Goal: Task Accomplishment & Management: Complete application form

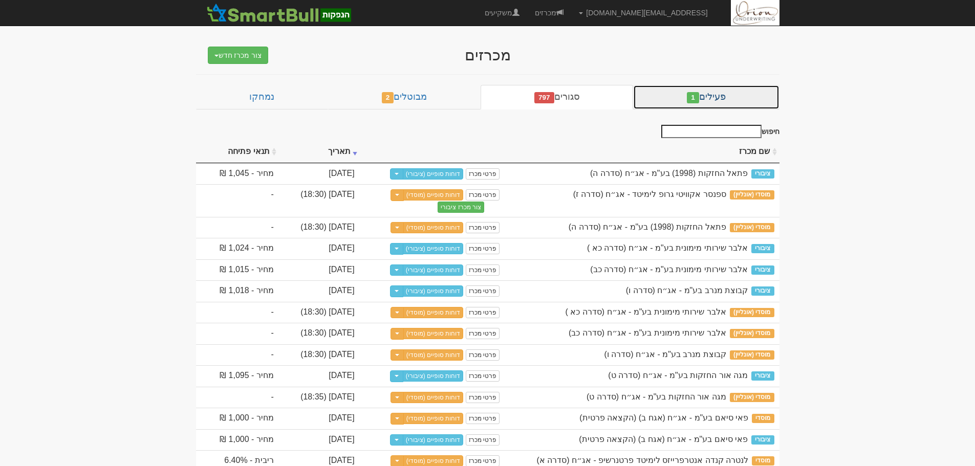
click at [674, 105] on link "פעילים 1" at bounding box center [706, 97] width 146 height 25
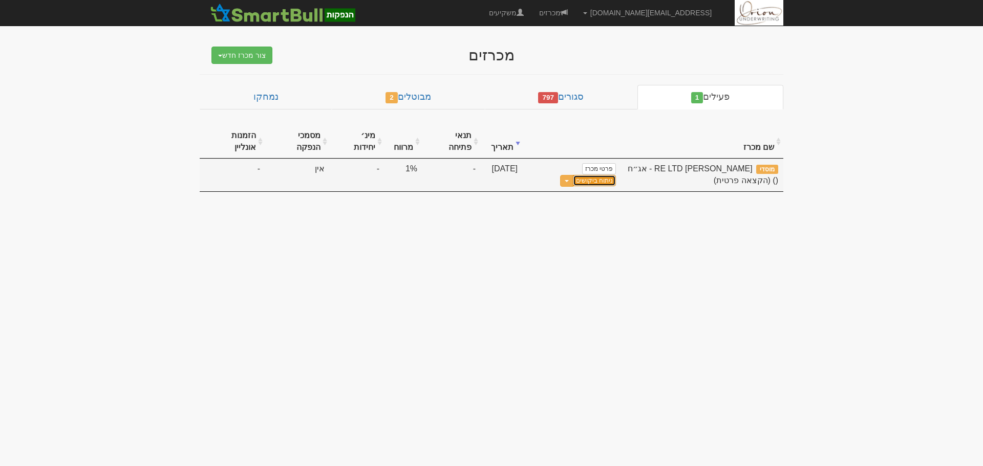
click at [610, 183] on link "ניתוח ביקושים" at bounding box center [594, 180] width 43 height 11
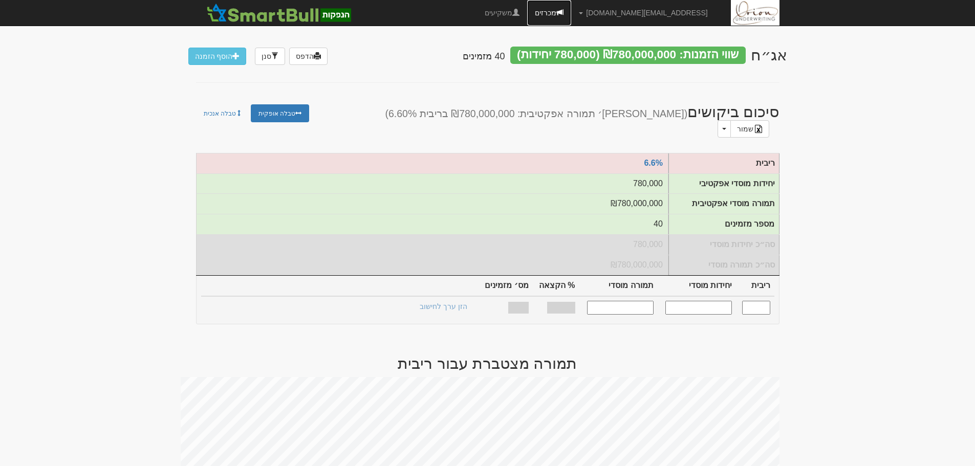
click at [571, 15] on link "מכרזים" at bounding box center [549, 13] width 44 height 26
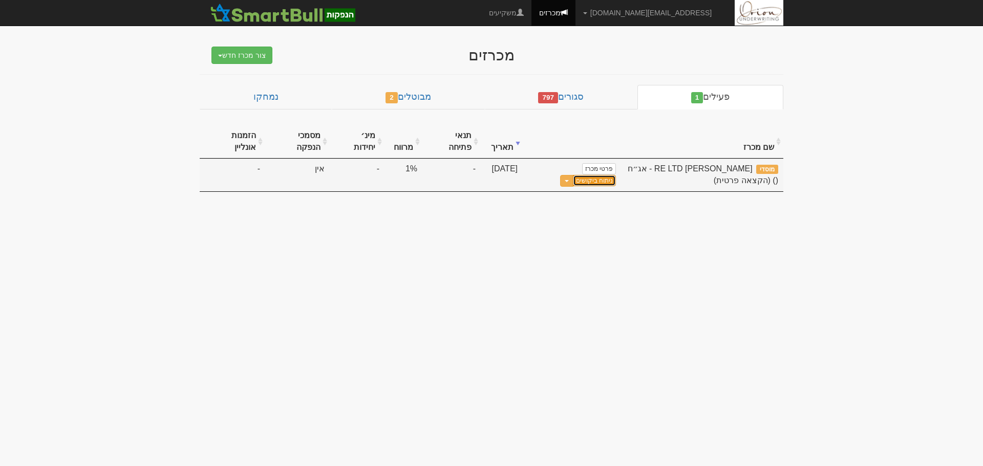
click at [591, 183] on link "ניתוח ביקושים" at bounding box center [594, 180] width 43 height 11
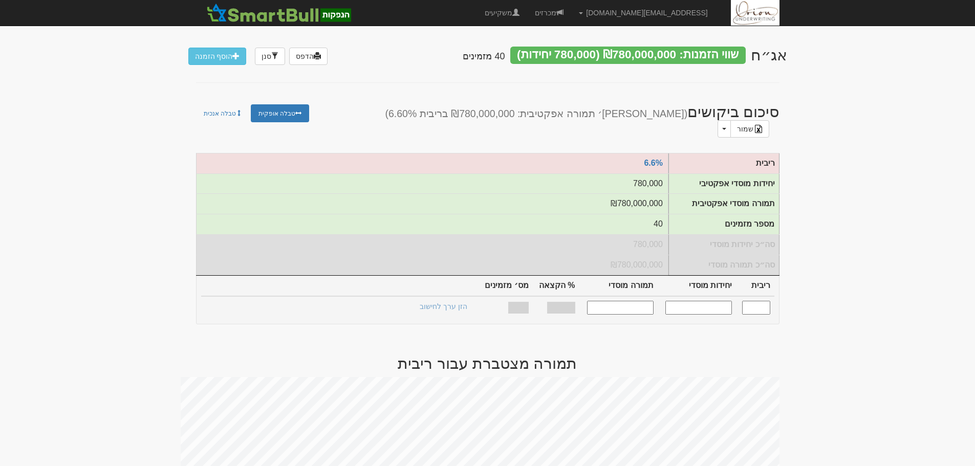
click at [761, 307] on input "text" at bounding box center [756, 308] width 28 height 14
type input "6.600"
type input "780,000"
type input "780,000,000"
type input "100%"
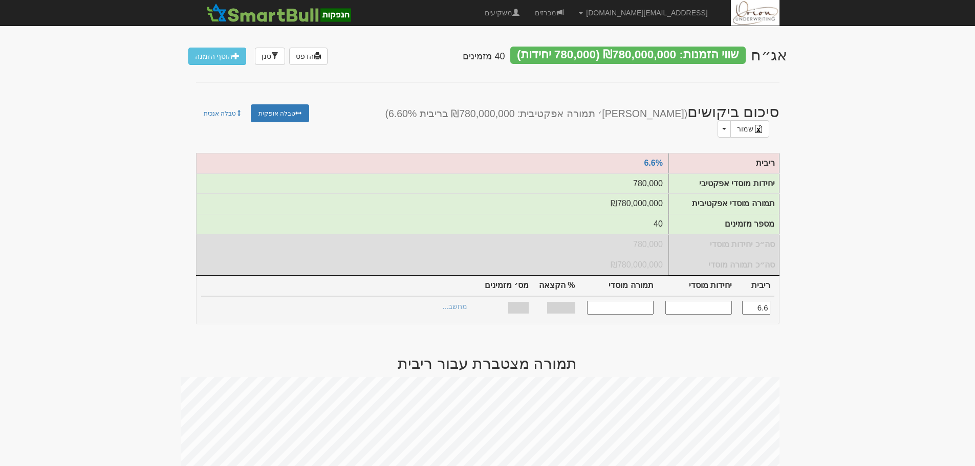
type input "40"
type input "6.600"
click at [451, 304] on link "הצעות זוכות >" at bounding box center [446, 308] width 56 height 14
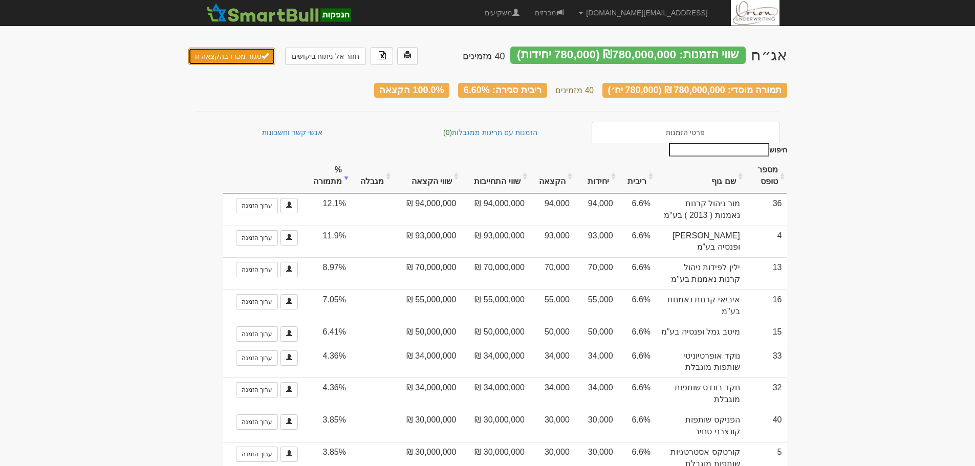
click at [211, 49] on button "סגור מכרז בהקצאה זו" at bounding box center [232, 56] width 88 height 17
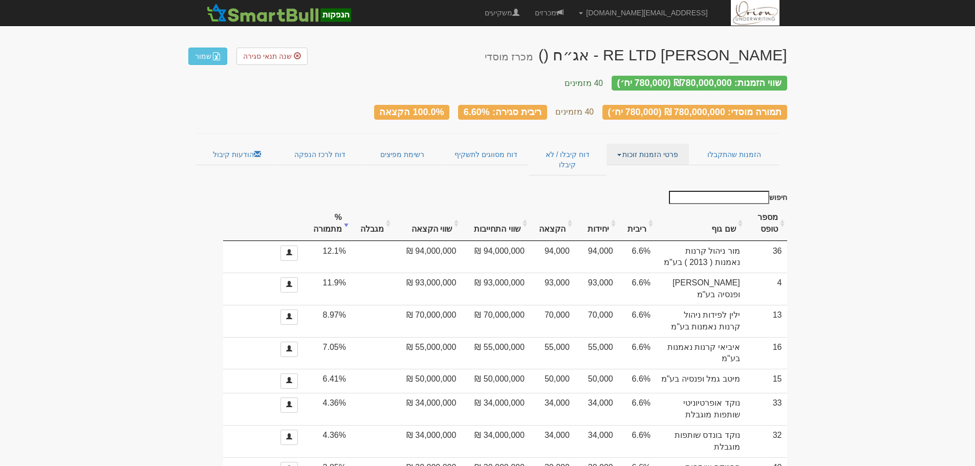
click at [671, 144] on link "פרטי הזמנות זוכות" at bounding box center [648, 155] width 82 height 22
click at [666, 168] on link "אנשי קשר וחשבונות" at bounding box center [648, 174] width 81 height 13
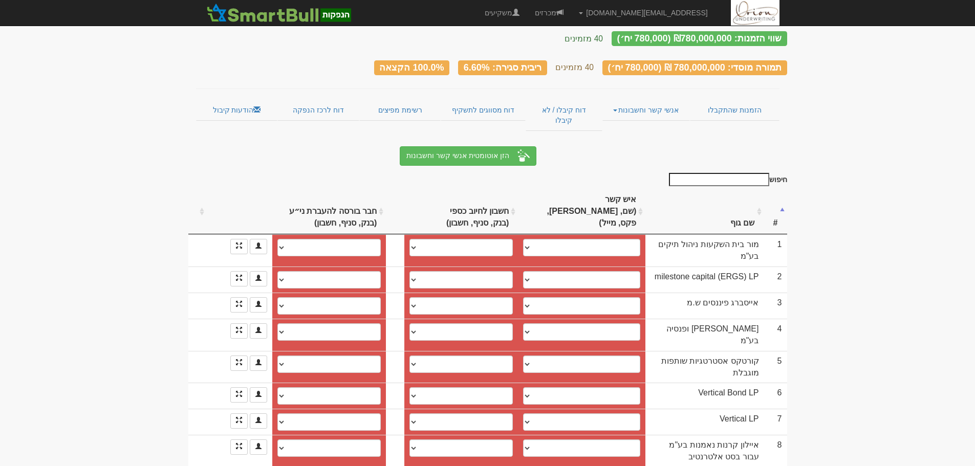
scroll to position [102, 0]
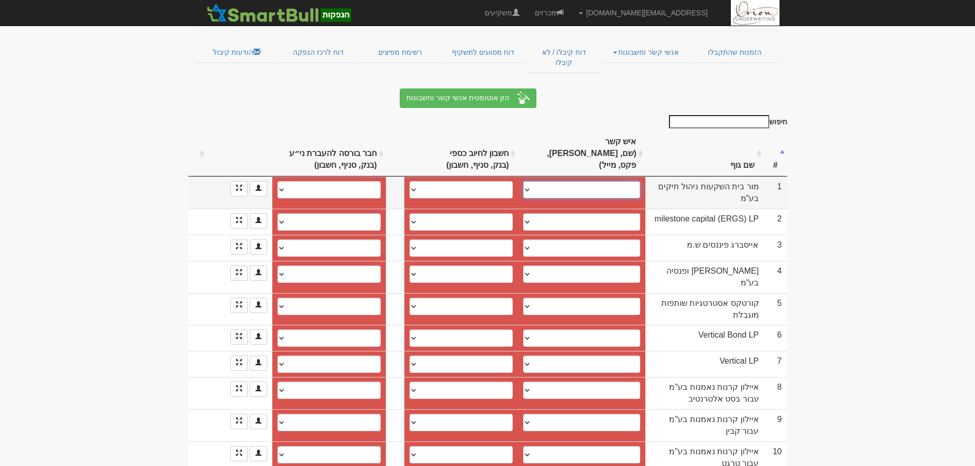
click at [597, 181] on select "[PERSON_NAME], 050-6304667, [EMAIL_ADDRESS][DOMAIN_NAME] [PERSON_NAME], [EMAIL_…" at bounding box center [581, 189] width 117 height 17
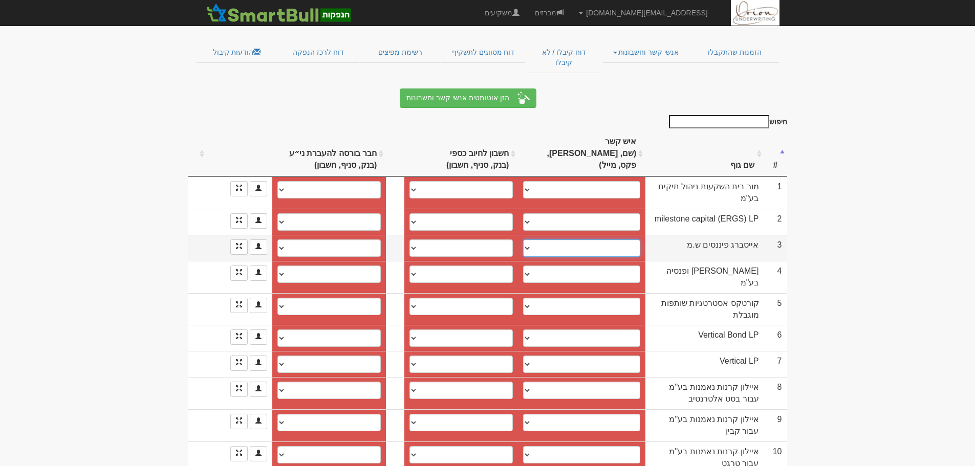
click at [552, 240] on select "[PERSON_NAME], [PERSON_NAME][EMAIL_ADDRESS][DOMAIN_NAME] [PERSON_NAME], [EMAIL_…" at bounding box center [581, 248] width 117 height 17
select select "67912f167664b375c3bc5d6d"
click at [523, 240] on select "מאור, maor@iceb.co.il מאור נצר, conrol@iceb.co.il ────────── איש קשר חדש" at bounding box center [581, 248] width 117 height 17
click at [496, 240] on select "בינלאומי (31), 46, 939531 חשבון חדש" at bounding box center [461, 248] width 103 height 17
select select "677d3478315cb78eb9785fbd"
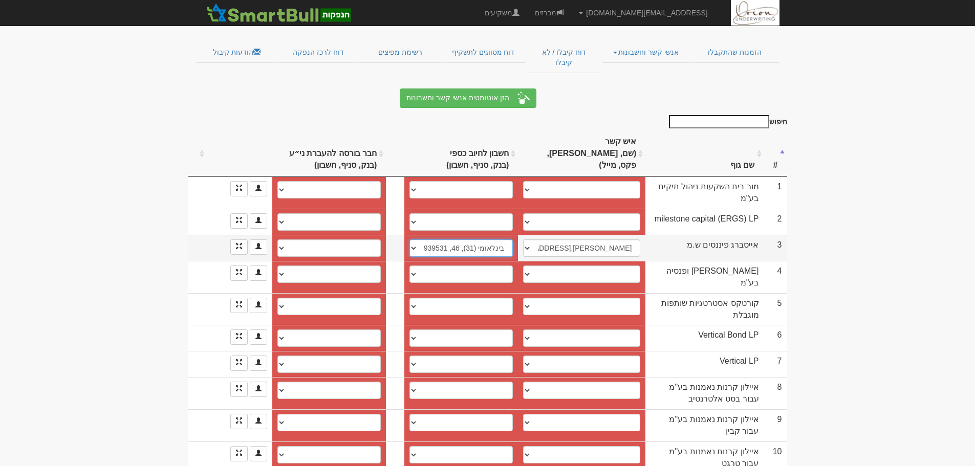
click at [410, 240] on select "בינלאומי (31), 46, 939531 חשבון חדש" at bounding box center [461, 248] width 103 height 17
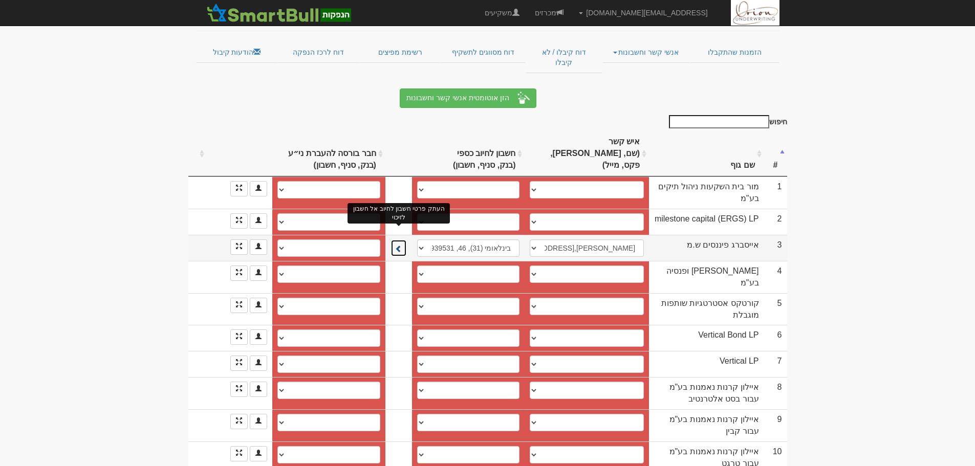
click at [396, 245] on span at bounding box center [398, 248] width 7 height 7
select select "677d3479315cb78eb9785fcc"
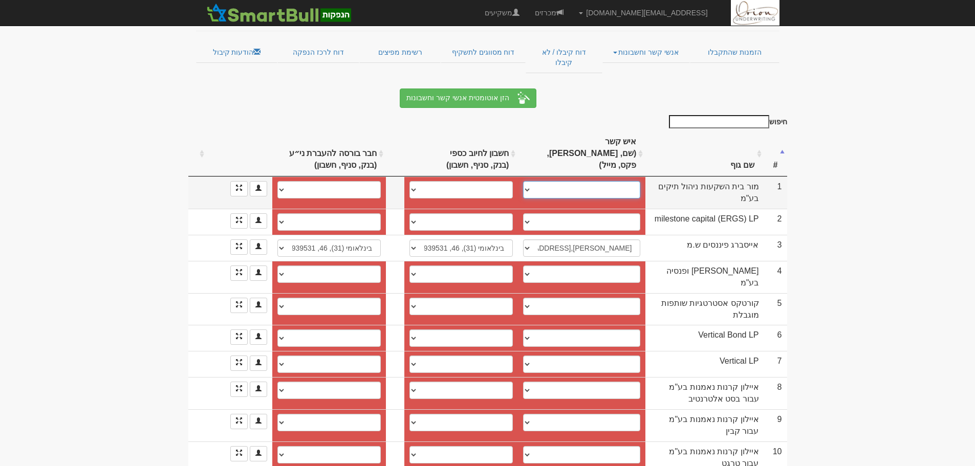
click at [579, 181] on select "ניר אלפר, 050-6304667, nir@more.org.il אורי קרן, ori.keren@more.org.il עומר אלו…" at bounding box center [581, 189] width 117 height 17
select select "5fad510e32124d000479dec5"
click at [523, 181] on select "ניר אלפר, 050-6304667, nir@more.org.il אורי קרן, ori.keren@more.org.il עומר אלו…" at bounding box center [581, 189] width 117 height 17
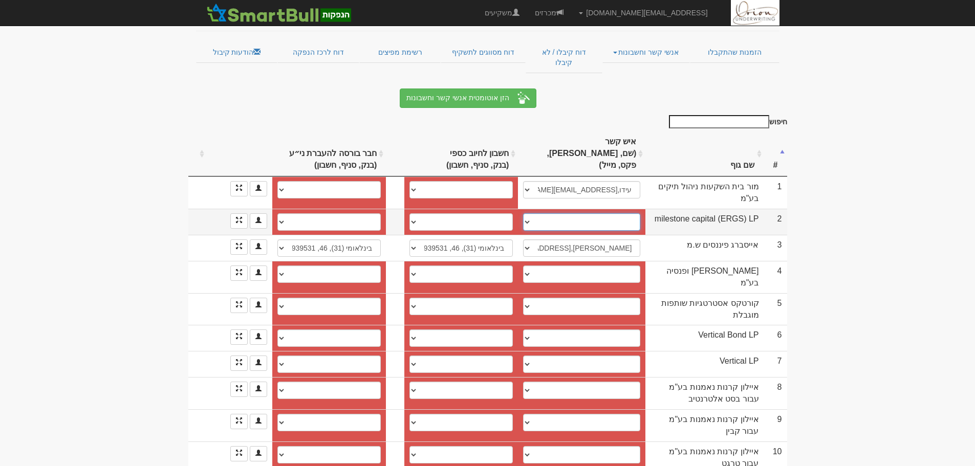
click at [551, 213] on select "רני גבריאלי, amichai@milestone-capital.co.il מאור נצח, 0525552723, office@miles…" at bounding box center [581, 221] width 117 height 17
select select "62f2928cee8fb00ba1397bd8"
click at [523, 213] on select "רני גבריאלי, amichai@milestone-capital.co.il מאור נצח, 0525552723, office@miles…" at bounding box center [581, 221] width 117 height 17
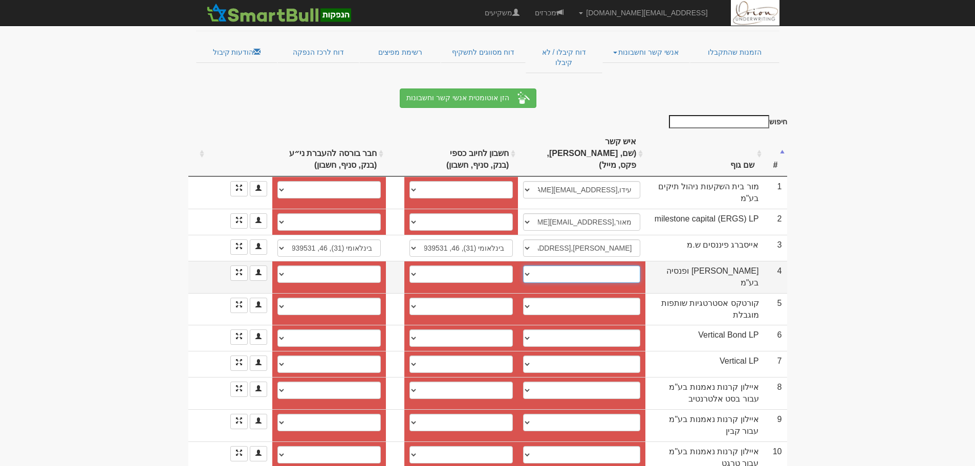
click at [553, 266] on select "עדי, adi.cohen@more.co.il lilach.bentovim@more.co.il לילך, lilach.bentovim@more…" at bounding box center [581, 274] width 117 height 17
select select "64521b50754d13db97427bfe"
click at [523, 266] on select "עדי, adi.cohen@more.co.il lilach.bentovim@more.co.il לילך, lilach.bentovim@more…" at bounding box center [581, 274] width 117 height 17
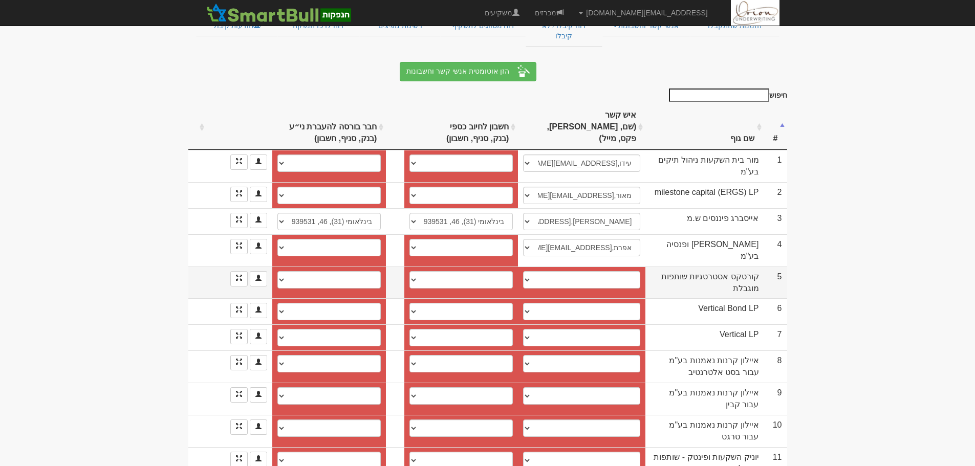
scroll to position [154, 0]
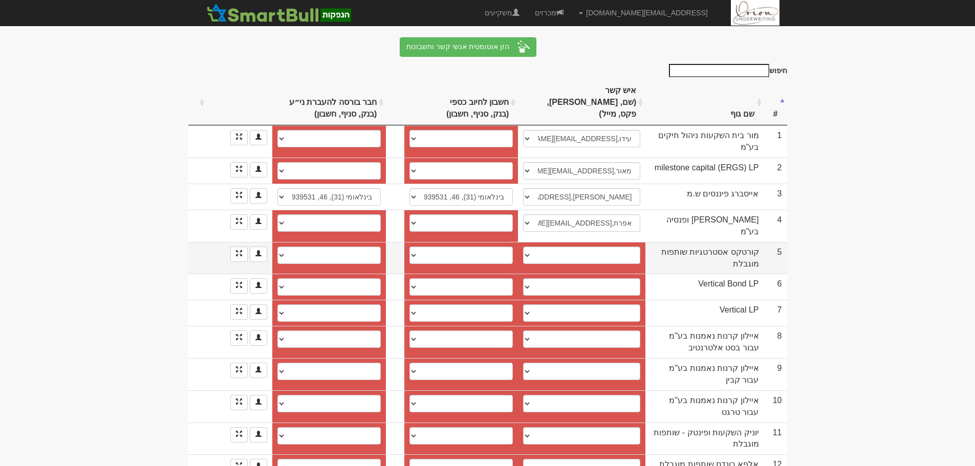
click at [627, 242] on td "עדי, adi.charki@gmail.com עדי, adi@cortex-fund.com עדי צ'רקי, 054-229-8294, adi…" at bounding box center [581, 258] width 127 height 32
click at [624, 247] on select "עדי, adi.charki@gmail.com עדי, adi@cortex-fund.com עדי צ'רקי, 054-229-8294, adi…" at bounding box center [581, 255] width 117 height 17
select select "681a21f87b9c209d55aefc8e"
click at [523, 247] on select "עדי, adi.charki@gmail.com עדי, adi@cortex-fund.com עדי צ'רקי, 054-229-8294, adi…" at bounding box center [581, 255] width 117 height 17
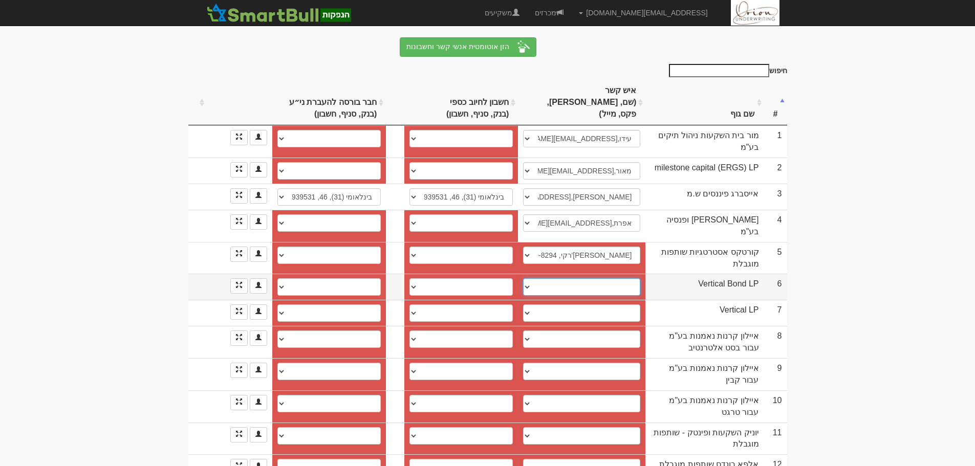
click at [626, 278] on select "יהודה, yehuda@arbit.co.il אוהד, ohad@arbit.co.il מיקו, miko@arbit.co.il אריאל, …" at bounding box center [581, 286] width 117 height 17
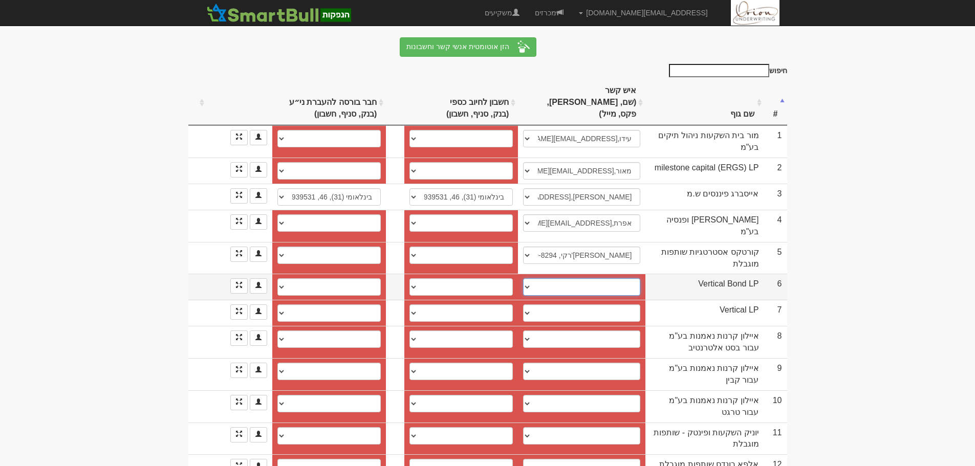
select select "658c5ece7c840eb1eca2015d"
click at [523, 278] on select "יהודה, yehuda@arbit.co.il אוהד, ohad@arbit.co.il מיקו, miko@arbit.co.il אריאל, …" at bounding box center [581, 286] width 117 height 17
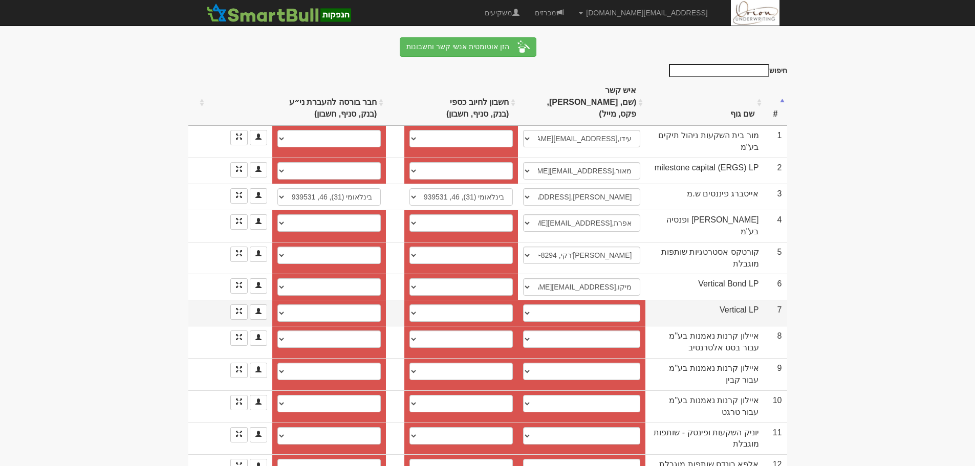
click at [629, 300] on td "מיקו מור, miko@oag.co.il אוהד דסאו, ohad@arbit.co.il מיקי מור, miko@arbit.co.il…" at bounding box center [581, 313] width 127 height 26
click at [626, 305] on select "מיקו מור, miko@oag.co.il אוהד דסאו, ohad@arbit.co.il מיקי מור, miko@arbit.co.il…" at bounding box center [581, 313] width 117 height 17
select select "5fee153814eade000428e4f8"
click at [523, 305] on select "מיקו מור, miko@oag.co.il אוהד דסאו, ohad@arbit.co.il מיקי מור, miko@arbit.co.il…" at bounding box center [581, 313] width 117 height 17
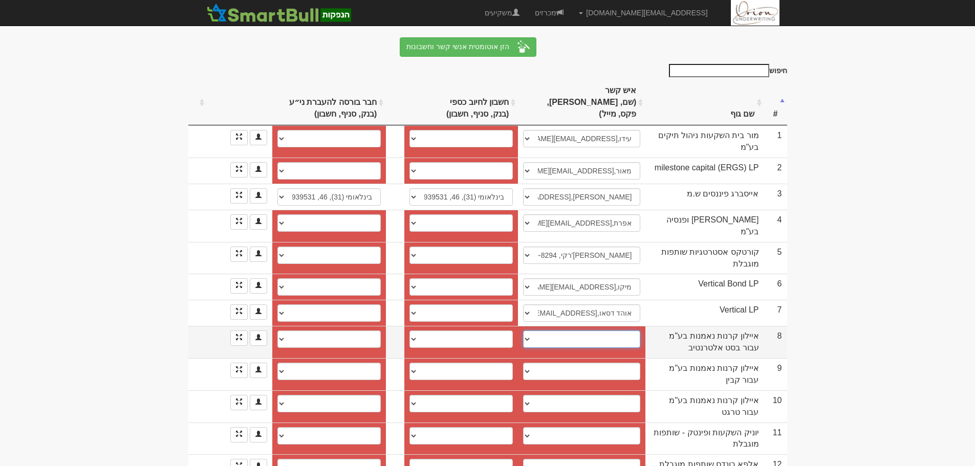
click at [609, 331] on select "אביב, ayalon-md@ayalon-inv.co.il ────────── איש קשר חדש" at bounding box center [581, 339] width 117 height 17
select select "67c5e2faa577341891371c9d"
click at [523, 331] on select "אביב, ayalon-md@ayalon-inv.co.il ────────── איש קשר חדש" at bounding box center [581, 339] width 117 height 17
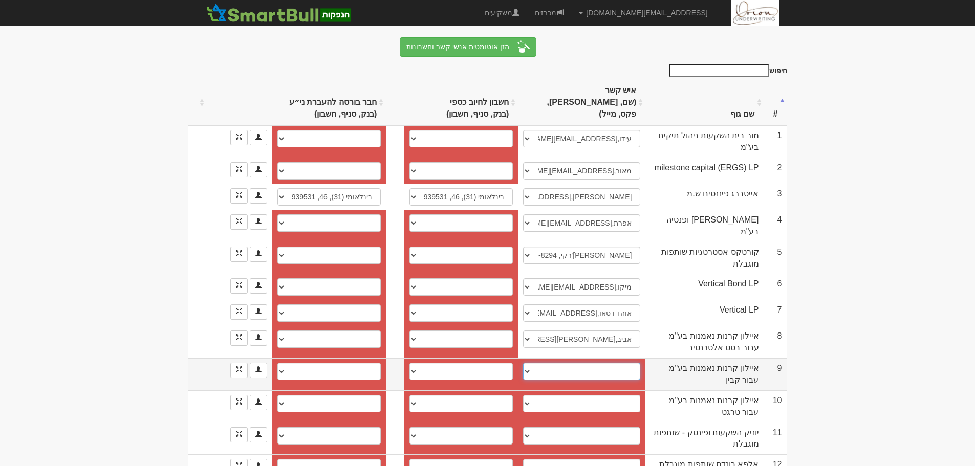
click at [612, 363] on select "איילון קרנות, AYALON-MD@AYALON-INV.CO.IL ────────── איש קשר חדש" at bounding box center [581, 371] width 117 height 17
select select "65e4ba582f3b4bd5a7703a7a"
click at [523, 363] on select "איילון קרנות, AYALON-MD@AYALON-INV.CO.IL ────────── איש קשר חדש" at bounding box center [581, 371] width 117 height 17
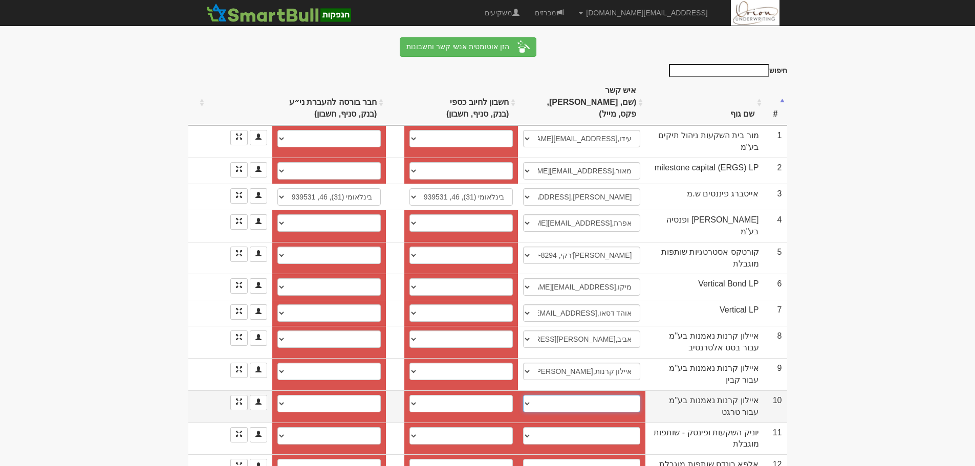
click at [605, 395] on select "────────── איש קשר חדש" at bounding box center [581, 403] width 117 height 17
drag, startPoint x: 593, startPoint y: 364, endPoint x: 589, endPoint y: 375, distance: 12.2
click at [593, 395] on select "────────── איש קשר חדש" at bounding box center [581, 403] width 117 height 17
select select "new_contact"
click at [527, 395] on select "────────── איש קשר חדש" at bounding box center [581, 403] width 117 height 17
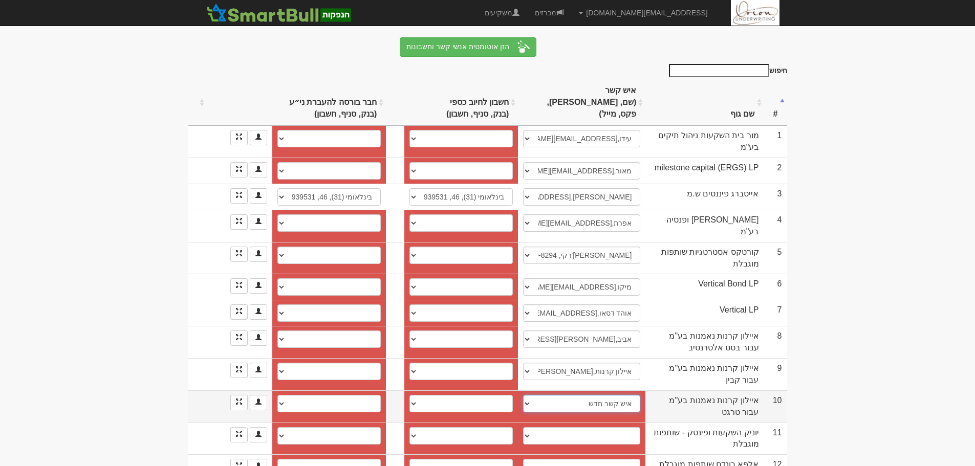
select select
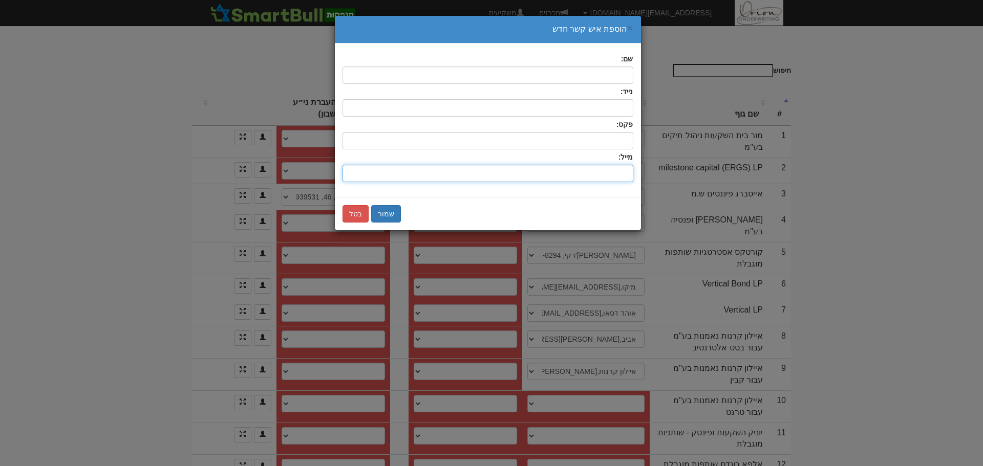
drag, startPoint x: 612, startPoint y: 166, endPoint x: 612, endPoint y: 153, distance: 13.3
click at [612, 166] on input "שם:" at bounding box center [487, 173] width 291 height 17
paste input "[PERSON_NAME][EMAIL_ADDRESS][DOMAIN_NAME]"
type input "[PERSON_NAME][EMAIL_ADDRESS][DOMAIN_NAME]"
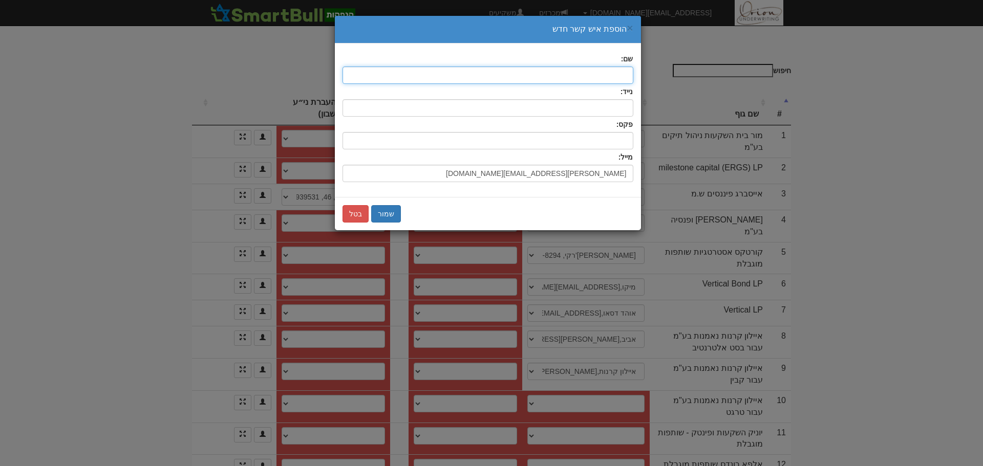
click at [618, 82] on input "text" at bounding box center [487, 75] width 291 height 17
type input "איילון"
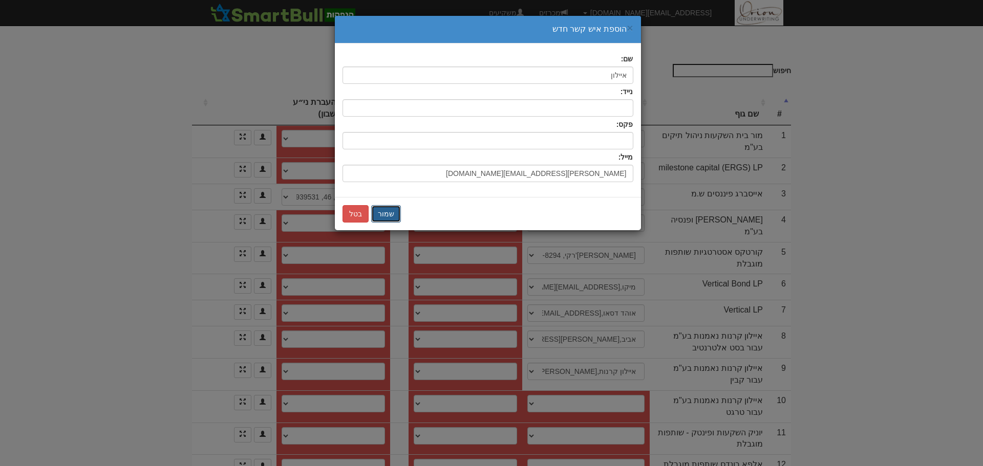
click at [391, 205] on button "שמור" at bounding box center [386, 213] width 30 height 17
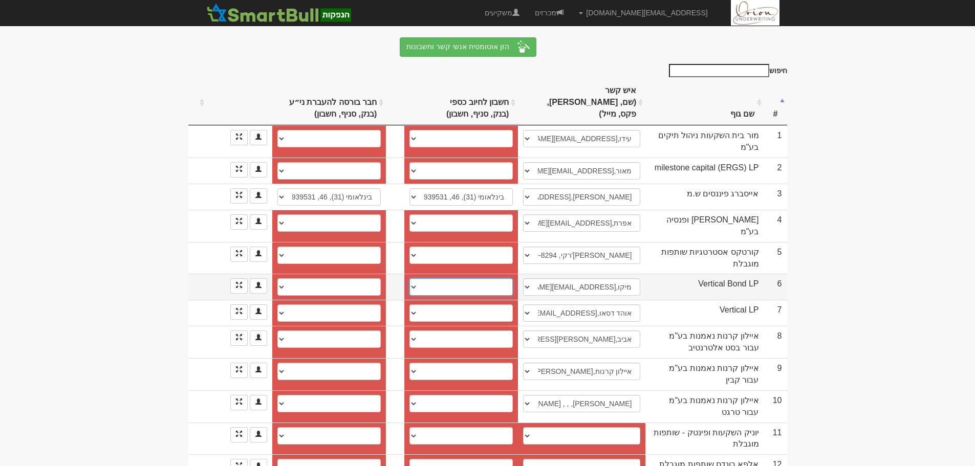
click at [440, 278] on select "פועלים (12), 600, 541472 פועלים (12), 600, 541464 פועלים (12), 600, 541480 12 -…" at bounding box center [461, 286] width 103 height 17
select select "68c18850833210fdcb2748ab"
click at [410, 278] on select "פועלים (12), 600, 541472 פועלים (12), 600, 541464 פועלים (12), 600, 541480 12 -…" at bounding box center [461, 286] width 103 height 17
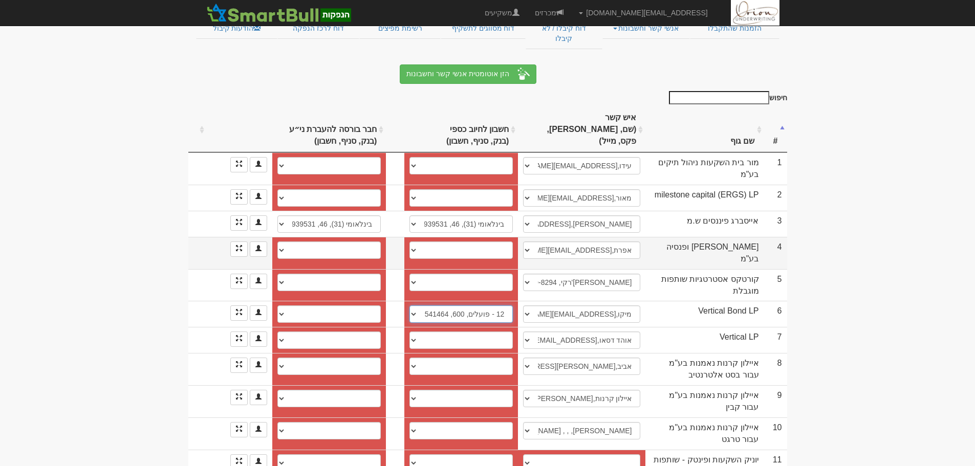
scroll to position [102, 0]
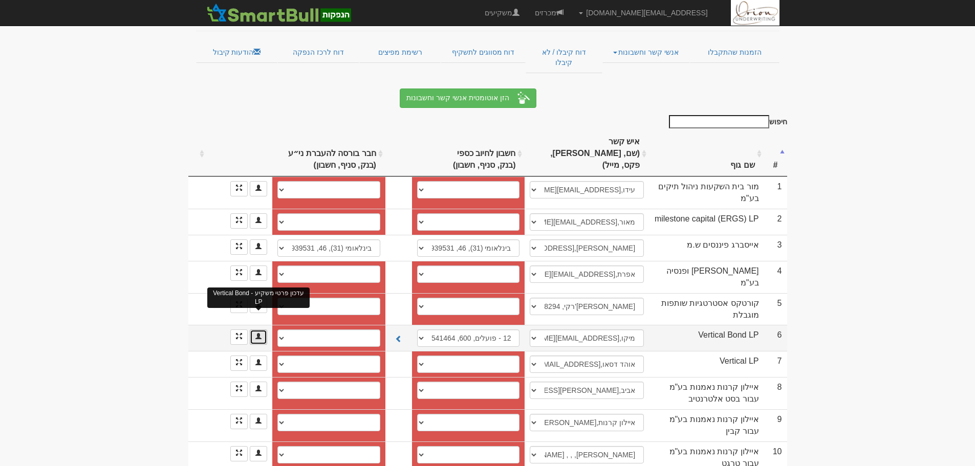
click at [260, 333] on span at bounding box center [258, 336] width 6 height 6
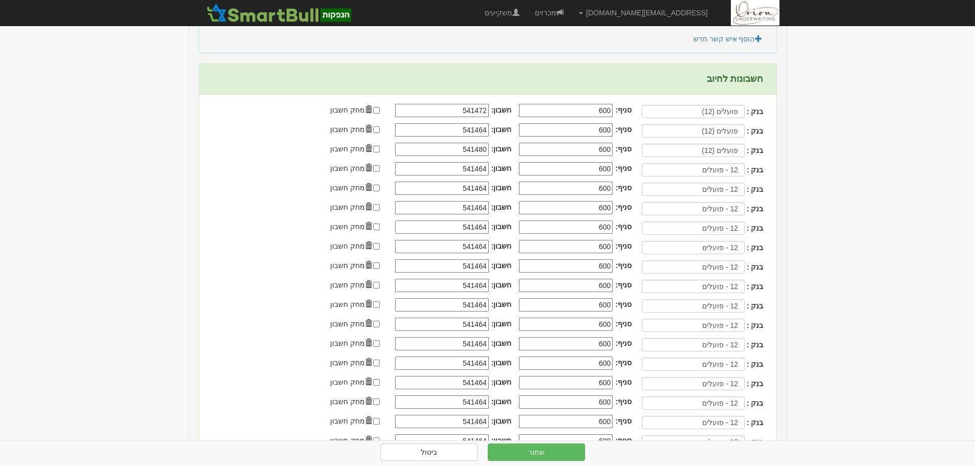
scroll to position [358, 0]
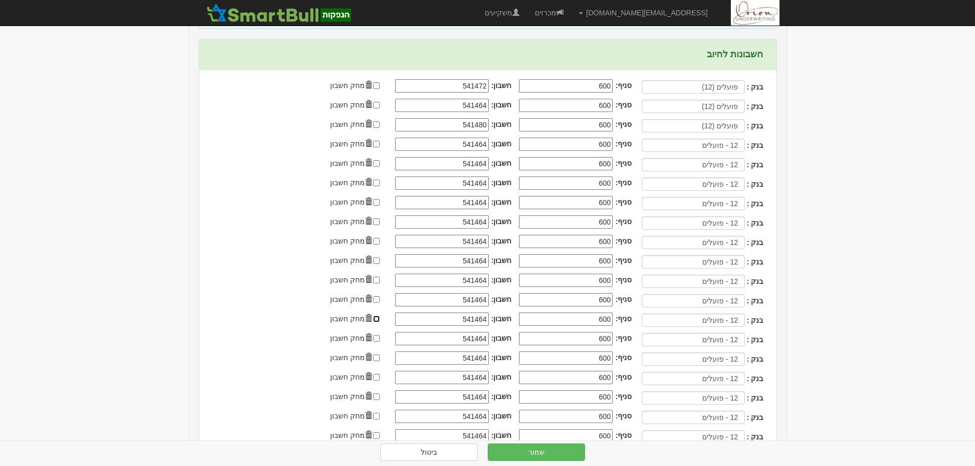
click at [380, 320] on input "checkbox" at bounding box center [376, 319] width 7 height 7
checkbox input "true"
click at [380, 301] on input "checkbox" at bounding box center [376, 299] width 7 height 7
checkbox input "true"
click at [380, 278] on input "checkbox" at bounding box center [376, 280] width 7 height 7
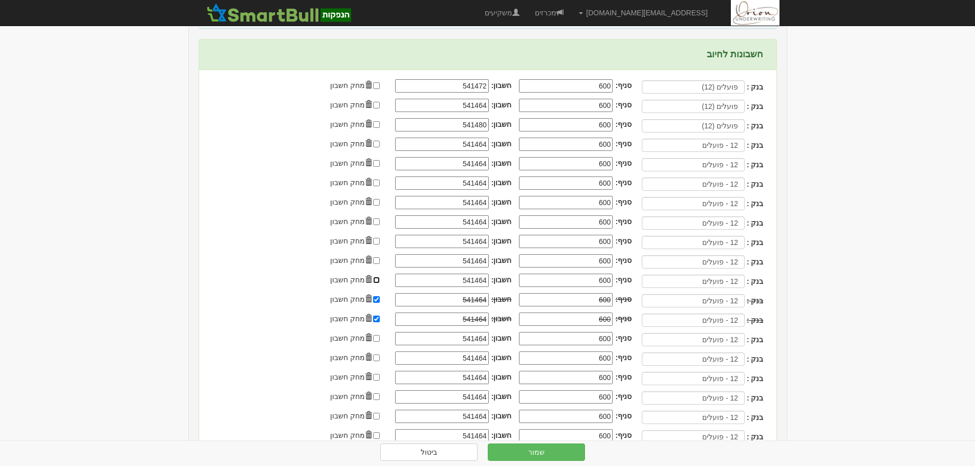
checkbox input "true"
click at [380, 264] on input "checkbox" at bounding box center [376, 261] width 7 height 7
checkbox input "true"
click at [388, 238] on div at bounding box center [379, 240] width 15 height 9
click at [380, 144] on input "checkbox" at bounding box center [376, 144] width 7 height 7
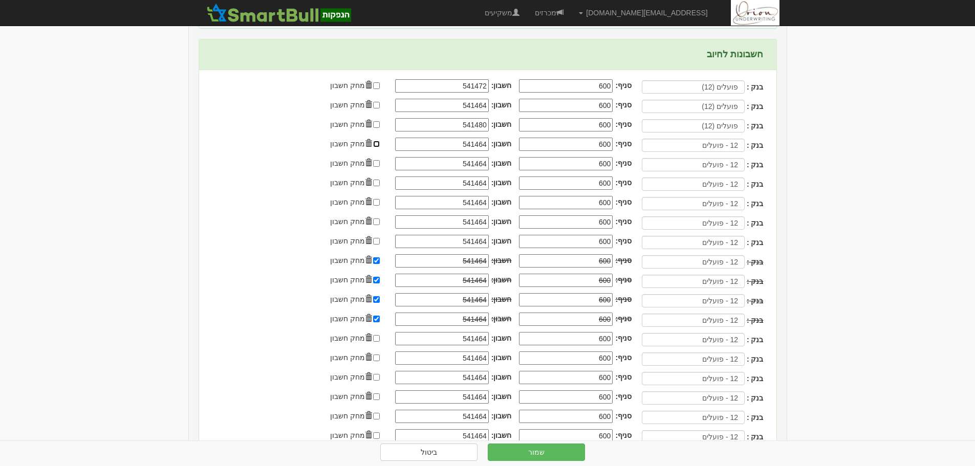
checkbox input "true"
click at [380, 164] on input "checkbox" at bounding box center [376, 163] width 7 height 7
checkbox input "true"
click at [380, 185] on input "checkbox" at bounding box center [376, 183] width 7 height 7
checkbox input "true"
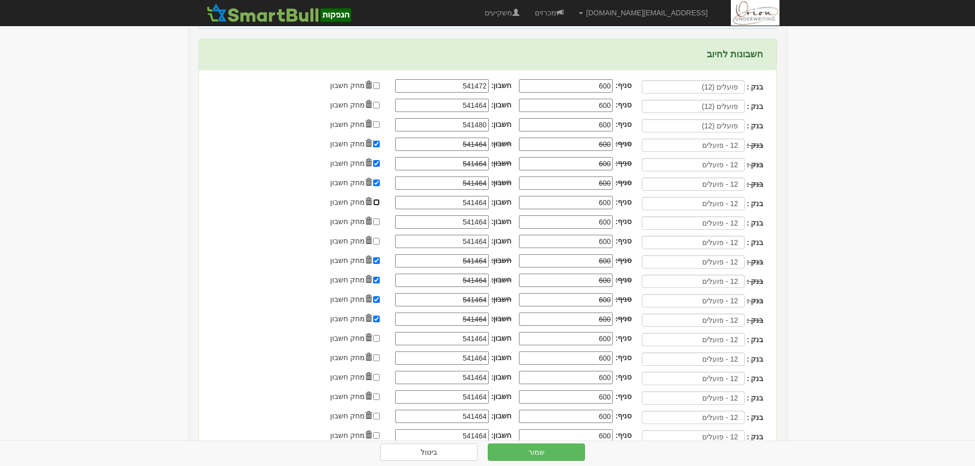
click at [380, 203] on input "checkbox" at bounding box center [376, 202] width 7 height 7
checkbox input "true"
drag, startPoint x: 385, startPoint y: 225, endPoint x: 385, endPoint y: 245, distance: 19.5
click at [385, 226] on div "מחק חשבון" at bounding box center [356, 222] width 64 height 10
click at [380, 223] on input "checkbox" at bounding box center [376, 222] width 7 height 7
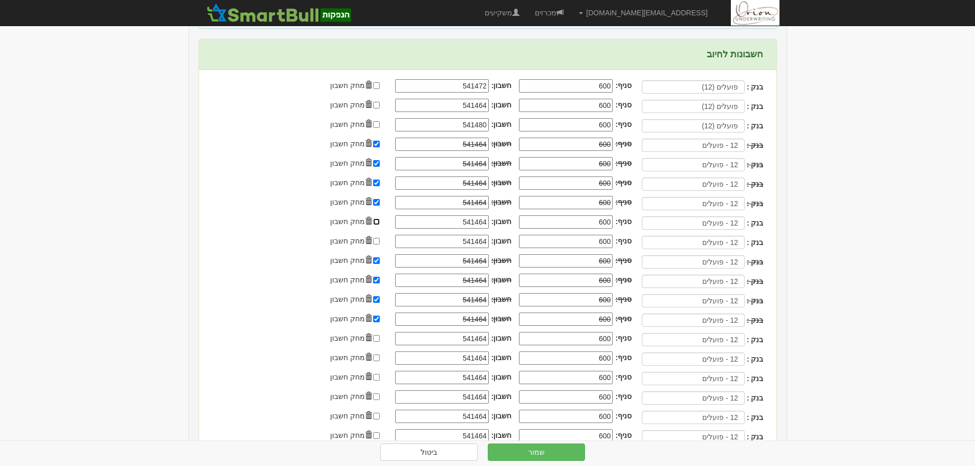
checkbox input "true"
click at [380, 243] on input "checkbox" at bounding box center [376, 241] width 7 height 7
checkbox input "true"
click at [380, 338] on input "checkbox" at bounding box center [376, 338] width 7 height 7
checkbox input "true"
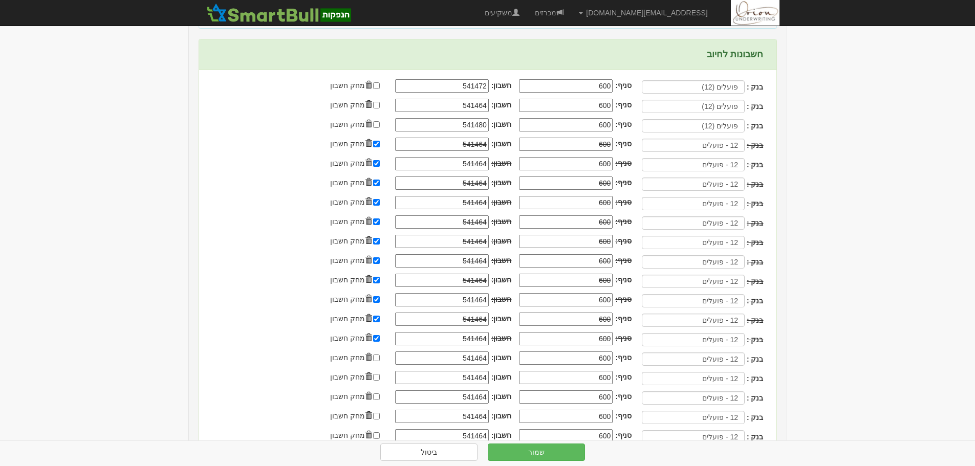
click at [388, 355] on div at bounding box center [379, 357] width 15 height 9
click at [380, 359] on input "checkbox" at bounding box center [376, 358] width 7 height 7
checkbox input "true"
click at [380, 379] on input "checkbox" at bounding box center [376, 377] width 7 height 7
checkbox input "true"
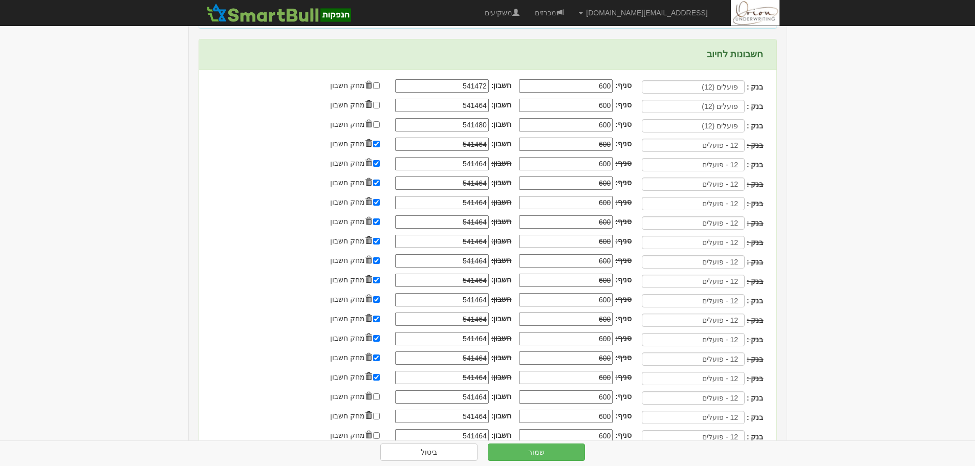
click at [388, 393] on div at bounding box center [379, 396] width 15 height 9
click at [380, 398] on input "checkbox" at bounding box center [376, 397] width 7 height 7
checkbox input "true"
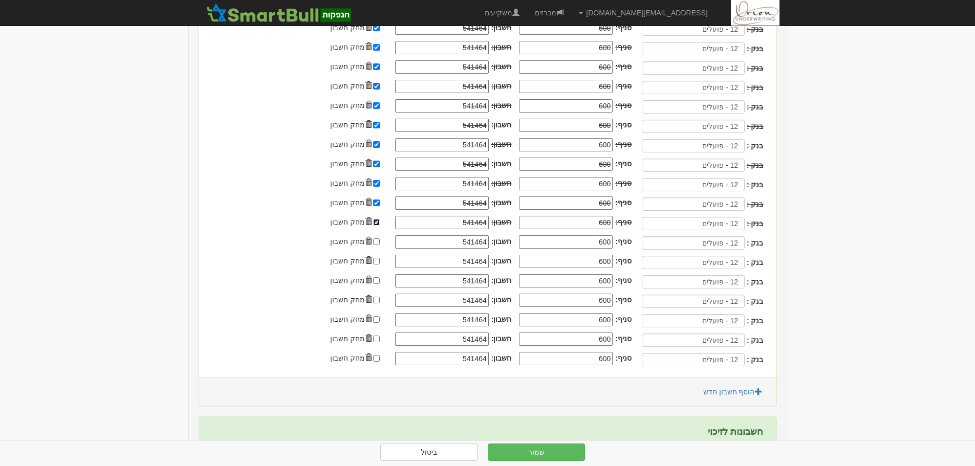
scroll to position [512, 0]
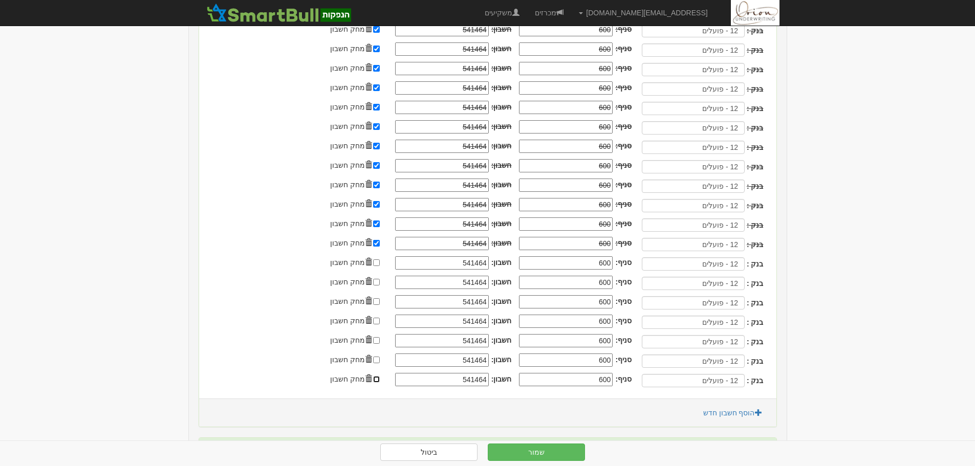
click at [380, 381] on input "checkbox" at bounding box center [376, 379] width 7 height 7
checkbox input "true"
click at [386, 353] on div "בנק : 12 - פועלים סניף: 600 חשבון: 541464" at bounding box center [481, 361] width 565 height 19
click at [380, 361] on input "checkbox" at bounding box center [376, 360] width 7 height 7
checkbox input "true"
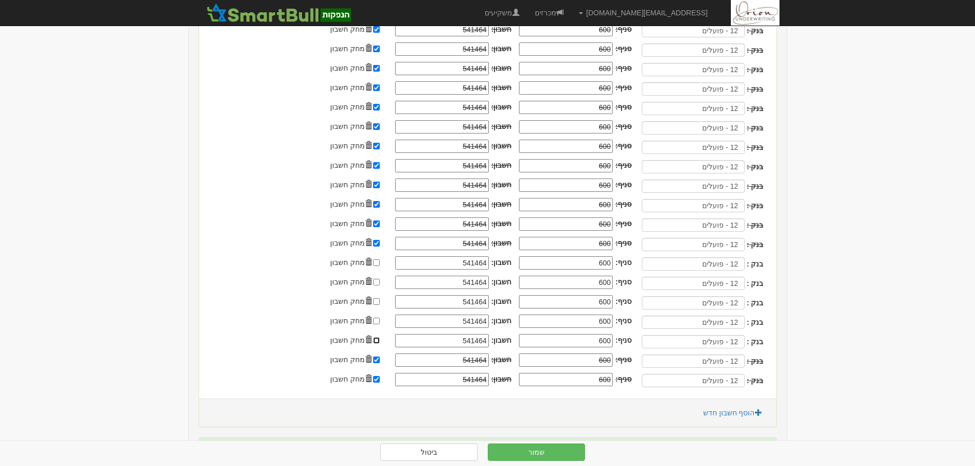
click at [380, 338] on input "checkbox" at bounding box center [376, 340] width 7 height 7
checkbox input "true"
click at [380, 318] on input "checkbox" at bounding box center [376, 321] width 7 height 7
checkbox input "true"
drag, startPoint x: 385, startPoint y: 301, endPoint x: 387, endPoint y: 281, distance: 20.0
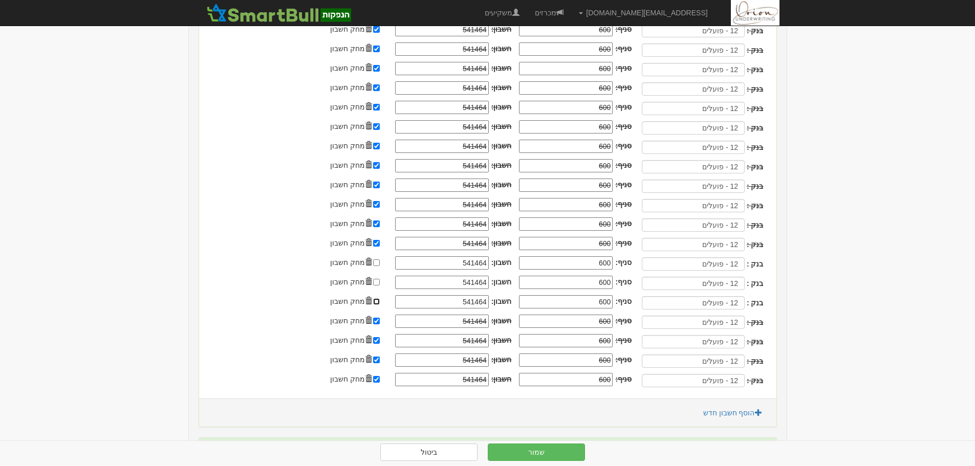
click at [380, 300] on input "checkbox" at bounding box center [376, 301] width 7 height 7
checkbox input "true"
click at [387, 276] on div "בנק : 12 - פועלים סניף: 600 חשבון: 541464" at bounding box center [481, 283] width 565 height 19
click at [380, 284] on input "checkbox" at bounding box center [376, 282] width 7 height 7
checkbox input "true"
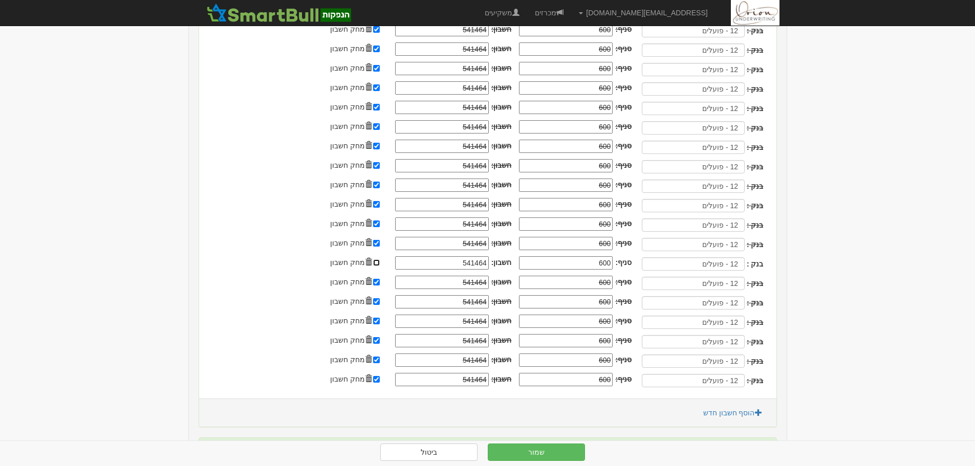
click at [380, 264] on input "checkbox" at bounding box center [376, 263] width 7 height 7
checkbox input "true"
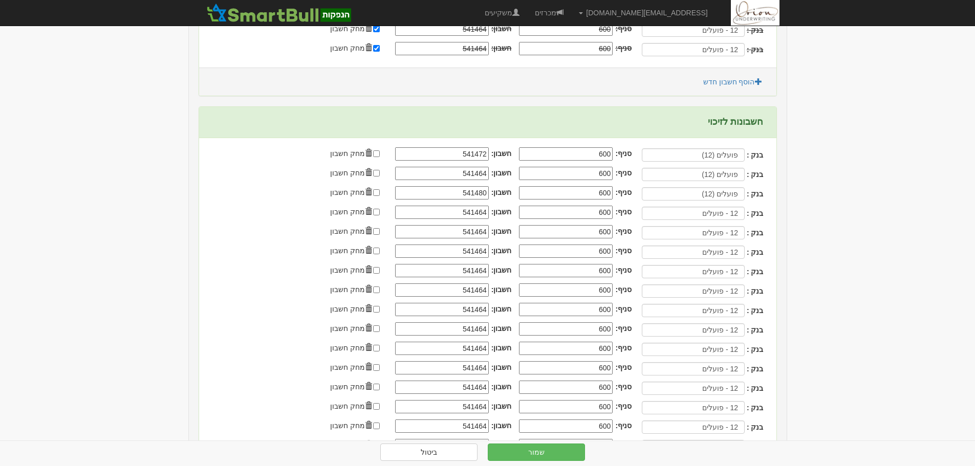
scroll to position [819, 0]
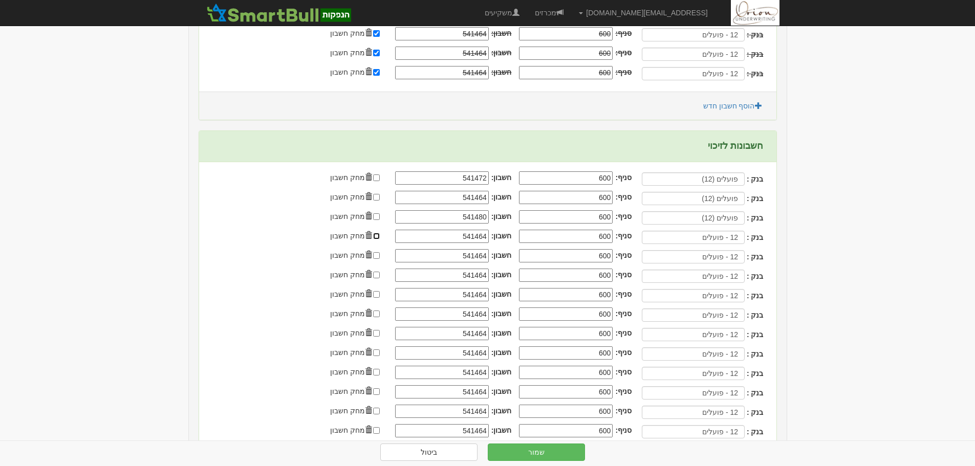
click at [380, 238] on input "checkbox" at bounding box center [376, 236] width 7 height 7
checkbox input "true"
click input "checkbox"
checkbox input "true"
click input "checkbox"
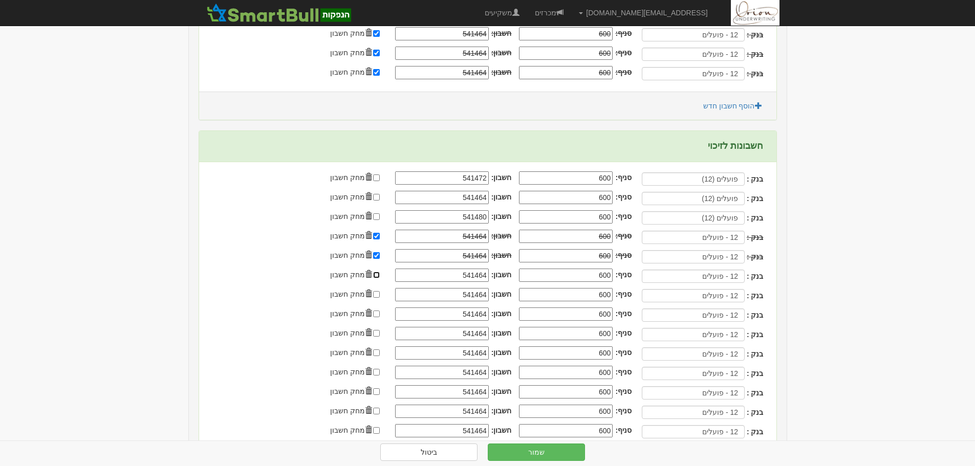
checkbox input "true"
click input "checkbox"
checkbox input "true"
click input "checkbox"
checkbox input "true"
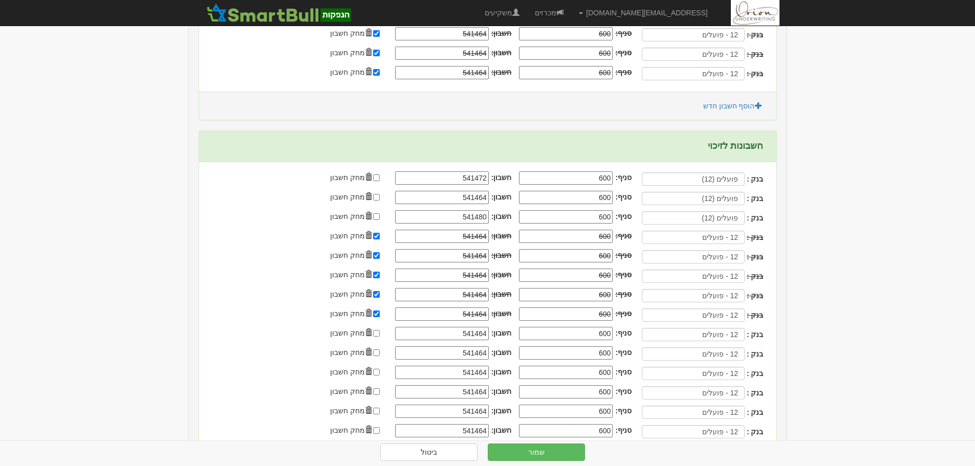
click div "בנק : 12 - פועלים סניף: 600 חשבון: 541464"
click span
click input "checkbox"
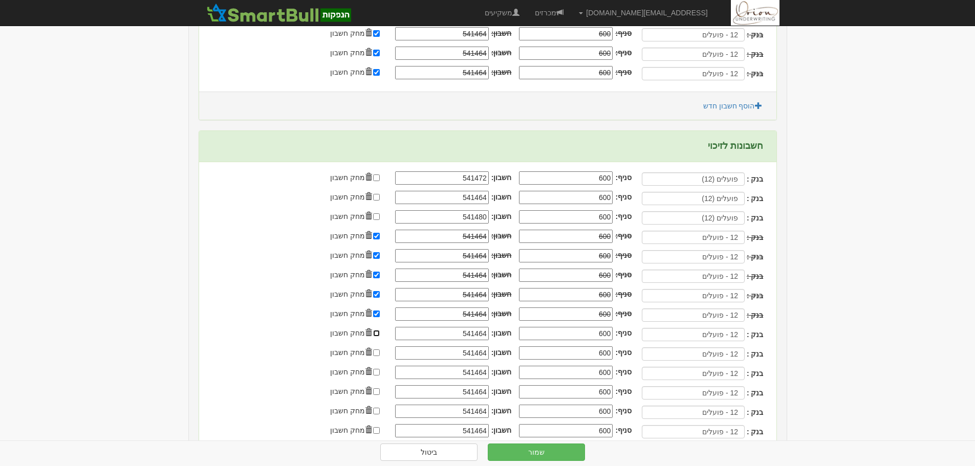
checkbox input "true"
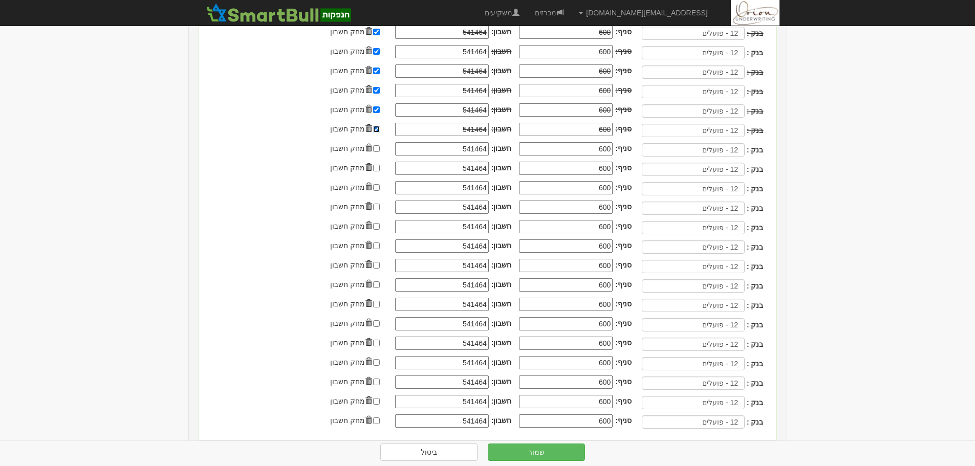
scroll to position [1024, 0]
click input "checkbox"
checkbox input "true"
click input "checkbox"
checkbox input "true"
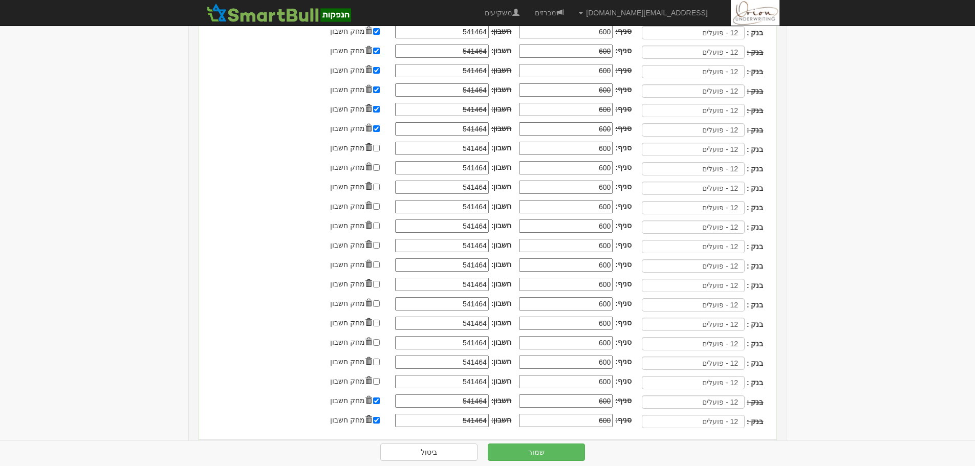
click div "מחק חשבון"
click input "checkbox"
checkbox input "true"
click input "checkbox"
checkbox input "true"
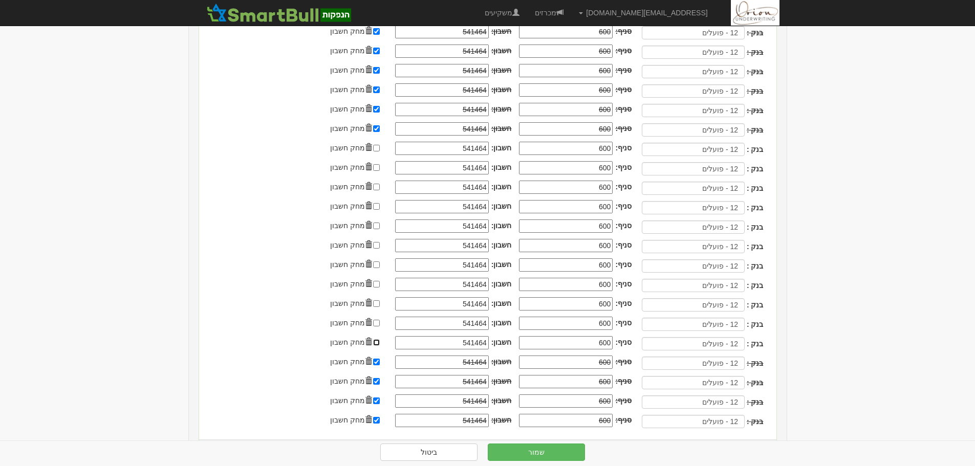
click input "checkbox"
checkbox input "true"
click input "checkbox"
checkbox input "true"
click input "checkbox"
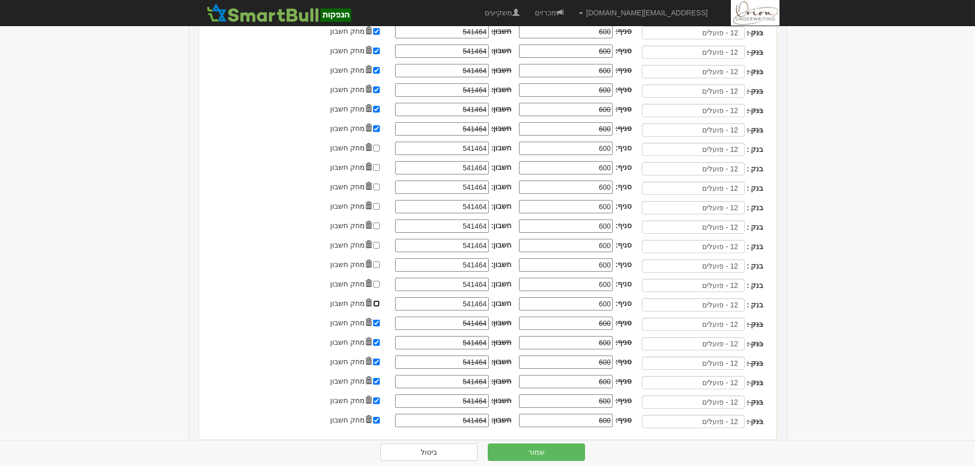
checkbox input "true"
click input "checkbox"
checkbox input "true"
click input "checkbox"
checkbox input "true"
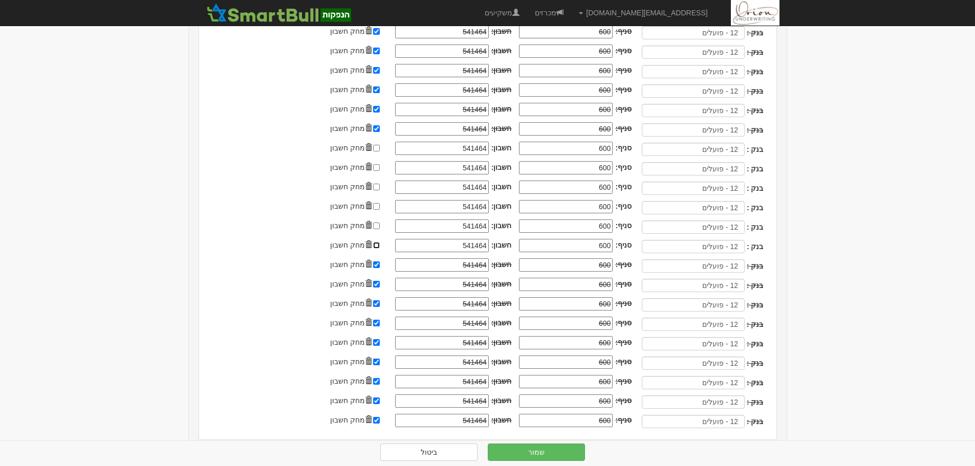
click input "checkbox"
checkbox input "true"
click input "checkbox"
checkbox input "true"
click input "checkbox"
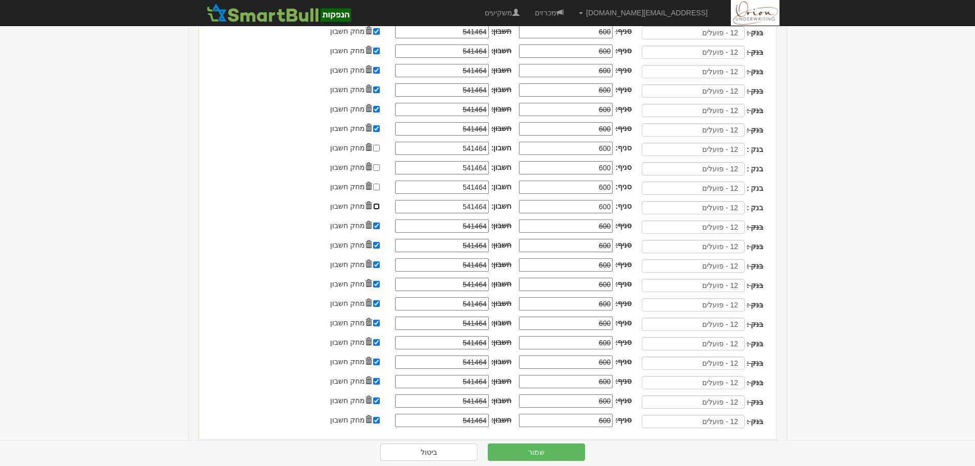
checkbox input "true"
click input "checkbox"
checkbox input "true"
click input "checkbox"
checkbox input "true"
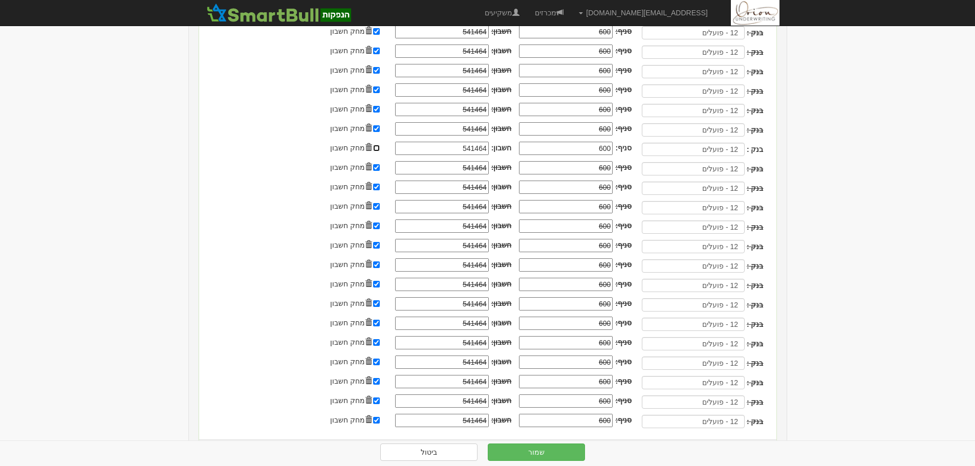
click input "checkbox"
checkbox input "true"
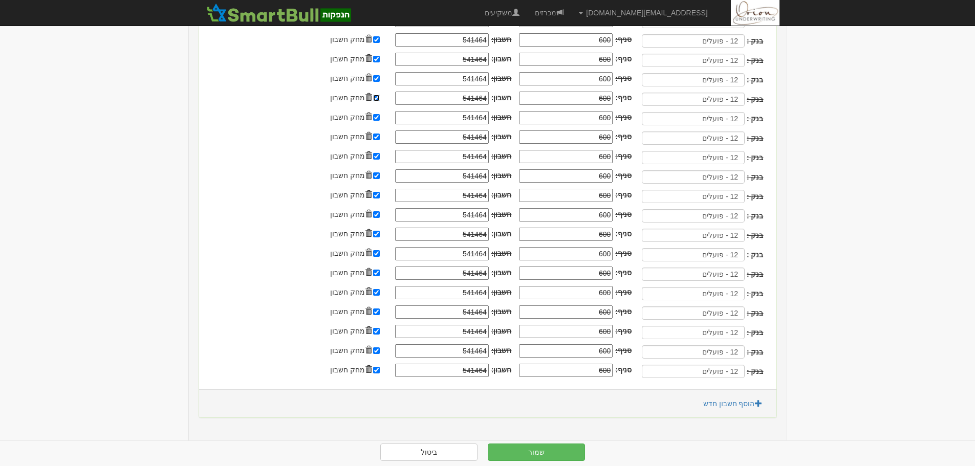
scroll to position [1095, 0]
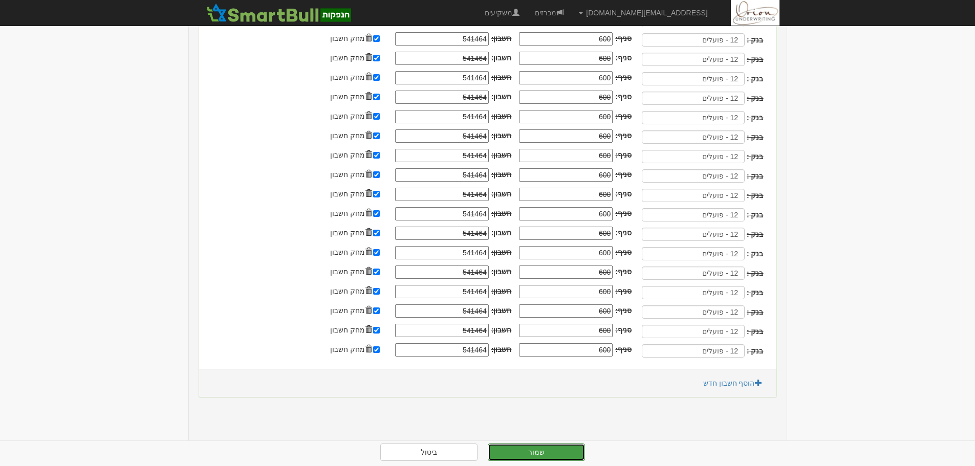
click button "שמור"
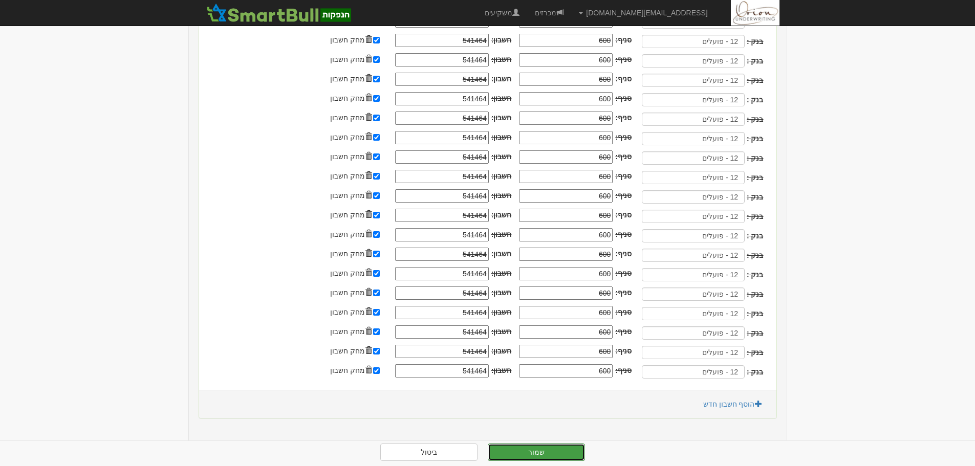
scroll to position [894, 0]
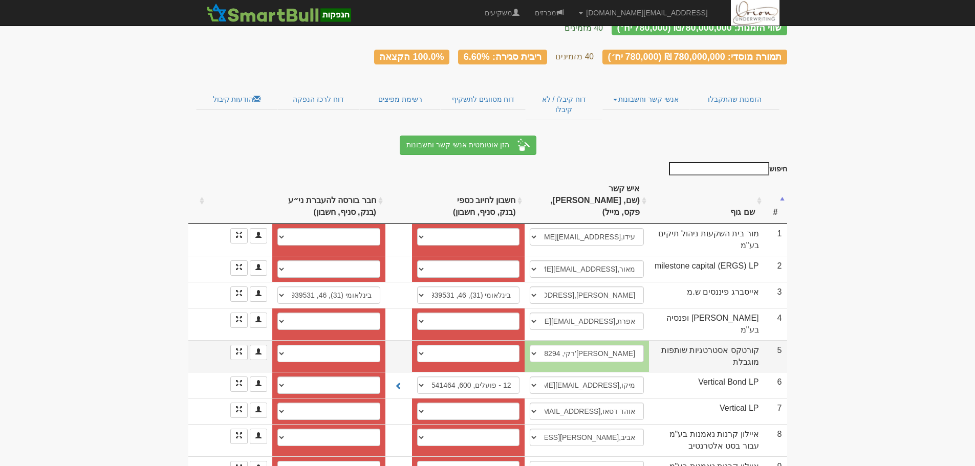
scroll to position [154, 0]
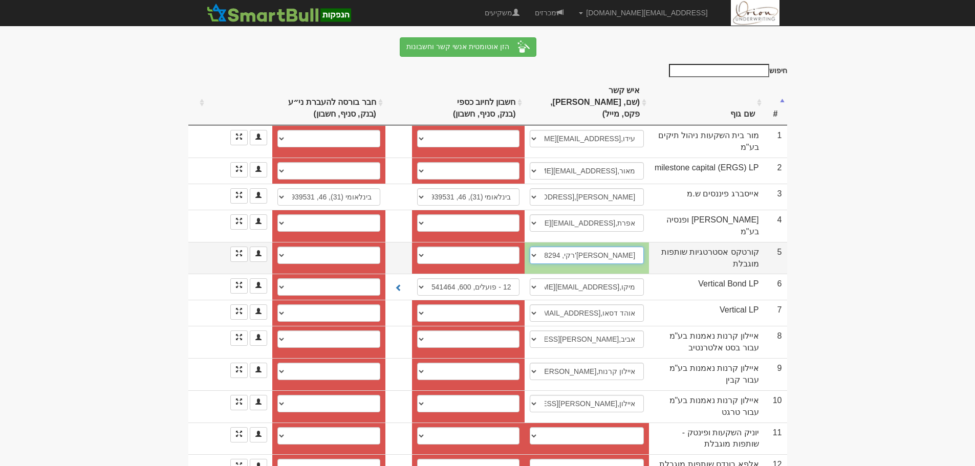
click at [591, 247] on select "[PERSON_NAME], [EMAIL_ADDRESS][DOMAIN_NAME] [PERSON_NAME], [PERSON_NAME][EMAIL_…" at bounding box center [587, 255] width 114 height 17
click at [530, 247] on select "[PERSON_NAME], [EMAIL_ADDRESS][DOMAIN_NAME] [PERSON_NAME], [PERSON_NAME][EMAIL_…" at bounding box center [587, 255] width 114 height 17
click at [683, 242] on td "קורטקס אסטרטגיות שותפות מוגבלת" at bounding box center [706, 258] width 115 height 32
click at [588, 247] on select "עדי, adi.charki@gmail.com עדי, adi@cortex-fund.com עדי צ'רקי, 054-229-8294, adi…" at bounding box center [587, 255] width 114 height 17
click at [530, 247] on select "עדי, adi.charki@gmail.com עדי, adi@cortex-fund.com עדי צ'רקי, 054-229-8294, adi…" at bounding box center [587, 255] width 114 height 17
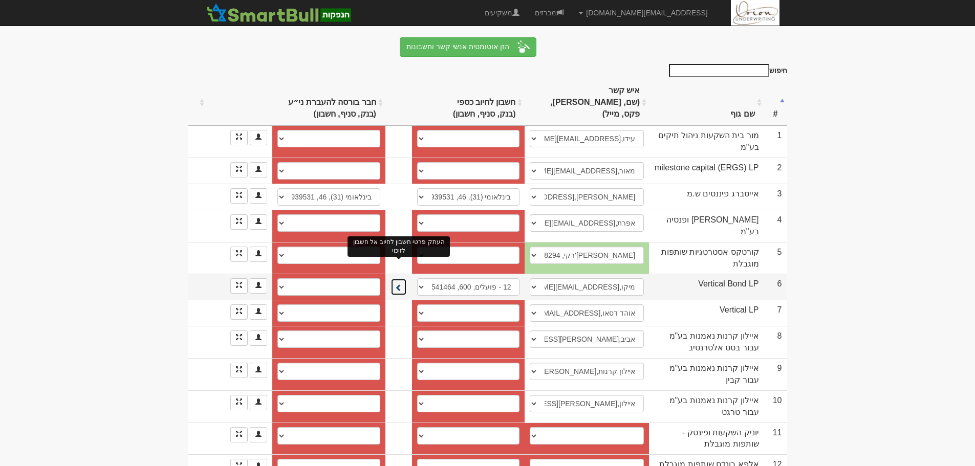
click at [391, 278] on button at bounding box center [399, 286] width 16 height 17
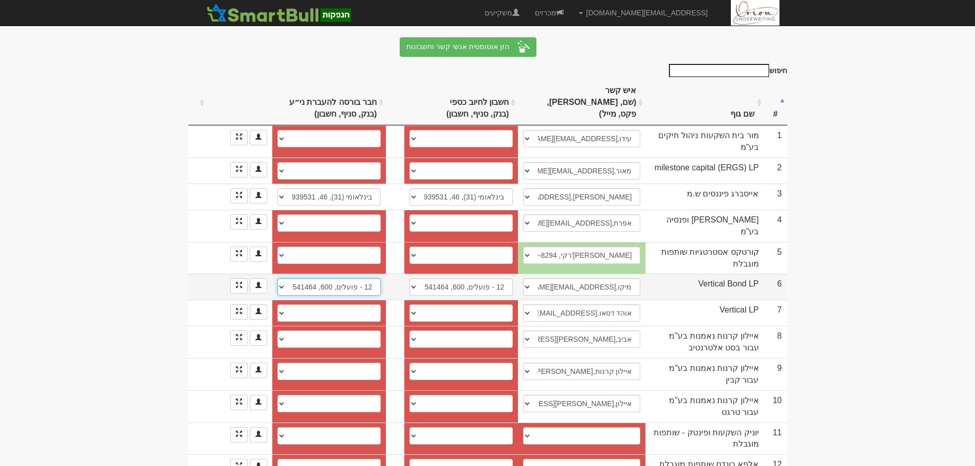
click at [349, 278] on select "12 - פועלים, 600, 541464 פועלים (12), 600, 541472 פועלים (12), 600, 541464 פועל…" at bounding box center [328, 286] width 103 height 17
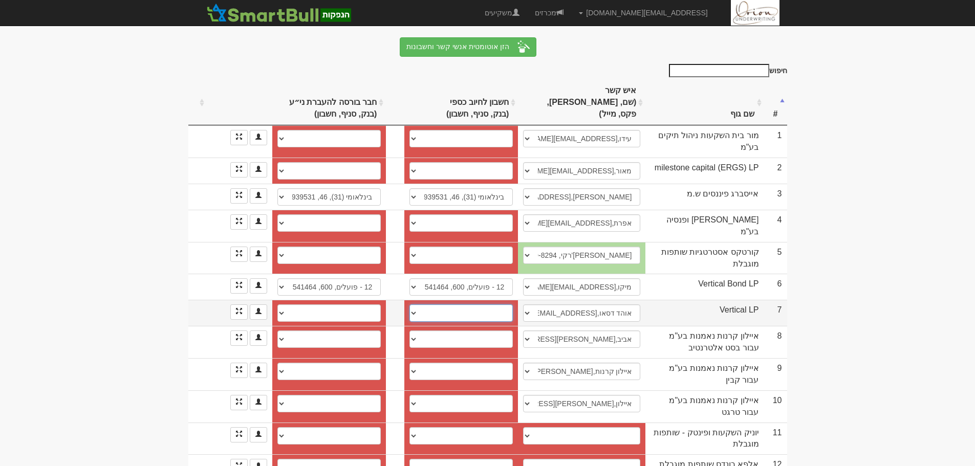
click at [488, 305] on select "פועלים (12), 600, 400828 פועלים (12), 600, 399951 פועלים (12), 600, 400844 פועל…" at bounding box center [461, 313] width 103 height 17
select select "686e808f5f614dc34c274fe9"
click at [410, 305] on select "פועלים (12), 600, 400828 פועלים (12), 600, 399951 פועלים (12), 600, 400844 פועל…" at bounding box center [461, 313] width 103 height 17
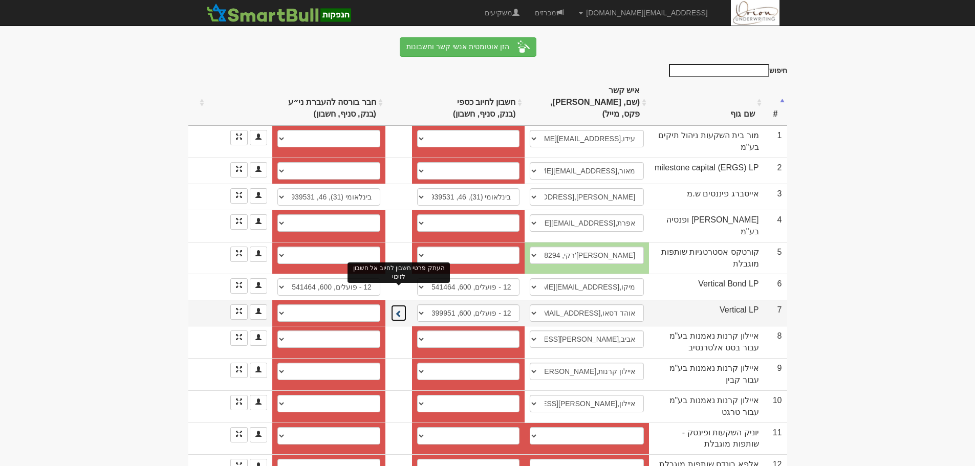
click at [396, 300] on td "העתק פרטי חשבון לחיוב אל חשבון לזיכוי" at bounding box center [398, 313] width 27 height 26
click at [399, 310] on span at bounding box center [398, 313] width 7 height 7
select select "681a263c7b9c209d55afd16d"
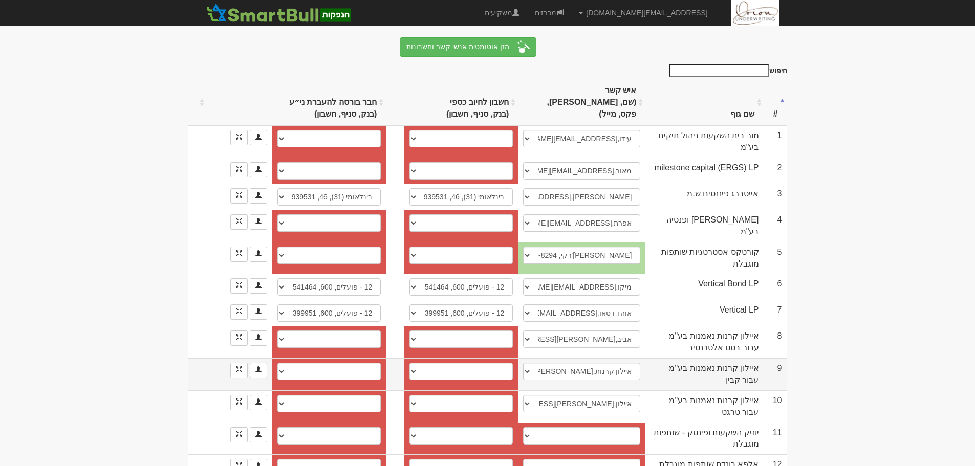
scroll to position [205, 0]
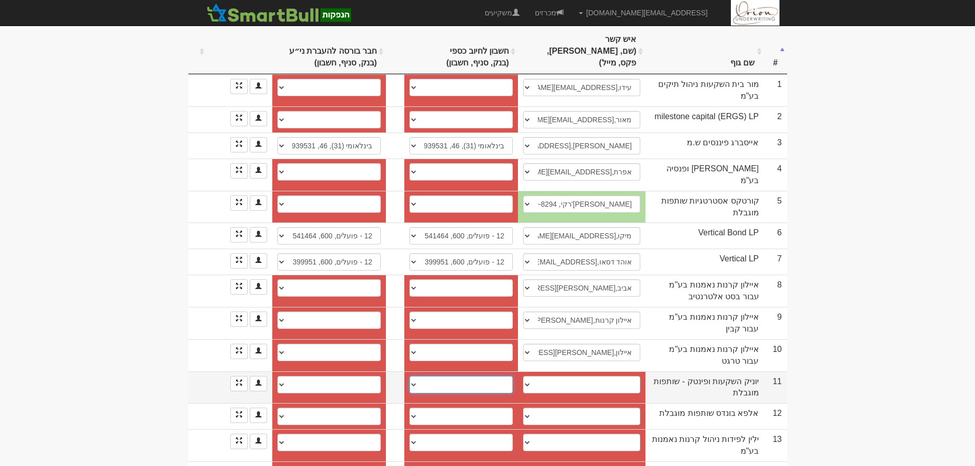
click at [477, 376] on select "לאומי (10), 800, 519636/59 פועלים (12), 600, 485599 לאומי (10), 800, 51940/69 ד…" at bounding box center [461, 384] width 103 height 17
select select "682db760091e2307dd501b1b"
click at [410, 376] on select "לאומי (10), 800, 519636/59 פועלים (12), 600, 485599 לאומי (10), 800, 51940/69 ד…" at bounding box center [461, 384] width 103 height 17
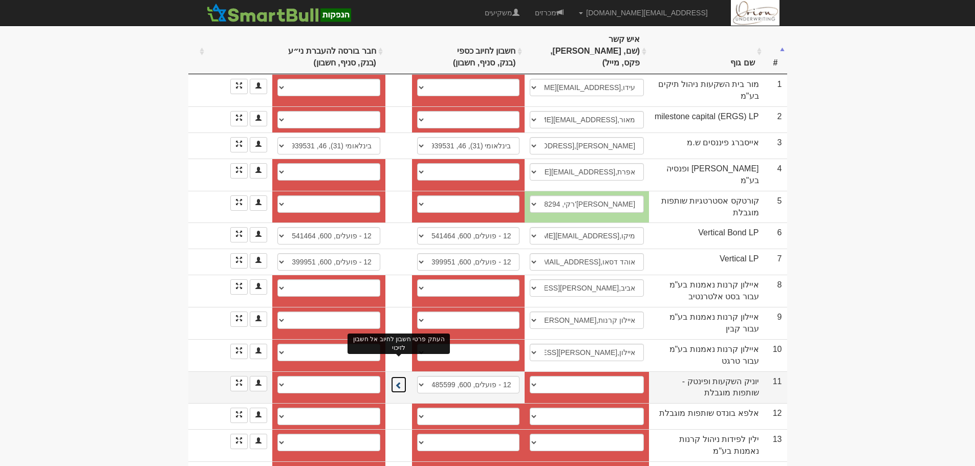
click at [395, 376] on button at bounding box center [399, 384] width 16 height 17
select select "682db760091e2307dd501b1d"
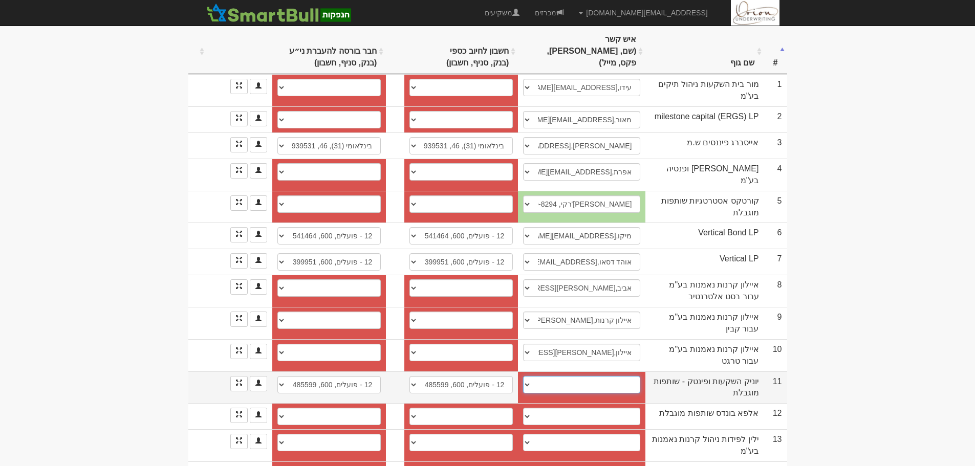
click at [606, 376] on select "יונתן, ipo@uniqe-inv.com יוניק, ipo@unique-inv.com Jonathan Levitats, 054-481-8…" at bounding box center [581, 384] width 117 height 17
select select "62f522bee063292f0facfee0"
click at [523, 376] on select "יונתן, ipo@uniqe-inv.com יוניק, ipo@unique-inv.com Jonathan Levitats, 054-481-8…" at bounding box center [581, 384] width 117 height 17
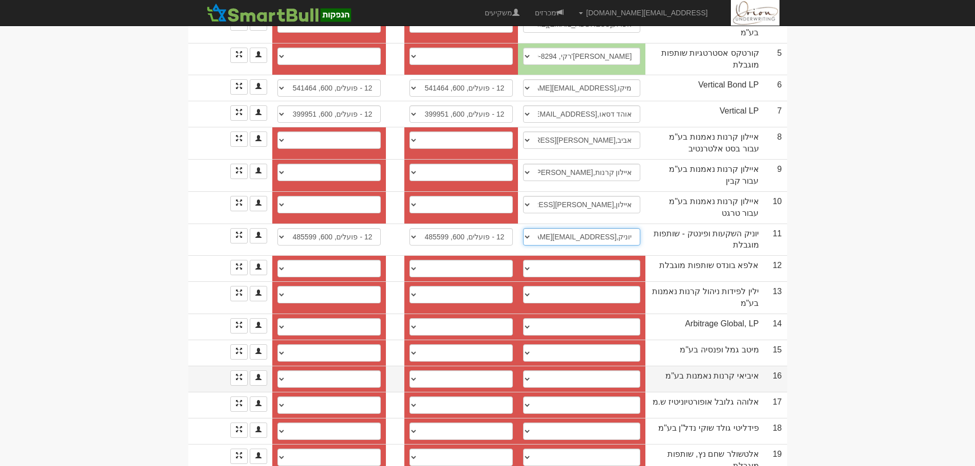
scroll to position [358, 0]
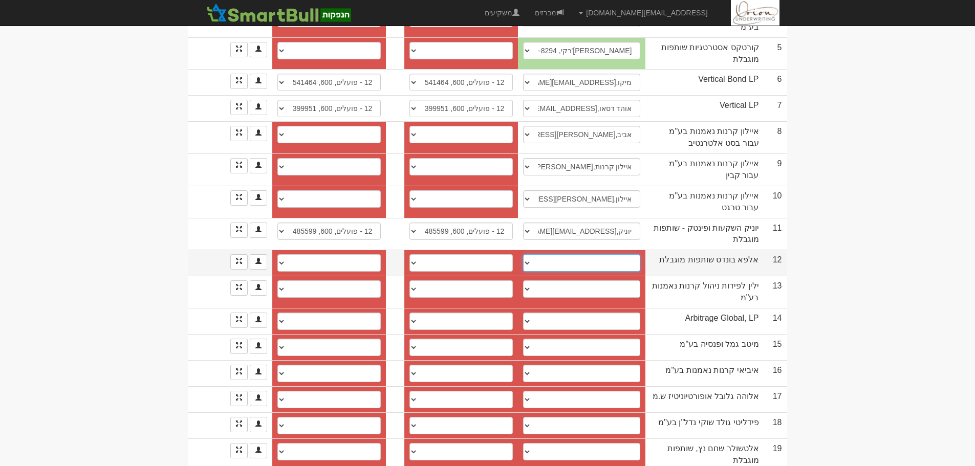
click at [576, 254] on select "[PERSON_NAME], [EMAIL_ADDRESS][DOMAIN_NAME] דנאור, [EMAIL_ADDRESS][DOMAIN_NAME]…" at bounding box center [581, 262] width 117 height 17
select select "681a0e257b9c209d55ae020c"
click at [523, 254] on select "[PERSON_NAME], [EMAIL_ADDRESS][DOMAIN_NAME] דנאור, [EMAIL_ADDRESS][DOMAIN_NAME]…" at bounding box center [581, 262] width 117 height 17
click at [455, 254] on select "לאומי (10), 800, 218215/09 10 - לאומי, 800, 21821509 10 - לאומי, 800, 21821509 …" at bounding box center [461, 262] width 103 height 17
select select "6596694ae305630da7318cf3"
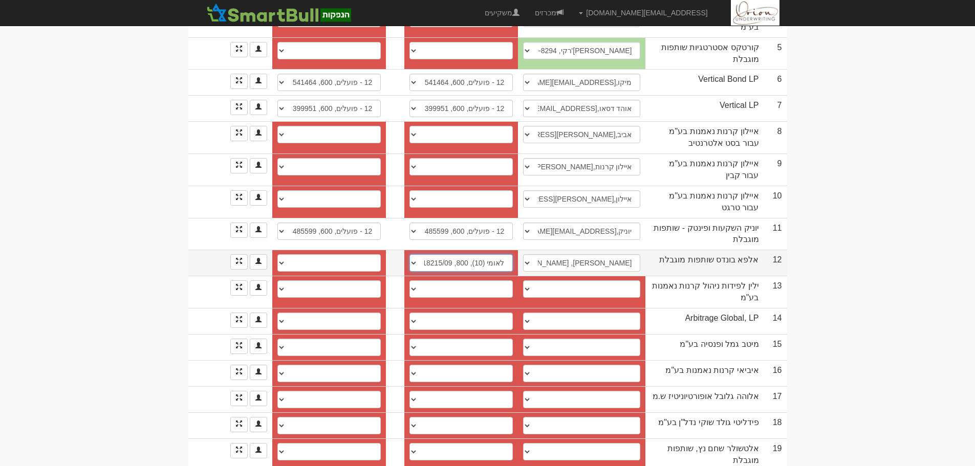
click at [410, 254] on select "לאומי (10), 800, 218215/09 10 - לאומי, 800, 21821509 10 - לאומי, 800, 21821509 …" at bounding box center [461, 262] width 103 height 17
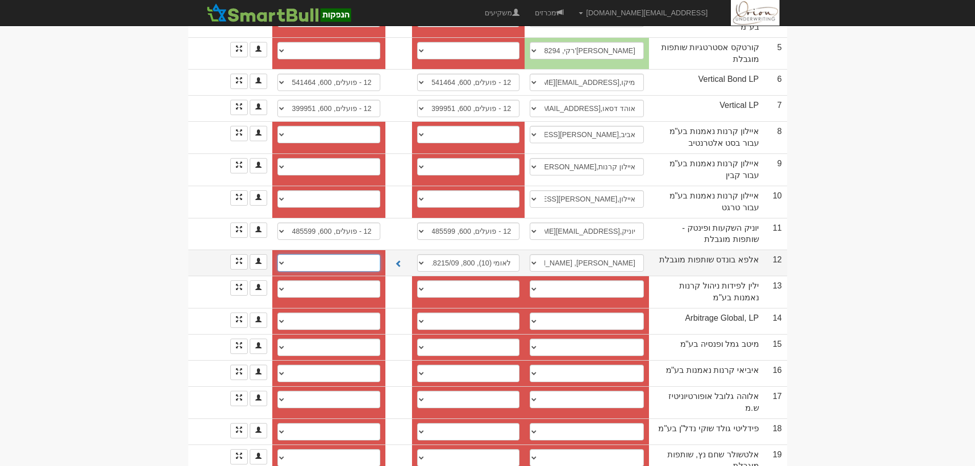
click at [364, 254] on select "לאומי (10), 800, 218215/39 10 - לאומי, 800, 21821539 10 - לאומי, 800, 21821539 …" at bounding box center [328, 262] width 103 height 17
select select "65966964e305630da7318d02"
click at [277, 254] on select "לאומי (10), 800, 218215/39 10 - לאומי, 800, 21821539 10 - לאומי, 800, 21821539 …" at bounding box center [328, 262] width 103 height 17
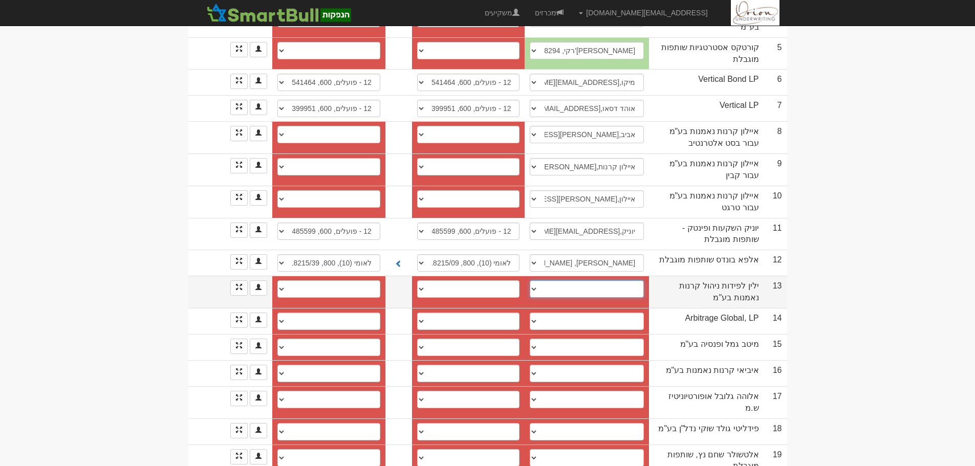
click at [566, 281] on select "יניב, 054-6530328, 037132332 אלעד ביטון, 052-8888192, elad@yl-invest.co.il ניר …" at bounding box center [587, 289] width 114 height 17
click at [568, 281] on select "יניב, 054-6530328, 037132332 אלעד ביטון, 052-8888192, elad@yl-invest.co.il ניר …" at bounding box center [587, 289] width 114 height 17
select select "6840579108d262192e94ada8"
click at [530, 281] on select "יניב, 054-6530328, 037132332 אלעד ביטון, 052-8888192, elad@yl-invest.co.il ניר …" at bounding box center [587, 289] width 114 height 17
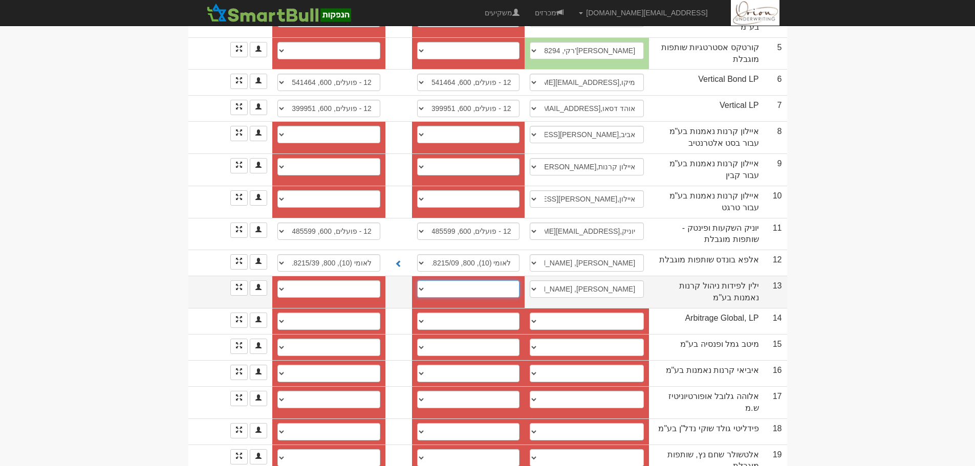
click at [476, 281] on select "פועלים (12), 282, 577 פועלים (12), 282, 48278 פועלים (12), 282, 59520 פועלים (1…" at bounding box center [468, 289] width 103 height 17
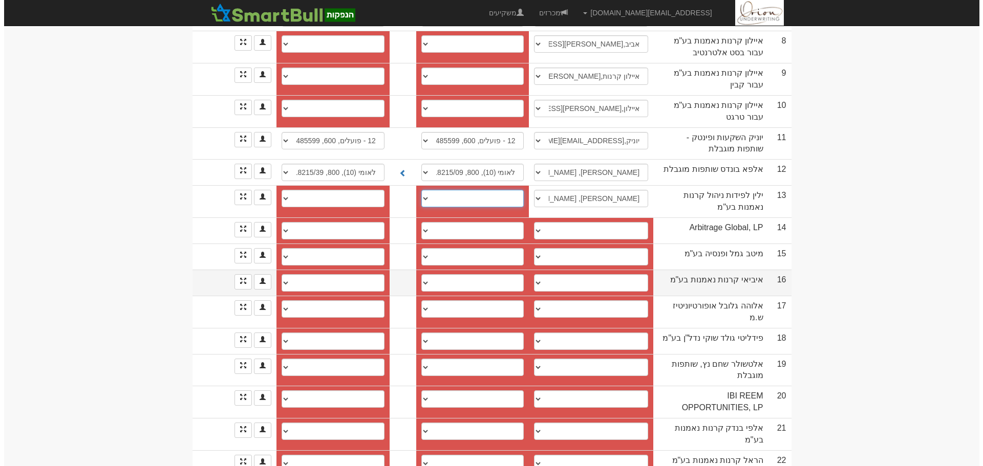
scroll to position [461, 0]
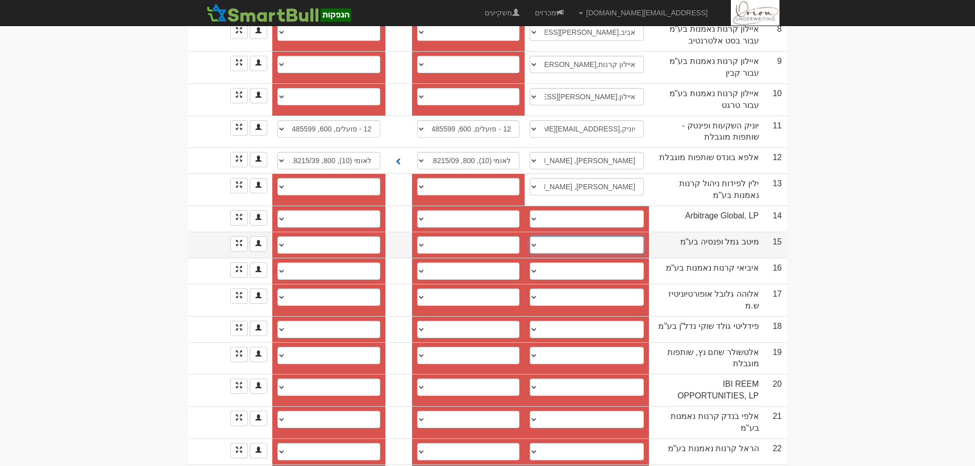
click at [558, 237] on select "קרן חן, gemel-credit@meitavdash.co.il קרן, keren.shternchen@meitav.co.il איציק …" at bounding box center [587, 245] width 114 height 17
select select "62f2936aee8fb00ba1399079"
click at [530, 237] on select "קרן חן, gemel-credit@meitavdash.co.il קרן, keren.shternchen@meitav.co.il איציק …" at bounding box center [587, 245] width 114 height 17
click at [485, 237] on select "מזרחי (20), 61, 529097 מזרחי (20), 461, 528929 20 - מזרחי טפחות, 61, 528929 20 …" at bounding box center [468, 245] width 103 height 17
select select "6796341e13cca8e72db7a0f2"
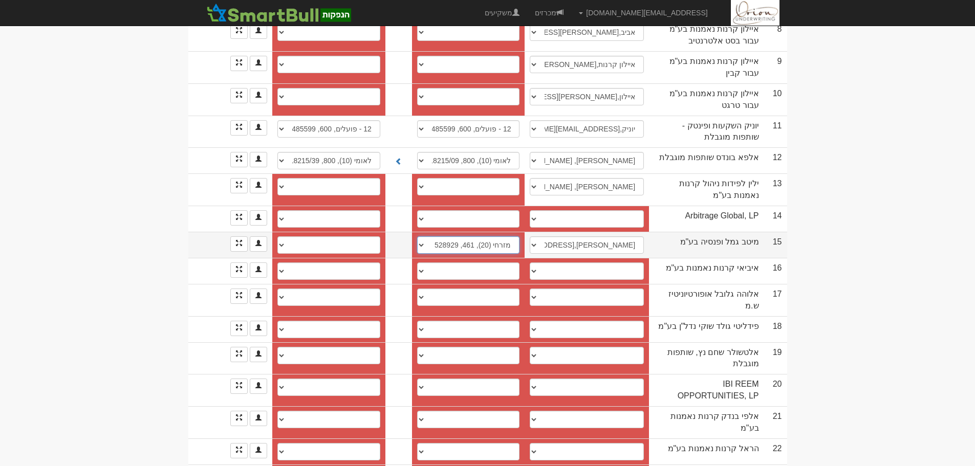
click at [417, 237] on select "[PERSON_NAME] (20), 61, 529097 [PERSON_NAME] (20), 461, 528929 20 - [PERSON_NAM…" at bounding box center [468, 245] width 103 height 17
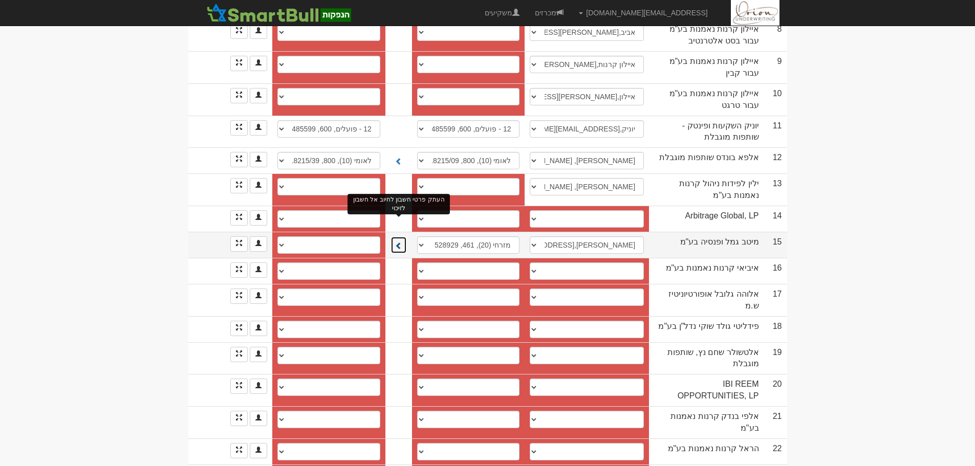
click at [395, 237] on button at bounding box center [399, 245] width 16 height 17
select select "6796342213cca8e72db7a10d"
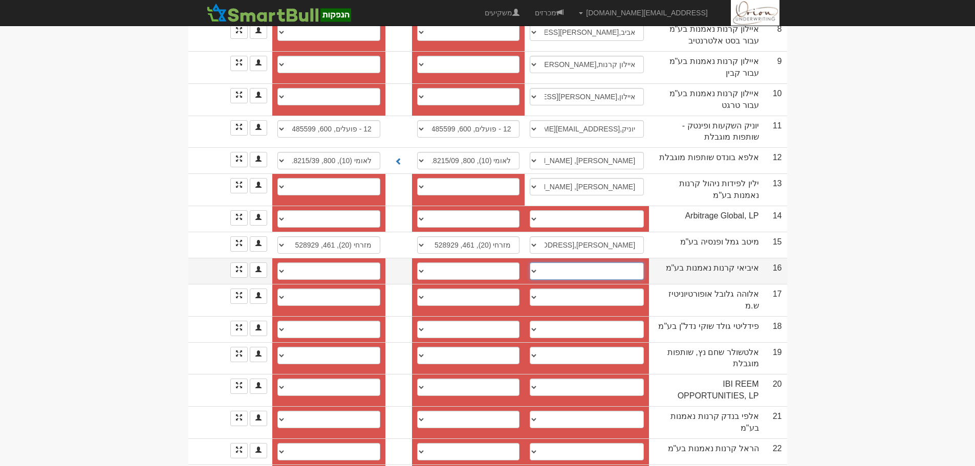
click at [610, 263] on select "טופז, topazd@ibi.co.il לוטם, lotema@ibi.co.il ────────── איש קשר חדש" at bounding box center [587, 271] width 114 height 17
select select "6748a23c643d23f683f0bf7f"
click at [530, 263] on select "טופז, topazd@ibi.co.il לוטם, lotema@ibi.co.il ────────── איש קשר חדש" at bounding box center [587, 271] width 114 height 17
click at [502, 263] on select "חשבון חדש" at bounding box center [468, 271] width 103 height 17
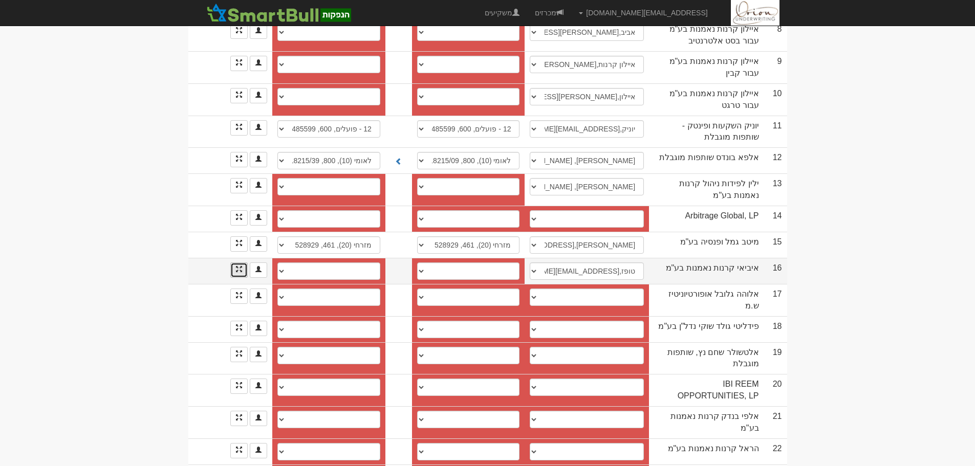
click at [231, 263] on link at bounding box center [238, 270] width 17 height 15
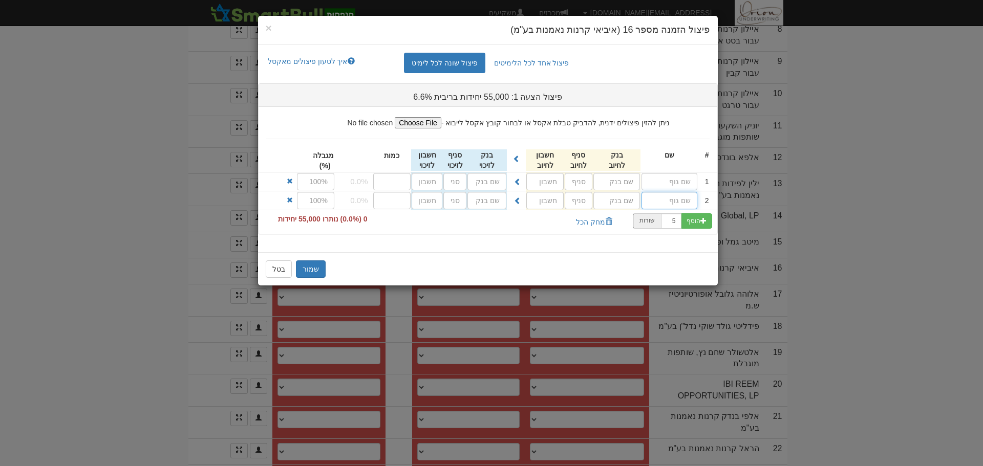
click at [654, 192] on input "text" at bounding box center [669, 200] width 56 height 17
click at [654, 183] on input "text" at bounding box center [669, 181] width 56 height 17
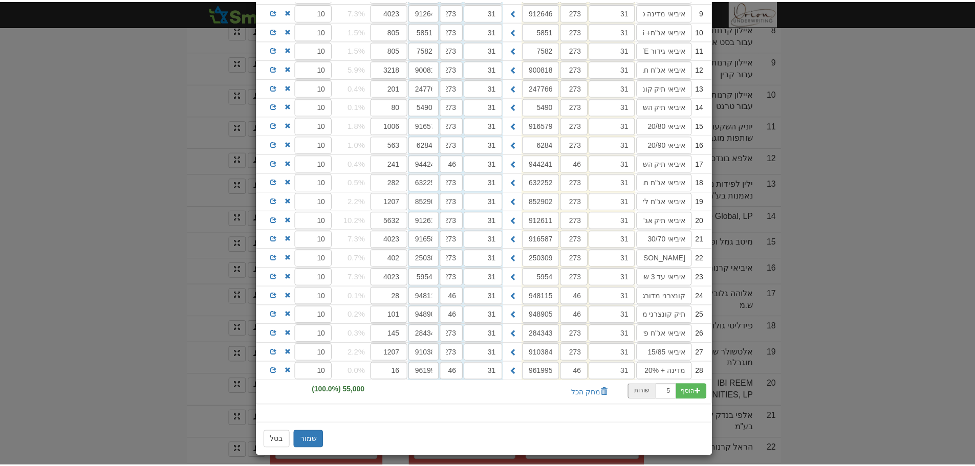
scroll to position [328, 0]
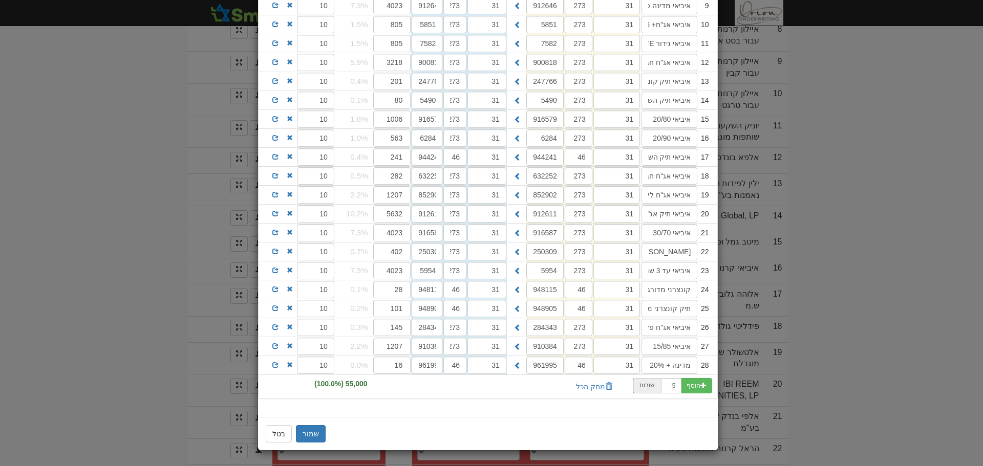
click at [318, 425] on div "שמור בטל" at bounding box center [488, 433] width 460 height 33
click at [309, 439] on button "שמור" at bounding box center [311, 433] width 30 height 17
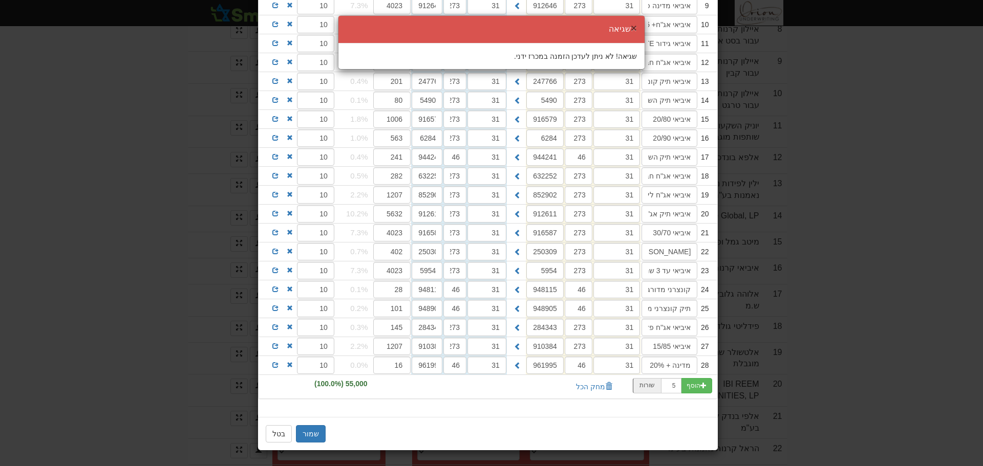
click at [633, 30] on button "×" at bounding box center [634, 28] width 6 height 11
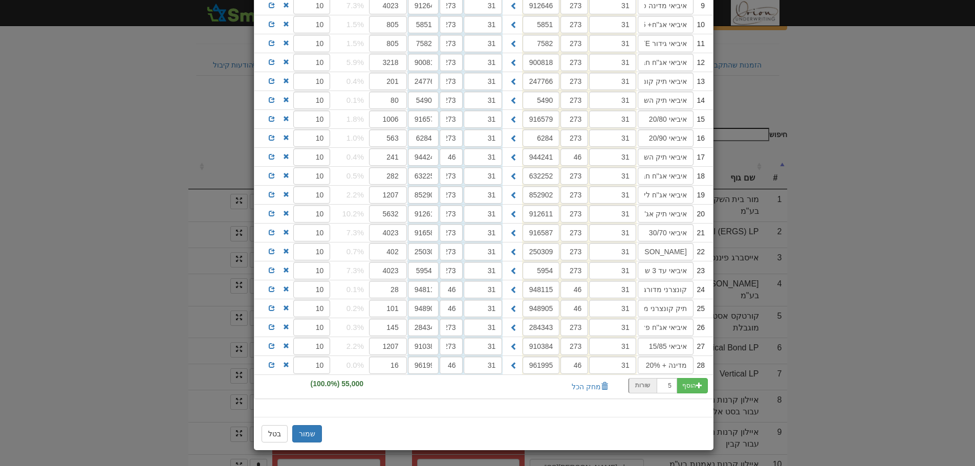
scroll to position [0, 0]
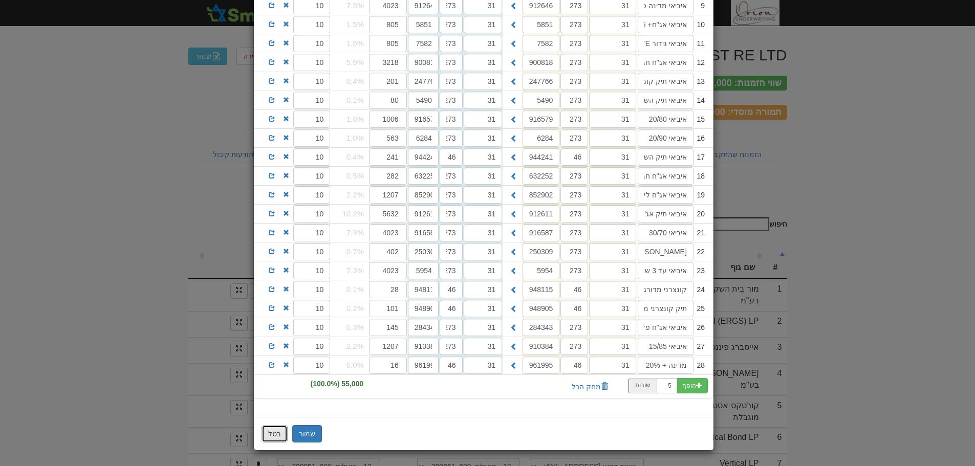
click at [273, 442] on button "בטל" at bounding box center [275, 433] width 26 height 17
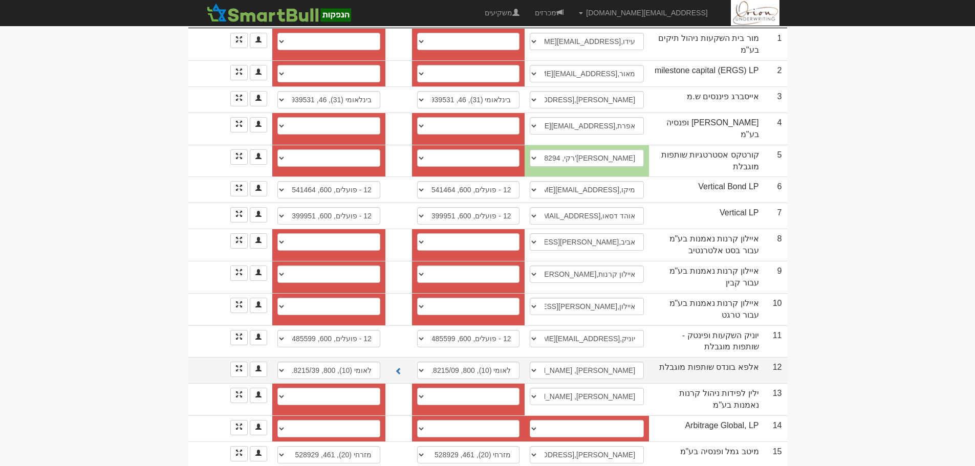
scroll to position [358, 0]
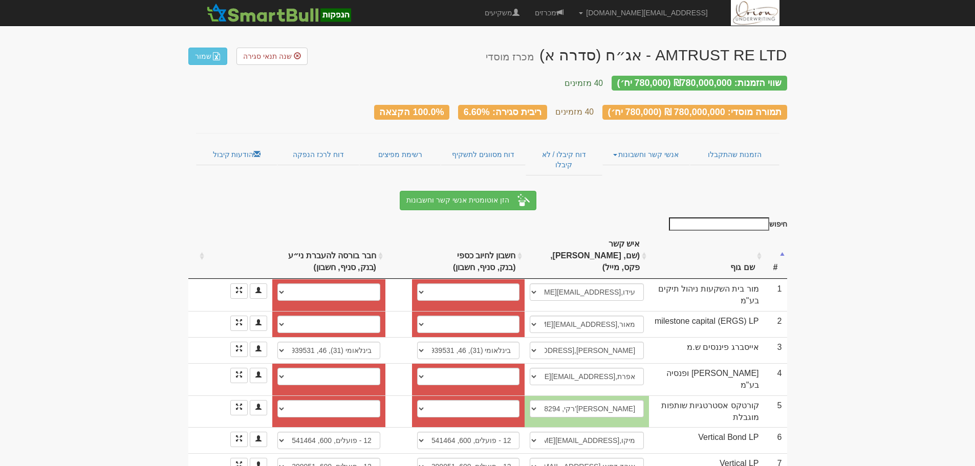
scroll to position [358, 0]
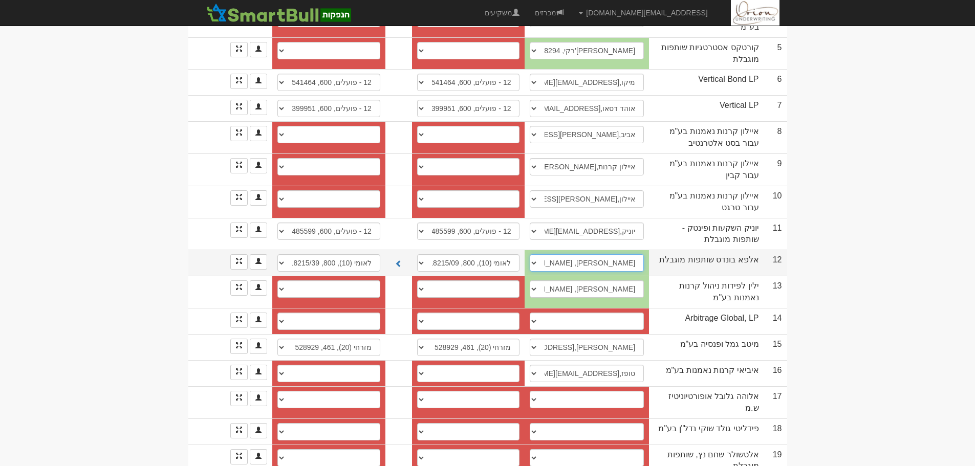
click at [614, 254] on select "[PERSON_NAME], [EMAIL_ADDRESS][DOMAIN_NAME] דנאור, [EMAIL_ADDRESS][DOMAIN_NAME]…" at bounding box center [587, 262] width 114 height 17
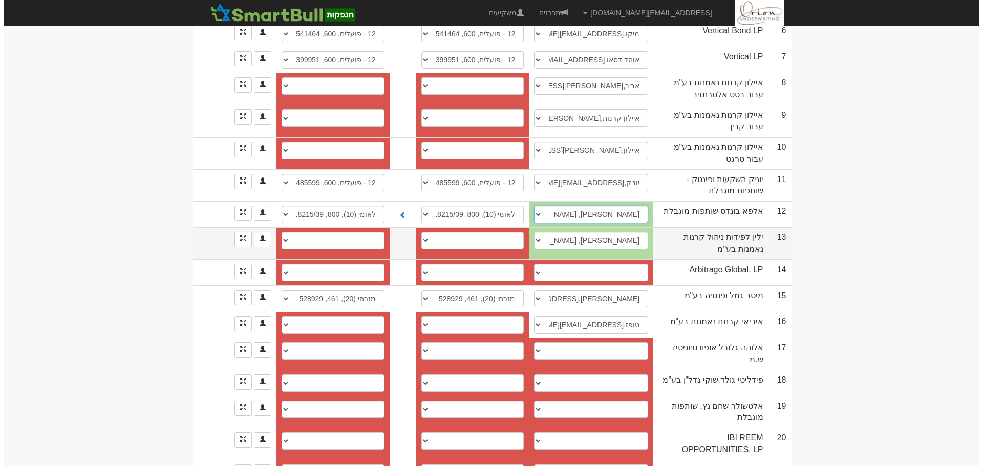
scroll to position [410, 0]
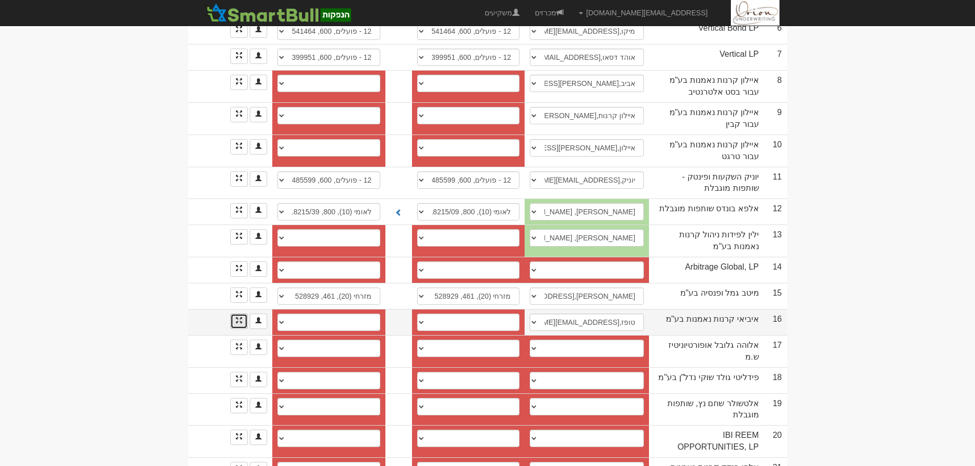
click at [234, 314] on link at bounding box center [238, 321] width 17 height 15
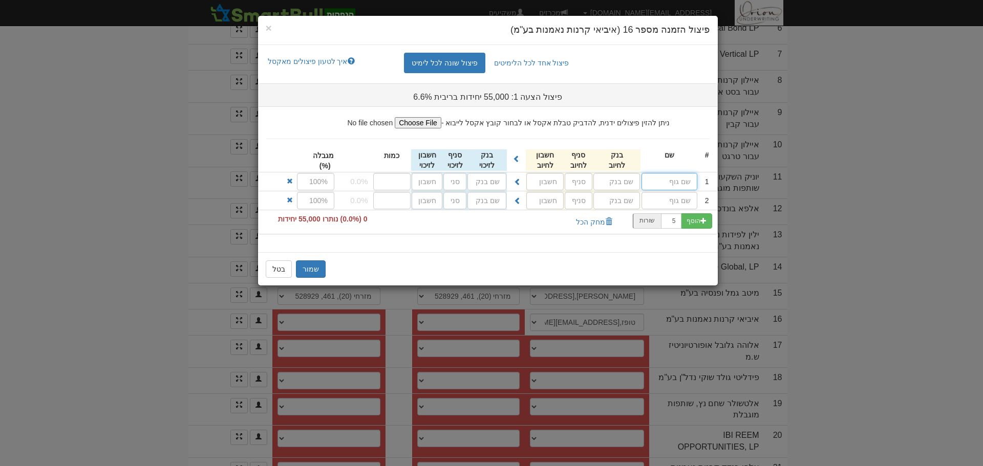
click at [656, 182] on input "text" at bounding box center [669, 181] width 56 height 17
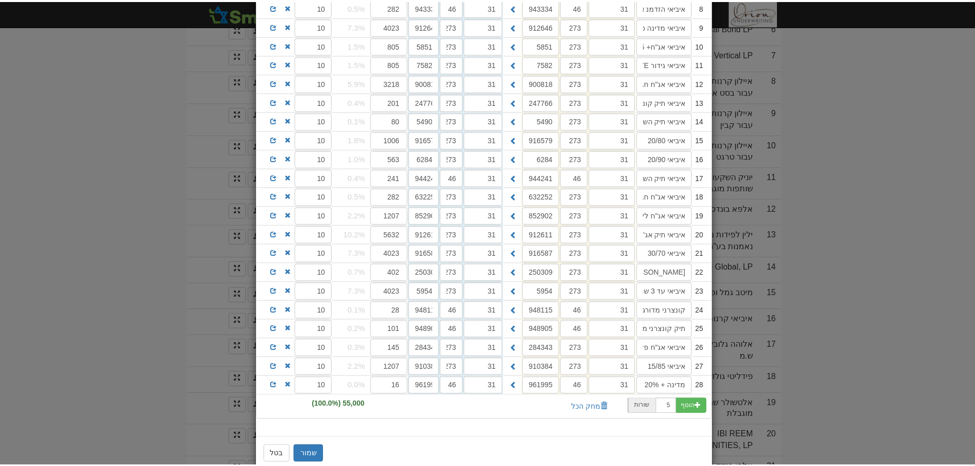
scroll to position [328, 0]
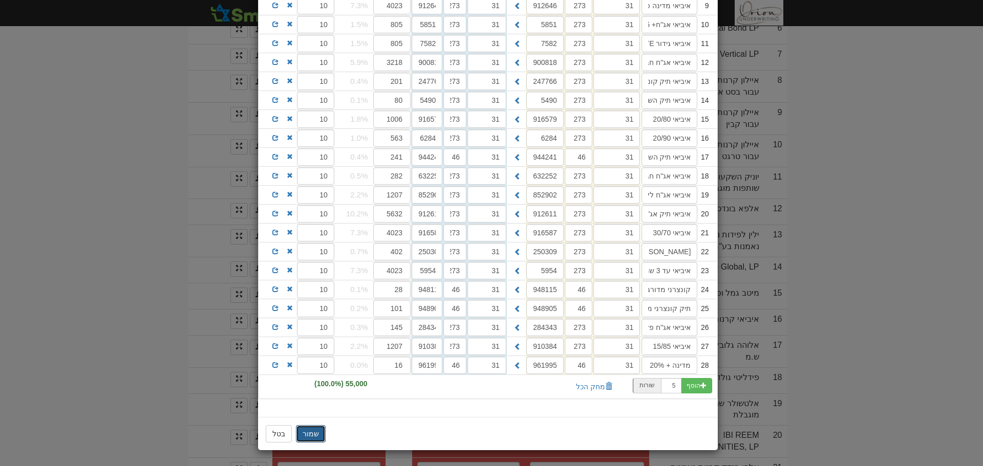
click at [316, 430] on button "שמור" at bounding box center [311, 433] width 30 height 17
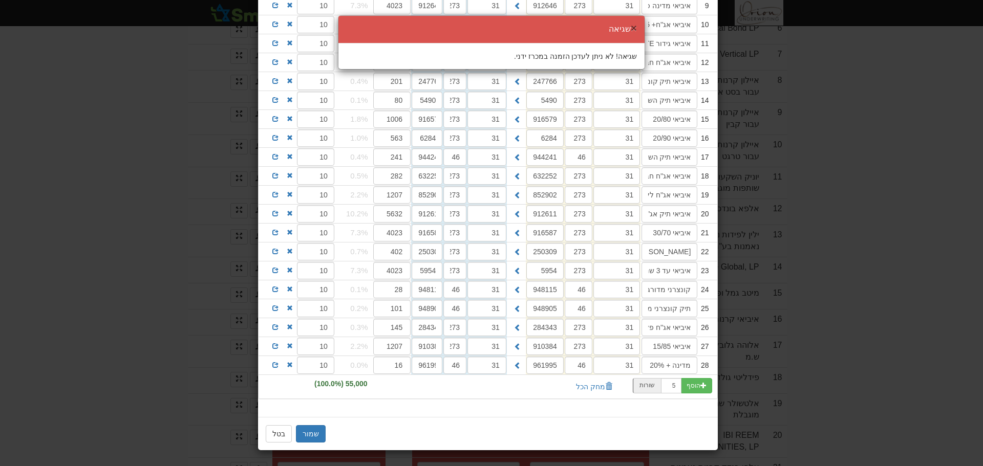
click at [633, 27] on button "×" at bounding box center [634, 28] width 6 height 11
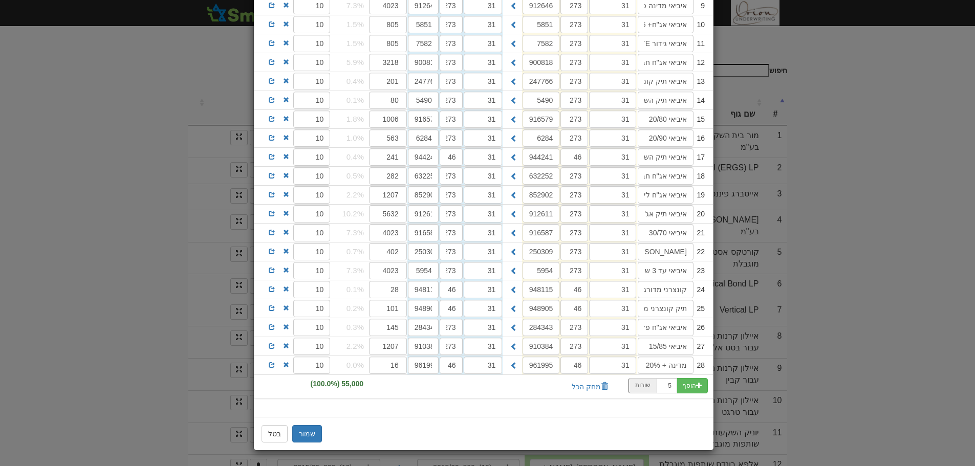
scroll to position [0, 0]
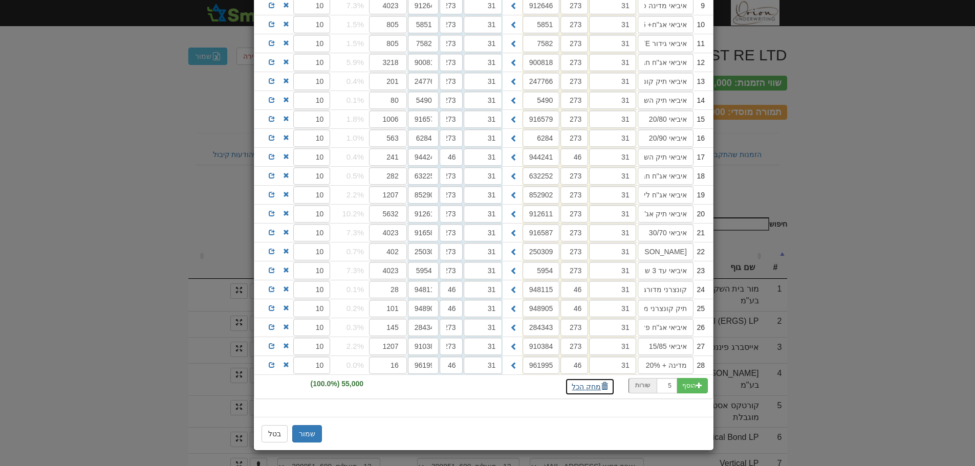
click at [586, 383] on button "מחק הכל" at bounding box center [590, 386] width 50 height 17
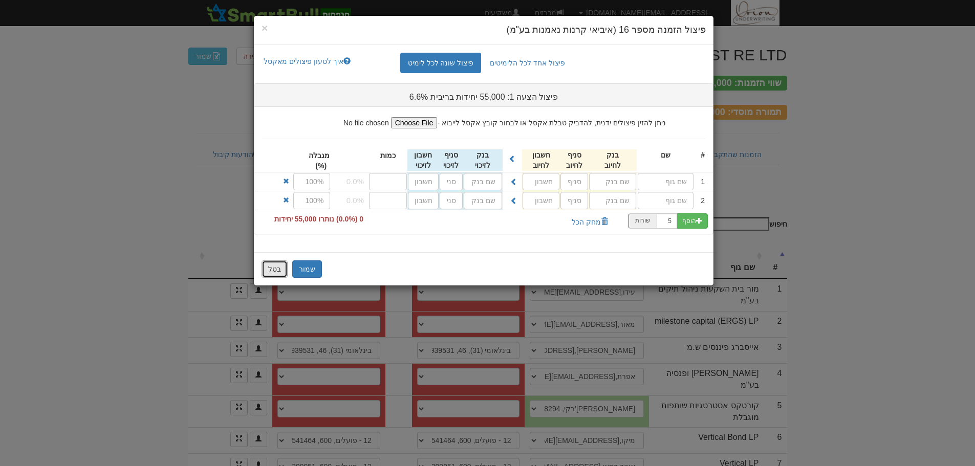
click at [274, 269] on button "בטל" at bounding box center [275, 269] width 26 height 17
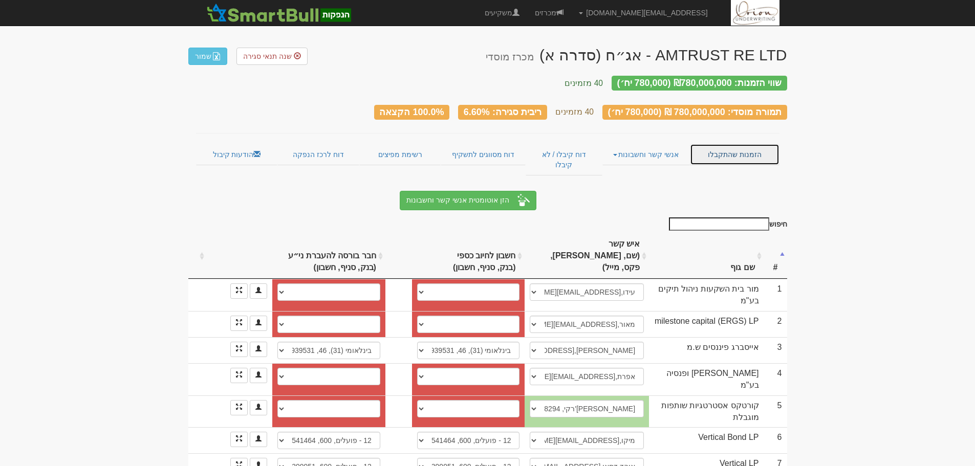
click at [739, 148] on link "הזמנות שהתקבלו" at bounding box center [735, 155] width 90 height 22
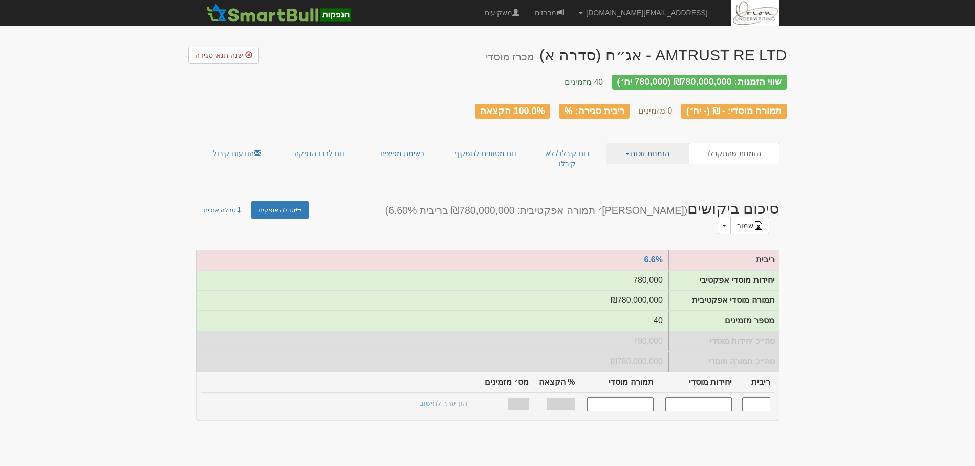
drag, startPoint x: 673, startPoint y: 142, endPoint x: 666, endPoint y: 171, distance: 29.7
click at [673, 143] on link "הזמנות זוכות" at bounding box center [648, 154] width 82 height 22
click at [657, 180] on link "אנשי קשר וחשבונות" at bounding box center [648, 186] width 81 height 13
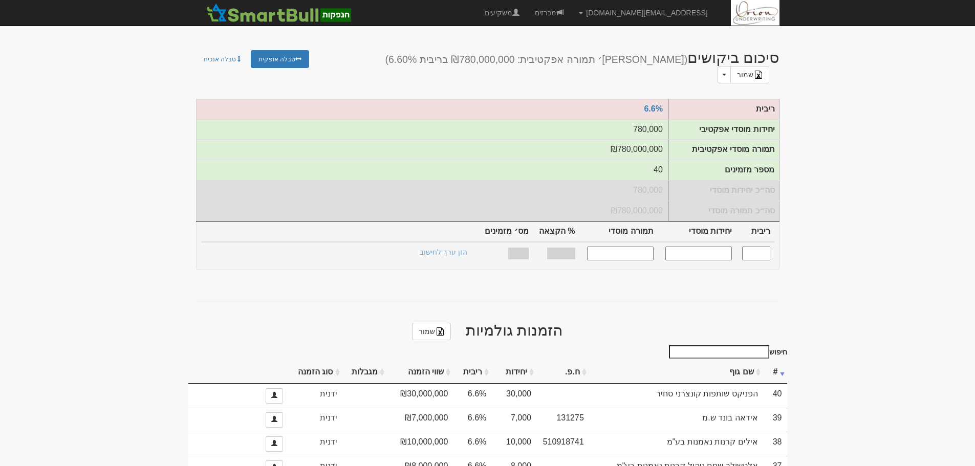
scroll to position [228, 0]
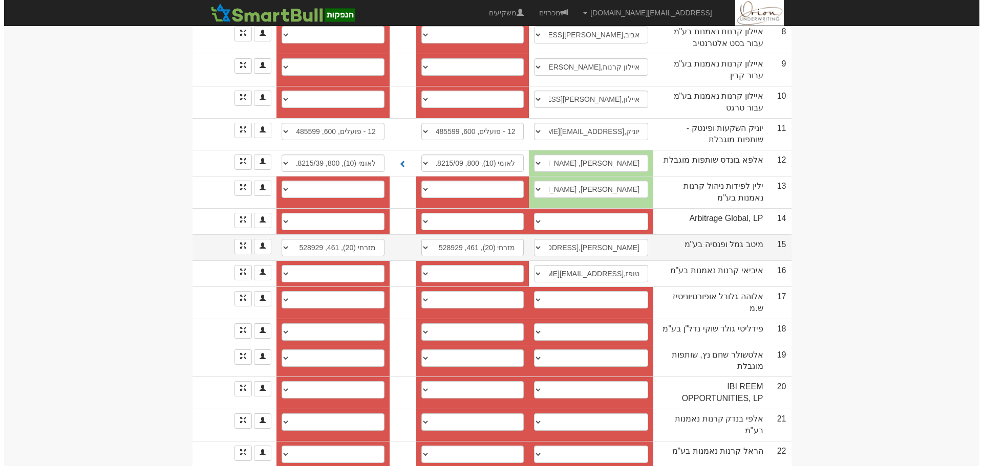
scroll to position [410, 0]
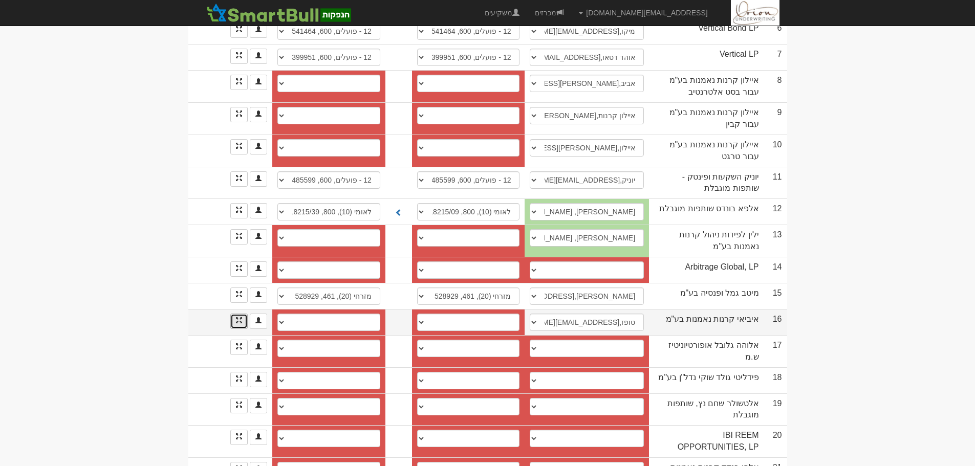
click at [243, 314] on link at bounding box center [238, 321] width 17 height 15
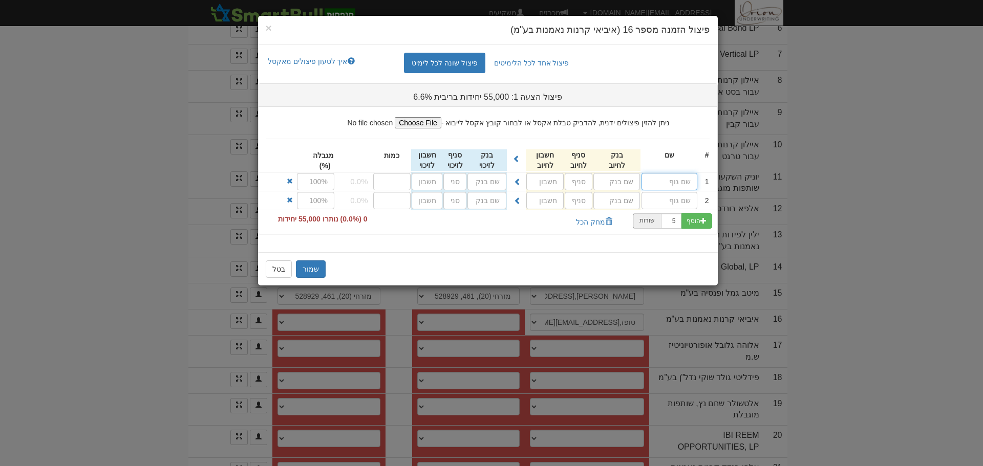
click at [657, 179] on input "text" at bounding box center [669, 181] width 56 height 17
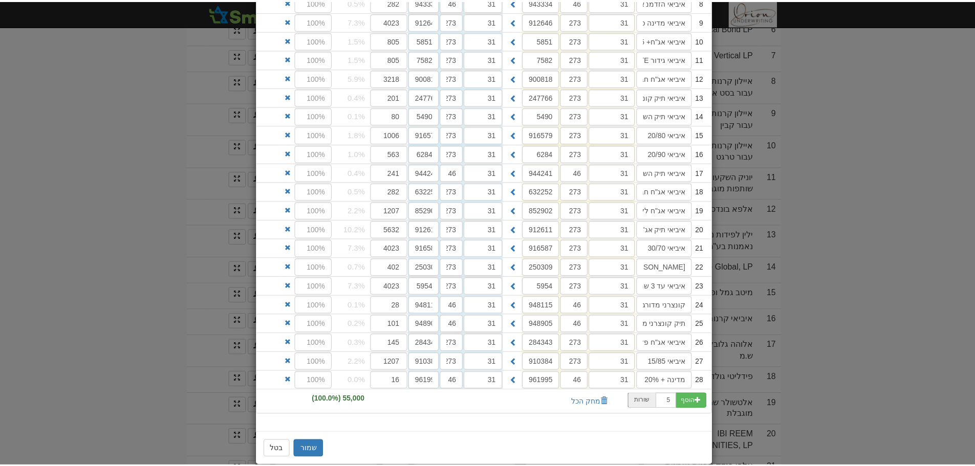
scroll to position [328, 0]
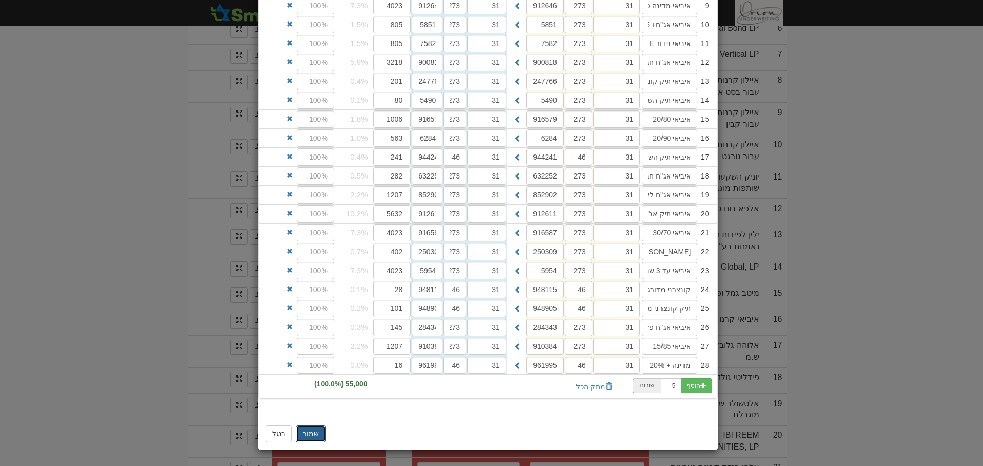
click at [317, 430] on button "שמור" at bounding box center [311, 433] width 30 height 17
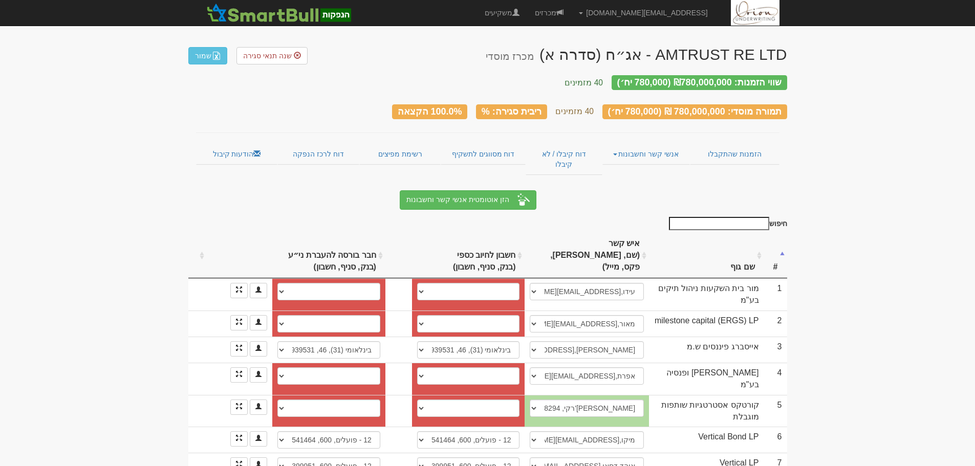
scroll to position [0, 0]
click at [733, 144] on link "הזמנות שהתקבלו" at bounding box center [735, 155] width 90 height 22
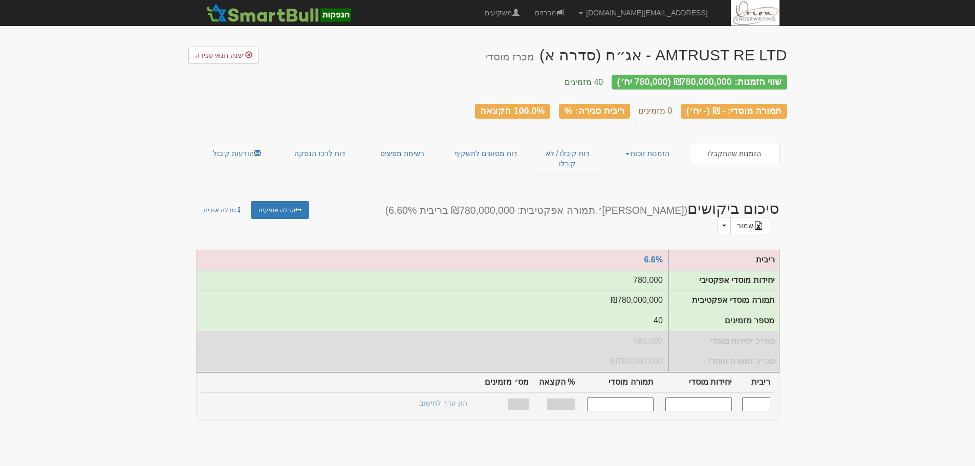
click at [764, 398] on input "text" at bounding box center [756, 405] width 28 height 14
type input "6.600"
type input "780,000"
type input "780,000,000"
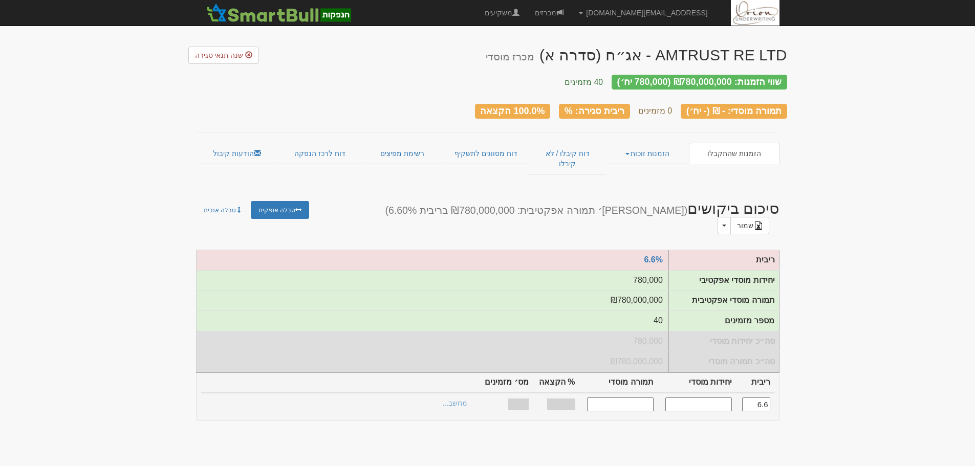
type input "100%"
type input "40"
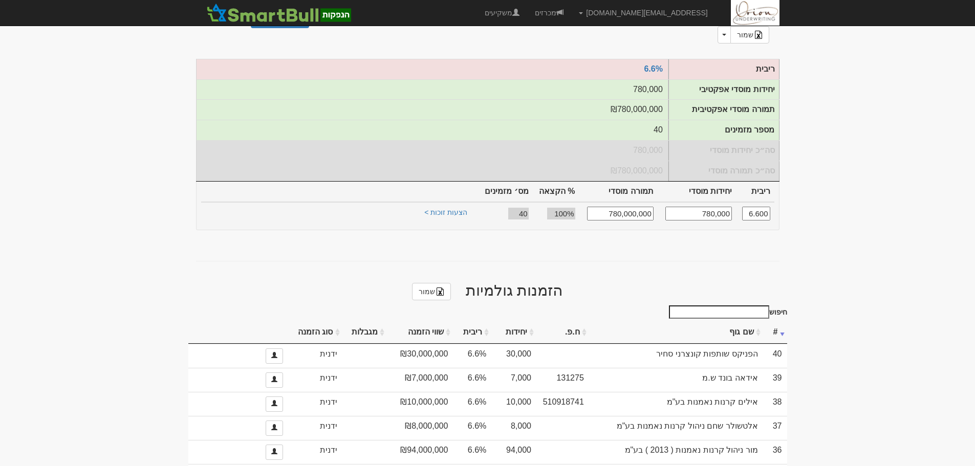
scroll to position [51, 0]
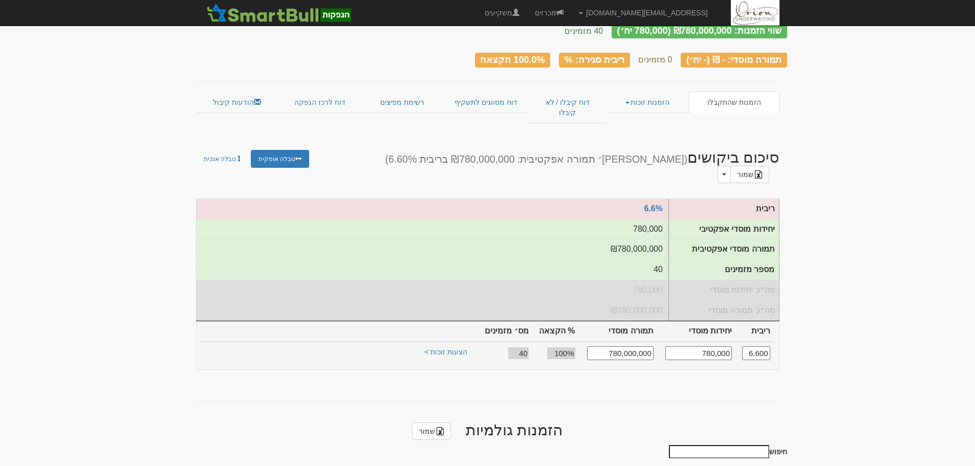
type input "6.600"
click at [461, 342] on td "הצעות זוכות >" at bounding box center [350, 353] width 256 height 23
click at [454, 347] on link "הצעות זוכות >" at bounding box center [446, 354] width 56 height 14
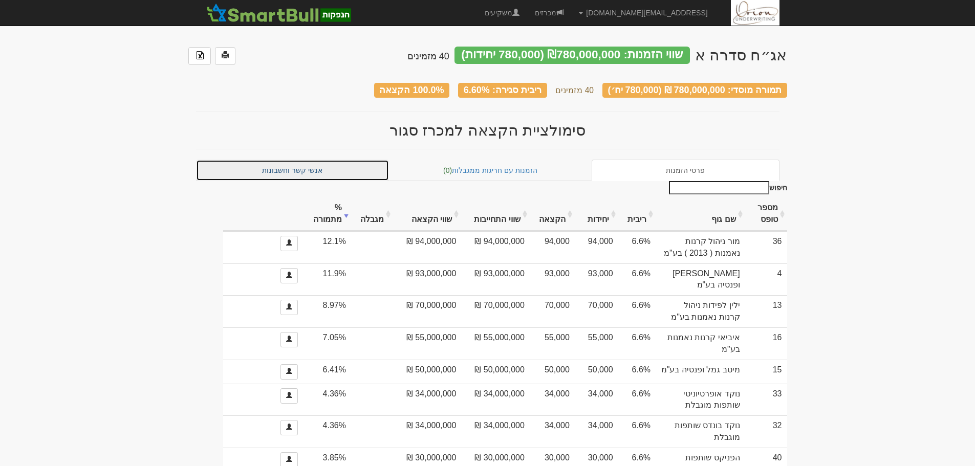
click at [320, 163] on link "אנשי קשר וחשבונות" at bounding box center [293, 171] width 194 height 22
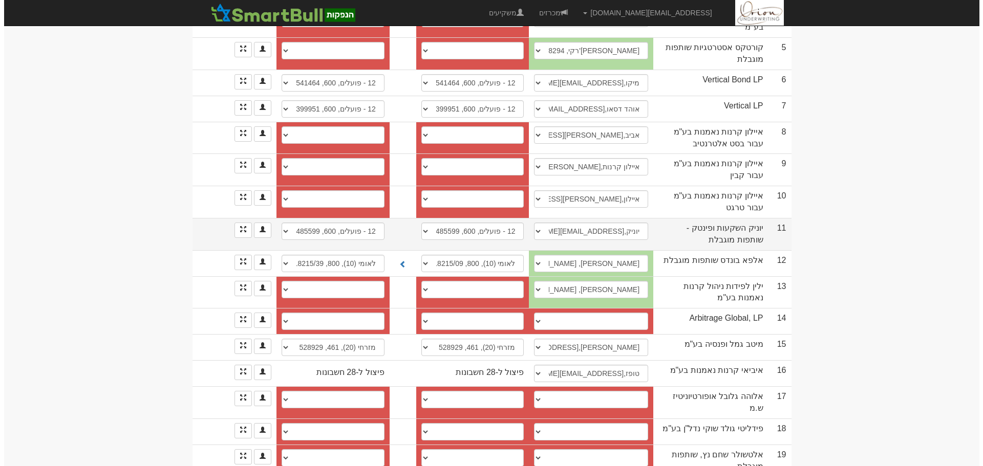
scroll to position [410, 0]
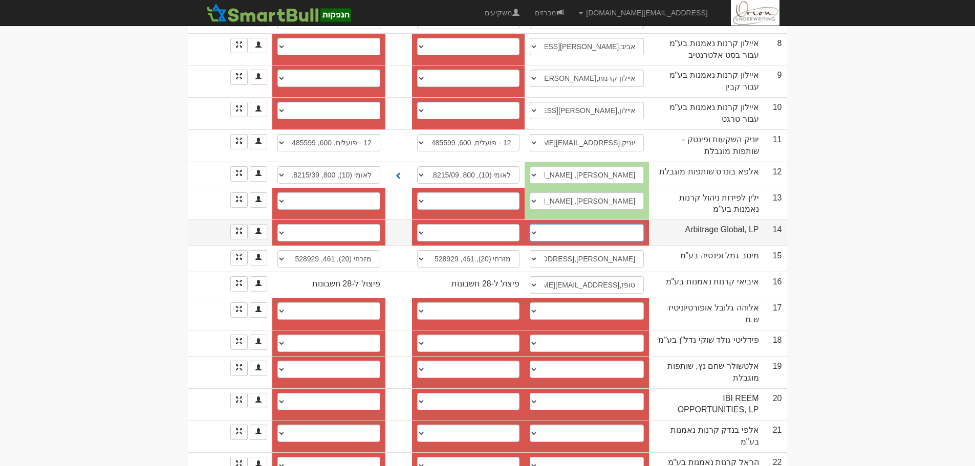
click at [612, 224] on select "[PERSON_NAME], 054-7070864, [EMAIL_ADDRESS][DOMAIN_NAME] [PERSON_NAME][DEMOGRAP…" at bounding box center [587, 232] width 114 height 17
select select "682deb23091e2307dd5ab006"
click at [530, 224] on select "[PERSON_NAME], 054-7070864, [EMAIL_ADDRESS][DOMAIN_NAME] [PERSON_NAME][DEMOGRAP…" at bounding box center [587, 232] width 114 height 17
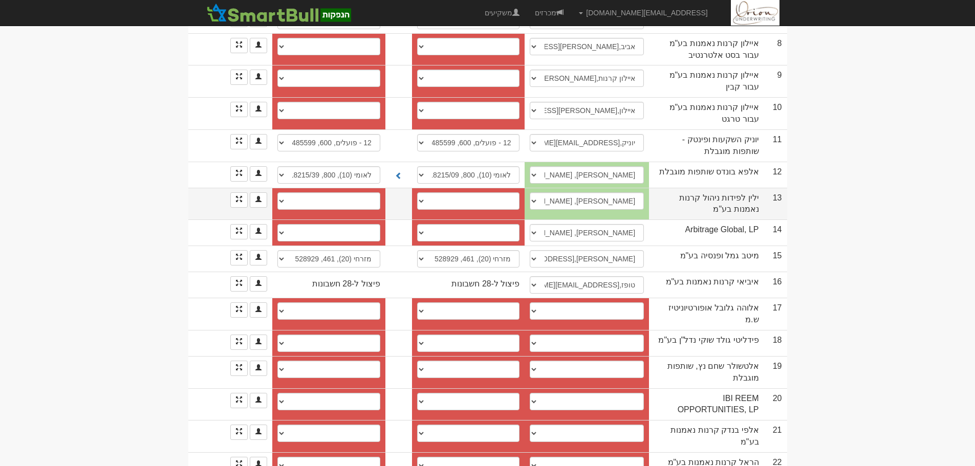
click at [228, 192] on div at bounding box center [240, 199] width 56 height 15
click at [231, 192] on link at bounding box center [238, 199] width 17 height 15
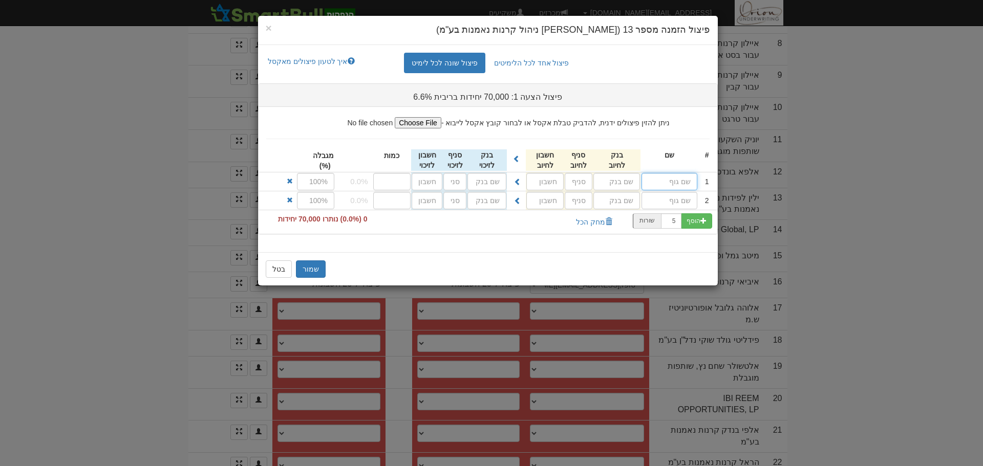
click at [664, 173] on input "text" at bounding box center [669, 181] width 56 height 17
click at [665, 178] on input "text" at bounding box center [669, 181] width 56 height 17
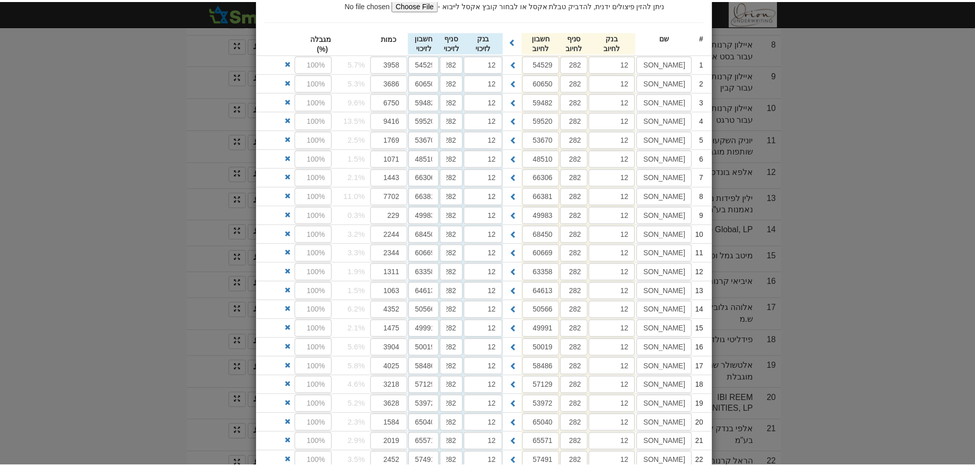
scroll to position [233, 0]
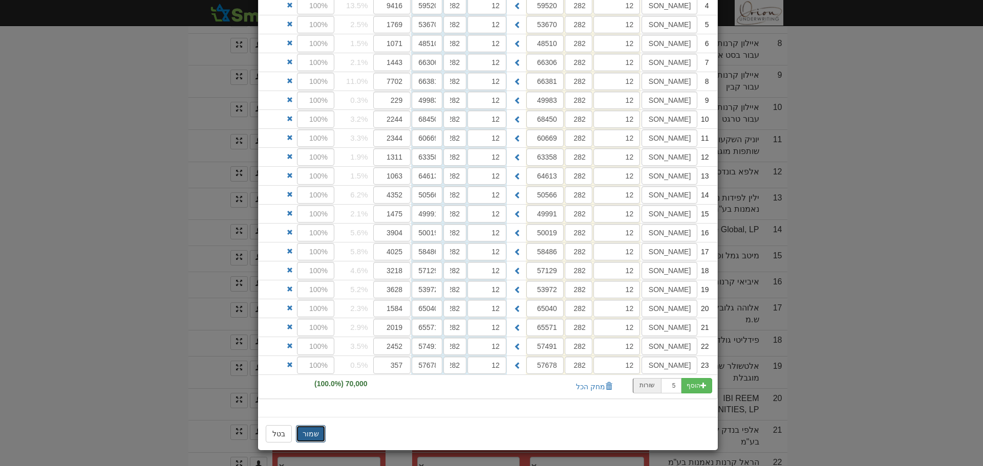
click at [325, 430] on button "שמור" at bounding box center [311, 433] width 30 height 17
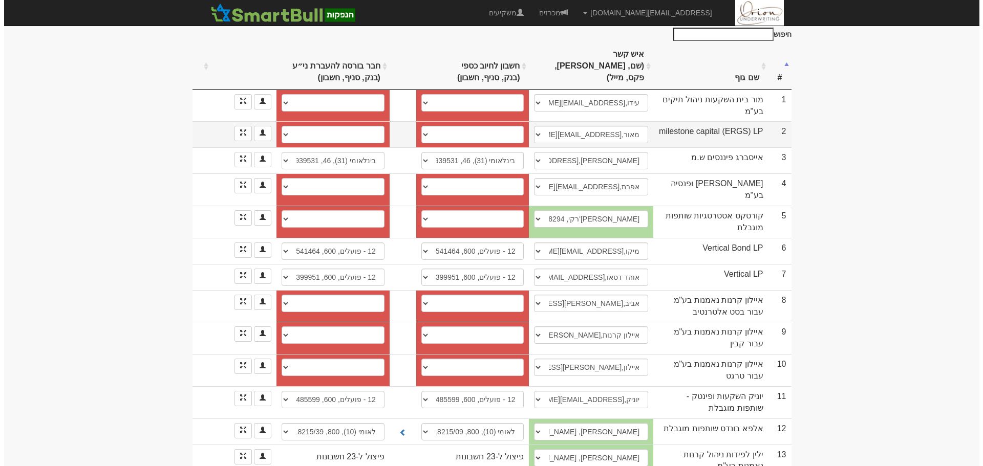
scroll to position [154, 0]
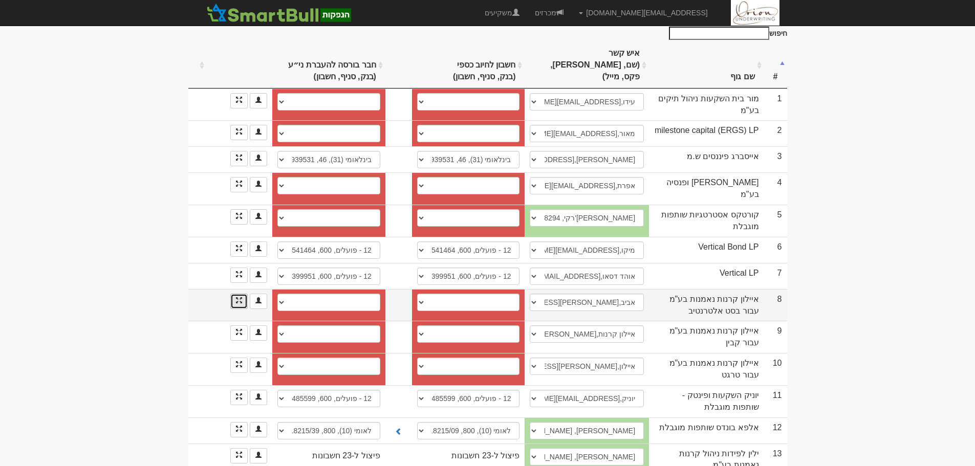
click at [243, 294] on link at bounding box center [238, 301] width 17 height 15
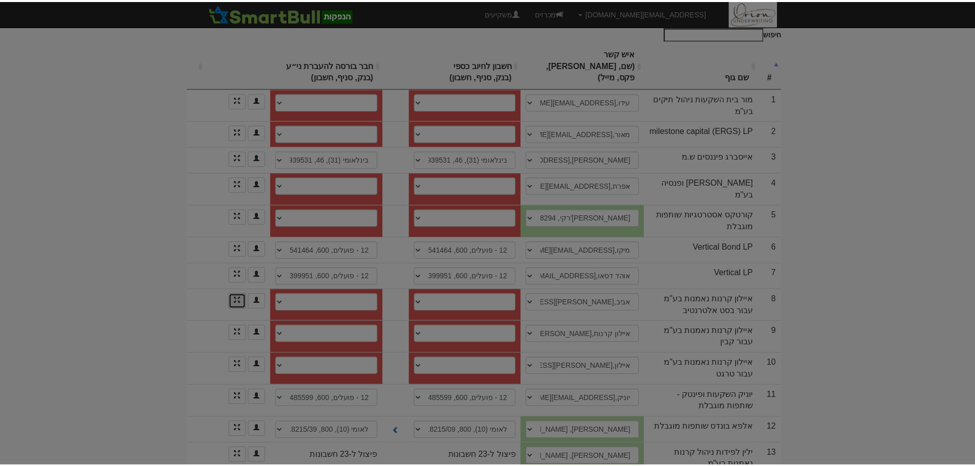
scroll to position [0, 0]
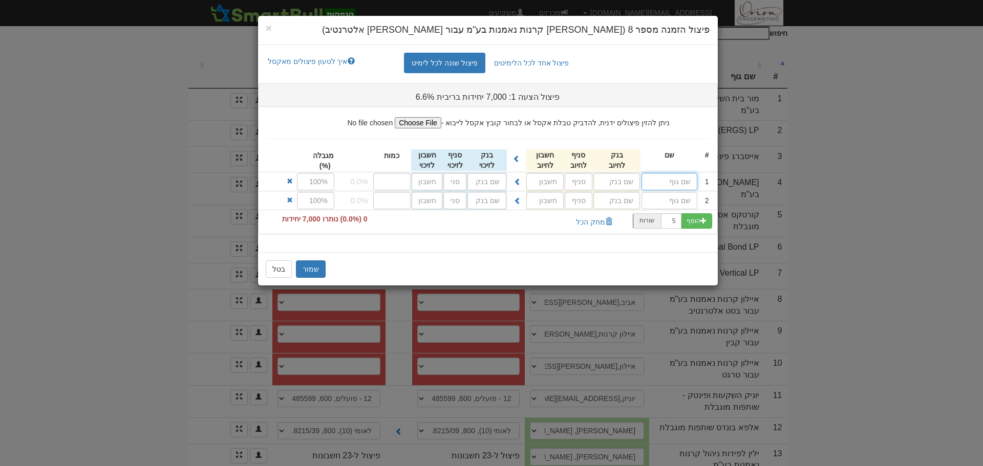
drag, startPoint x: 683, startPoint y: 188, endPoint x: 677, endPoint y: 191, distance: 6.4
click at [683, 188] on input "text" at bounding box center [669, 181] width 56 height 17
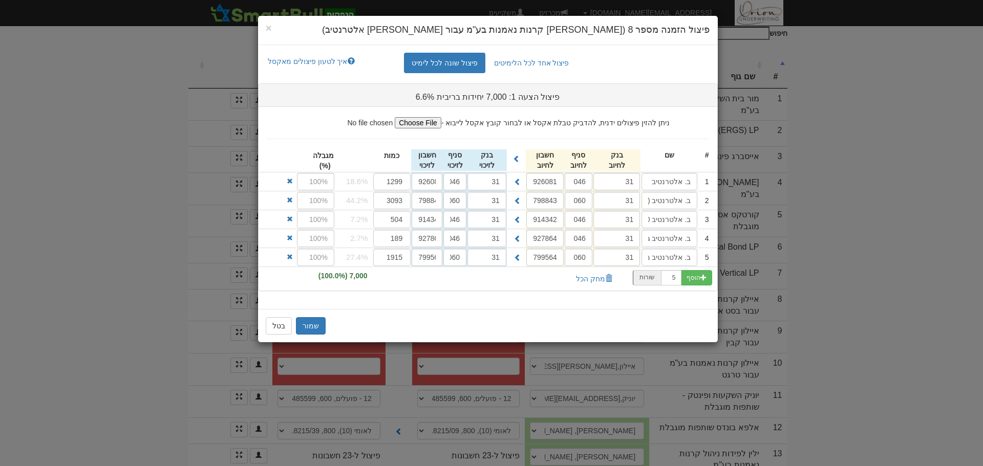
click at [318, 317] on div "שמור בטל" at bounding box center [488, 325] width 460 height 33
click at [311, 326] on button "שמור" at bounding box center [311, 325] width 30 height 17
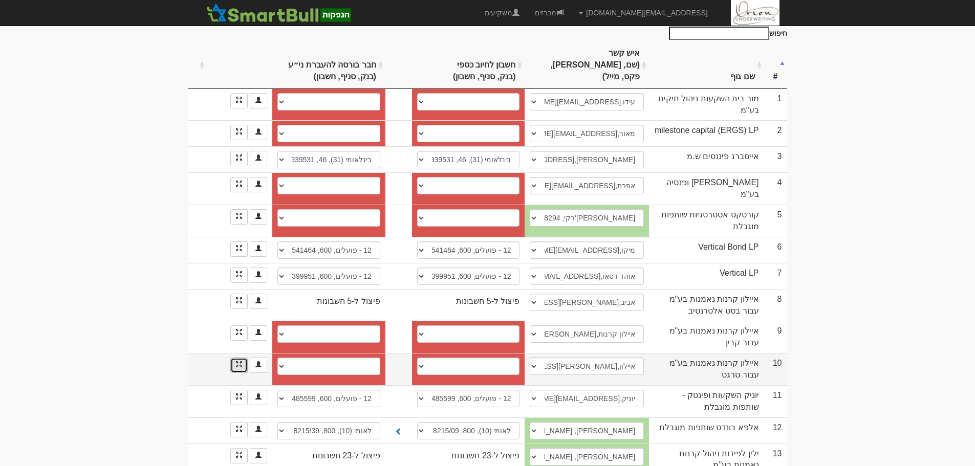
click at [231, 358] on link at bounding box center [238, 365] width 17 height 15
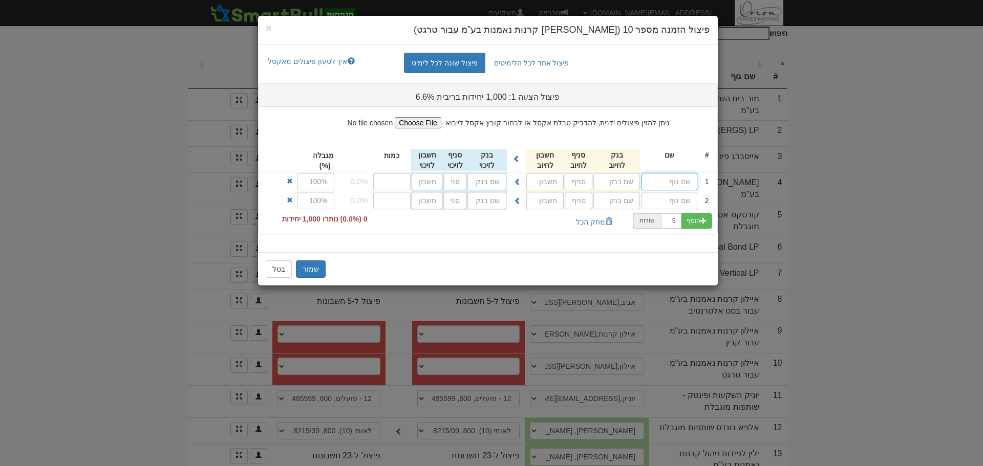
click at [663, 183] on input "text" at bounding box center [669, 181] width 56 height 17
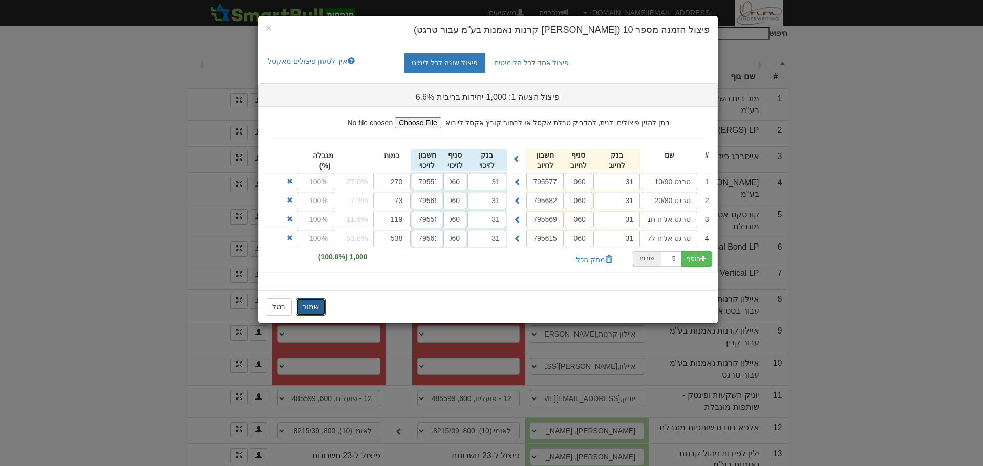
click at [309, 303] on button "שמור" at bounding box center [311, 306] width 30 height 17
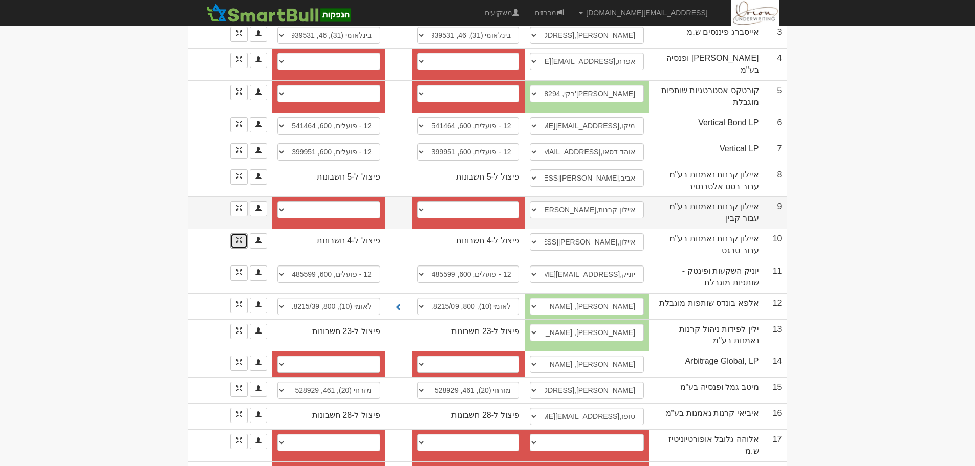
scroll to position [329, 0]
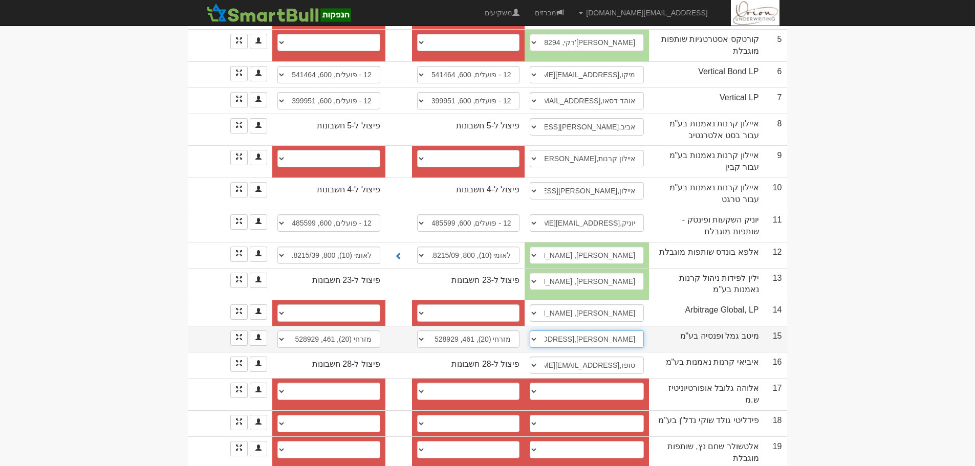
click at [637, 331] on select "קרן חן, gemel-credit@meitavdash.co.il קרן, keren.shternchen@meitav.co.il איציק …" at bounding box center [587, 339] width 114 height 17
click at [731, 326] on td "מיטב גמל ופנסיה בע"מ" at bounding box center [706, 339] width 115 height 26
click at [492, 331] on select "מזרחי (20), 61, 529097 מזרחי (20), 461, 528929 20 - מזרחי טפחות, 61, 528929 20 …" at bounding box center [468, 339] width 103 height 17
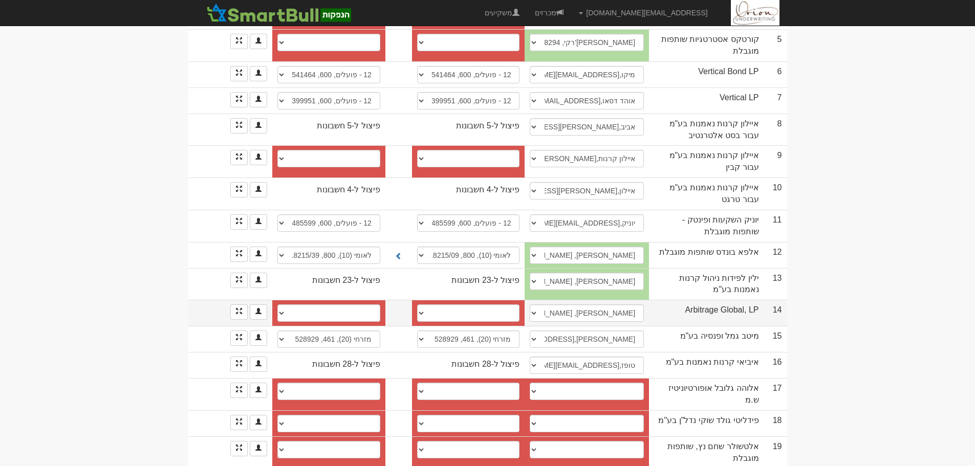
click at [780, 300] on td "14" at bounding box center [775, 313] width 23 height 26
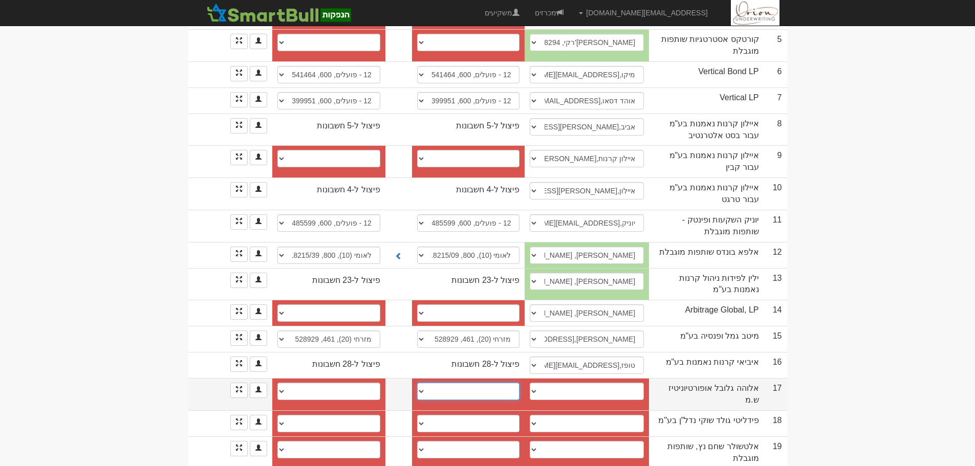
click at [482, 383] on select "חשבון חדש" at bounding box center [468, 391] width 103 height 17
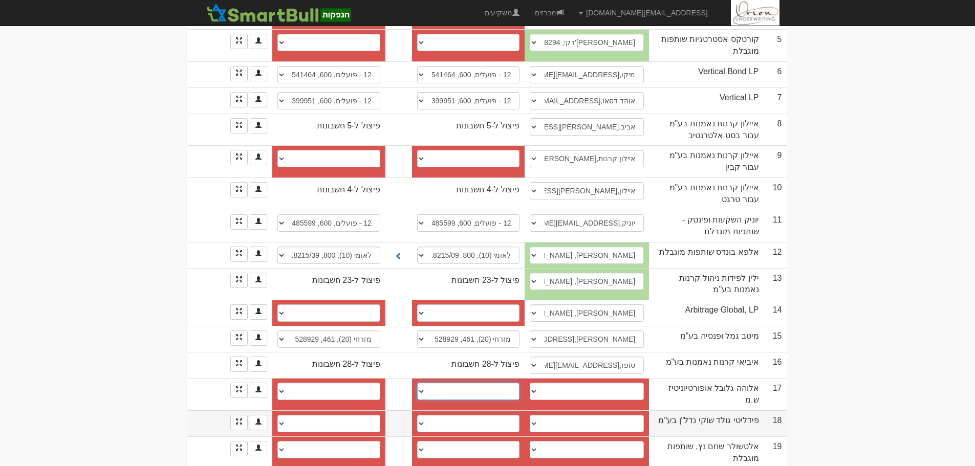
select select "new_billing"
click at [421, 383] on select "חשבון חדש" at bounding box center [468, 391] width 103 height 17
select select
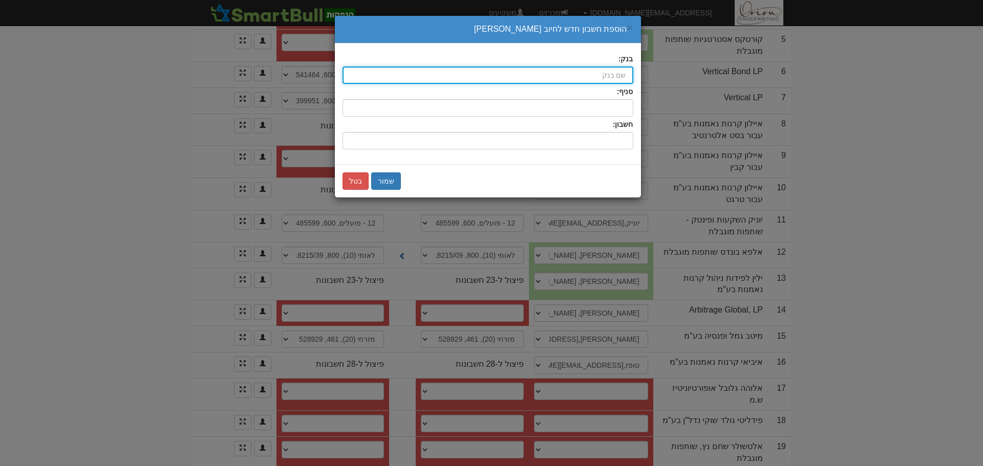
click at [584, 76] on input "בנק:" at bounding box center [487, 75] width 291 height 17
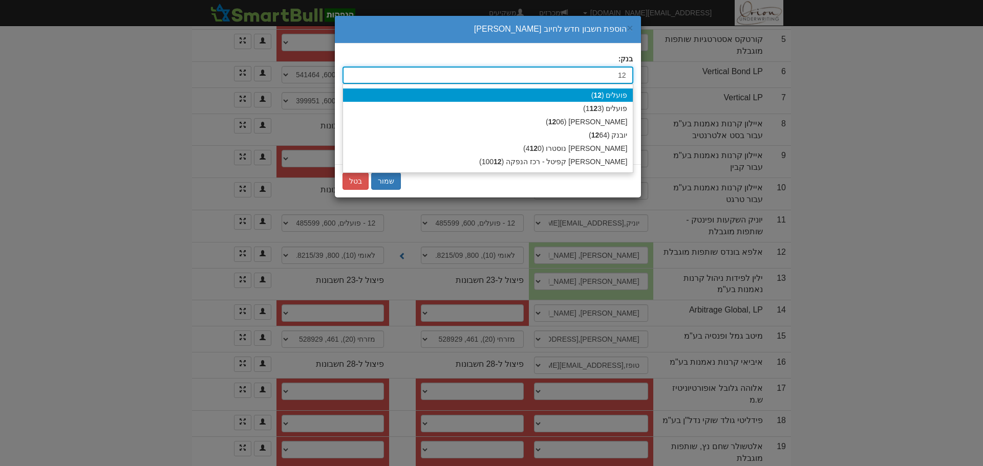
click at [609, 98] on div "פועלים ( 12 )" at bounding box center [488, 95] width 290 height 13
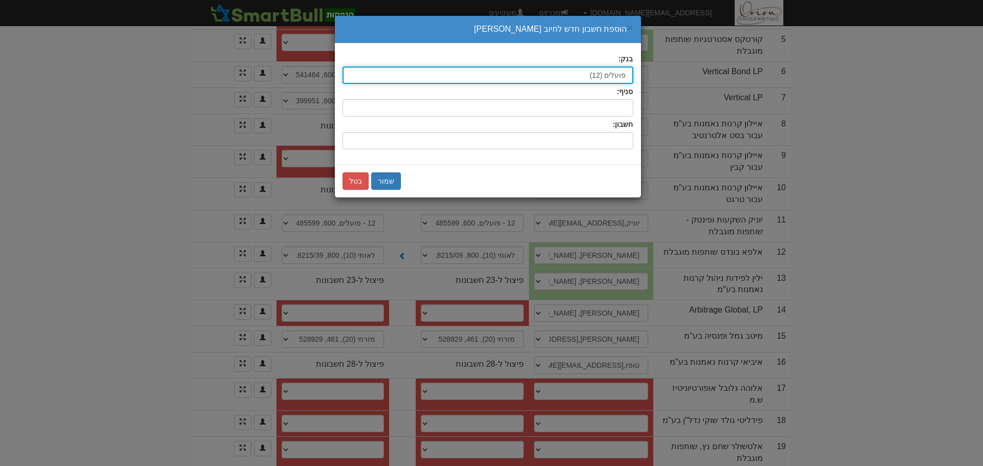
type input "פועלים (12)"
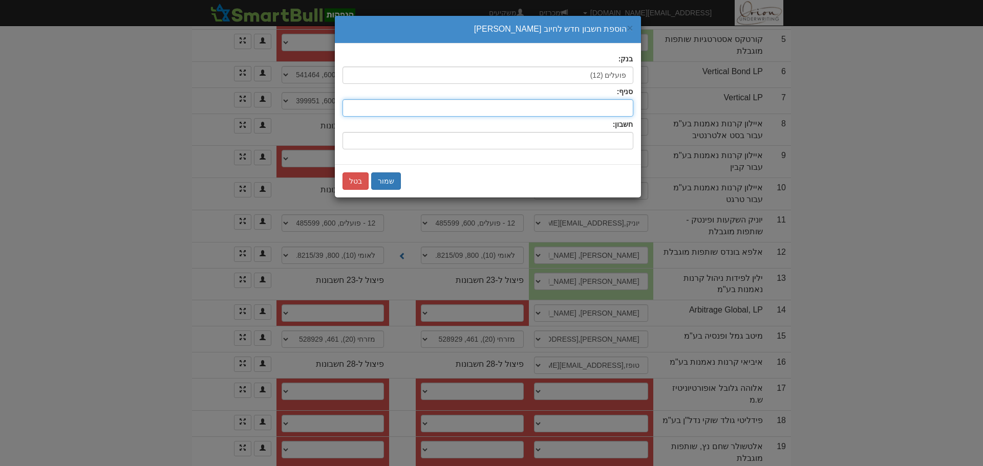
click at [590, 107] on input "סניף:" at bounding box center [487, 107] width 291 height 17
type input "600"
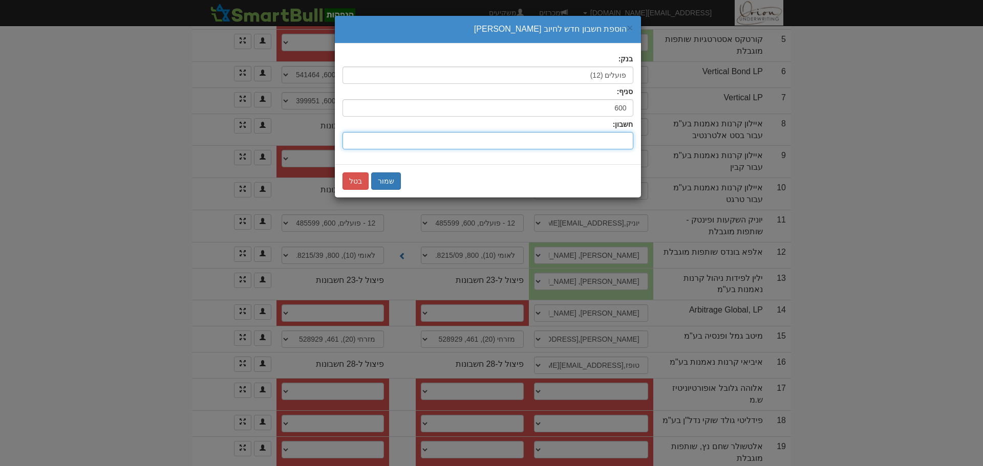
click at [610, 145] on input "חשבון:" at bounding box center [487, 140] width 291 height 17
type input "471237"
click at [386, 180] on button "שמור" at bounding box center [386, 181] width 30 height 17
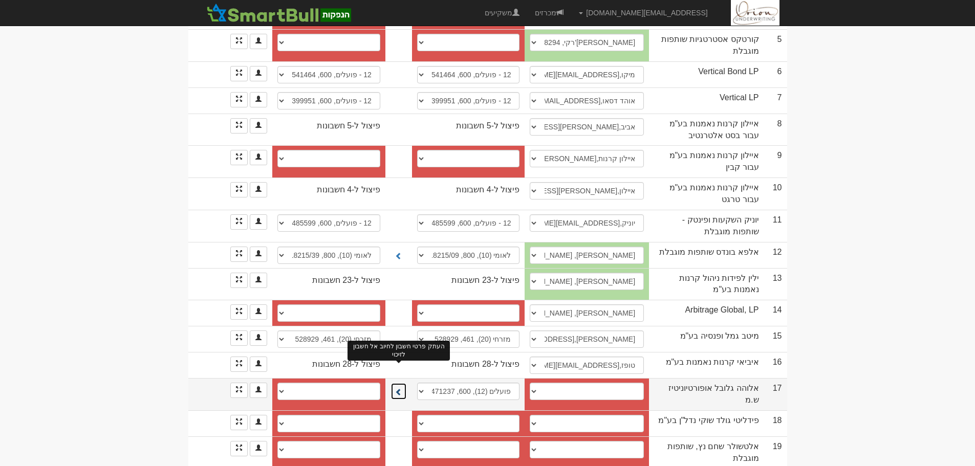
click at [399, 389] on span at bounding box center [398, 392] width 7 height 7
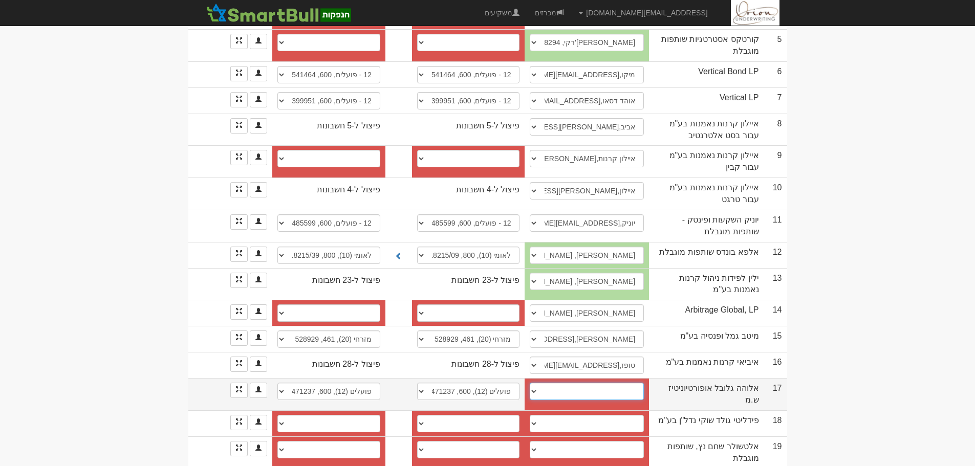
click at [588, 383] on select "────────── איש קשר חדש" at bounding box center [587, 391] width 114 height 17
select select "new_contact"
click at [534, 383] on select "────────── איש קשר חדש" at bounding box center [587, 391] width 114 height 17
select select
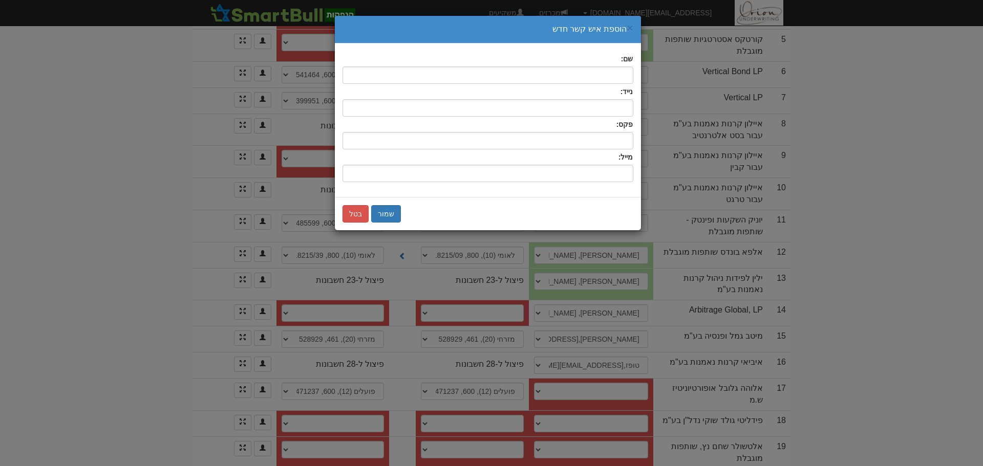
drag, startPoint x: 609, startPoint y: 163, endPoint x: 608, endPoint y: 170, distance: 7.2
click at [609, 163] on div "מייל:" at bounding box center [487, 167] width 291 height 30
click at [608, 171] on input "שם:" at bounding box center [487, 173] width 291 height 17
paste input "backoffice@altris.co.il"
type input "backoffice@altris.co.il"
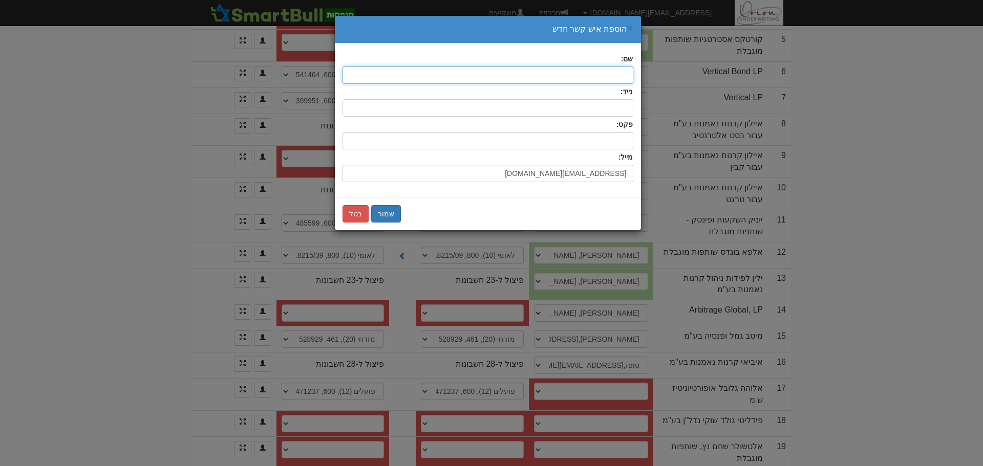
click at [591, 74] on input "text" at bounding box center [487, 75] width 291 height 17
type input "בקאופיס"
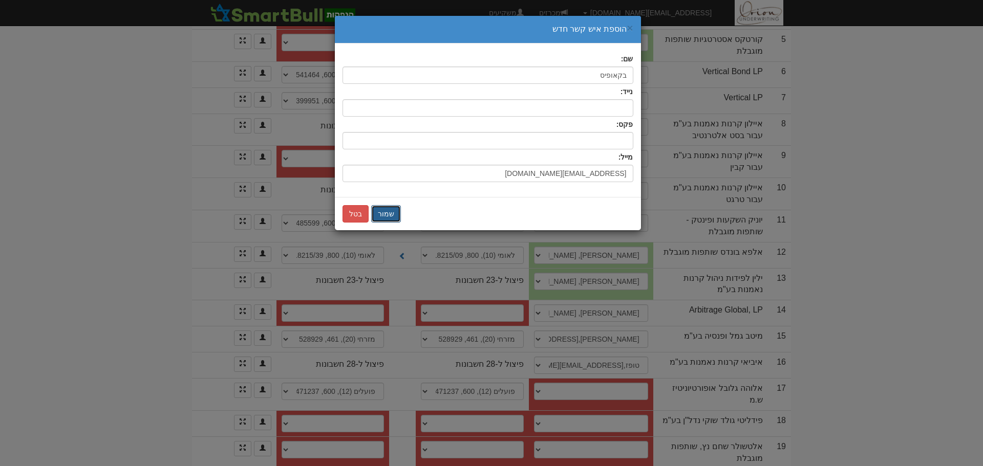
click at [393, 212] on button "שמור" at bounding box center [386, 213] width 30 height 17
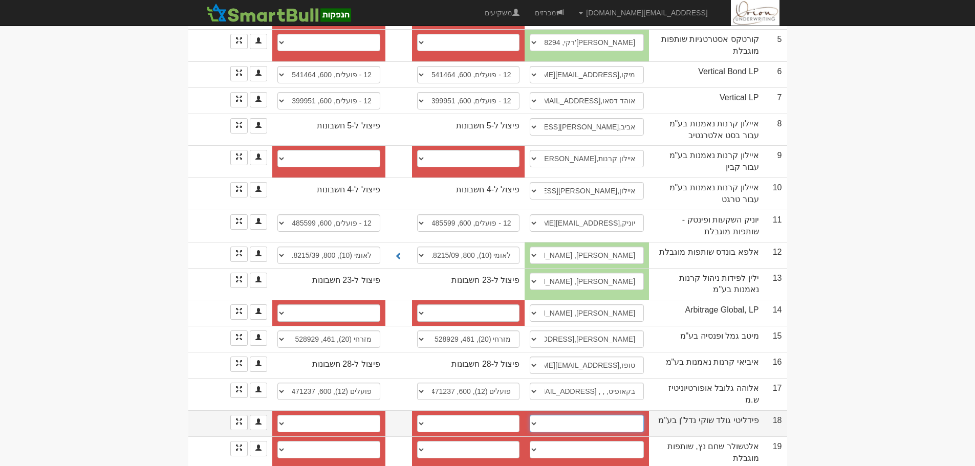
click at [585, 415] on select "אסף, assaf@fidelitygold.co.il אסף קדם, 052-959-3208, assaf@fidelitygold.co.il ─…" at bounding box center [587, 423] width 114 height 17
click at [586, 415] on select "אסף, assaf@fidelitygold.co.il אסף קדם, 052-959-3208, assaf@fidelitygold.co.il ─…" at bounding box center [587, 423] width 114 height 17
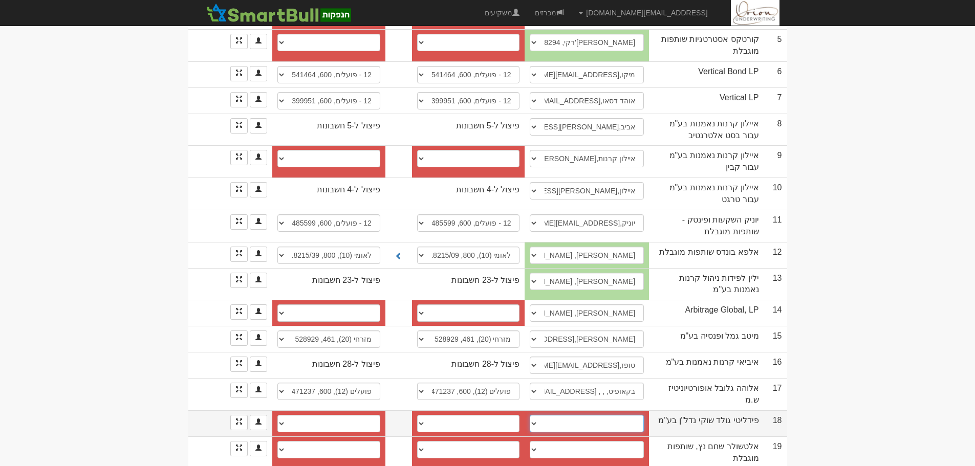
click at [586, 415] on select "אסף, assaf@fidelitygold.co.il אסף קדם, 052-959-3208, assaf@fidelitygold.co.il ─…" at bounding box center [587, 423] width 114 height 17
select select "682de9ca091e2307dd581747"
click at [530, 415] on select "אסף, assaf@fidelitygold.co.il אסף קדם, 052-959-3208, assaf@fidelitygold.co.il ─…" at bounding box center [587, 423] width 114 height 17
click at [601, 415] on select "אסף, assaf@fidelitygold.co.il אסף קדם, 052-959-3208, assaf@fidelitygold.co.il ─…" at bounding box center [587, 423] width 114 height 17
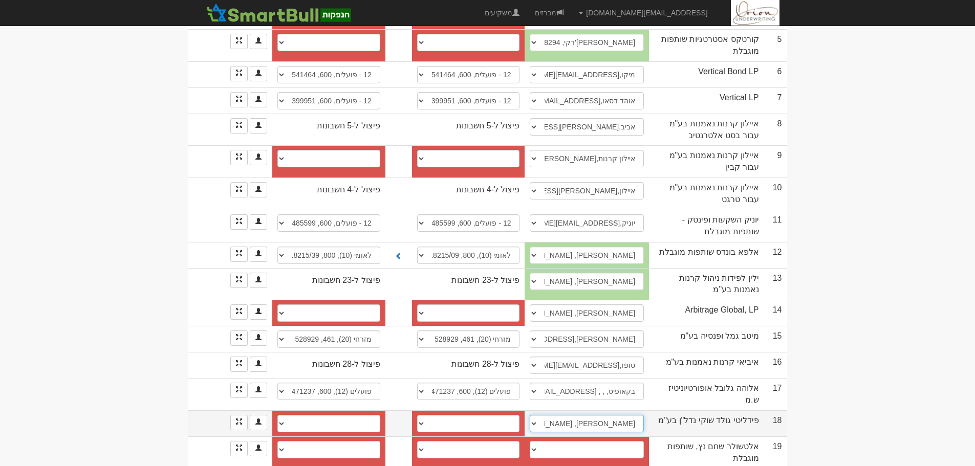
drag, startPoint x: 593, startPoint y: 398, endPoint x: 503, endPoint y: 402, distance: 90.2
click at [593, 415] on select "אסף, assaf@fidelitygold.co.il אסף קדם, 052-959-3208, assaf@fidelitygold.co.il ─…" at bounding box center [587, 423] width 114 height 17
click at [497, 415] on select "פועלים (12), 600, 665684 12 - פועלים, 600, 665684 12 - פועלים, 600, 665684 12 -…" at bounding box center [468, 423] width 103 height 17
select select "68c18f85833210fdcb276857"
click at [417, 415] on select "פועלים (12), 600, 665684 12 - פועלים, 600, 665684 12 - פועלים, 600, 665684 12 -…" at bounding box center [468, 423] width 103 height 17
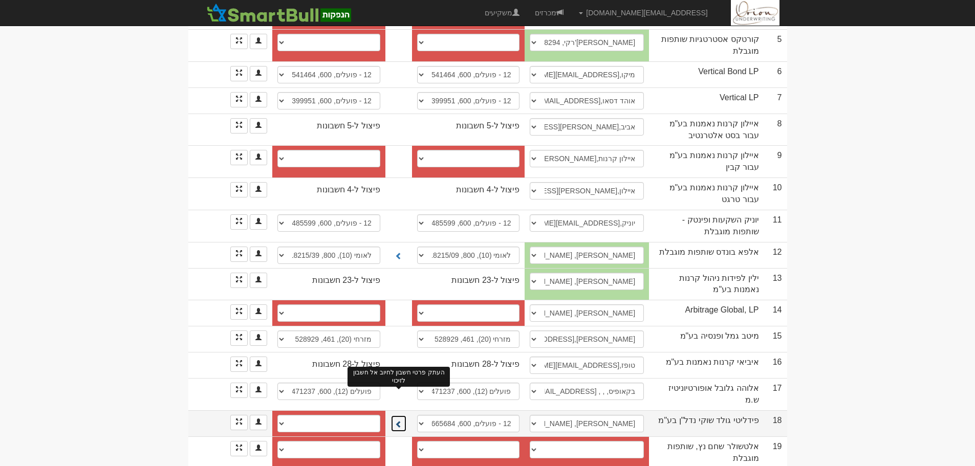
click at [394, 415] on button at bounding box center [399, 423] width 16 height 17
select select "682de9ca091e2307dd58174b"
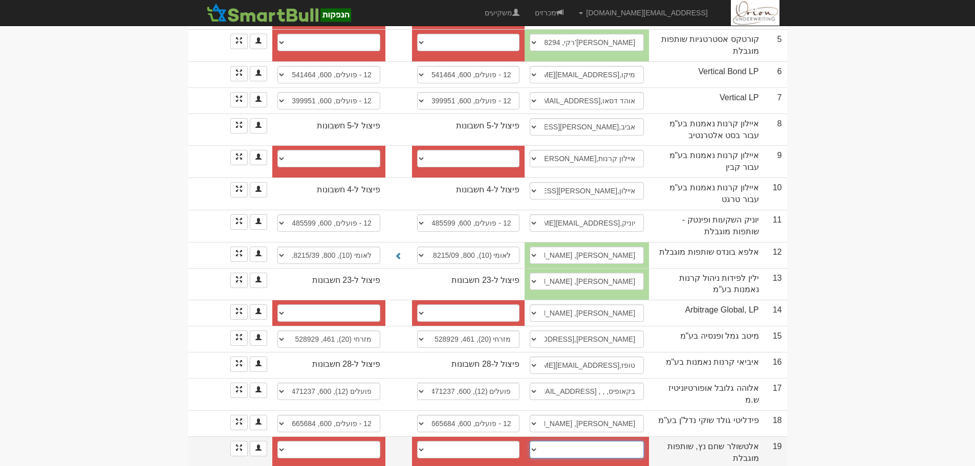
click at [569, 441] on select "איציק, izakta11@gmail.com איציק, izakta11@gmail.com איציק, izakta11@gmail.com א…" at bounding box center [587, 449] width 114 height 17
select select "681a0e257b9c209d55ae0240"
click at [530, 441] on select "איציק, izakta11@gmail.com איציק, izakta11@gmail.com איציק, izakta11@gmail.com א…" at bounding box center [587, 449] width 114 height 17
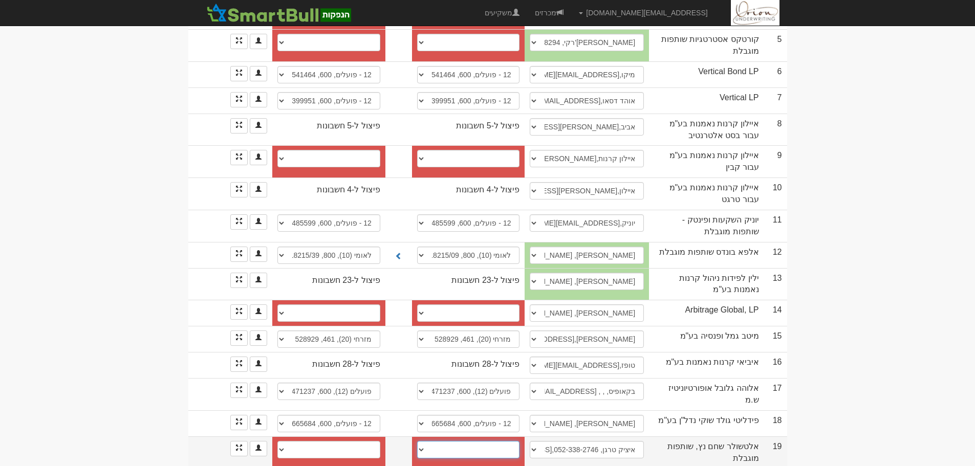
click at [494, 441] on select "פועלים (12), 765, 39257 בינלאומי (31), 273, 914908 דיסקונט (11), 10, 73575 26 -…" at bounding box center [468, 449] width 103 height 17
select select "686e7eaa5f614dc34c266803"
click at [417, 441] on select "פועלים (12), 765, 39257 בינלאומי (31), 273, 914908 דיסקונט (11), 10, 73575 26 -…" at bounding box center [468, 449] width 103 height 17
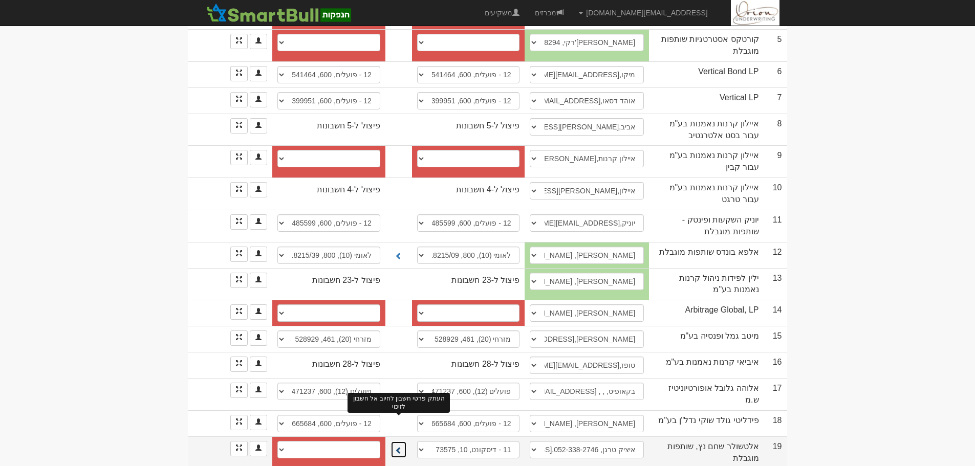
click at [395, 447] on span at bounding box center [398, 450] width 7 height 7
select select "6846de2d9db28e9db6734326"
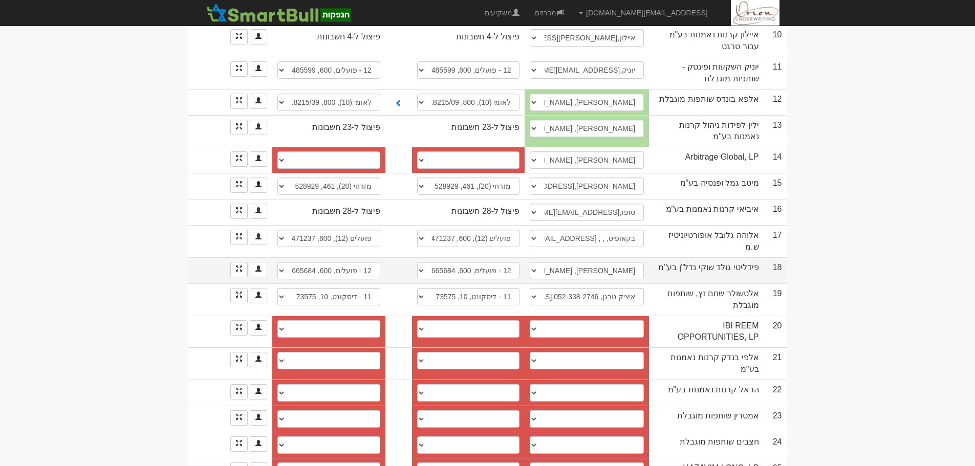
scroll to position [483, 0]
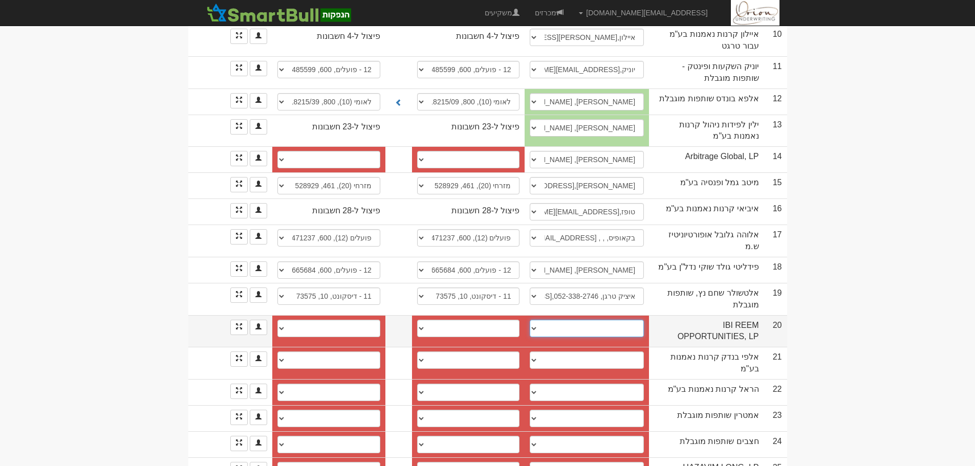
click at [573, 320] on select "רז, raz@ibi.co.il זיו, zivl@ibi.co.il נועה, noai@ibi.co.il ────────── איש קשר ח…" at bounding box center [587, 328] width 114 height 17
click at [846, 247] on body "hanpaka@orion-uw.com הגדרות חשבונות הנפקה תבניות הודעות קיבול" at bounding box center [487, 219] width 975 height 1405
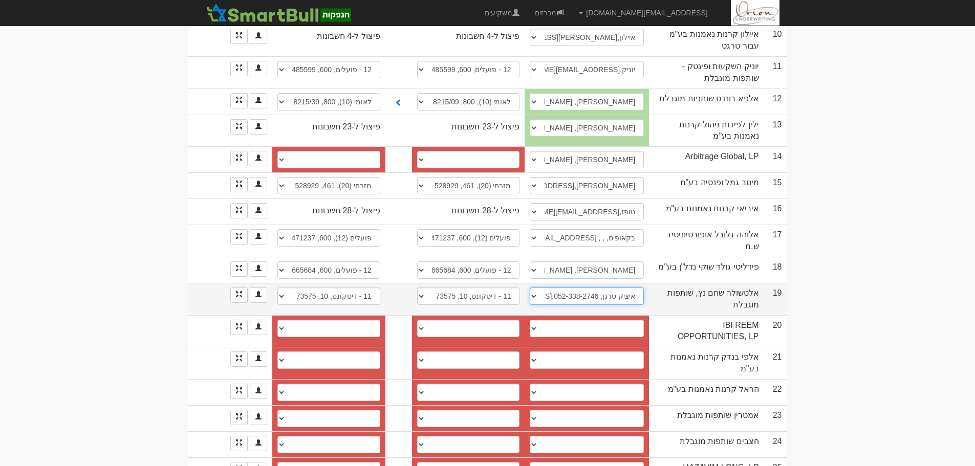
click at [613, 288] on select "איציק, izakta11@gmail.com איציק, izakta11@gmail.com איציק, izakta11@gmail.com א…" at bounding box center [587, 296] width 114 height 17
click at [232, 288] on link at bounding box center [238, 295] width 17 height 15
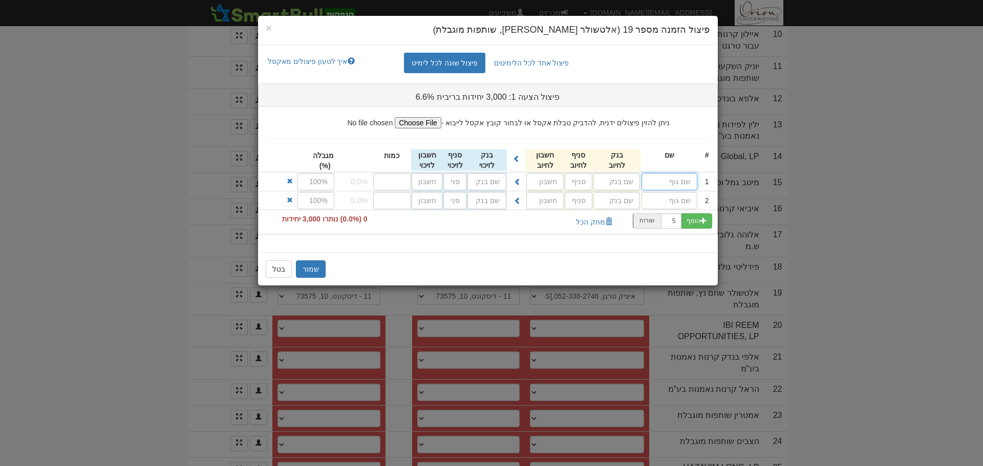
click at [674, 186] on input "text" at bounding box center [669, 181] width 56 height 17
click at [275, 264] on button "בטל" at bounding box center [279, 269] width 26 height 17
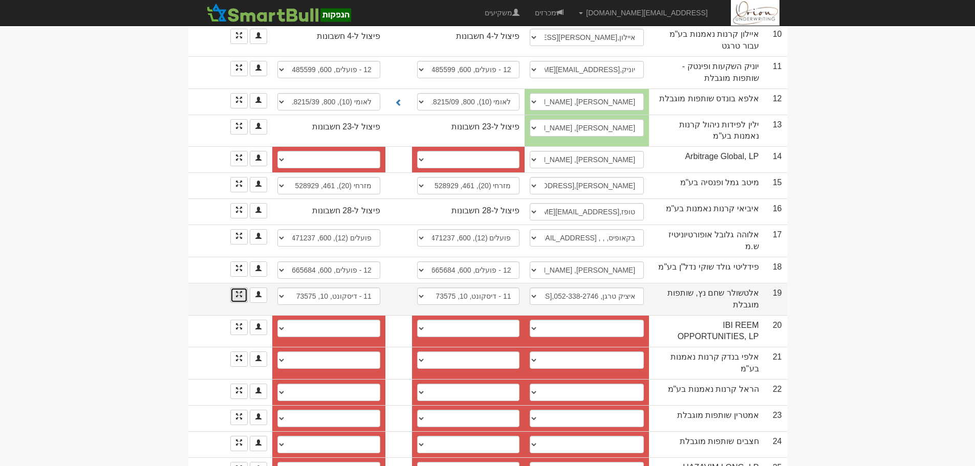
click at [232, 288] on link "הזנת פיצולים" at bounding box center [238, 295] width 17 height 15
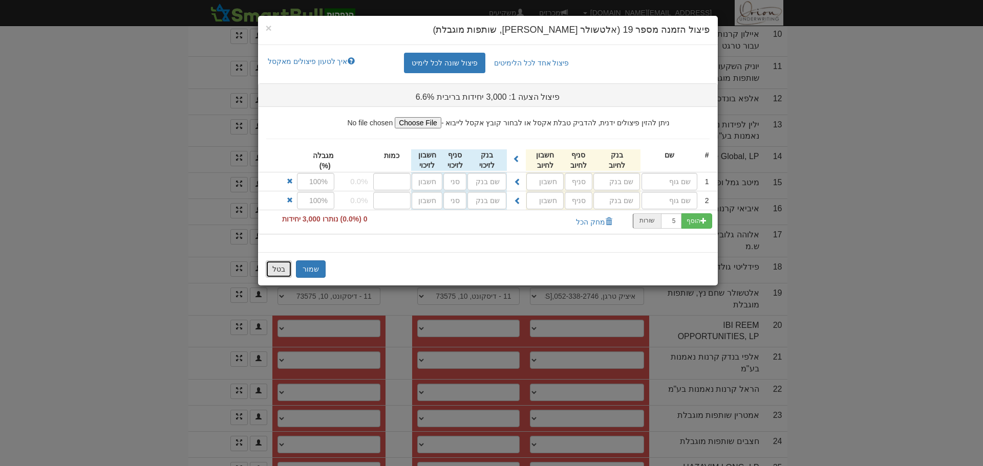
click at [277, 278] on button "בטל" at bounding box center [279, 269] width 26 height 17
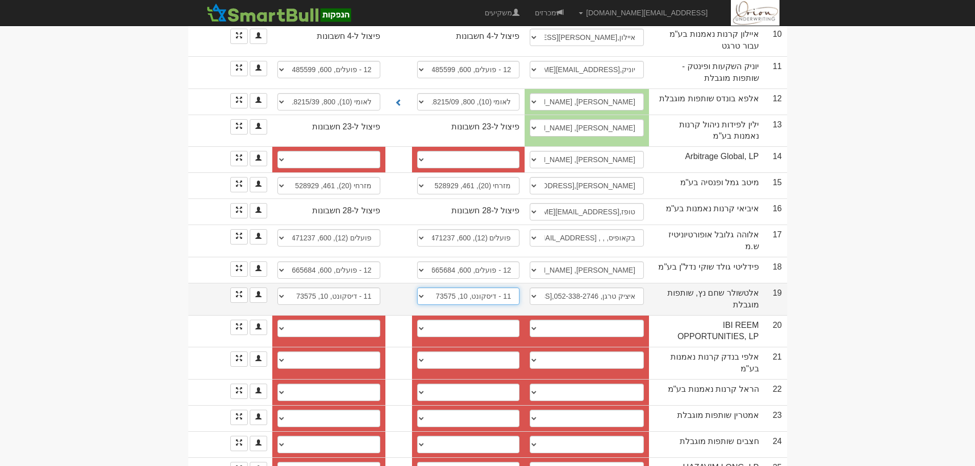
click at [457, 288] on select "פועלים (12), 765, 39257 בינלאומי (31), 273, 914908 דיסקונט (11), 10, 73575 26 -…" at bounding box center [468, 296] width 103 height 17
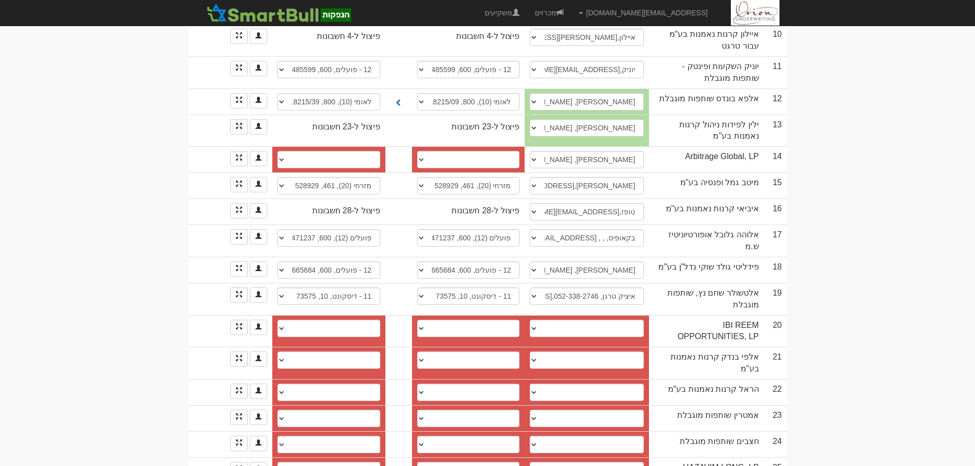
click at [92, 272] on body "[EMAIL_ADDRESS][DOMAIN_NAME] הגדרות חשבונות הנפקה תבניות הודעות קיבול" at bounding box center [487, 219] width 975 height 1405
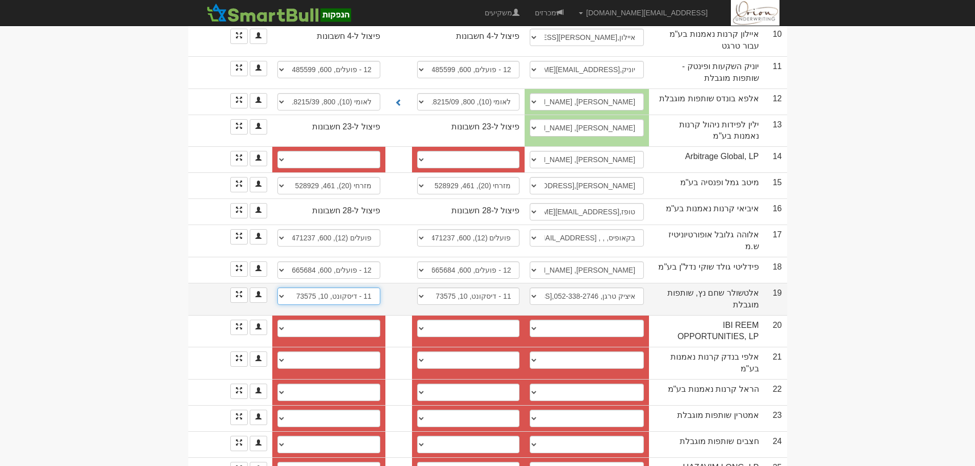
click at [288, 288] on select "פועלים (12), 765, 39257 בינלאומי (31), 273, 914908 דיסקונט (11), 10, 73575 26 -…" at bounding box center [328, 296] width 103 height 17
click at [503, 288] on select "פועלים (12), 765, 39257 בינלאומי (31), 273, 914908 דיסקונט (11), 10, 73575 26 -…" at bounding box center [468, 296] width 103 height 17
click at [238, 288] on link at bounding box center [238, 295] width 17 height 15
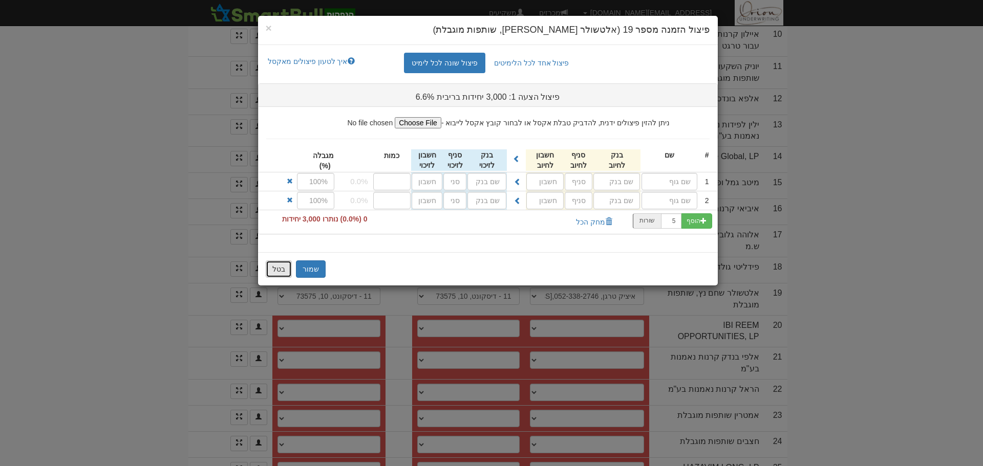
click at [279, 267] on button "בטל" at bounding box center [279, 269] width 26 height 17
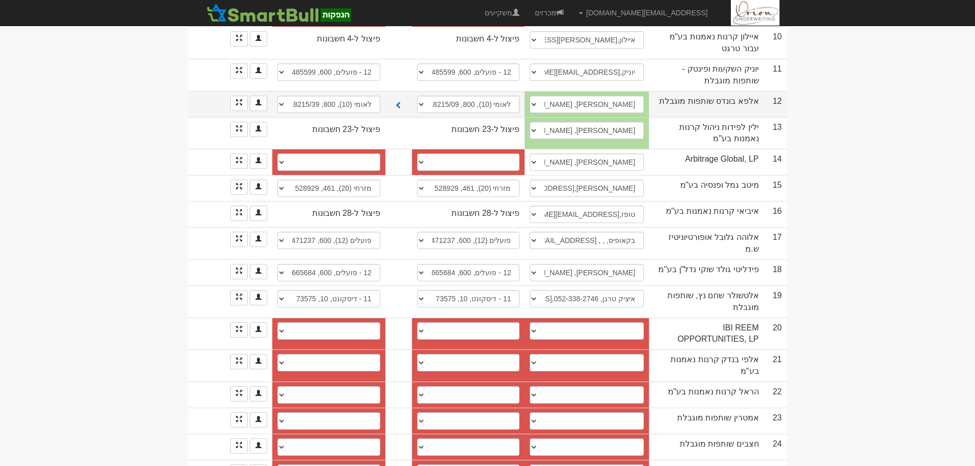
scroll to position [534, 0]
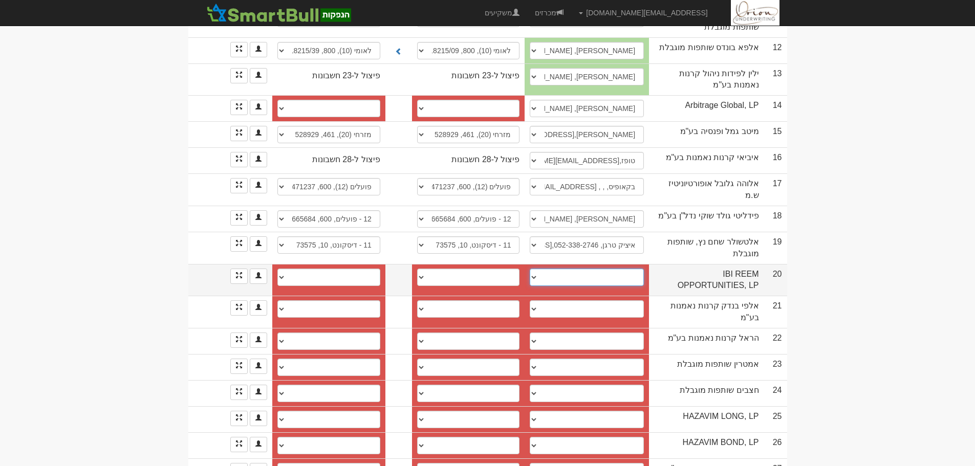
click at [558, 269] on select "רז, raz@ibi.co.il זיו, zivl@ibi.co.il נועה, noai@ibi.co.il ────────── איש קשר ח…" at bounding box center [587, 277] width 114 height 17
select select "67b618b504866a63f9c434e7"
click at [530, 269] on select "רז, raz@ibi.co.il זיו, zivl@ibi.co.il נועה, noai@ibi.co.il ────────── איש קשר ח…" at bounding box center [587, 277] width 114 height 17
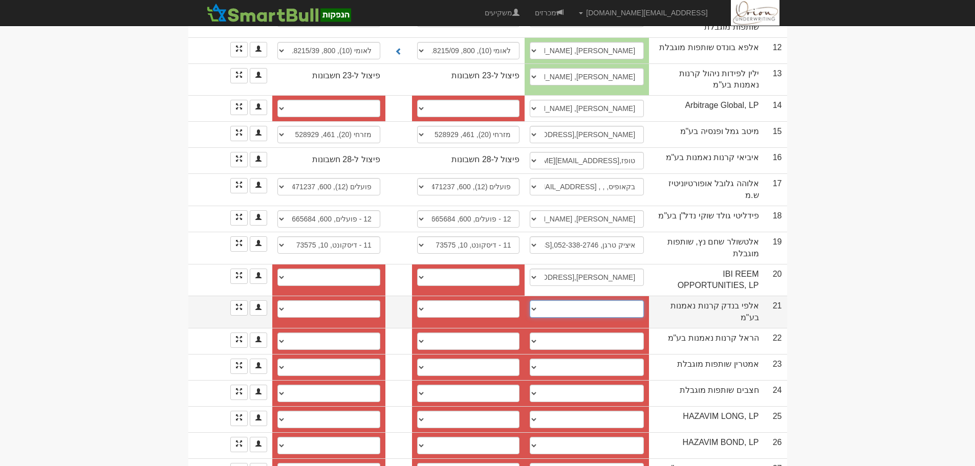
click at [560, 301] on select "אייל, eyal@alef-beit.co.il ────────── איש קשר חדש" at bounding box center [587, 309] width 114 height 17
select select "new_contact"
click at [534, 301] on select "אייל, eyal@alef-beit.co.il ────────── איש קשר חדש" at bounding box center [587, 309] width 114 height 17
select select
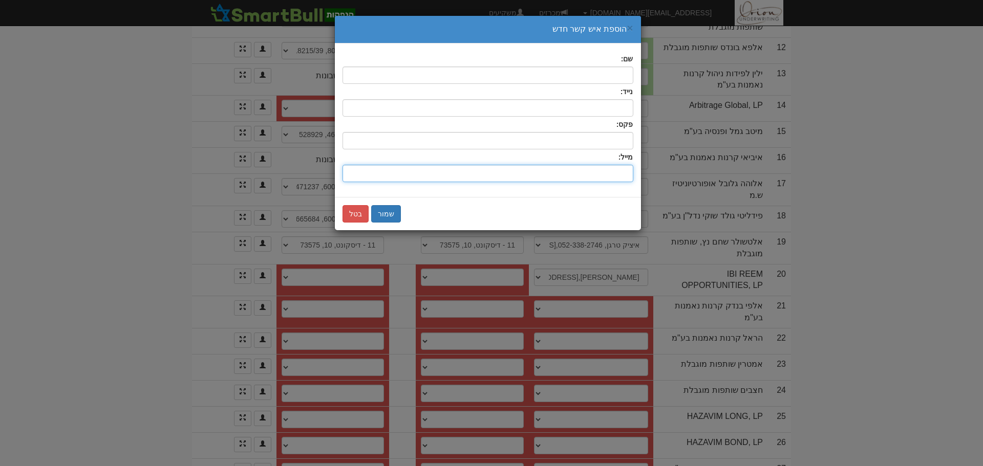
drag, startPoint x: 548, startPoint y: 173, endPoint x: 593, endPoint y: 81, distance: 101.9
click at [548, 173] on input "שם:" at bounding box center [487, 173] width 291 height 17
paste input "nissim@alef-beit.co.il"
type input "nissim@alef-beit.co.il"
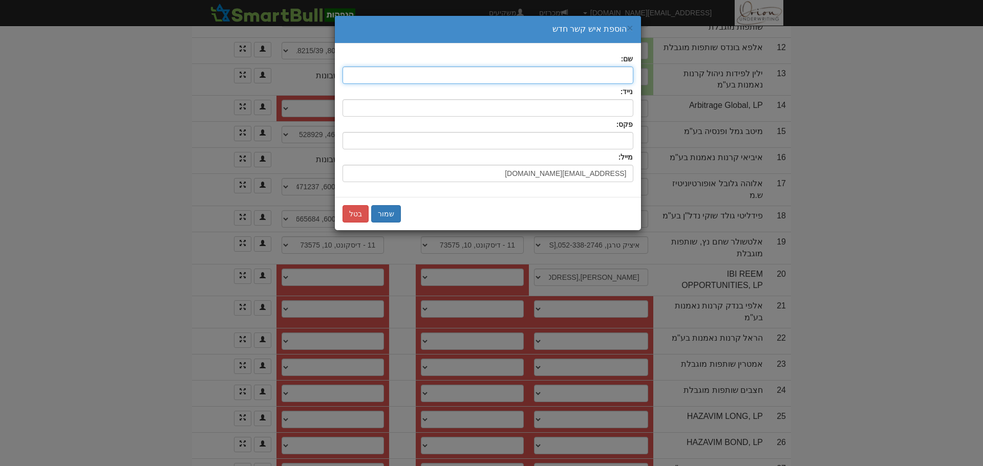
click at [592, 69] on input "text" at bounding box center [487, 75] width 291 height 17
type input "\"
type input "ניסים"
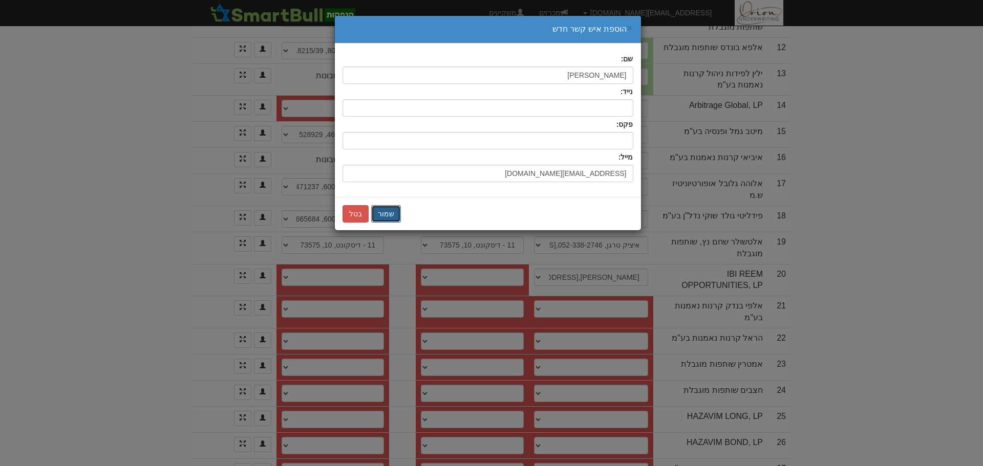
click at [396, 216] on button "שמור" at bounding box center [386, 213] width 30 height 17
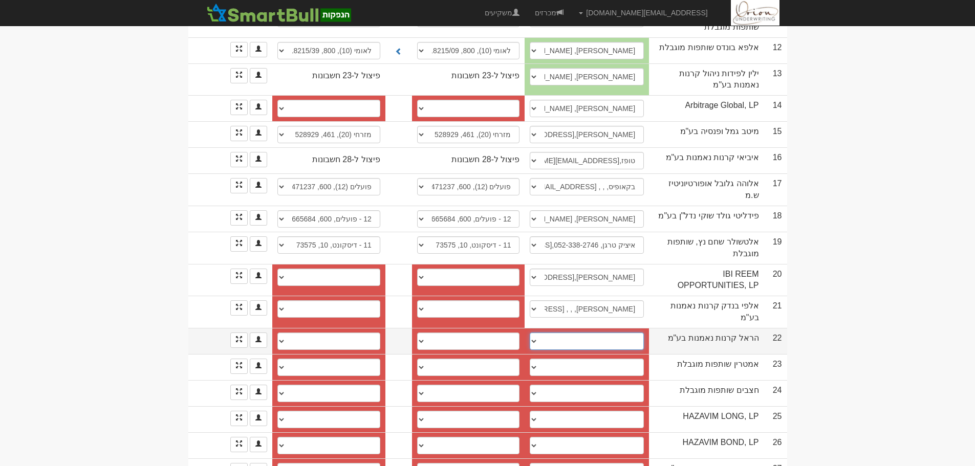
click at [603, 333] on select "מאיה, mayab@harel-finance.co.il נתי, natipo@harel-finance.co.il אופיר הראל, ofi…" at bounding box center [587, 341] width 114 height 17
click at [622, 333] on select "מאיה, mayab@harel-finance.co.il נתי, natipo@harel-finance.co.il אופיר הראל, ofi…" at bounding box center [587, 341] width 114 height 17
click at [530, 333] on select "מאיה, mayab@harel-finance.co.il נתי, natipo@harel-finance.co.il אופיר הראל, ofi…" at bounding box center [587, 341] width 114 height 17
click at [596, 333] on select "מאיה, mayab@harel-finance.co.il נתי, natipo@harel-finance.co.il אופיר הראל, ofi…" at bounding box center [587, 341] width 114 height 17
select select "602bfd6d1cba530004d6f3f3"
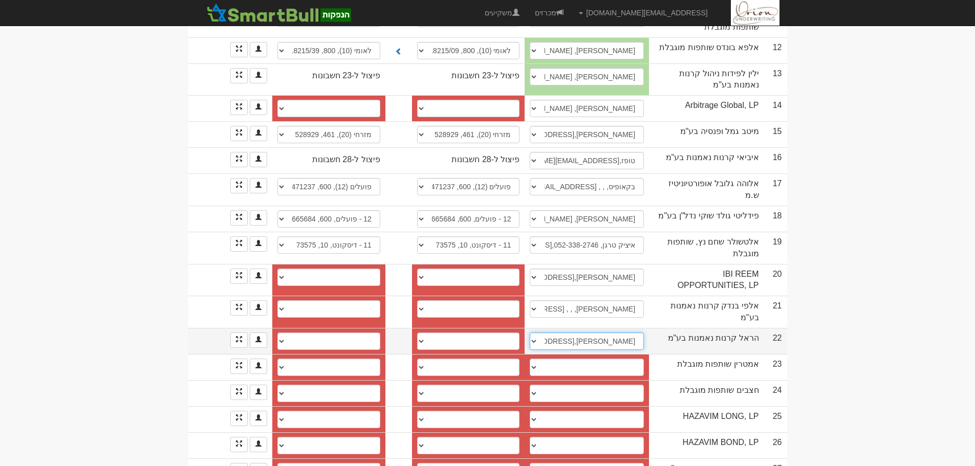
click at [530, 333] on select "מאיה, mayab@harel-finance.co.il נתי, natipo@harel-finance.co.il אופיר הראל, ofi…" at bounding box center [587, 341] width 114 height 17
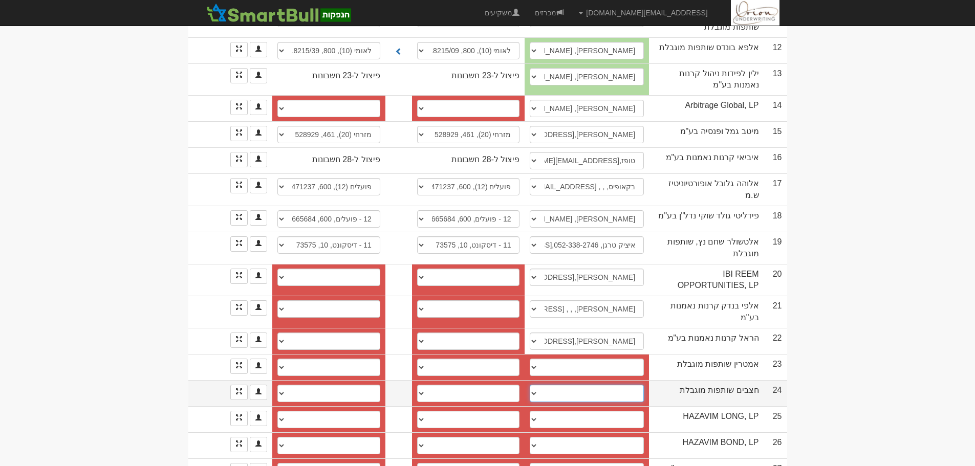
click at [614, 385] on select "יוחנן ניסים, 050-2231836, nissim@hazavim.co.il ניסים נר, 050-2231836, nissimner…" at bounding box center [587, 393] width 114 height 17
click at [809, 348] on body "hanpaka@orion-uw.com הגדרות חשבונות הנפקה תבניות הודעות קיבול" at bounding box center [487, 168] width 975 height 1405
click at [620, 359] on select "יובל ירושלמי, 074-7100751, 0747100801, allbackoffice@barak-capital.co.il גלעד ז…" at bounding box center [587, 367] width 114 height 17
select select "5dd54d48d6bf61000428b078"
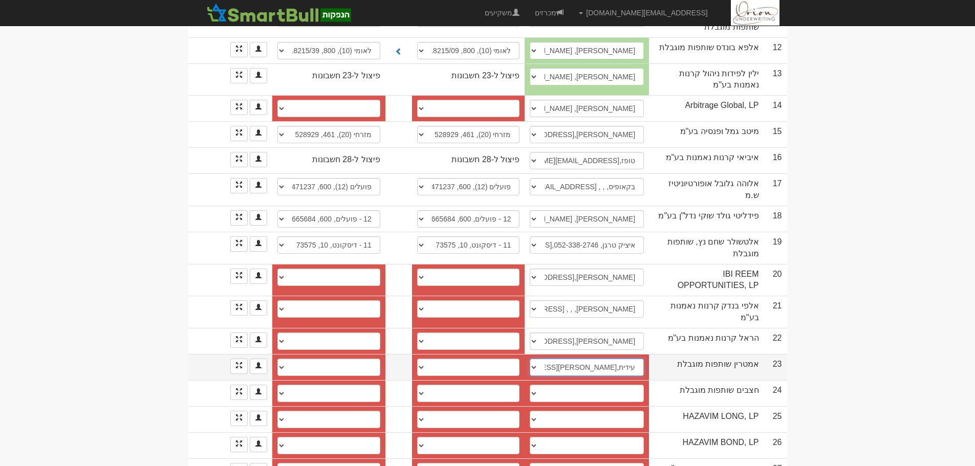
click at [530, 359] on select "יובל ירושלמי, 074-7100751, 0747100801, allbackoffice@barak-capital.co.il גלעד ז…" at bounding box center [587, 367] width 114 height 17
click at [469, 359] on select "איגוד, 63, 60786/92 פועלים, 600, 618025 דיסקונט, 10, 5340 לאומי, 800, 505644/86…" at bounding box center [468, 367] width 103 height 17
select select "59c949694e84c40004ada094"
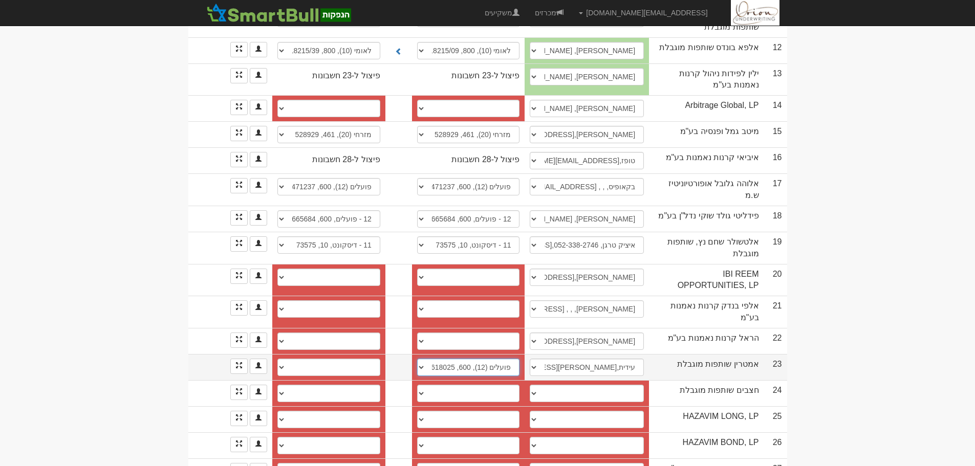
click at [417, 359] on select "איגוד, 63, 60786/92 פועלים, 600, 618025 דיסקונט, 10, 5340 לאומי, 800, 505644/86…" at bounding box center [468, 367] width 103 height 17
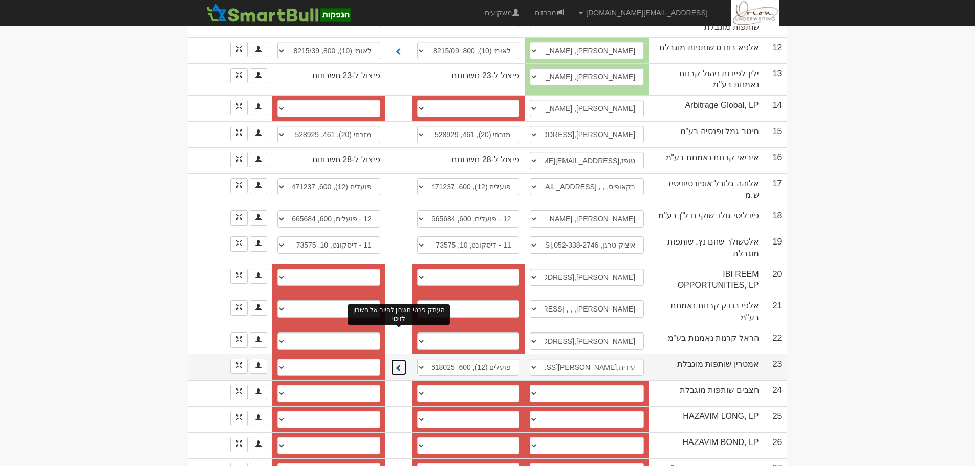
click at [400, 365] on span at bounding box center [398, 368] width 7 height 7
select select "59c9496a4e84c40004ada095"
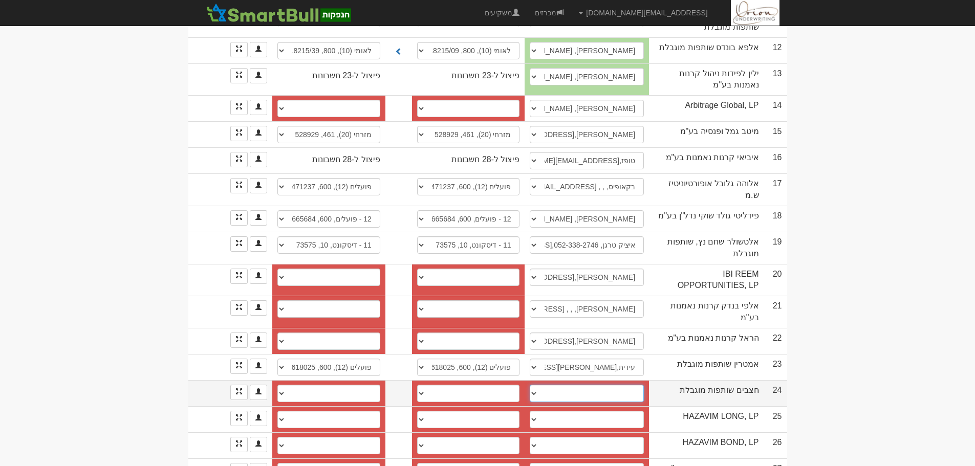
click at [615, 385] on select "יוחנן ניסים, 050-2231836, nissim@hazavim.co.il ניסים נר, 050-2231836, nissimner…" at bounding box center [587, 393] width 114 height 17
select select "5f06118c6937740004c17f85"
click at [530, 385] on select "יוחנן ניסים, 050-2231836, nissim@hazavim.co.il ניסים נר, 050-2231836, nissimner…" at bounding box center [587, 393] width 114 height 17
click at [491, 385] on select "פועלים, 600, 362608 פועלים , 600, 362608 פועלים (12), 600, 362608 פועלים (12), …" at bounding box center [468, 393] width 103 height 17
select select "685ab723c6c73d8d11c4f8a3"
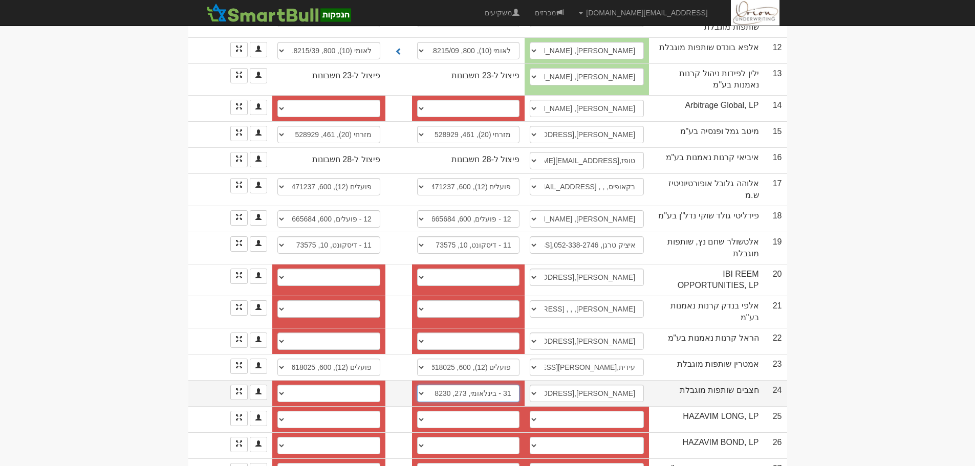
click at [417, 385] on select "פועלים, 600, 362608 פועלים , 600, 362608 פועלים (12), 600, 362608 פועלים (12), …" at bounding box center [468, 393] width 103 height 17
click at [390, 380] on td at bounding box center [398, 393] width 27 height 26
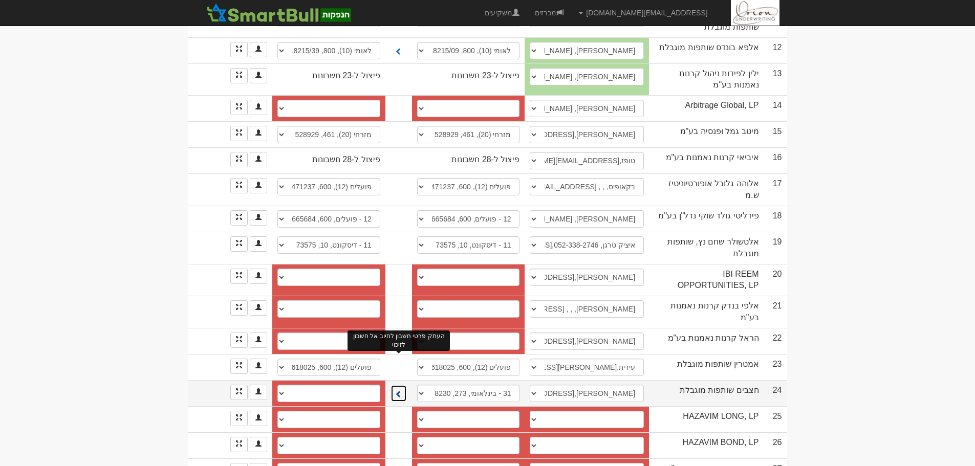
click at [398, 385] on button at bounding box center [399, 393] width 16 height 17
select select "681a20077b9c209d55ae74e8"
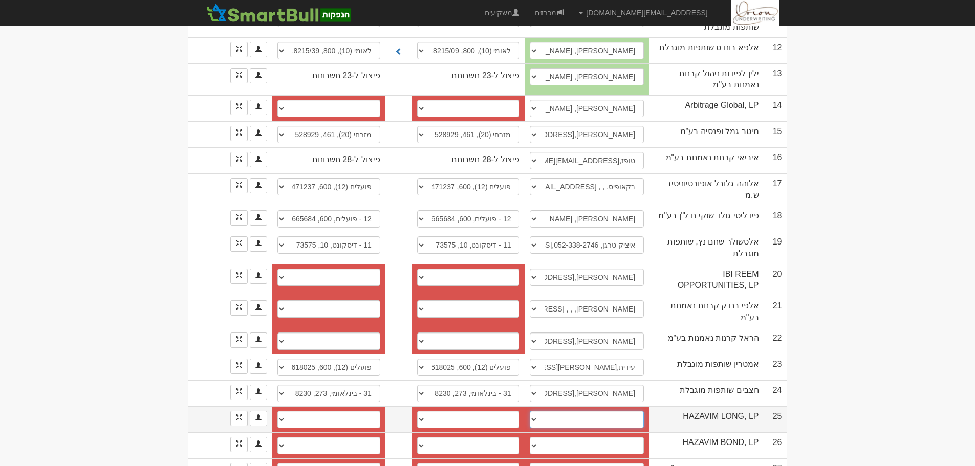
click at [571, 411] on select "שגיא פרידמן, 052-320-2548, sagi@hazavim.co.il ────────── איש קשר חדש" at bounding box center [587, 419] width 114 height 17
select select "6852d343c11be78bd020433d"
click at [530, 411] on select "שגיא פרידמן, 052-320-2548, sagi@hazavim.co.il ────────── איש קשר חדש" at bounding box center [587, 419] width 114 height 17
click at [500, 411] on select "31 - בינלאומי, 46, 886241 11 - דיסקונט, 10, 945696 חשבון חדש" at bounding box center [468, 419] width 103 height 17
select select "6852d343c11be78bd020433f"
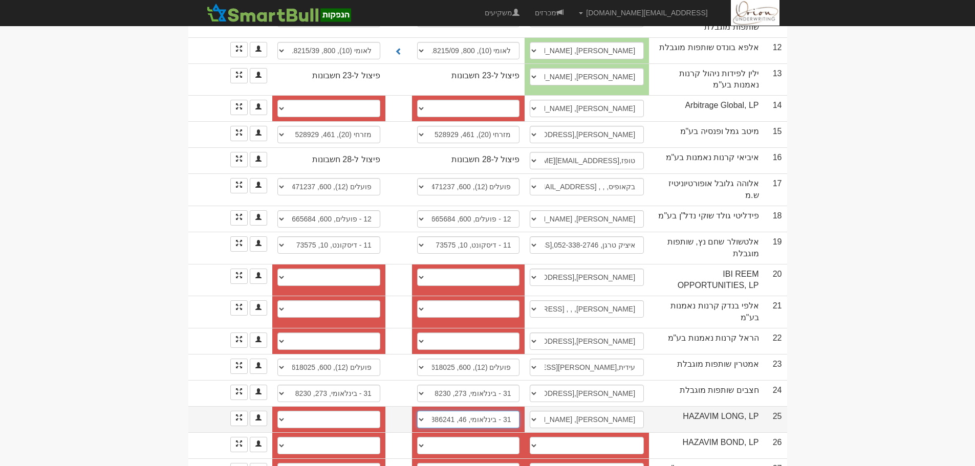
click at [417, 411] on select "31 - בינלאומי, 46, 886241 11 - דיסקונט, 10, 945696 חשבון חדש" at bounding box center [468, 419] width 103 height 17
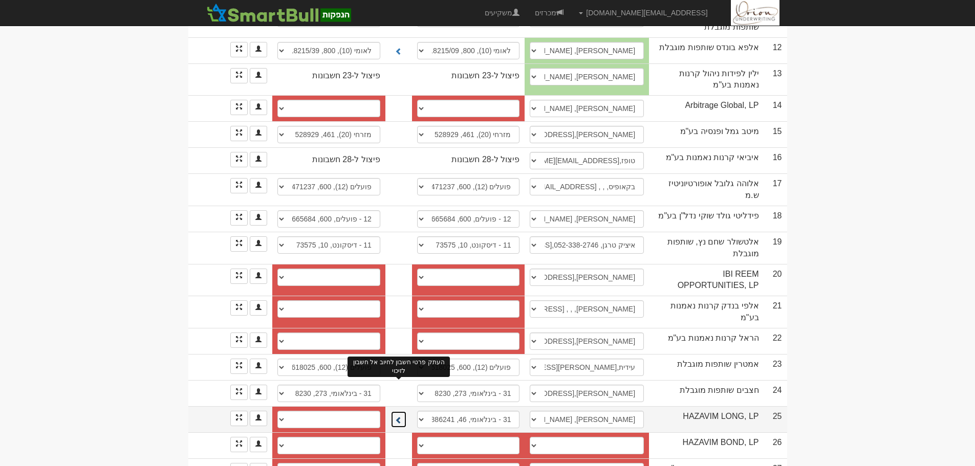
click at [404, 411] on button at bounding box center [399, 419] width 16 height 17
select select "6852d343c11be78bd0204341"
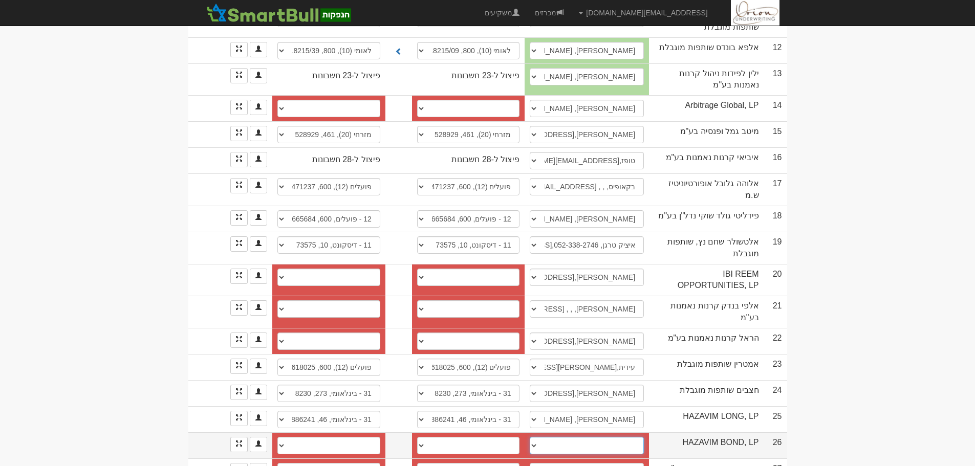
click at [582, 437] on select "שרון, 03-5397209, sharon@hazavim.co.il שגיא פרידמן, sagi@hazavim.co.il חגי, hag…" at bounding box center [587, 445] width 114 height 17
select select "62694818981e7e6a1987d435"
click at [530, 437] on select "שרון, 03-5397209, sharon@hazavim.co.il שגיא פרידמן, sagi@hazavim.co.il חגי, hag…" at bounding box center [587, 445] width 114 height 17
click at [491, 437] on select "בינלאומי (31), 46, 914423 לאומי (10), 800, 519786140 לאומי (10), 800, 519786/40…" at bounding box center [468, 445] width 103 height 17
select select "68c03c92c3ff21efe11fd6ef"
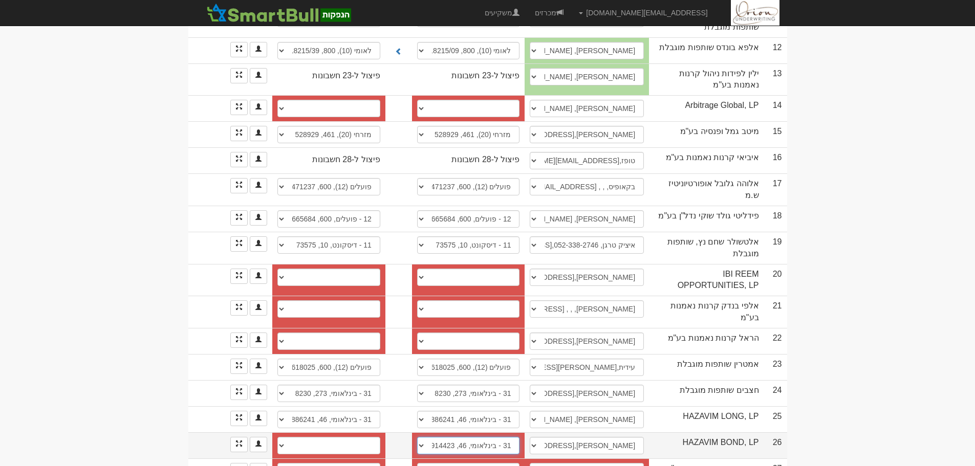
click at [417, 437] on select "בינלאומי (31), 46, 914423 לאומי (10), 800, 519786140 לאומי (10), 800, 519786/40…" at bounding box center [468, 445] width 103 height 17
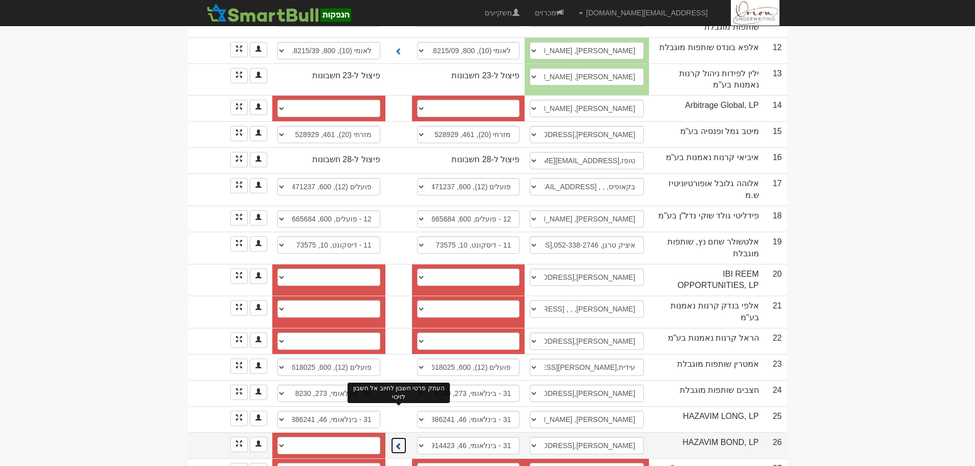
click at [392, 437] on button at bounding box center [399, 445] width 16 height 17
select select "6846f1e29db28e9db673a530"
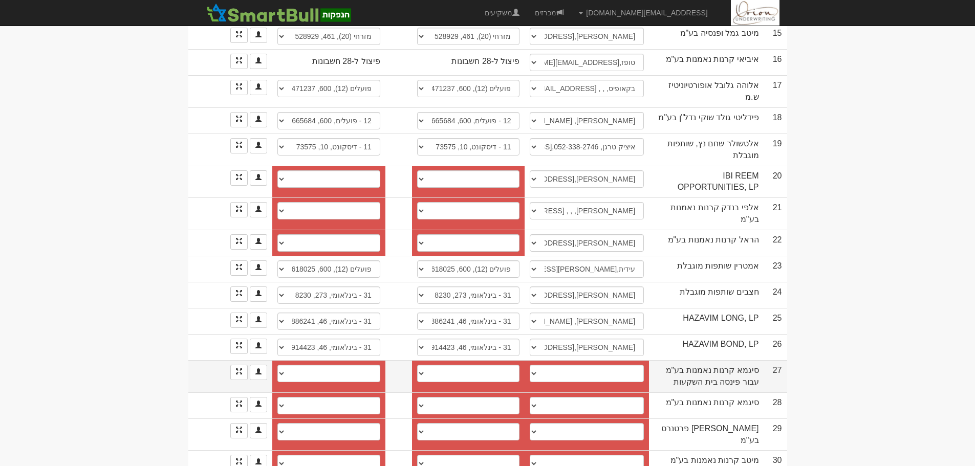
scroll to position [636, 0]
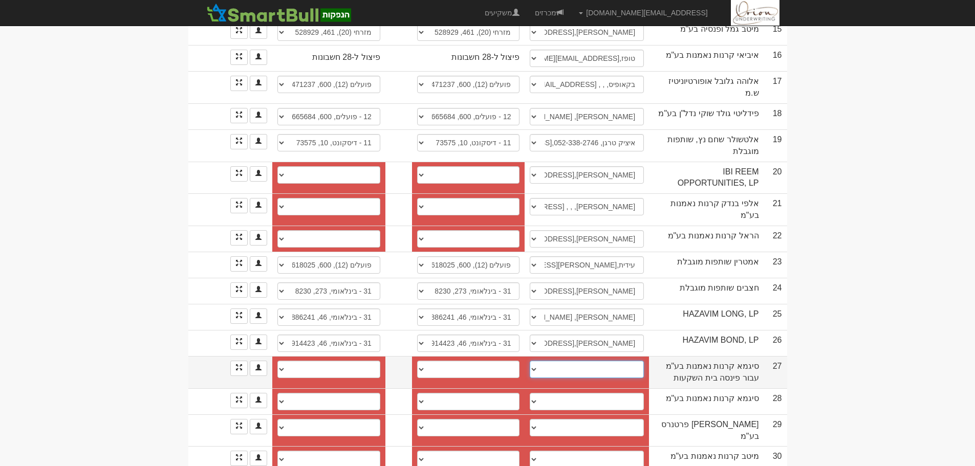
click at [576, 361] on select "────────── איש קשר חדש" at bounding box center [587, 369] width 114 height 17
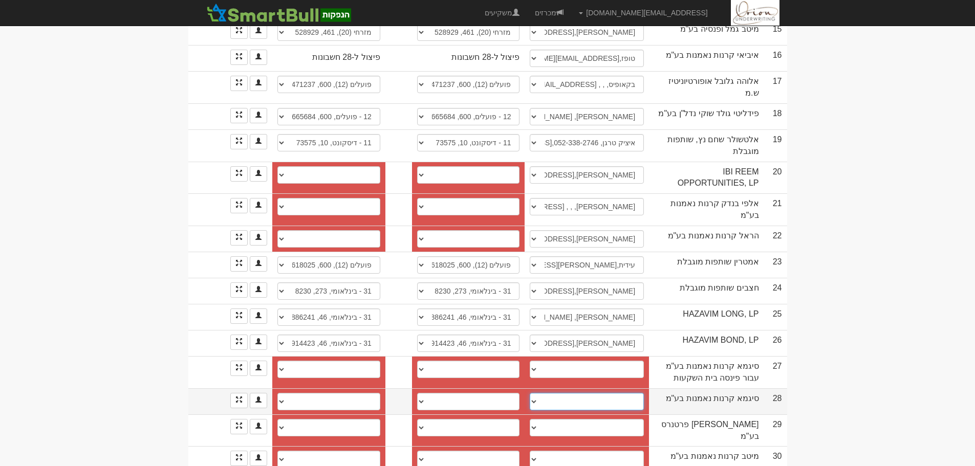
click at [592, 393] on select "טל קולני, 052-3987874, 03-6138219 טל קהלני, 052-3987874, 03-6138219 טל קהלני, 0…" at bounding box center [587, 401] width 114 height 17
select select "681a140f7b9c209d55ae0ce1"
click at [530, 393] on select "טל קולני, 052-3987874, 03-6138219 טל קהלני, 052-3987874, 03-6138219 טל קהלני, 0…" at bounding box center [587, 401] width 114 height 17
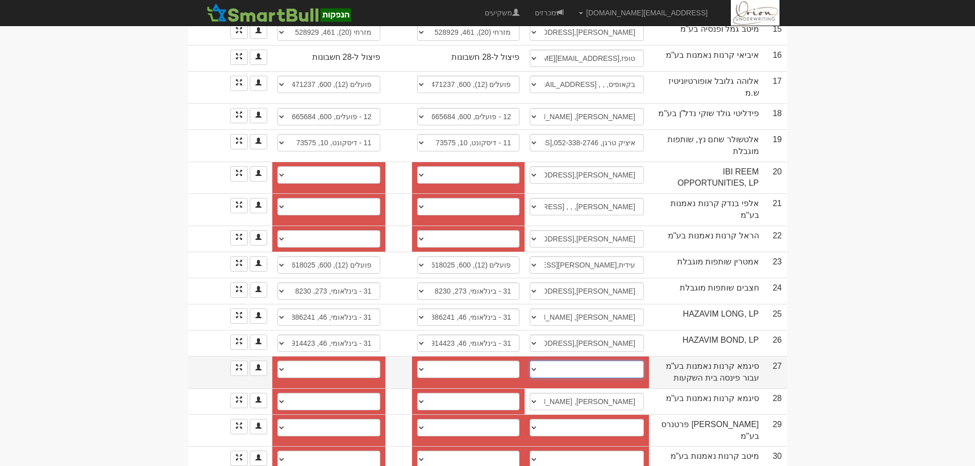
click at [616, 361] on select "────────── איש קשר חדש" at bounding box center [587, 369] width 114 height 17
select select "new_contact"
click at [534, 361] on select "────────── איש קשר חדש" at bounding box center [587, 369] width 114 height 17
select select
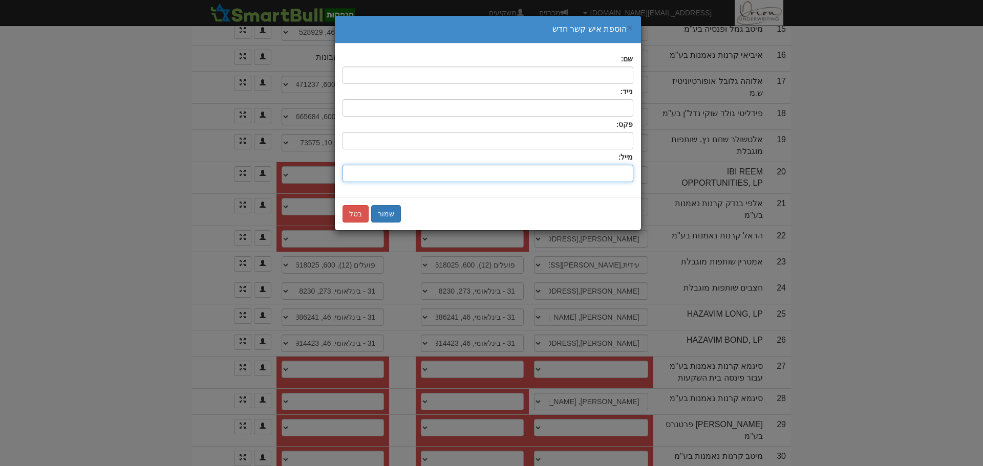
click at [570, 175] on input "שם:" at bounding box center [487, 173] width 291 height 17
paste input "olga.p@sigma-invest.co.il"
type input "olga.p@sigma-invest.co.il"
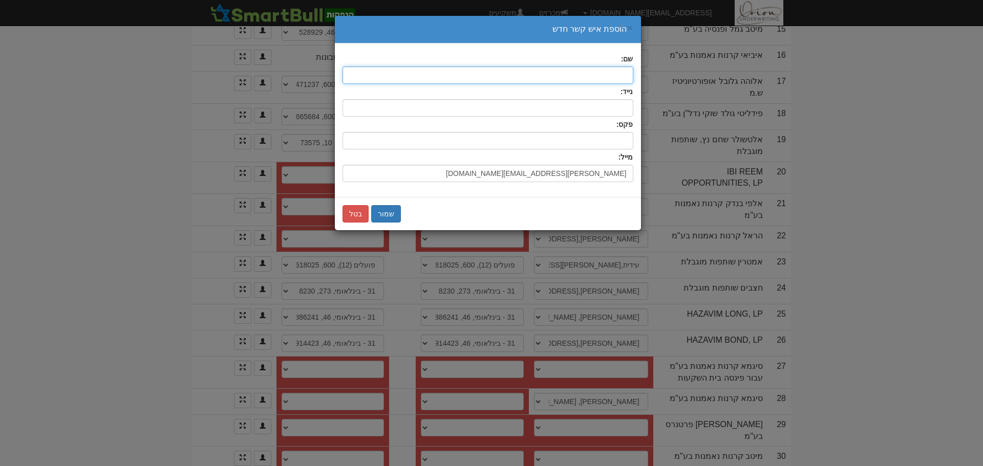
click at [598, 74] on input "text" at bounding box center [487, 75] width 291 height 17
type input "אולגה"
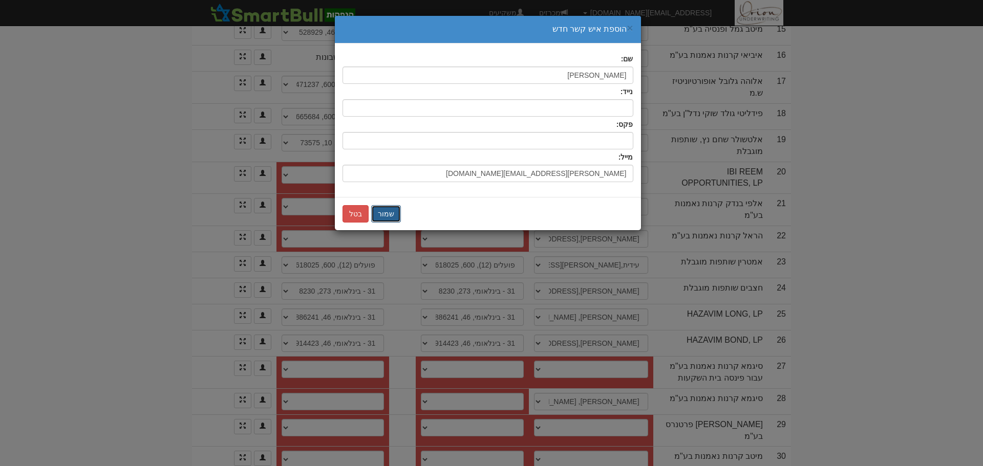
click at [390, 210] on button "שמור" at bounding box center [386, 213] width 30 height 17
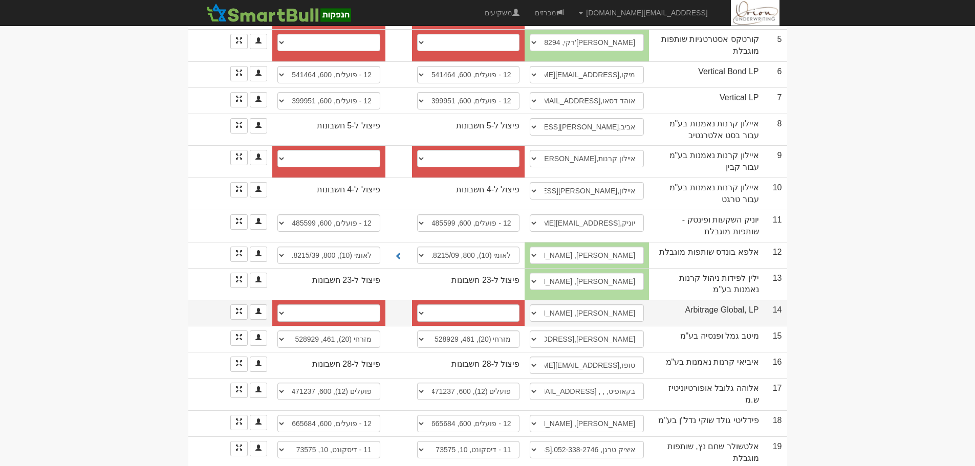
scroll to position [227, 0]
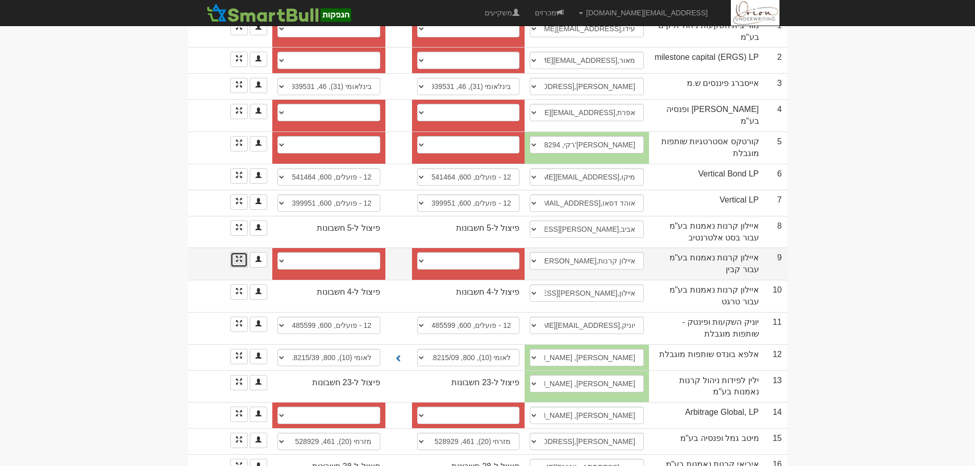
click at [234, 252] on link at bounding box center [238, 259] width 17 height 15
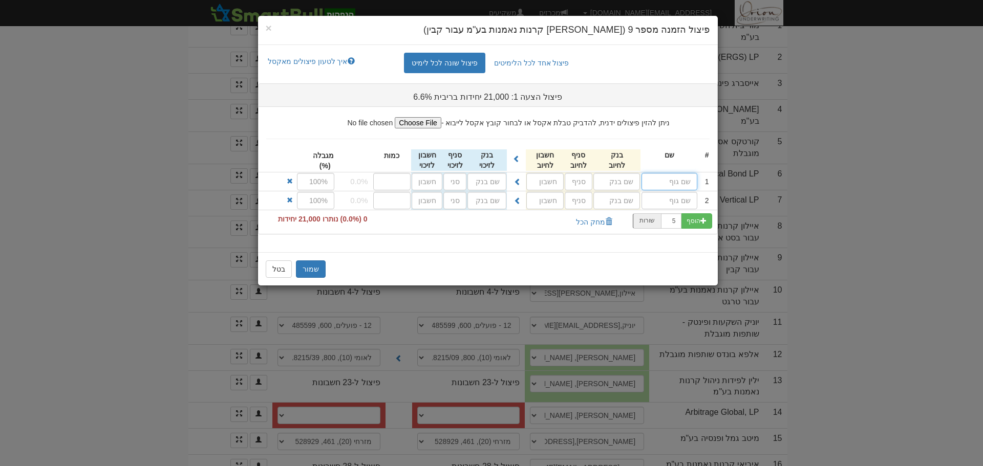
click at [673, 179] on input "text" at bounding box center [669, 181] width 56 height 17
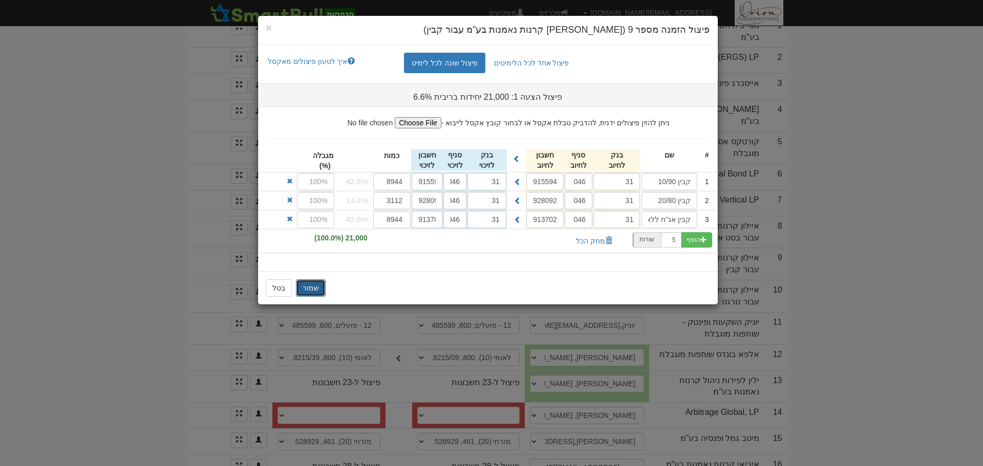
click at [305, 284] on button "שמור" at bounding box center [311, 288] width 30 height 17
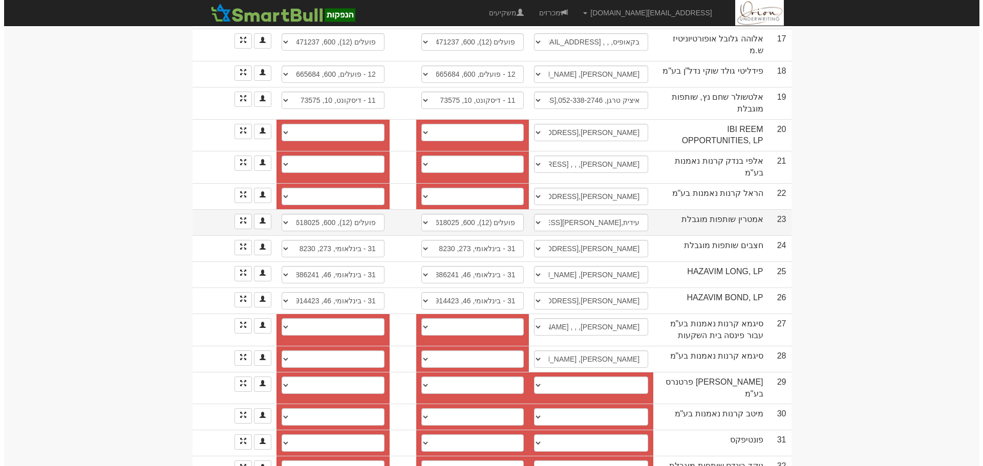
scroll to position [688, 0]
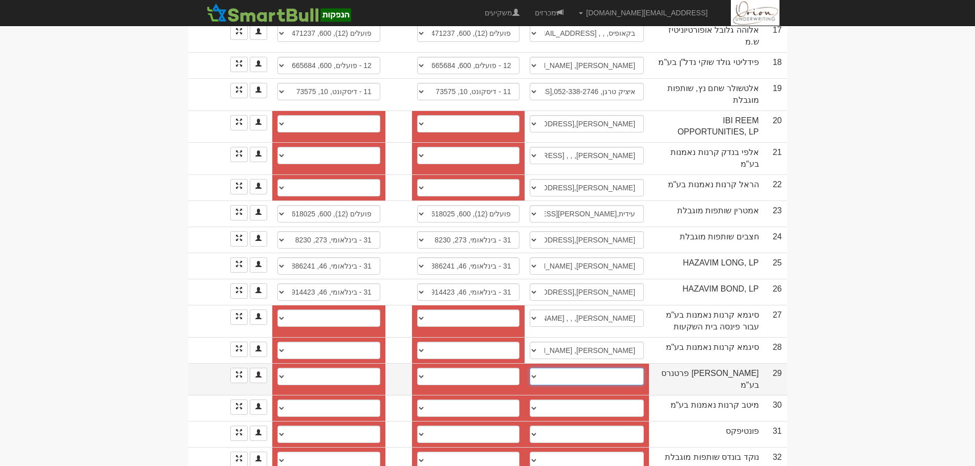
click at [564, 368] on select "צורי, zury@tuval-invest.com ────────── איש קשר חדש" at bounding box center [587, 376] width 114 height 17
click at [601, 368] on select "צורי, zury@tuval-invest.com ────────── איש קשר חדש" at bounding box center [587, 376] width 114 height 17
select select "new_contact"
click at [534, 368] on select "צורי, zury@tuval-invest.com ────────── איש קשר חדש" at bounding box center [587, 376] width 114 height 17
select select
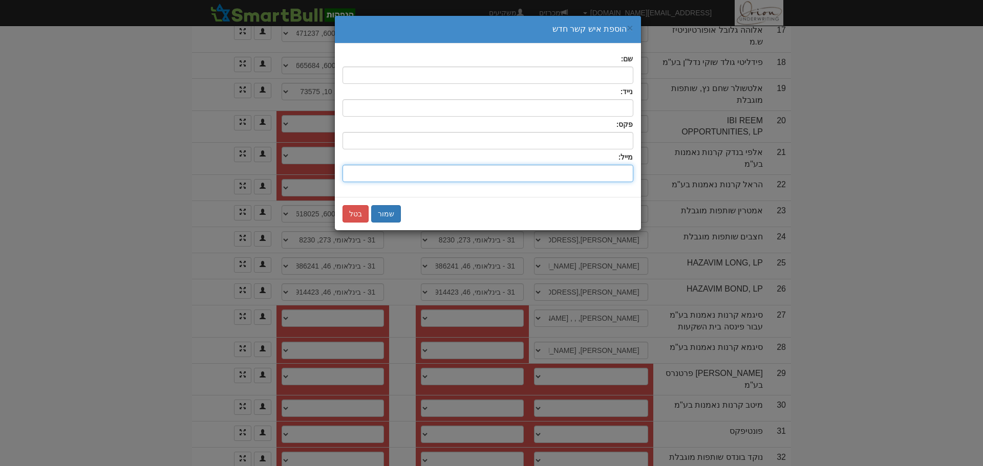
click at [569, 179] on input "שם:" at bounding box center [487, 173] width 291 height 17
paste input "[EMAIL_ADDRESS][DOMAIN_NAME]"
type input "[EMAIL_ADDRESS][DOMAIN_NAME]"
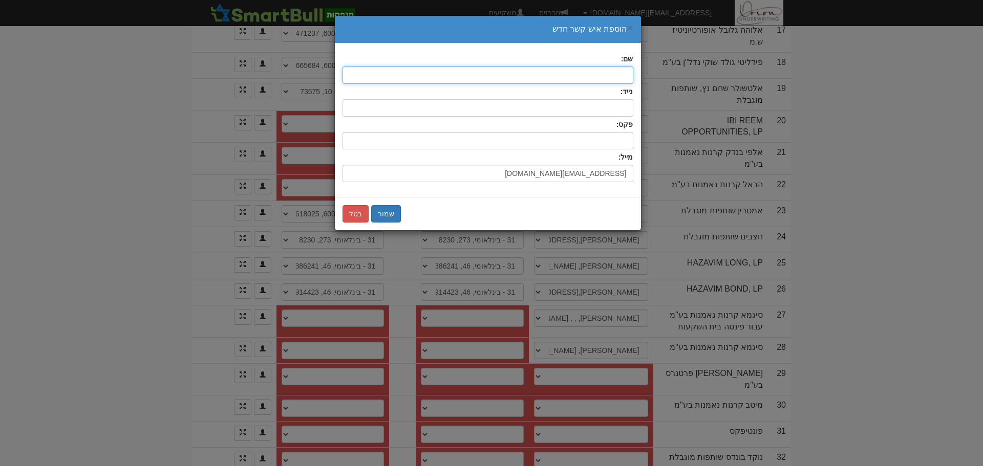
click at [599, 83] on input "text" at bounding box center [487, 75] width 291 height 17
type input "אורי"
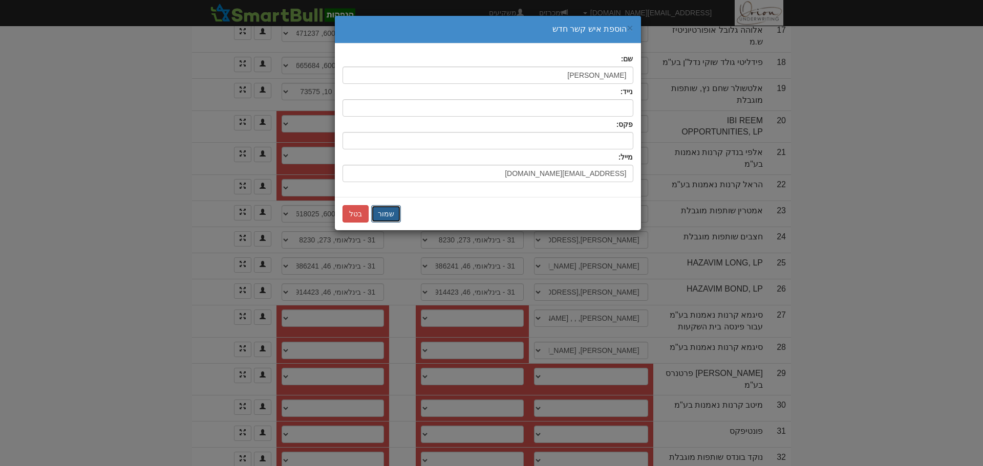
click at [388, 213] on button "שמור" at bounding box center [386, 213] width 30 height 17
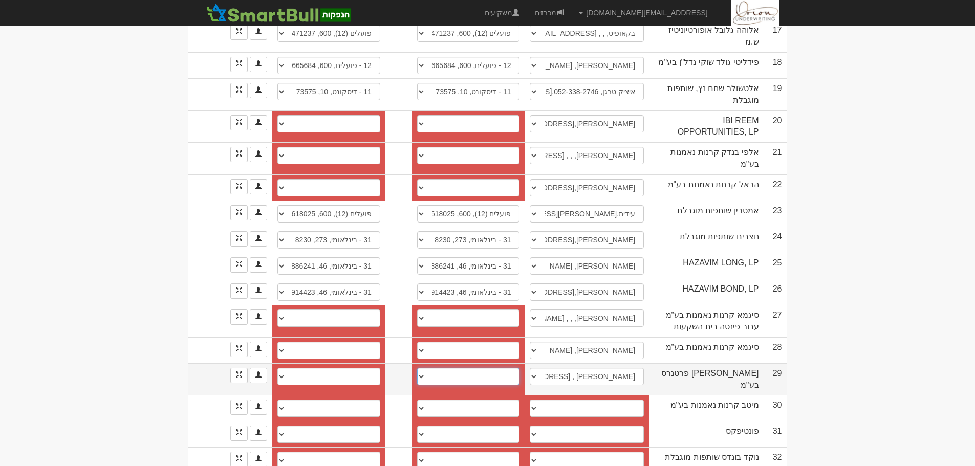
click at [496, 368] on select "דיסקונט (11), 10, 144596 חשבון חדש" at bounding box center [468, 376] width 103 height 17
select select "687500e6183750a071b09dbb"
click at [417, 368] on select "דיסקונט (11), 10, 144596 חשבון חדש" at bounding box center [468, 376] width 103 height 17
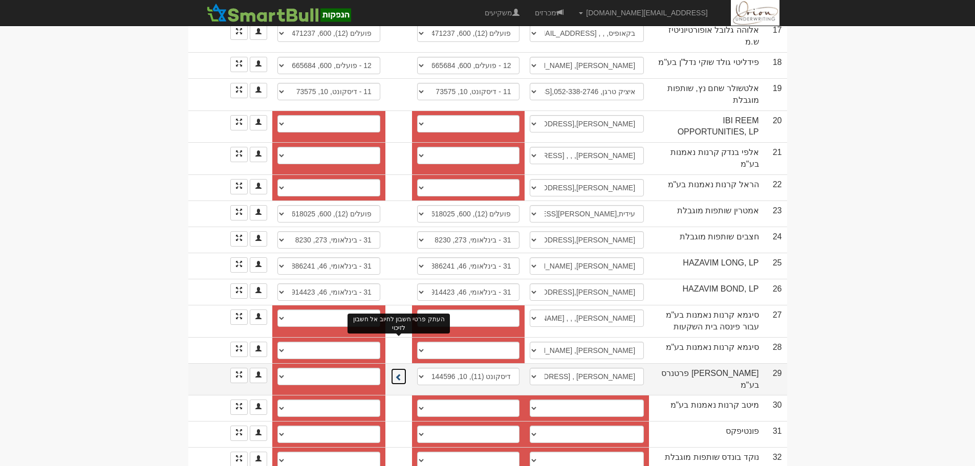
click at [399, 368] on button at bounding box center [399, 376] width 16 height 17
select select "687500ea183750a071b09dc8"
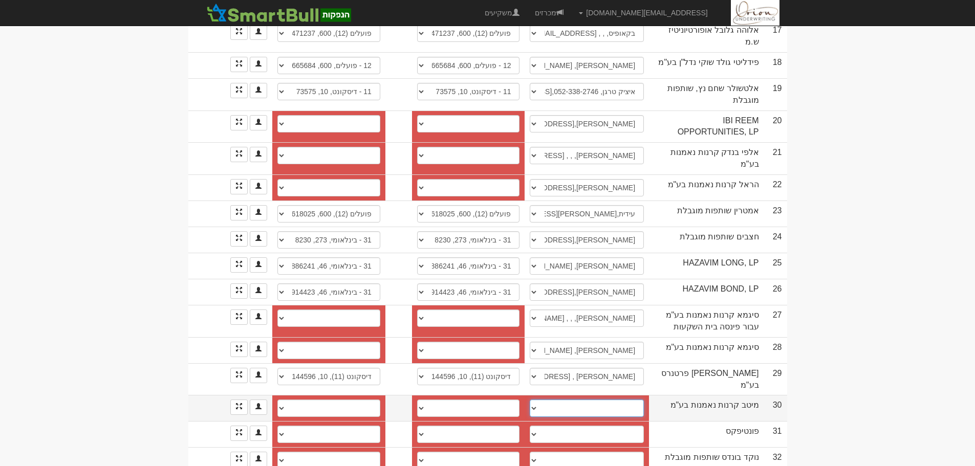
click at [555, 400] on select "יאיר פרייס, yair.preis@meitav.co.il משה, moshe.reobinof@meitav.co.il ספיר, sapi…" at bounding box center [587, 408] width 114 height 17
select select "681a1f707b9c209d55ae52aa"
click at [530, 400] on select "יאיר פרייס, yair.preis@meitav.co.il משה, moshe.reobinof@meitav.co.il ספיר, sapi…" at bounding box center [587, 408] width 114 height 17
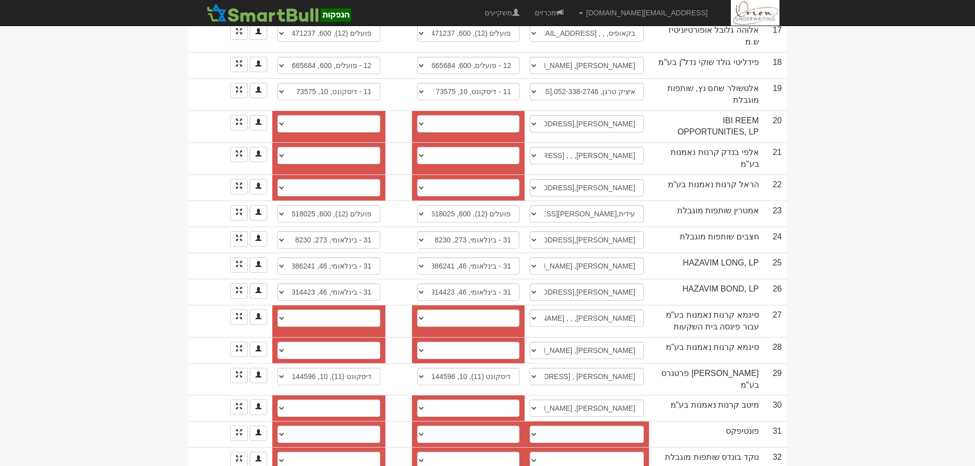
click at [920, 351] on body "[EMAIL_ADDRESS][DOMAIN_NAME] הגדרות חשבונות הנפקה תבניות הודעות קיבול" at bounding box center [487, 14] width 975 height 1405
click at [239, 403] on span at bounding box center [239, 406] width 6 height 6
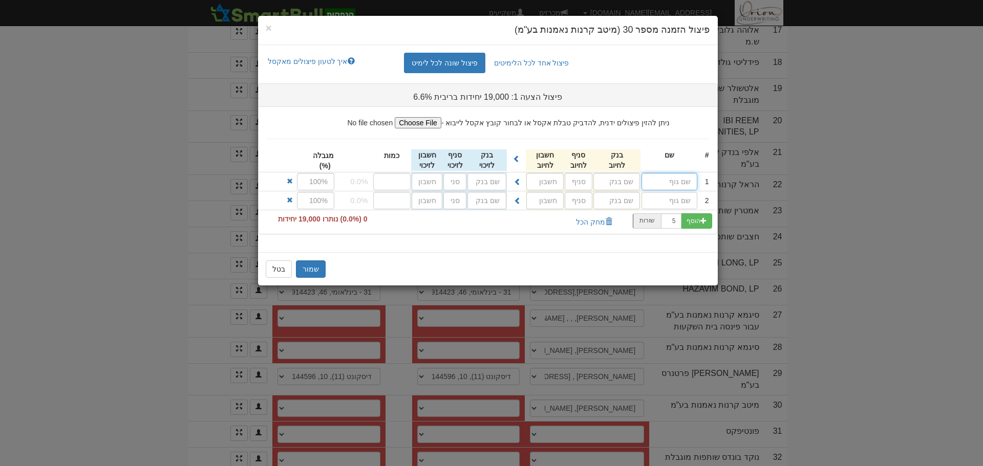
click at [688, 182] on input "text" at bounding box center [669, 181] width 56 height 17
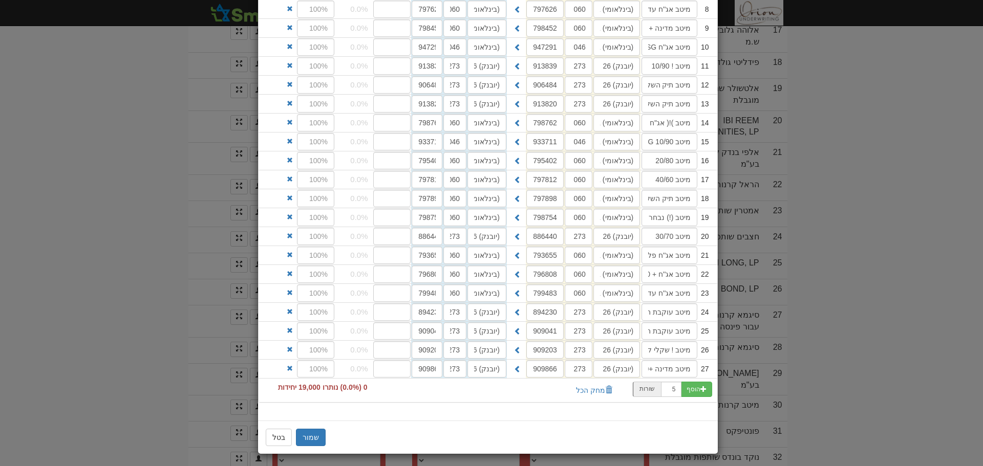
scroll to position [309, 0]
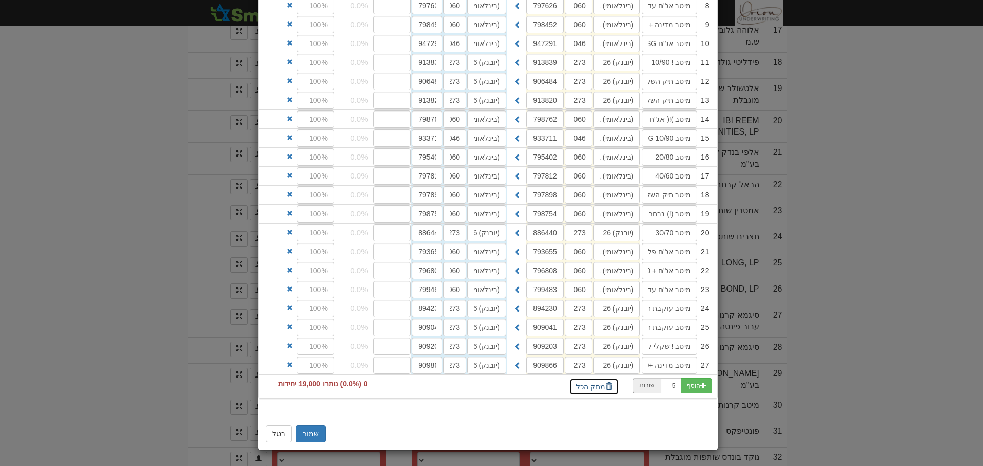
click at [599, 384] on button "מחק הכל" at bounding box center [594, 386] width 50 height 17
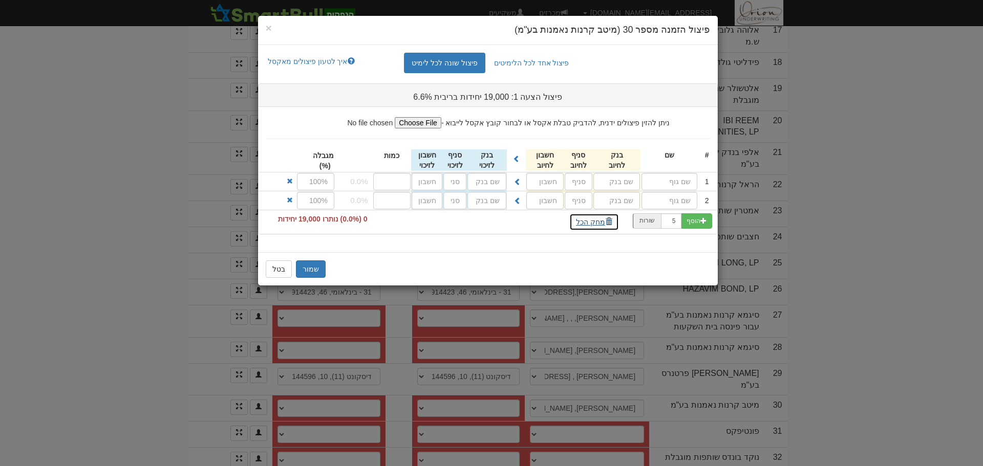
scroll to position [0, 0]
click at [674, 189] on input "text" at bounding box center [669, 181] width 56 height 17
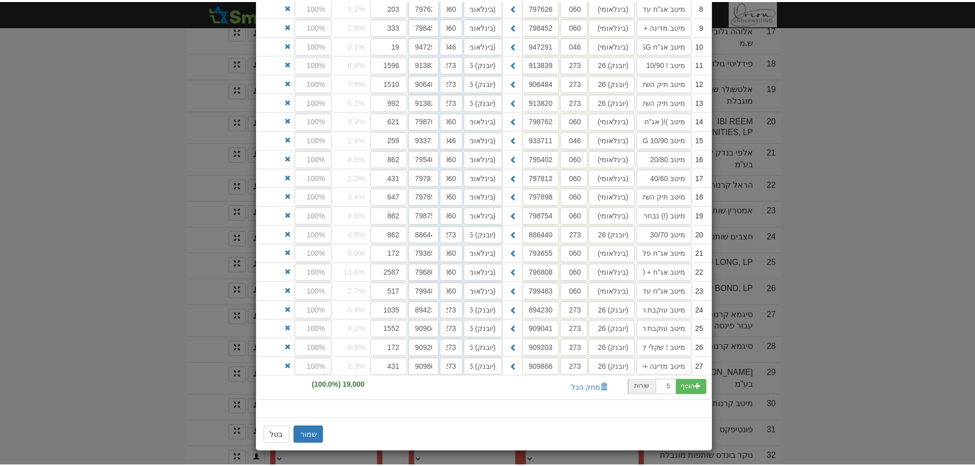
scroll to position [309, 0]
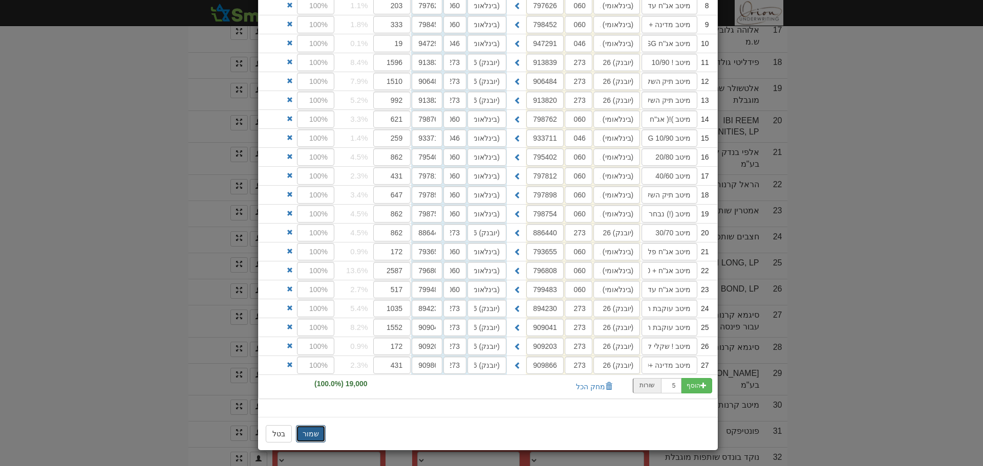
click at [318, 435] on button "שמור" at bounding box center [311, 433] width 30 height 17
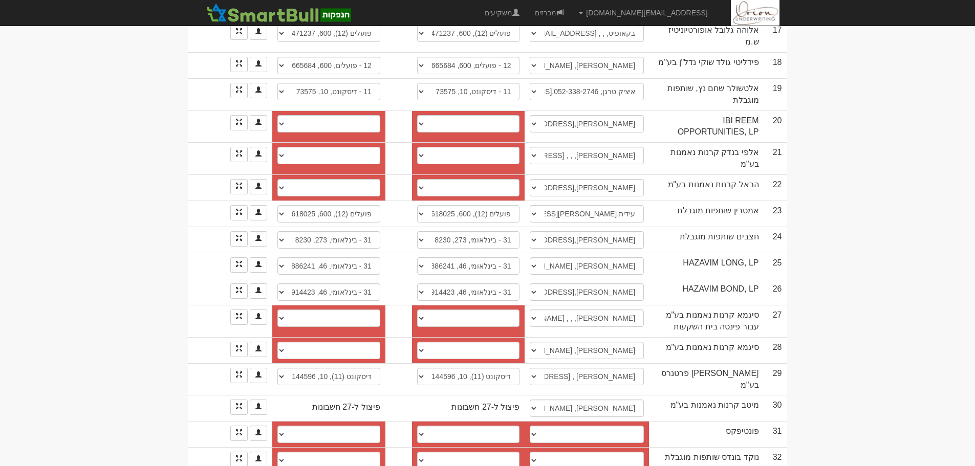
drag, startPoint x: 945, startPoint y: 333, endPoint x: 890, endPoint y: 326, distance: 55.7
click at [945, 333] on body "hanpaka@orion-uw.com הגדרות חשבונות הנפקה תבניות הודעות קיבול" at bounding box center [487, 14] width 975 height 1405
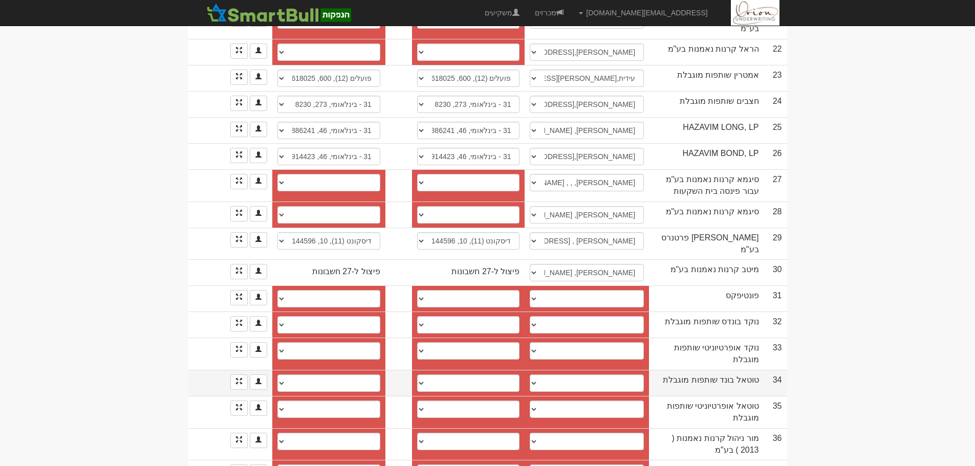
scroll to position [841, 0]
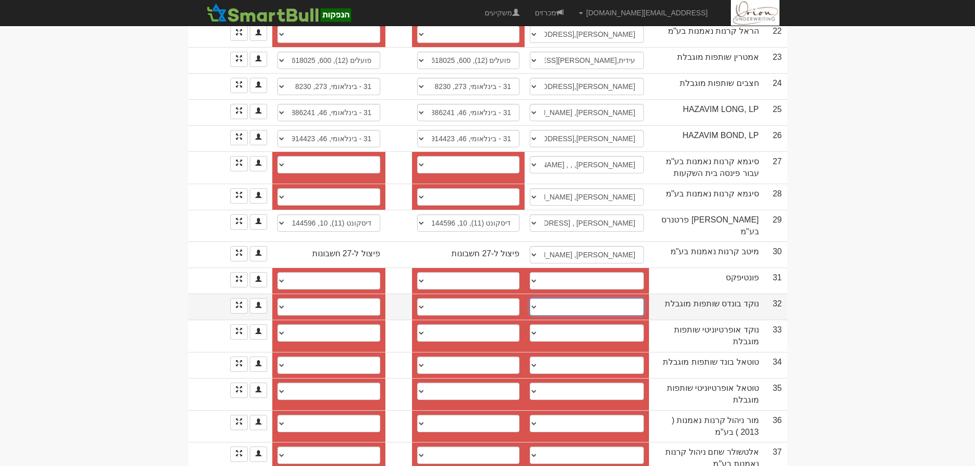
click at [612, 298] on select "רן בן שאול, RanB@noked-capital.com אסף קדם, 052-9593205, assaf.kedem@noked-capi…" at bounding box center [587, 306] width 114 height 17
click at [492, 298] on select "פועלים (12), 600, 437845 12 - פועלים, 600, 437845 12 - פועלים, 600, 437845 12 -…" at bounding box center [468, 306] width 103 height 17
select select "68484768a1e66df4690fbae4"
click at [417, 298] on select "פועלים (12), 600, 437845 12 - פועלים, 600, 437845 12 - פועלים, 600, 437845 12 -…" at bounding box center [468, 306] width 103 height 17
click at [397, 298] on button at bounding box center [399, 306] width 16 height 17
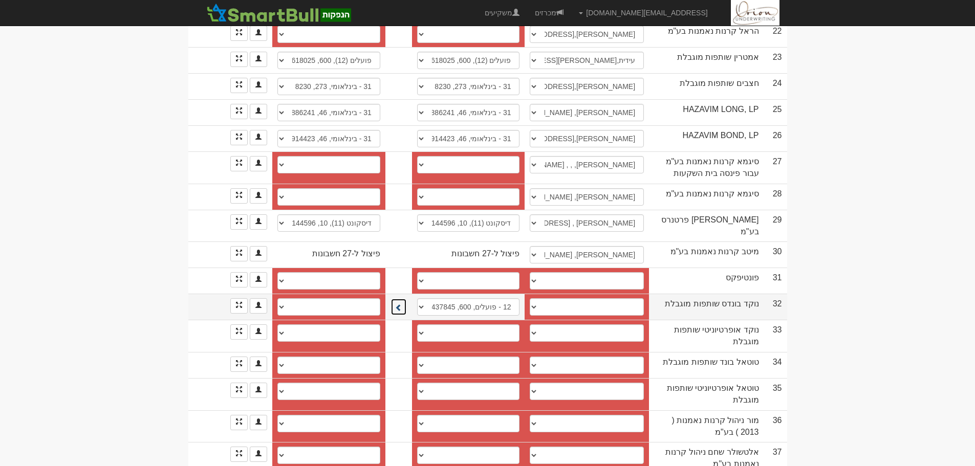
select select "681a20647b9c209d55ae975e"
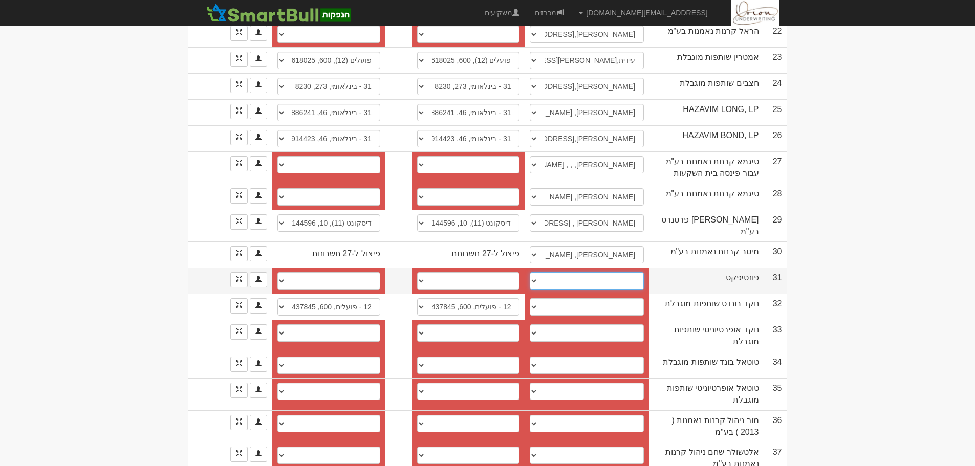
drag, startPoint x: 599, startPoint y: 240, endPoint x: 598, endPoint y: 249, distance: 9.8
click at [599, 272] on select "────────── איש קשר חדש" at bounding box center [587, 280] width 114 height 17
drag, startPoint x: 772, startPoint y: 249, endPoint x: 687, endPoint y: 248, distance: 85.0
click at [772, 268] on td "31" at bounding box center [775, 281] width 23 height 26
click at [570, 298] on select "רן בן שאול, RanB@noked-capital.com אסף קדם, 052-9593205, assaf.kedem@noked-capi…" at bounding box center [587, 306] width 114 height 17
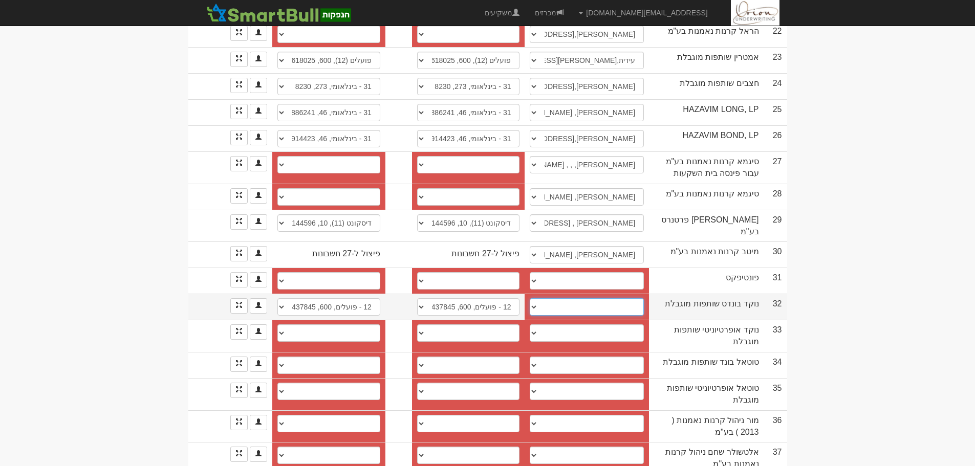
select select "681a20647b9c209d55ae975a"
click at [530, 298] on select "רן בן שאול, RanB@noked-capital.com אסף קדם, 052-9593205, assaf.kedem@noked-capi…" at bounding box center [587, 306] width 114 height 17
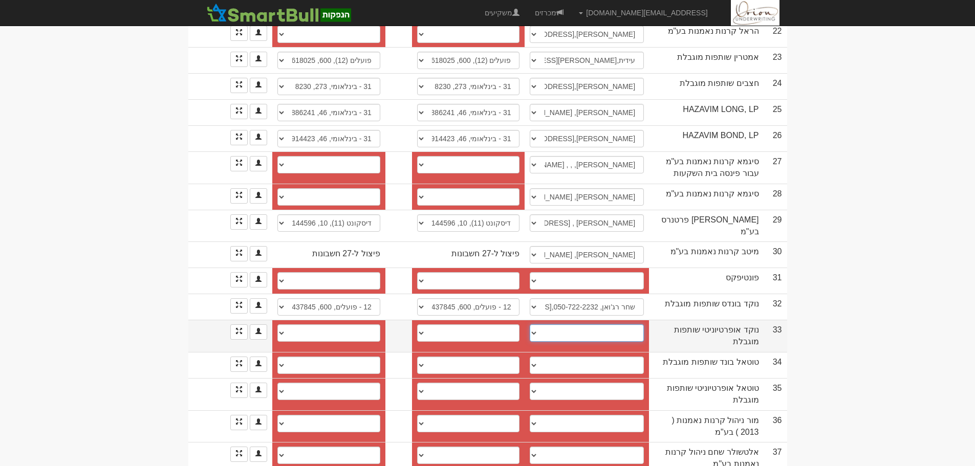
click at [596, 325] on select "אסף קדם, Assaf.Kedem@noked-capital.com רן, ranb@noked-capital.com שחר רג'ואן, 0…" at bounding box center [587, 333] width 114 height 17
select select "687fa5c39c5f7ad289215132"
click at [530, 325] on select "אסף קדם, Assaf.Kedem@noked-capital.com רן, ranb@noked-capital.com שחר רג'ואן, 0…" at bounding box center [587, 333] width 114 height 17
click at [506, 325] on select "פועלים (12), 600, 474767 לאומי (10), 800, 515642/14 12 - פועלים, 600, 474767 12…" at bounding box center [468, 333] width 103 height 17
select select "6846f02a9db28e9db67391b0"
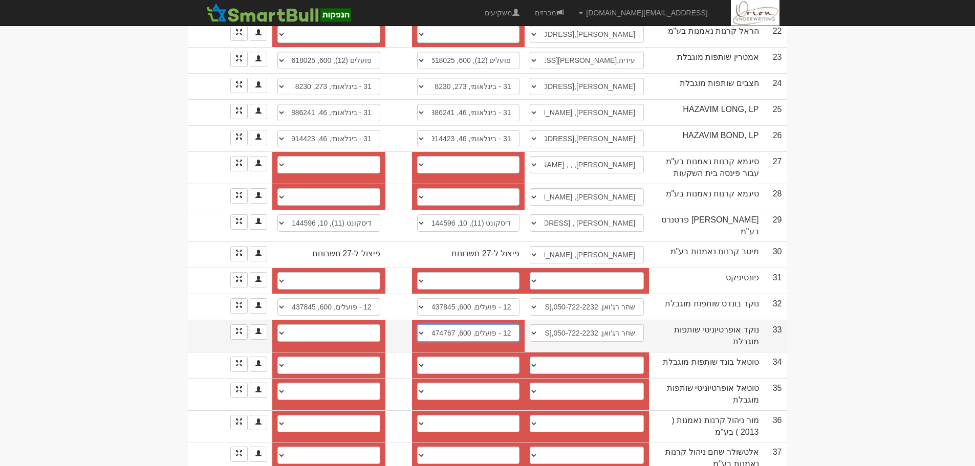
click at [417, 325] on select "פועלים (12), 600, 474767 לאומי (10), 800, 515642/14 12 - פועלים, 600, 474767 12…" at bounding box center [468, 333] width 103 height 17
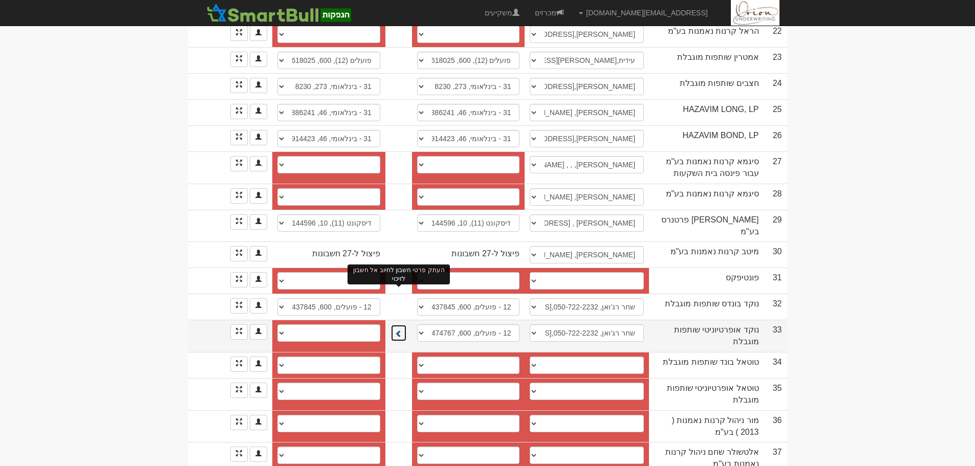
click at [400, 330] on span at bounding box center [398, 333] width 7 height 7
select select "682de552091e2307dd53ee28"
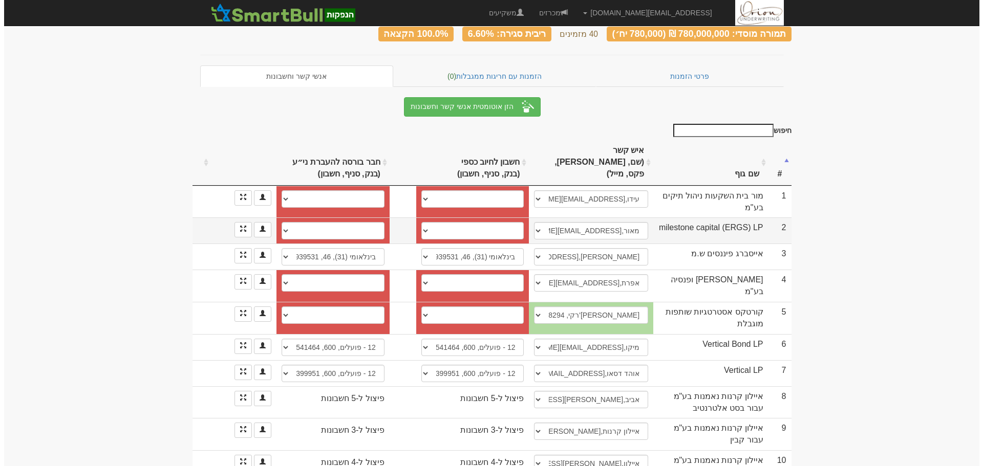
scroll to position [51, 0]
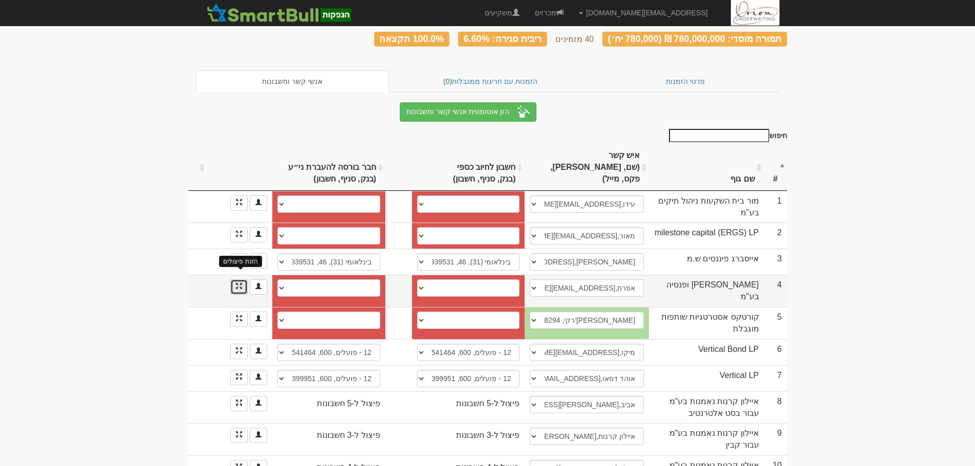
click at [237, 283] on span at bounding box center [239, 286] width 6 height 6
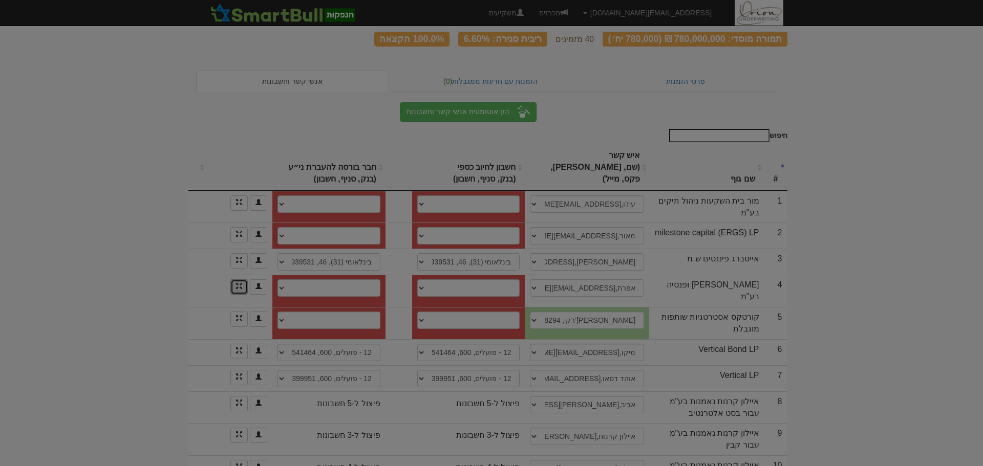
scroll to position [0, 0]
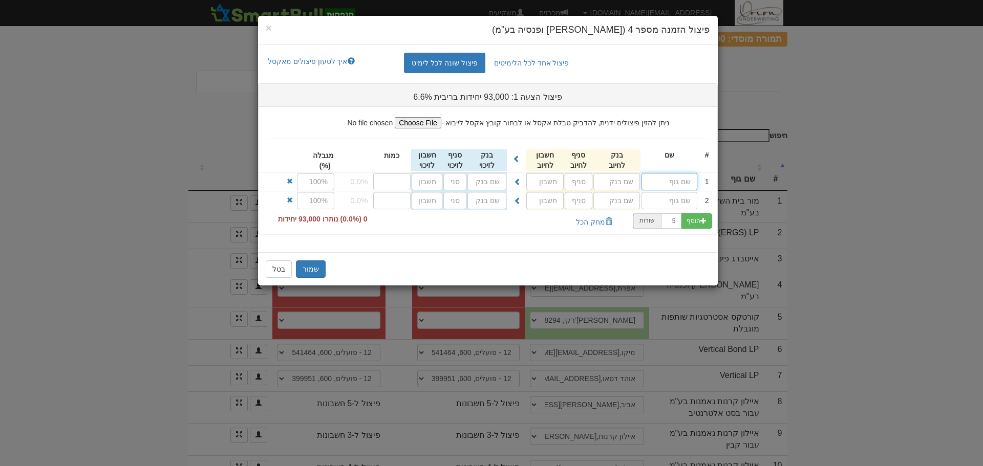
click at [672, 181] on input "text" at bounding box center [669, 181] width 56 height 17
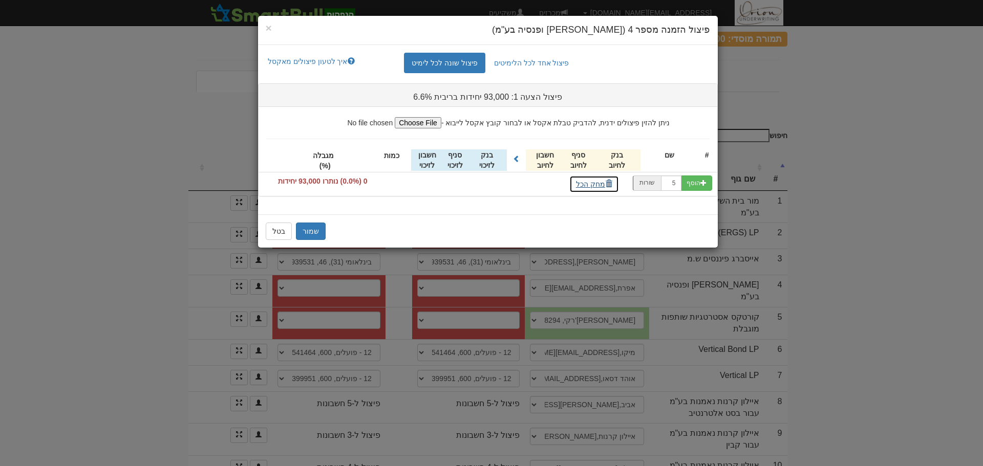
click at [591, 182] on button "מחק הכל" at bounding box center [594, 184] width 50 height 17
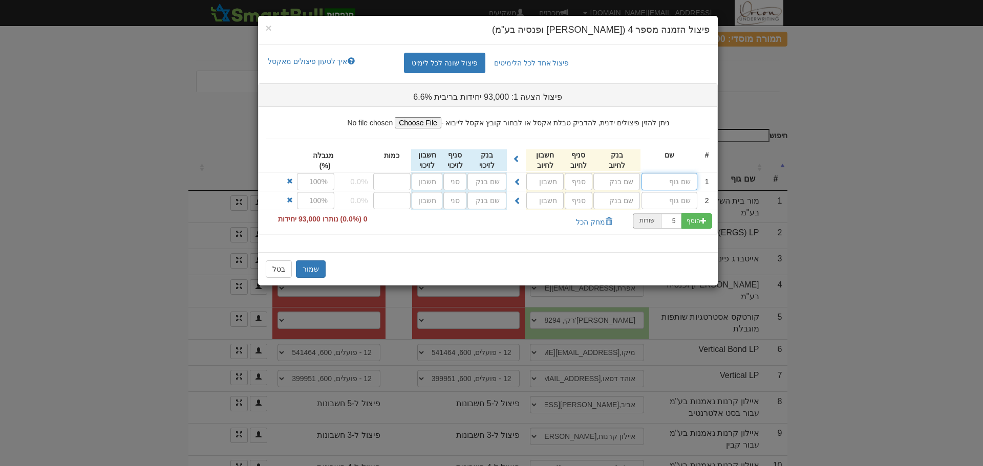
click at [667, 185] on input "text" at bounding box center [669, 181] width 56 height 17
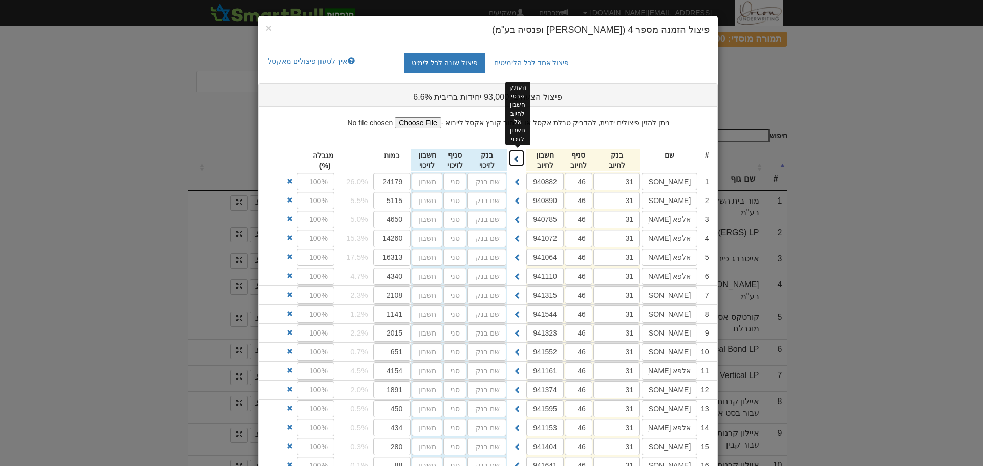
click at [517, 159] on span at bounding box center [516, 158] width 7 height 7
type input "31"
type input "46"
type input "940882"
type input "31"
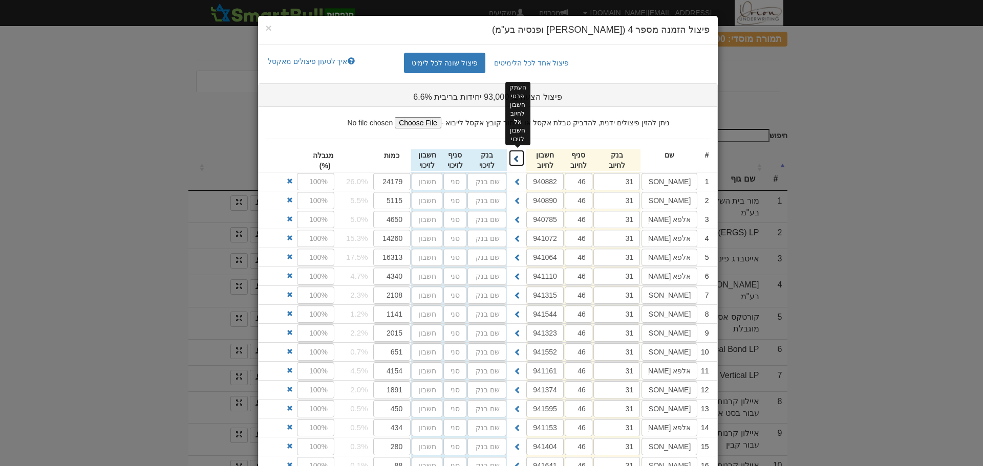
type input "46"
type input "940890"
type input "31"
type input "46"
type input "940785"
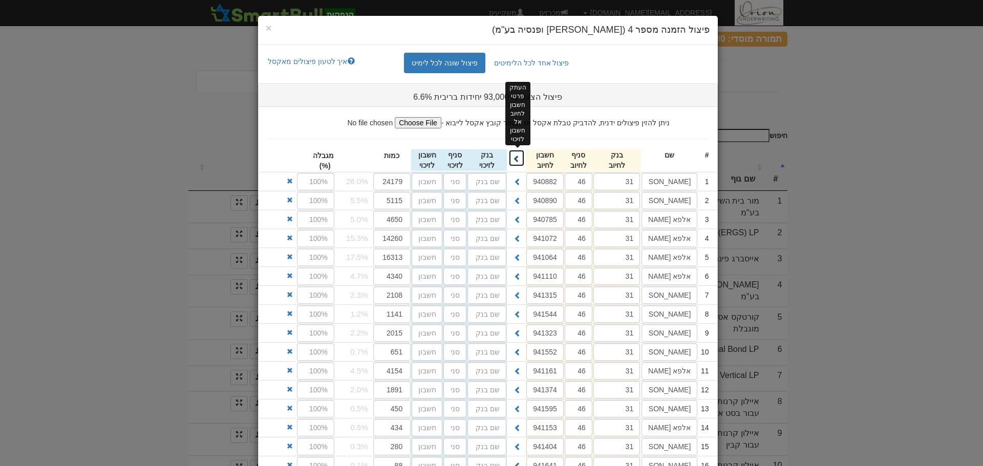
type input "31"
type input "46"
type input "941072"
type input "31"
type input "46"
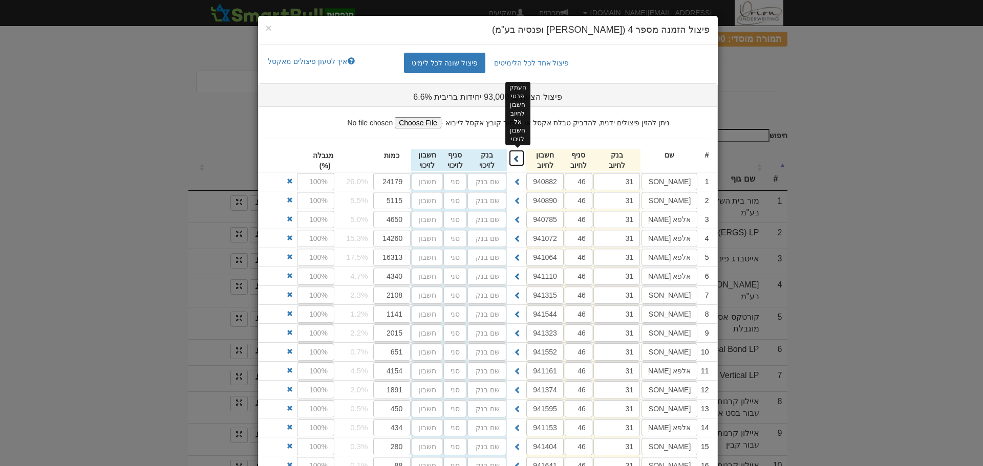
type input "941064"
type input "31"
type input "46"
type input "941110"
type input "31"
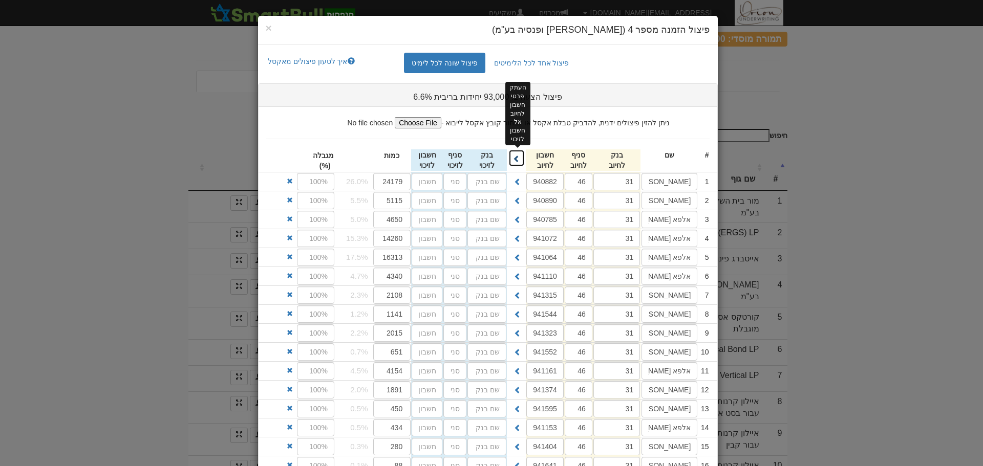
type input "46"
type input "941315"
type input "31"
type input "46"
type input "941544"
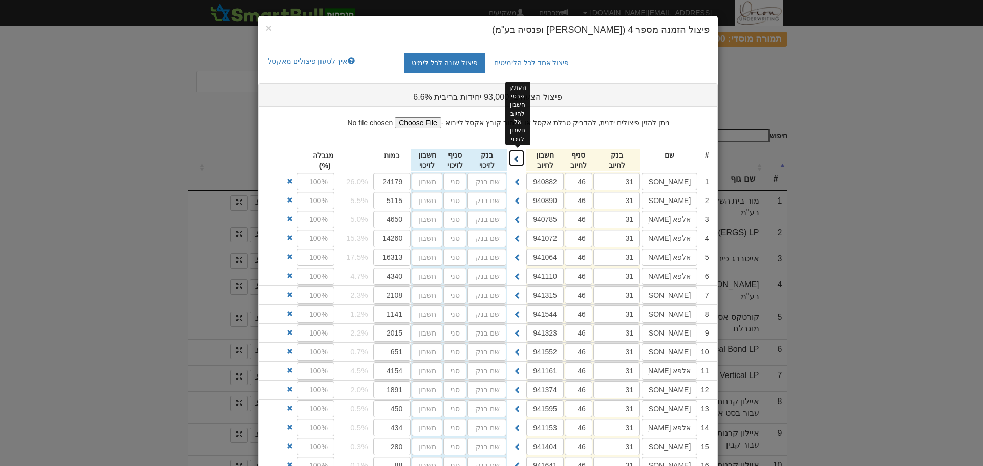
type input "31"
type input "46"
type input "941323"
type input "31"
type input "46"
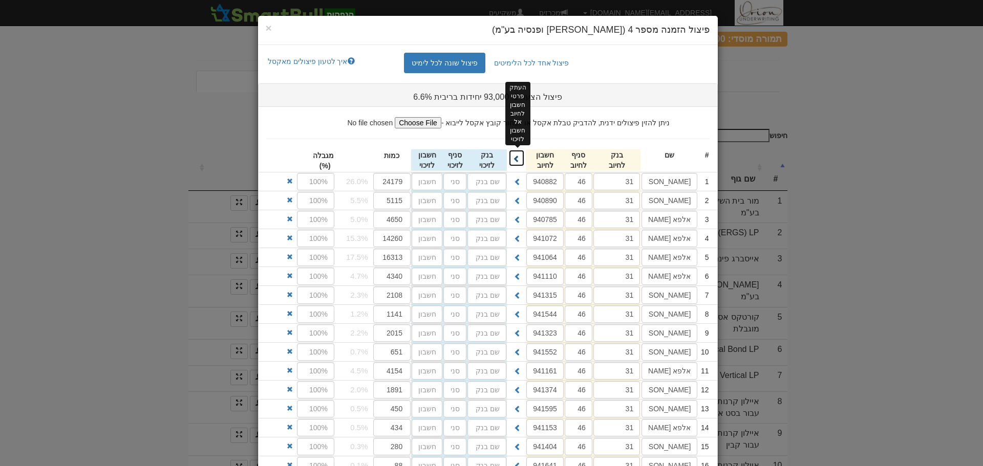
type input "941552"
type input "31"
type input "46"
type input "941161"
type input "31"
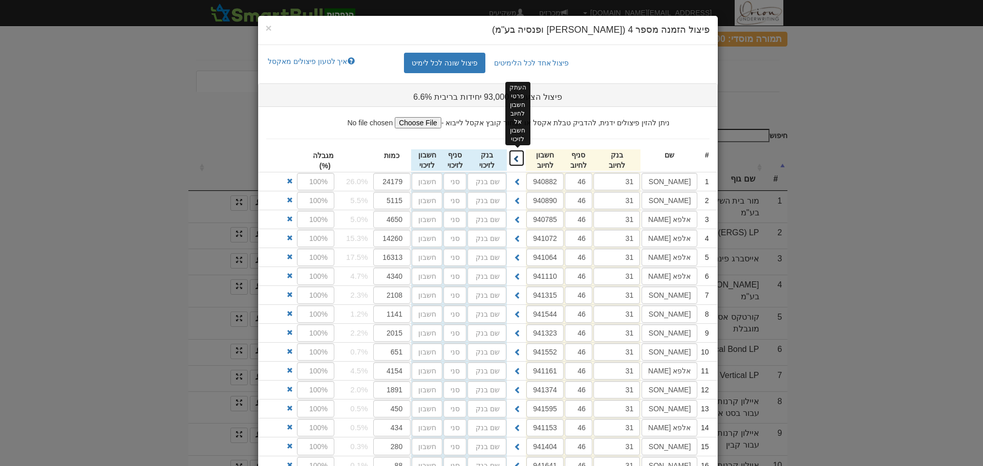
type input "46"
type input "941374"
type input "31"
type input "46"
type input "941595"
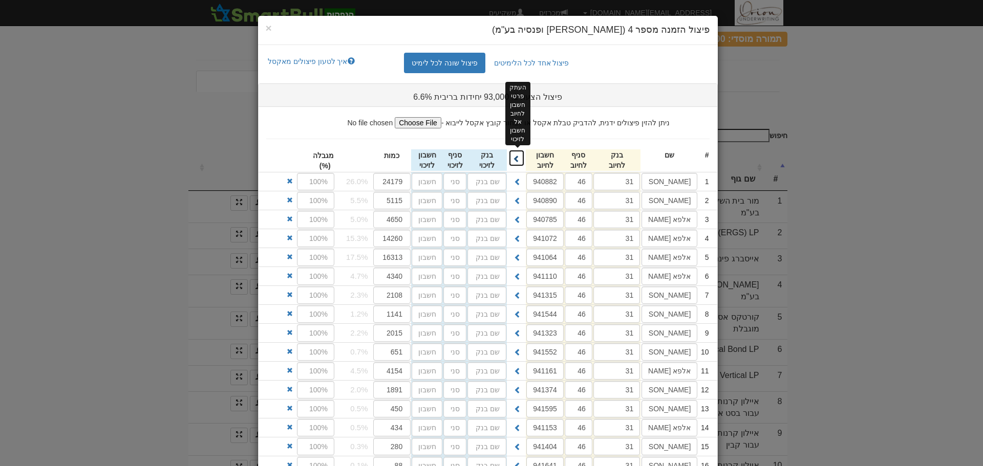
type input "31"
type input "46"
type input "941153"
type input "31"
type input "46"
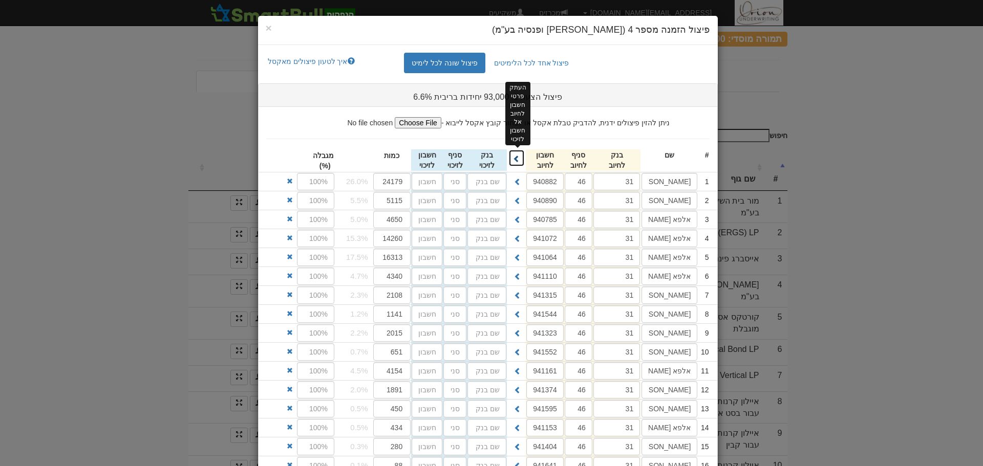
type input "941404"
type input "31"
type input "46"
type input "941641"
type input "31"
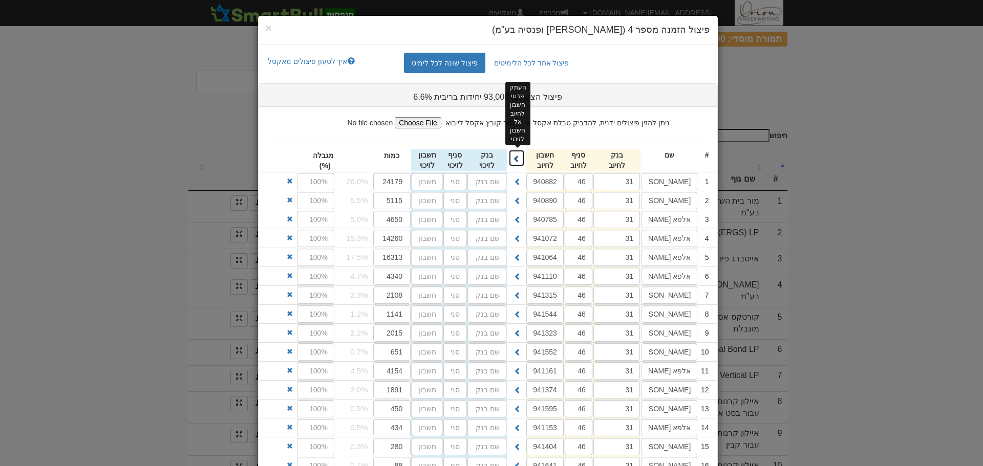
type input "46"
type input "941382"
type input "31"
type input "46"
type input "941625"
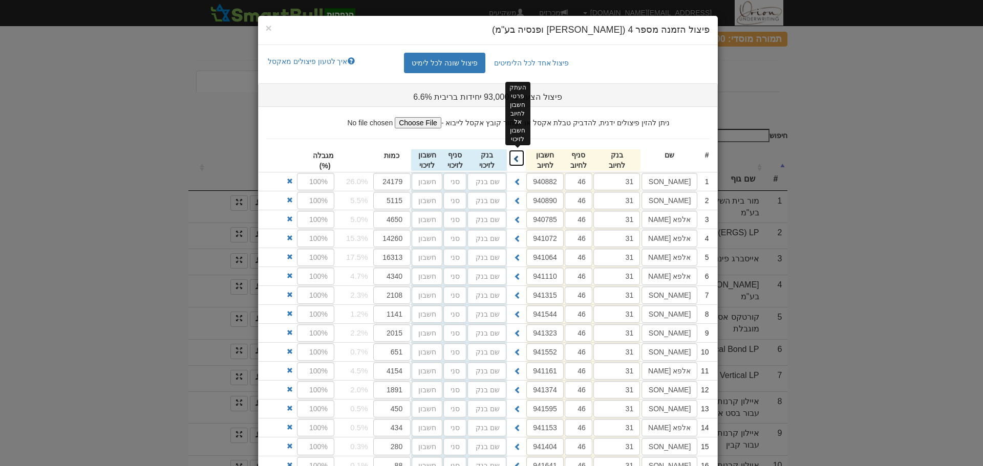
type input "31"
type input "46"
type input "941765"
type input "31"
type input "46"
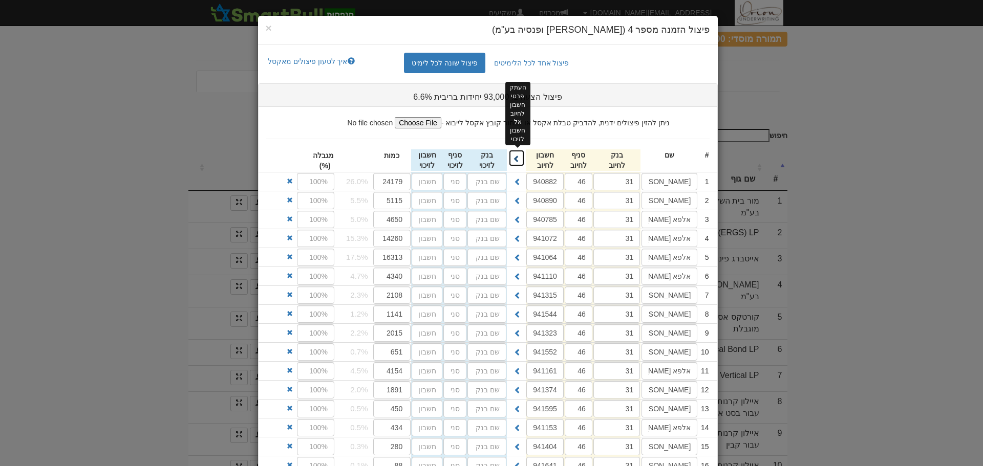
type input "941811"
type input "31"
type input "46"
type input "941862"
type input "31"
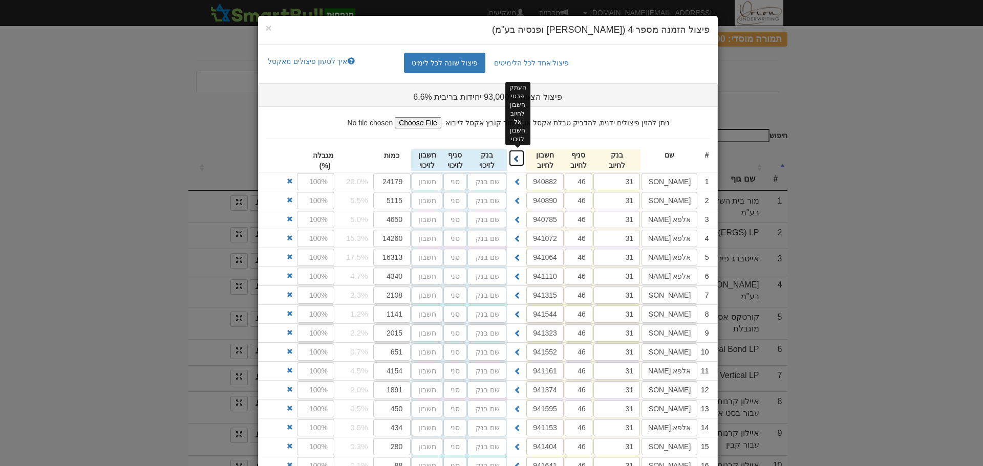
type input "46"
type input "941900"
type input "31"
type input "46"
type input "941943"
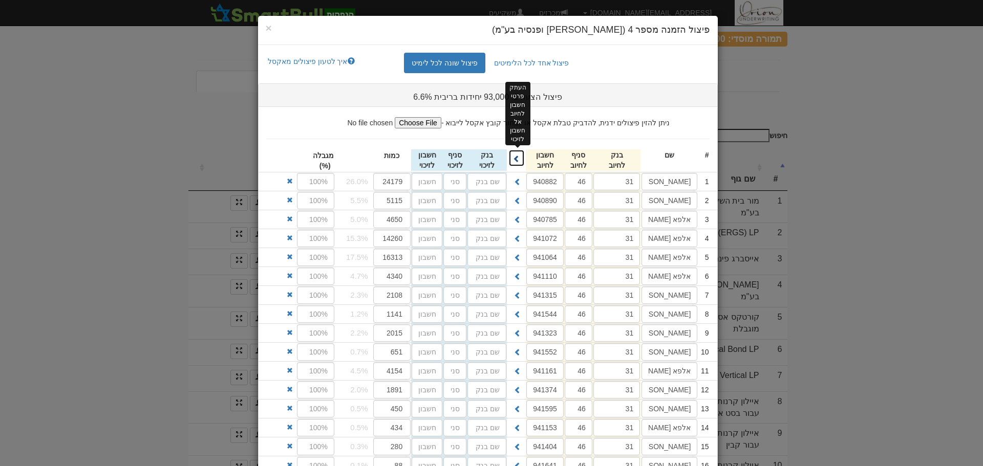
type input "31"
type input "46"
type input "942362"
type input "31"
type input "46"
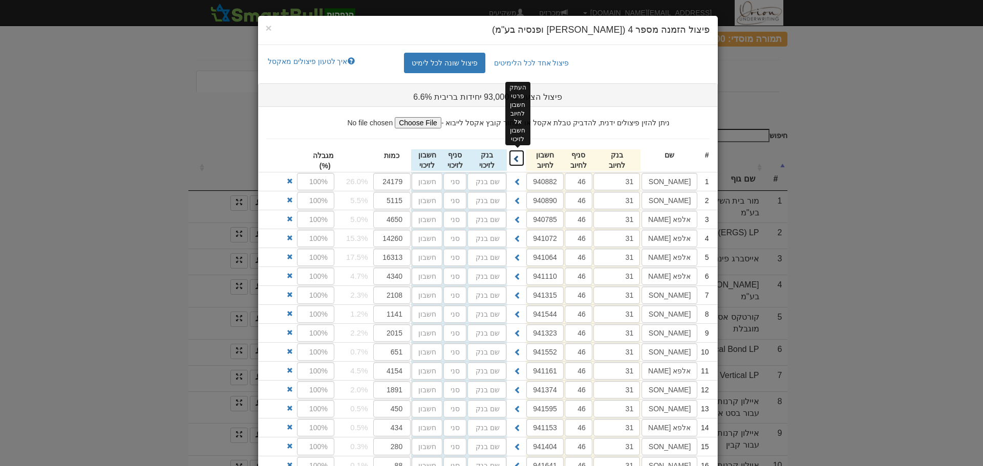
type input "942400"
type input "31"
type input "46"
type input "942060"
type input "31"
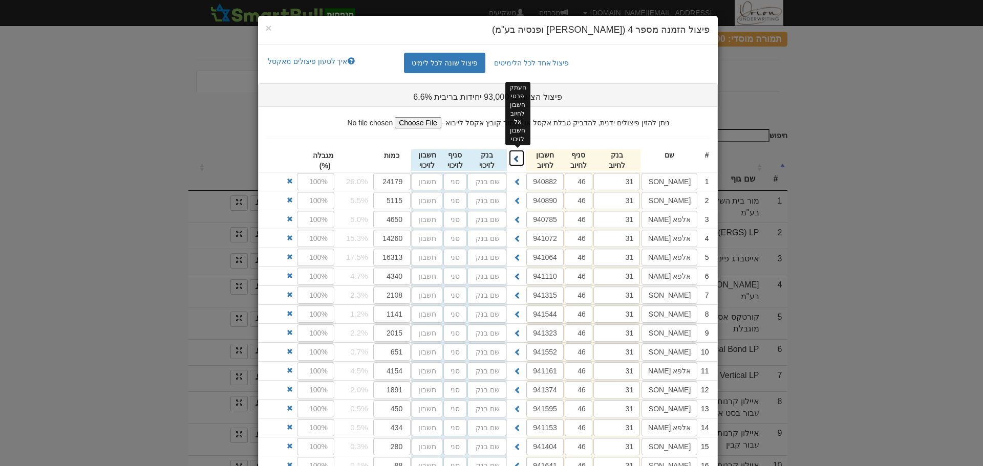
type input "46"
type input "942141"
type input "31"
type input "46"
type input "942451"
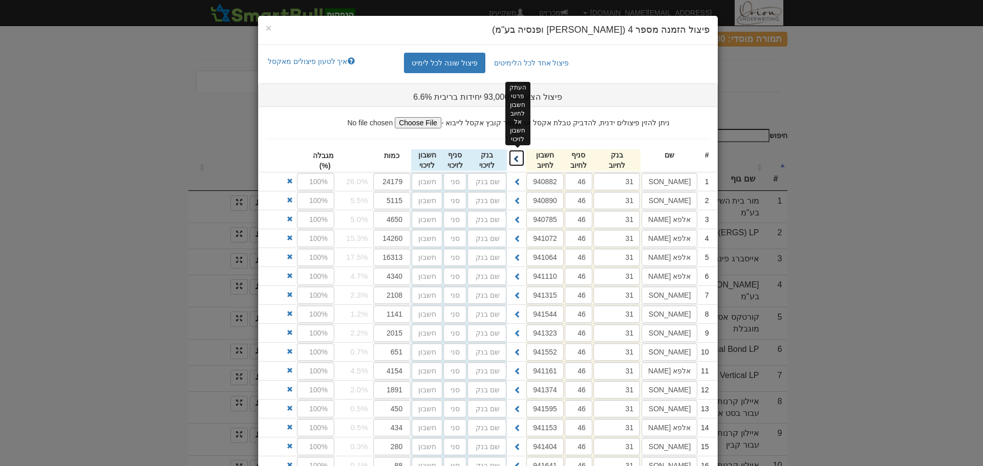
type input "31"
type input "46"
type input "942524"
type input "31"
type input "46"
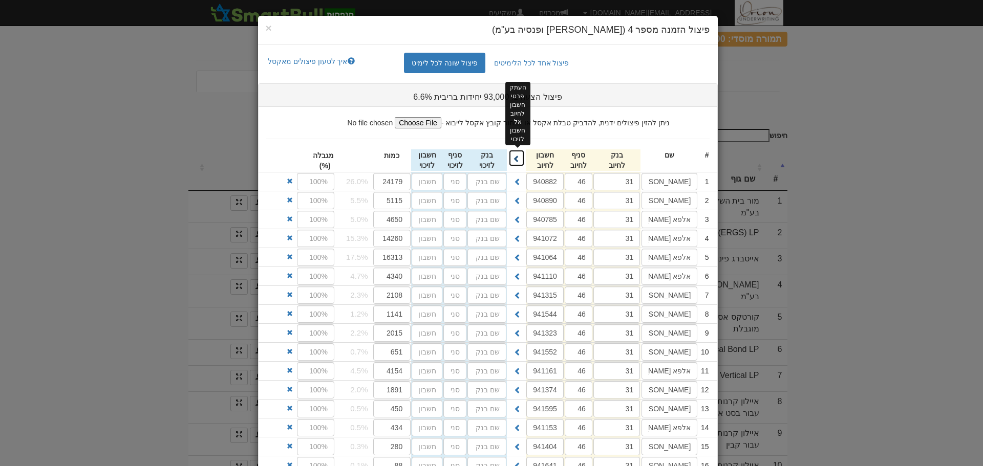
type input "942540"
type input "31"
type input "46"
type input "942435"
type input "31"
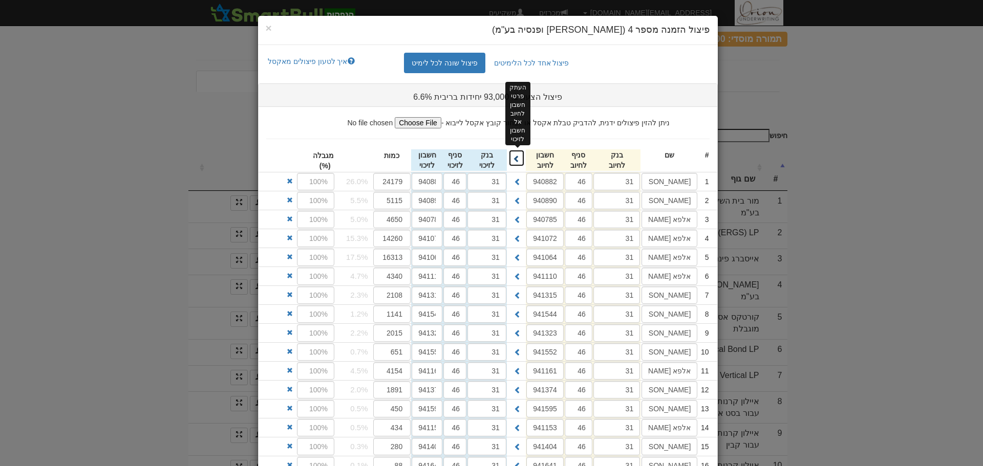
type input "46"
type input "942931"
type input "31"
type input "46"
type input "942621"
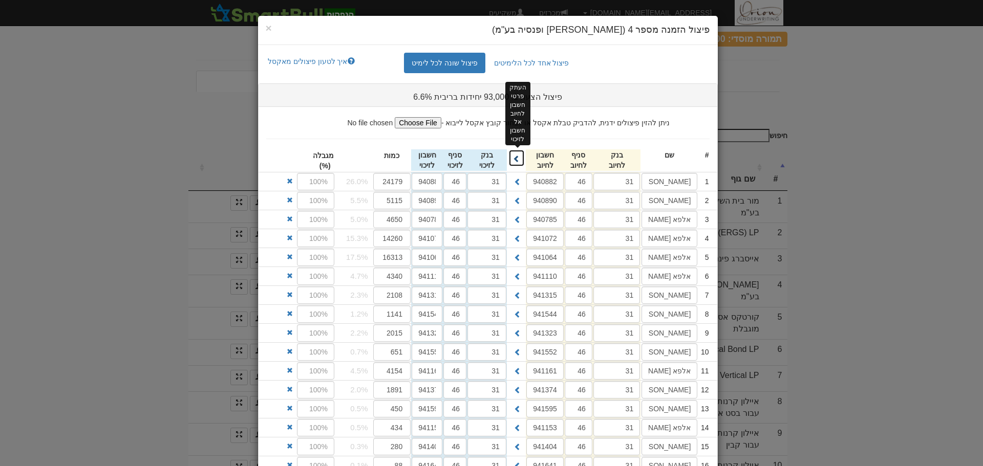
type input "31"
type input "46"
type input "942702"
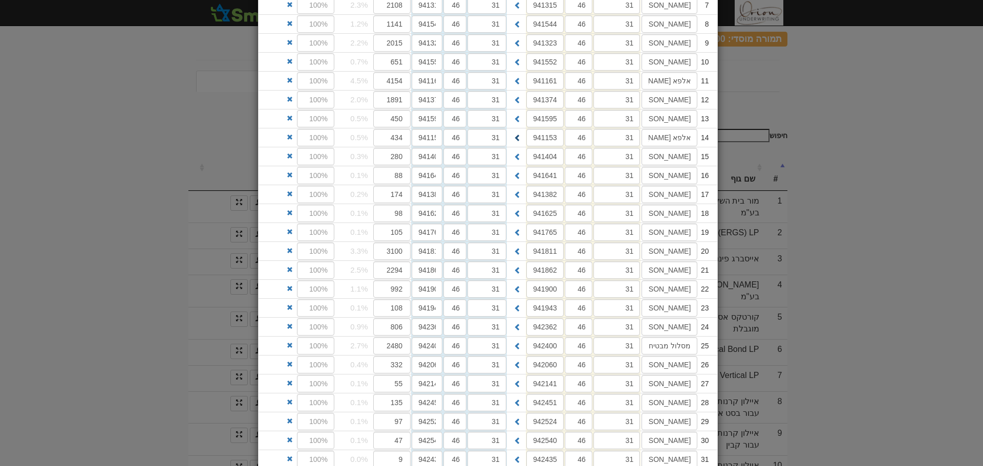
scroll to position [441, 0]
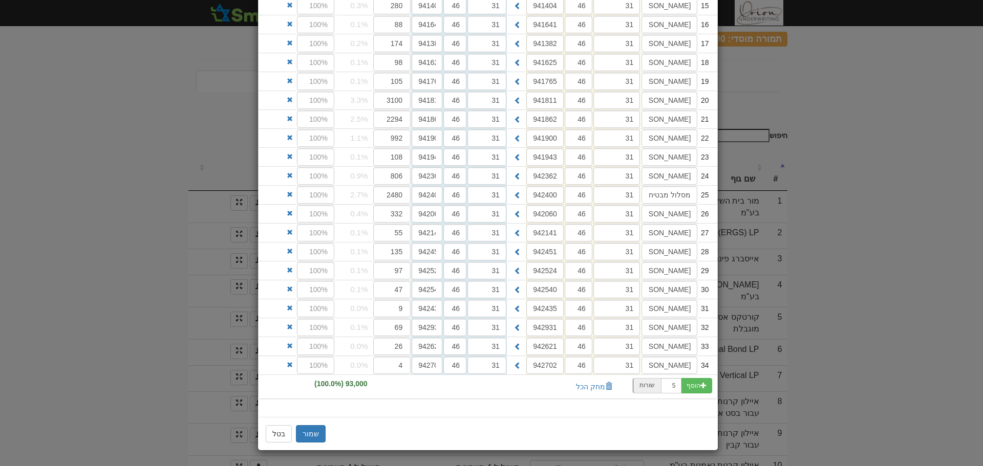
click at [327, 426] on div "שמור בטל" at bounding box center [488, 433] width 460 height 33
click at [322, 432] on button "שמור" at bounding box center [311, 433] width 30 height 17
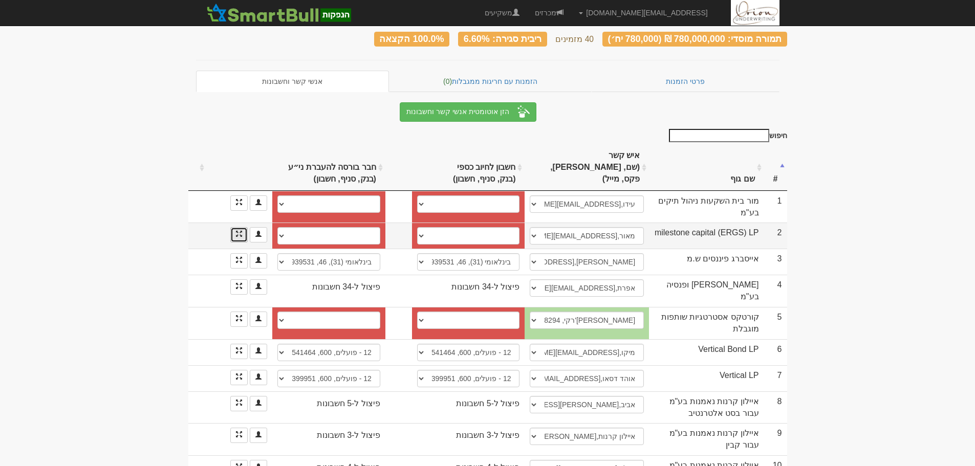
click at [244, 227] on link at bounding box center [238, 234] width 17 height 15
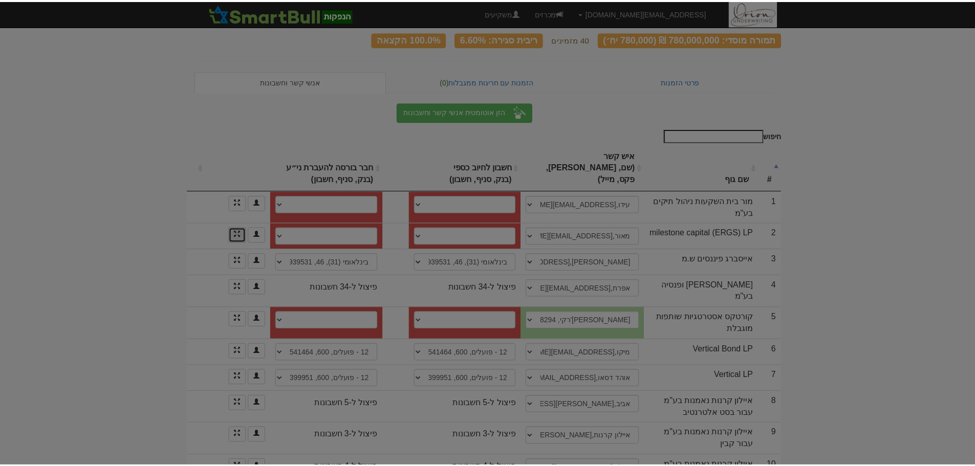
scroll to position [0, 0]
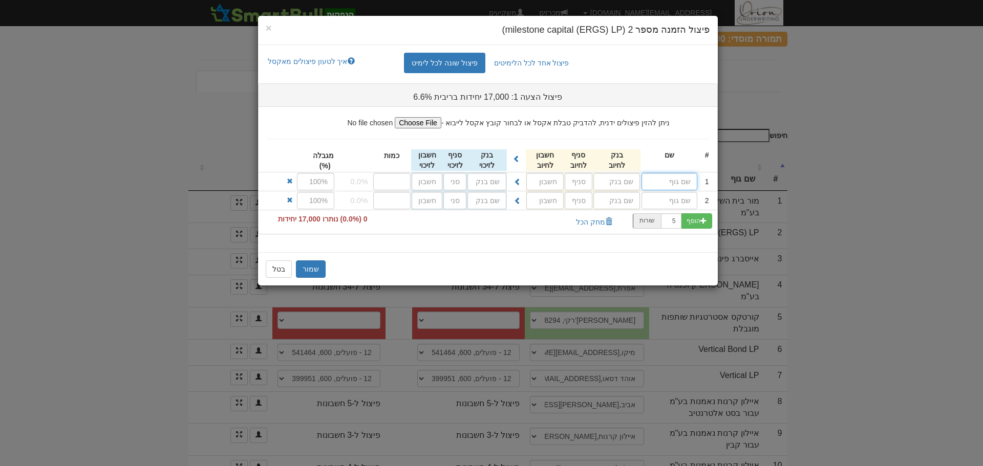
drag, startPoint x: 685, startPoint y: 183, endPoint x: 679, endPoint y: 186, distance: 7.1
click at [685, 183] on input "text" at bounding box center [669, 181] width 56 height 17
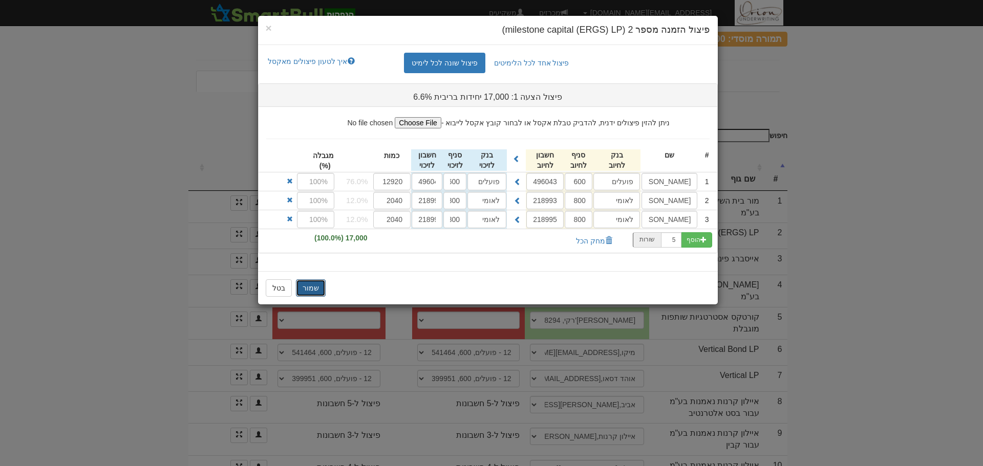
click at [308, 289] on button "שמור" at bounding box center [311, 288] width 30 height 17
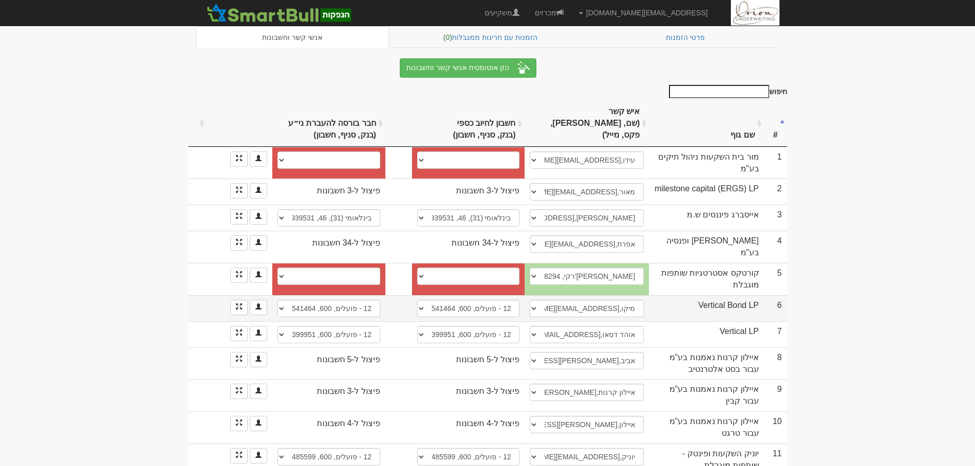
scroll to position [154, 0]
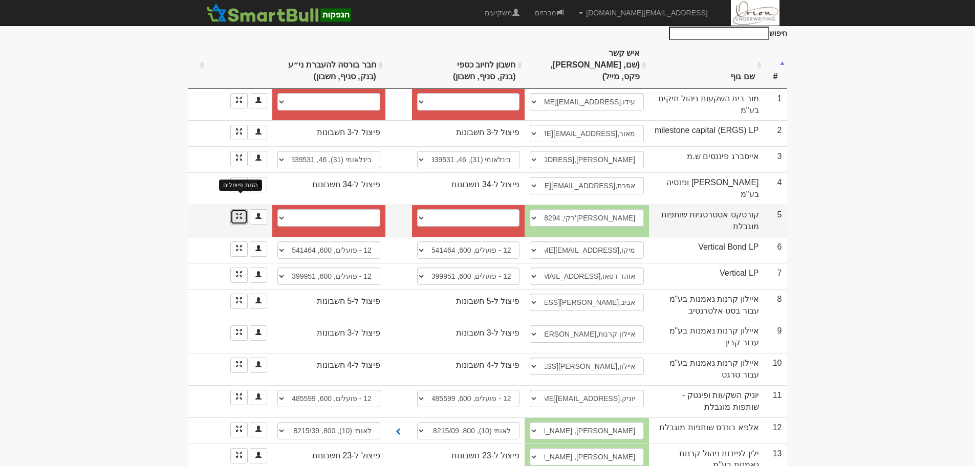
click at [239, 213] on span at bounding box center [239, 216] width 6 height 6
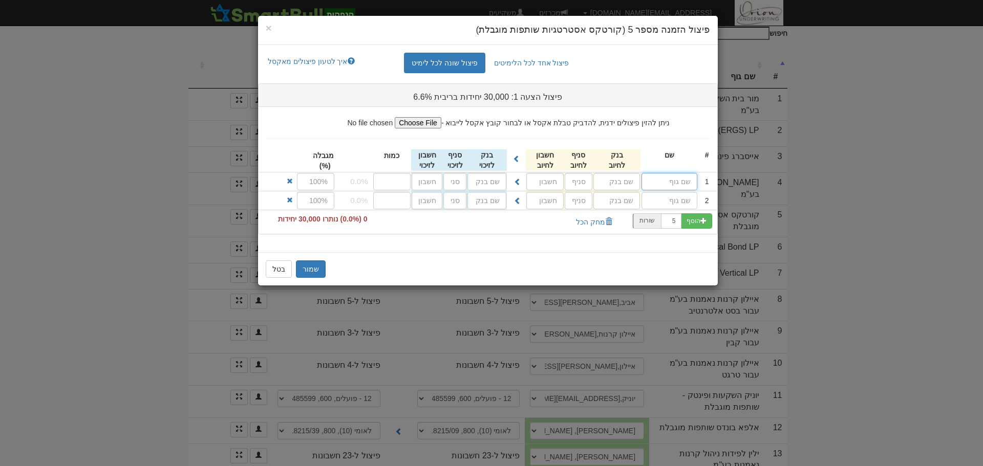
click at [682, 186] on input "text" at bounding box center [669, 181] width 56 height 17
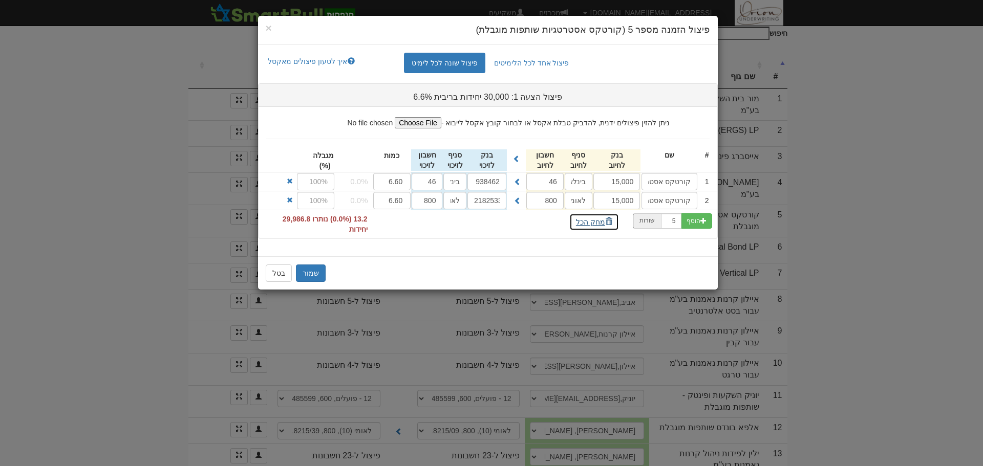
click at [597, 224] on button "מחק הכל" at bounding box center [594, 221] width 50 height 17
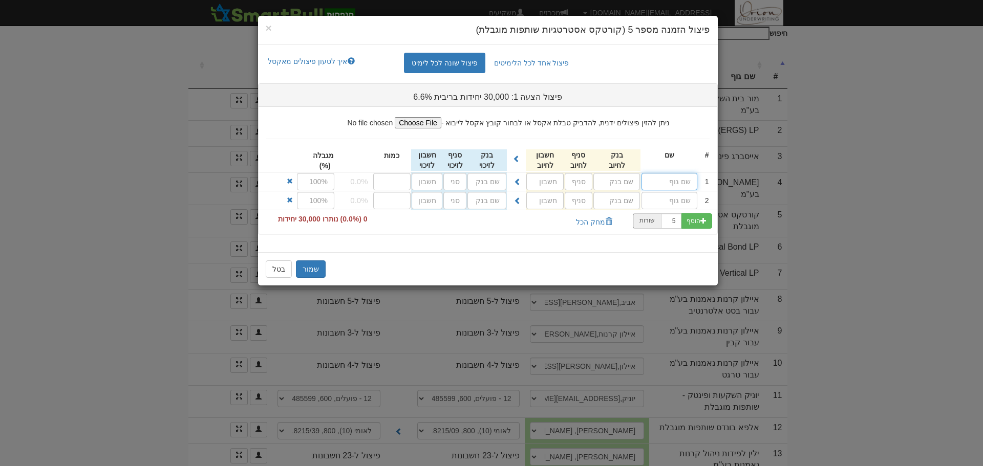
click at [678, 182] on input "text" at bounding box center [669, 181] width 56 height 17
click at [303, 268] on button "שמור" at bounding box center [311, 269] width 30 height 17
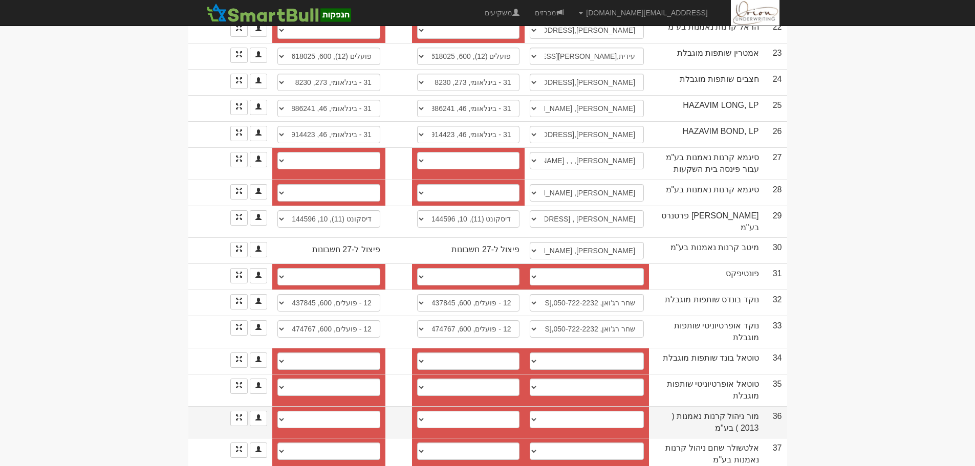
scroll to position [688, 0]
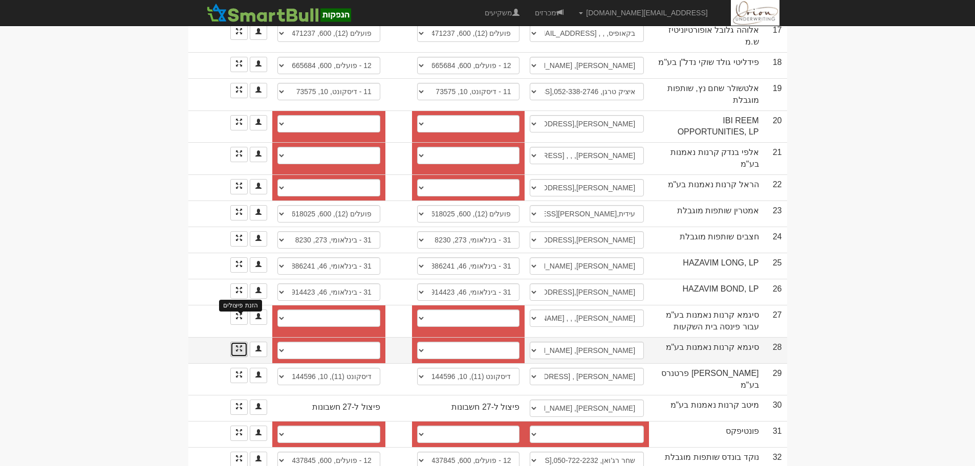
click at [236, 346] on span at bounding box center [239, 349] width 6 height 6
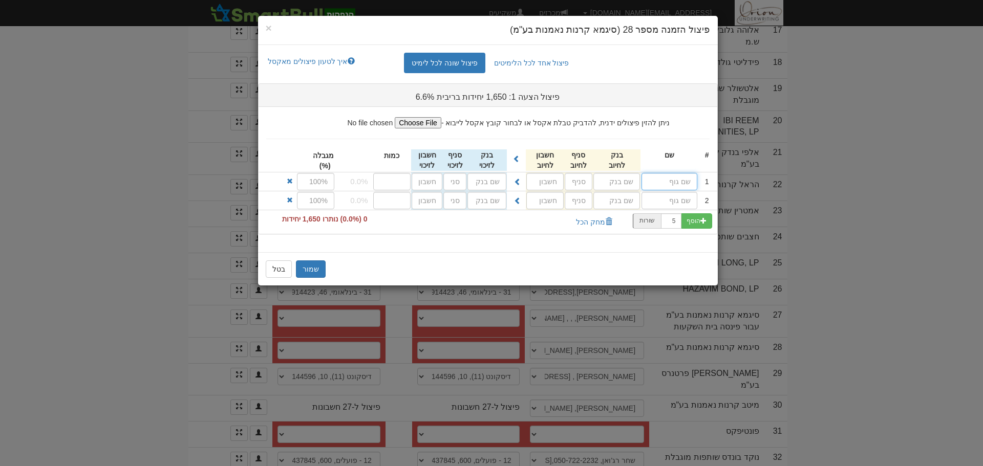
click at [684, 177] on input "text" at bounding box center [669, 181] width 56 height 17
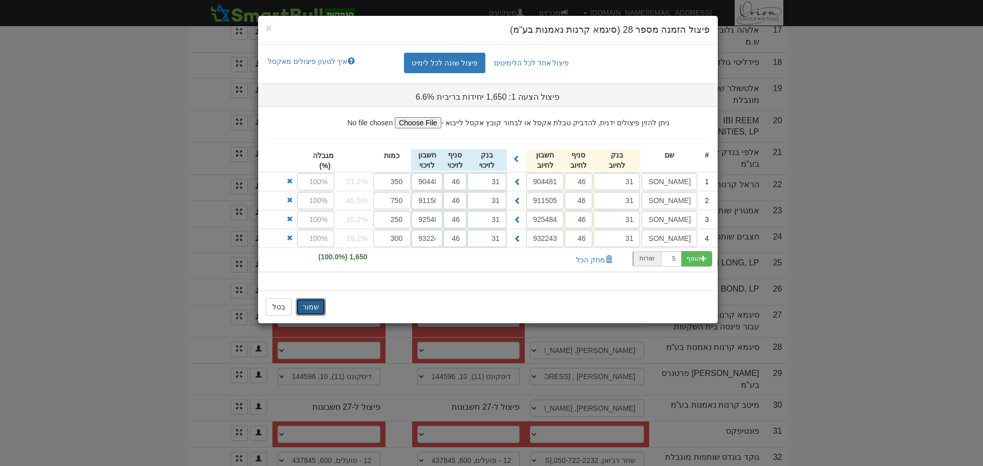
click at [311, 310] on button "שמור" at bounding box center [311, 306] width 30 height 17
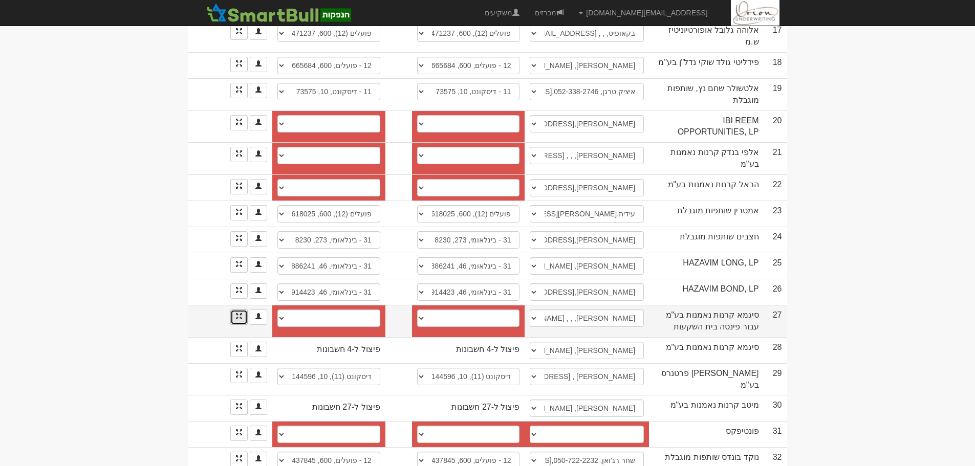
click at [231, 310] on link at bounding box center [238, 317] width 17 height 15
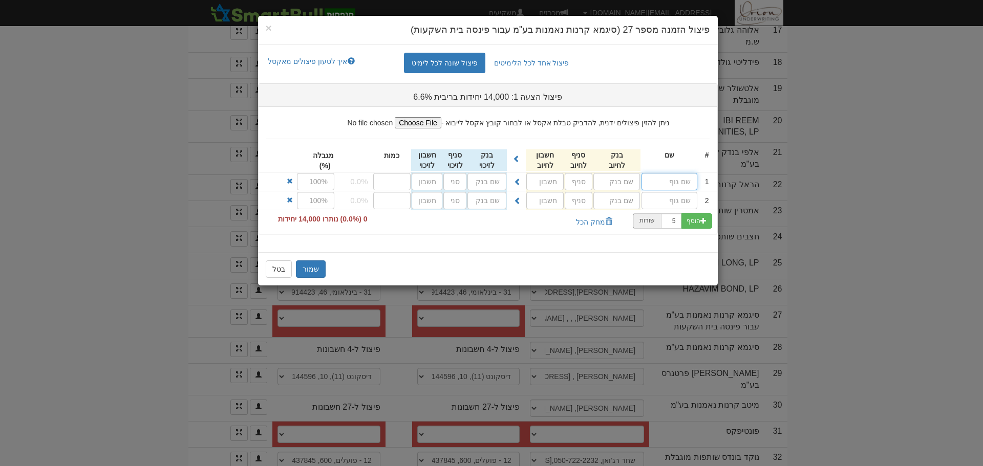
click at [660, 181] on input "text" at bounding box center [669, 181] width 56 height 17
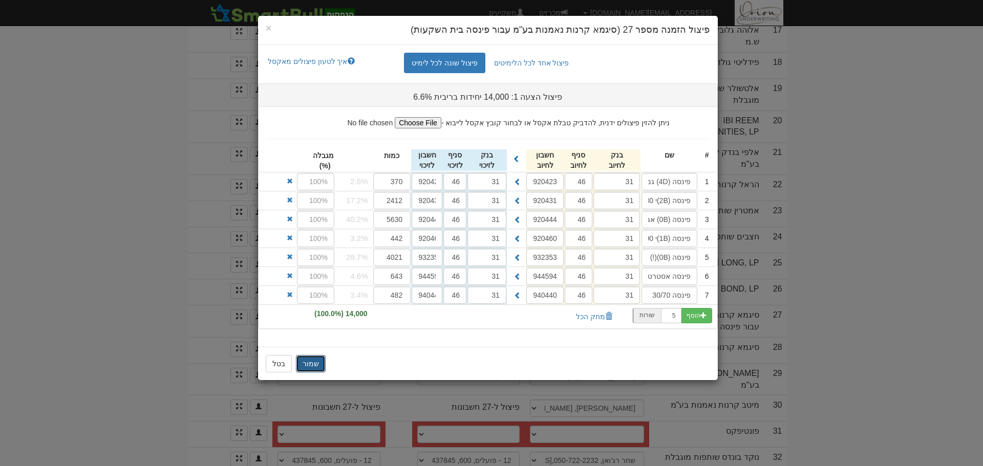
click at [318, 370] on button "שמור" at bounding box center [311, 363] width 30 height 17
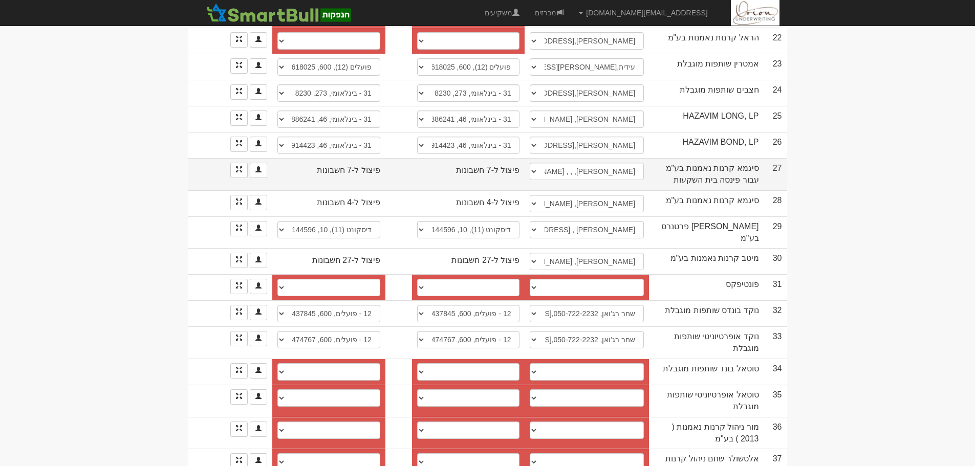
scroll to position [892, 0]
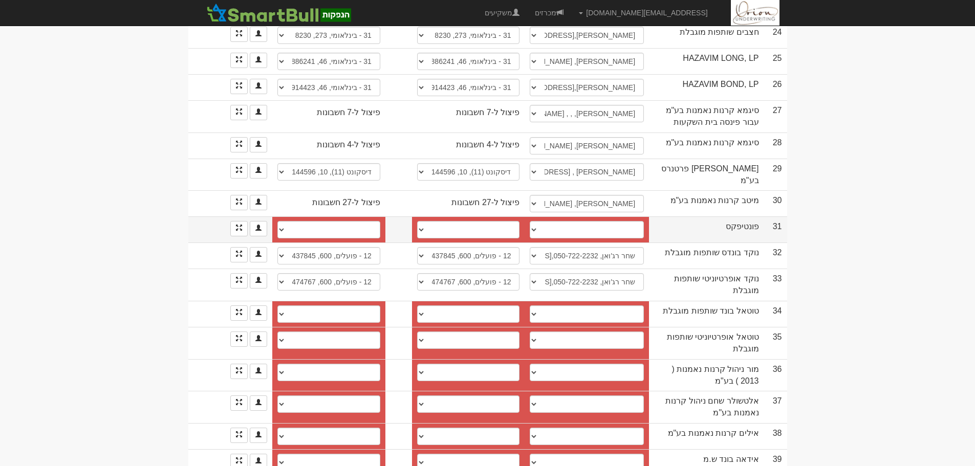
click at [619, 217] on td "────────── איש קשר חדש" at bounding box center [587, 230] width 124 height 26
click at [619, 221] on select "────────── איש קשר חדש" at bounding box center [587, 229] width 114 height 17
click at [562, 306] on select "שמעון חסין, shimon@total-fund.com טוטאל, total@total-capital.co.il שמעון חסין, …" at bounding box center [587, 314] width 114 height 17
drag, startPoint x: 573, startPoint y: 191, endPoint x: 574, endPoint y: 197, distance: 6.2
click at [574, 221] on select "────────── איש קשר חדש" at bounding box center [587, 229] width 114 height 17
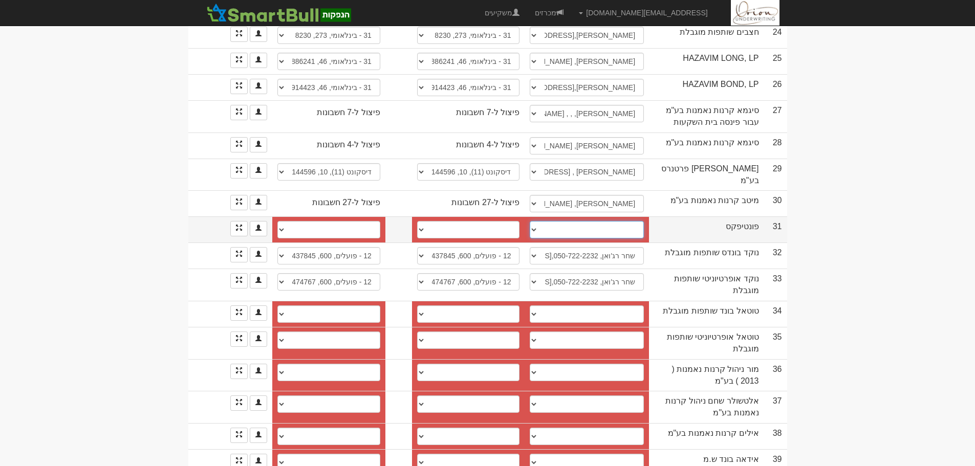
select select "new_contact"
click at [534, 221] on select "────────── איש קשר חדש" at bounding box center [587, 229] width 114 height 17
select select
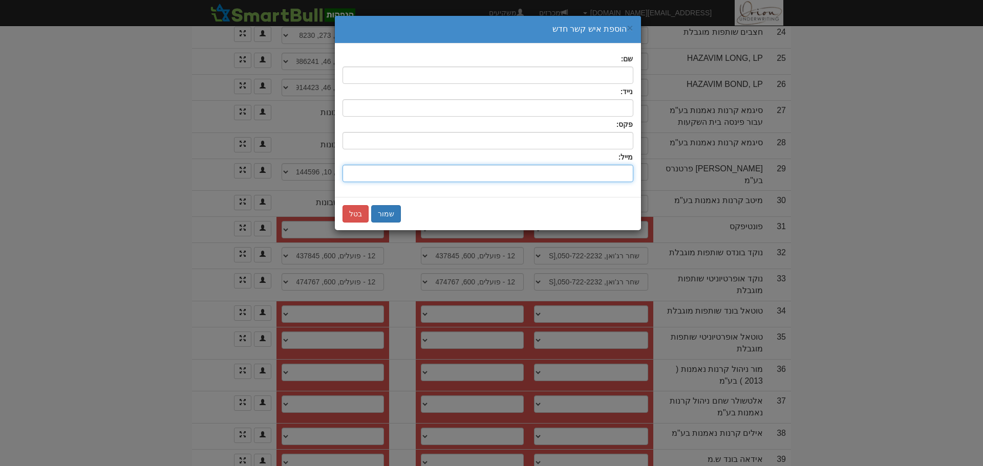
drag, startPoint x: 606, startPoint y: 177, endPoint x: 606, endPoint y: 154, distance: 23.0
click at [606, 177] on input "שם:" at bounding box center [487, 173] width 291 height 17
paste input "shay@pontifax.com"
type input "shay@pontifax.com"
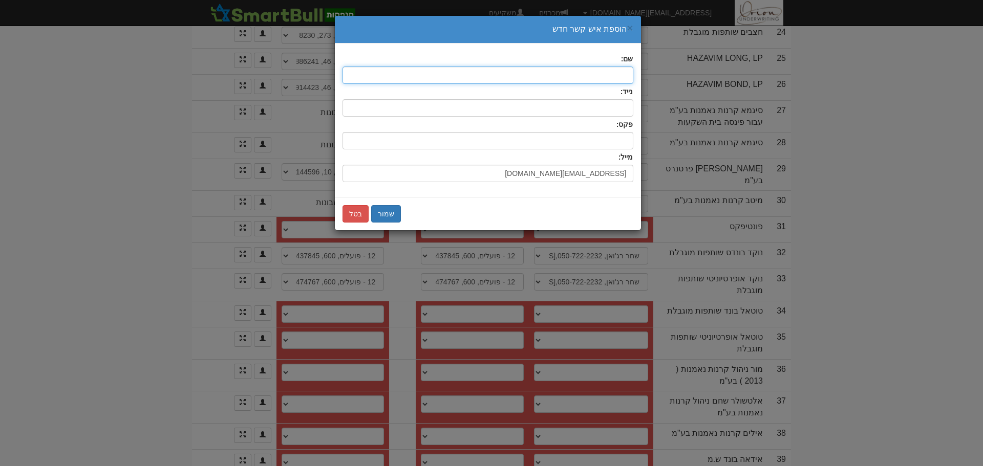
click at [615, 70] on input "text" at bounding box center [487, 75] width 291 height 17
type input "שי"
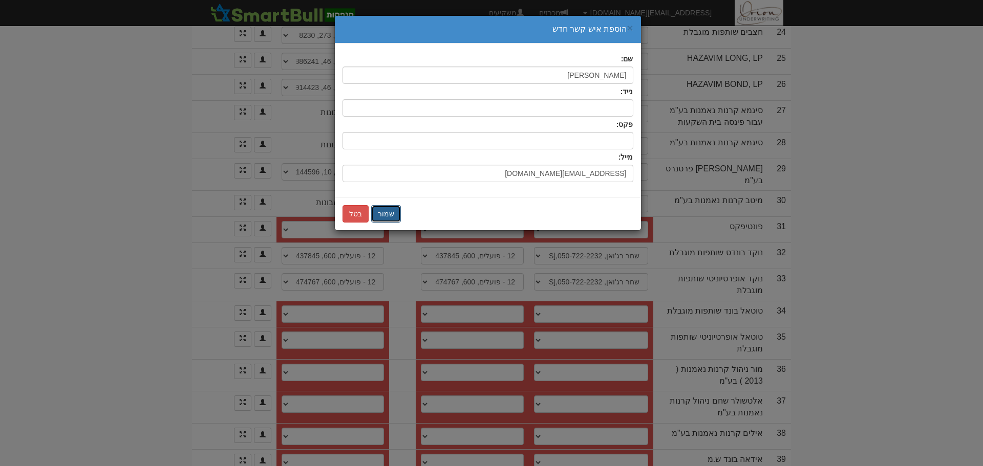
click at [381, 210] on button "שמור" at bounding box center [386, 213] width 30 height 17
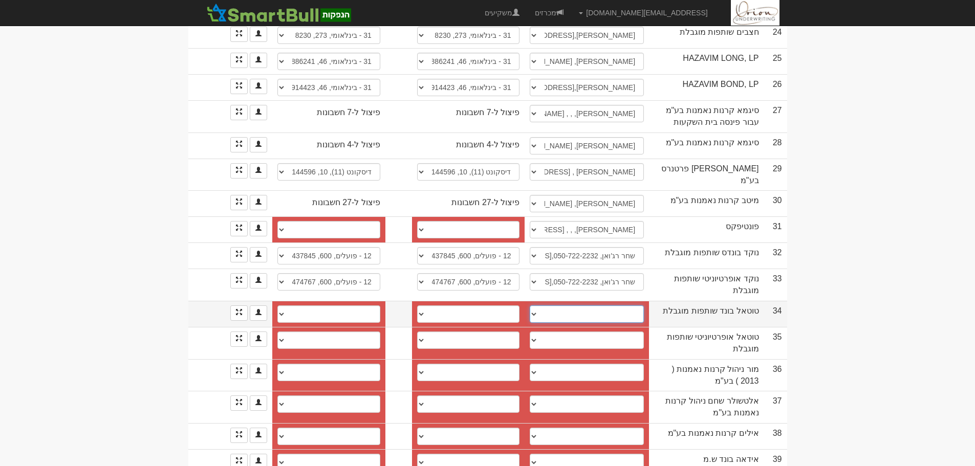
click at [593, 306] on select "שמעון חסין, shimon@total-fund.com טוטאל, total@total-capital.co.il שמעון חסין, …" at bounding box center [587, 314] width 114 height 17
select select "660c2a4a6fae450c904e2a2a"
click at [530, 306] on select "שמעון חסין, shimon@total-fund.com טוטאל, total@total-capital.co.il שמעון חסין, …" at bounding box center [587, 314] width 114 height 17
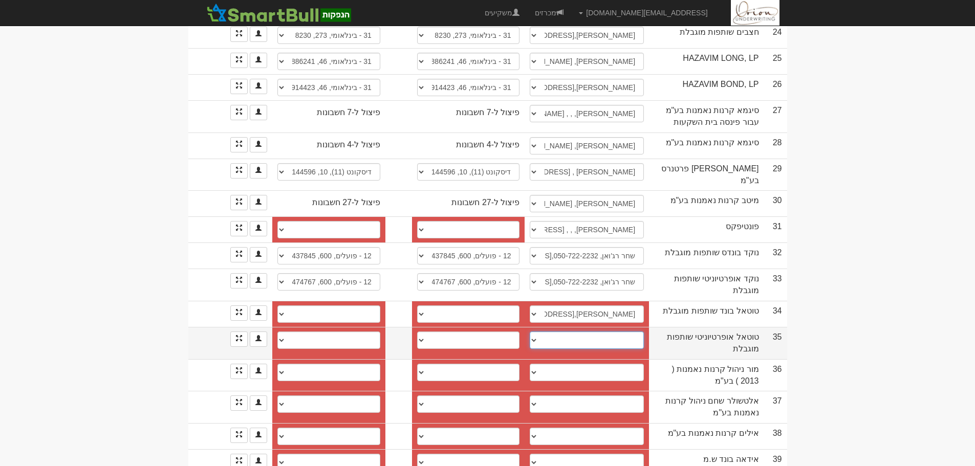
click at [594, 332] on select "שמעון חסין, 050-277-1222, shimon@total-capital.co.il ────────── איש קשר חדש" at bounding box center [587, 340] width 114 height 17
select select "682de40e091e2307dd51a42f"
click at [530, 332] on select "שמעון חסין, 050-277-1222, shimon@total-capital.co.il ────────── איש קשר חדש" at bounding box center [587, 340] width 114 height 17
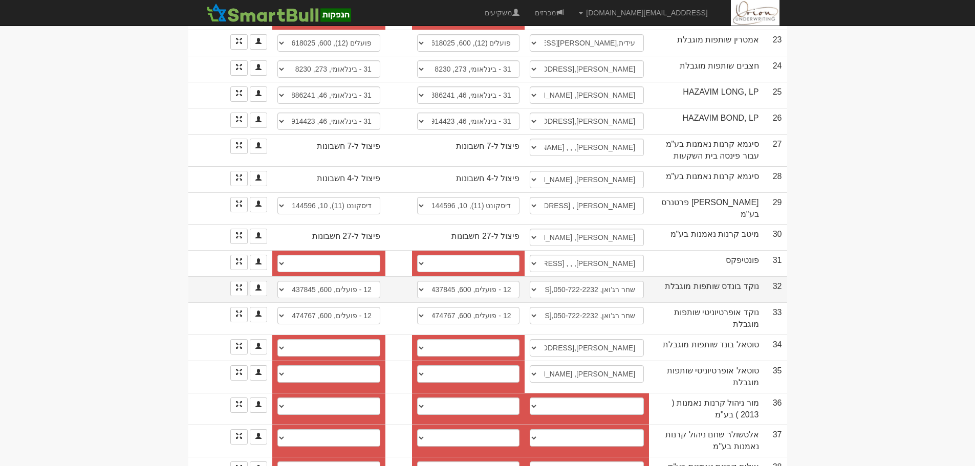
scroll to position [841, 0]
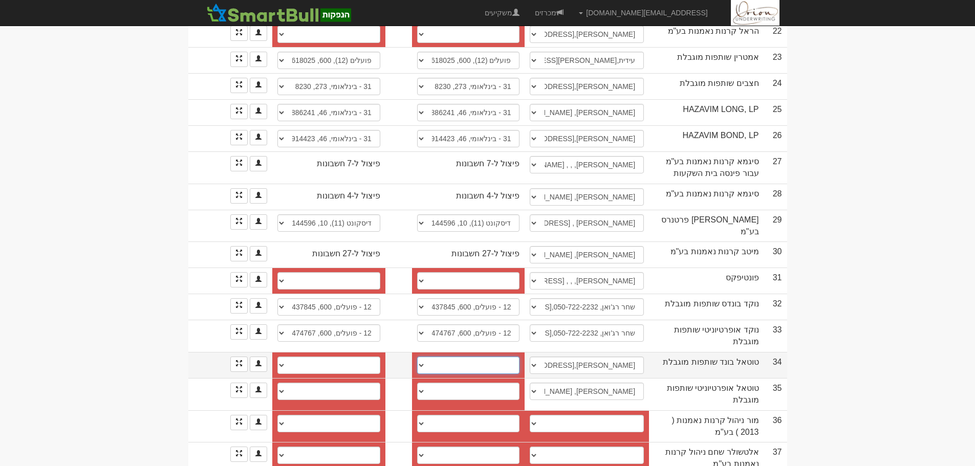
click at [482, 357] on select "יובנק (26), 273, 7140 31 - בינלאומי, 273, 7140 31 - בינלאומי, 273, 7140 31 - בי…" at bounding box center [468, 365] width 103 height 17
select select "68b7070bfeaf511219ba400b"
click at [417, 357] on select "יובנק (26), 273, 7140 31 - בינלאומי, 273, 7140 31 - בינלאומי, 273, 7140 31 - בי…" at bounding box center [468, 365] width 103 height 17
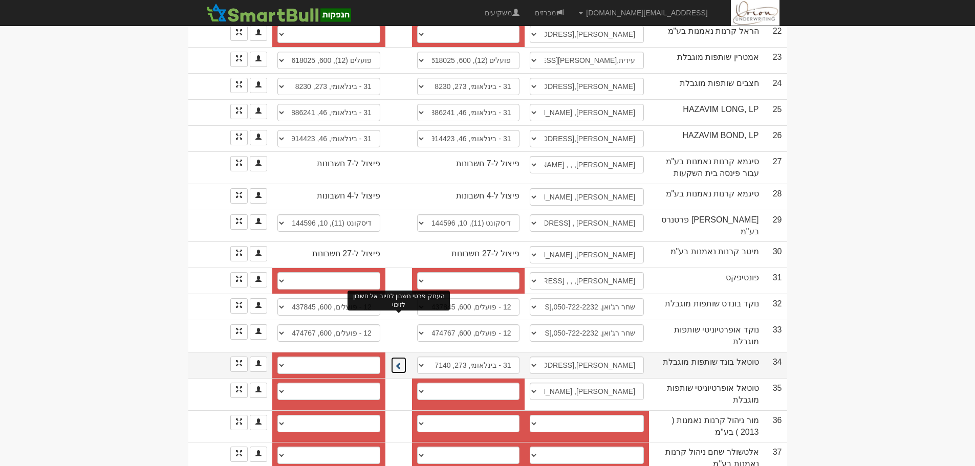
click at [400, 362] on span at bounding box center [398, 365] width 7 height 7
select select "681a1b337b9c209d55ae144b"
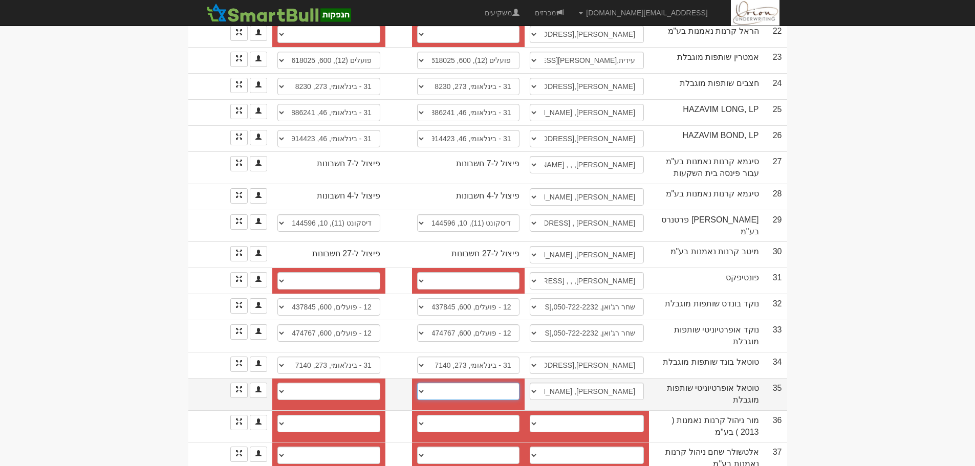
click at [465, 383] on select "31 - בינלאומי, 273, 5431 31 - בינלאומי, 273, 5431 31 - בינלאומי, 273, 5431 חשבו…" at bounding box center [468, 391] width 103 height 17
select select "68406435fb67823a5a367f9b"
click at [417, 383] on select "31 - בינלאומי, 273, 5431 31 - בינלאומי, 273, 5431 31 - בינלאומי, 273, 5431 חשבו…" at bounding box center [468, 391] width 103 height 17
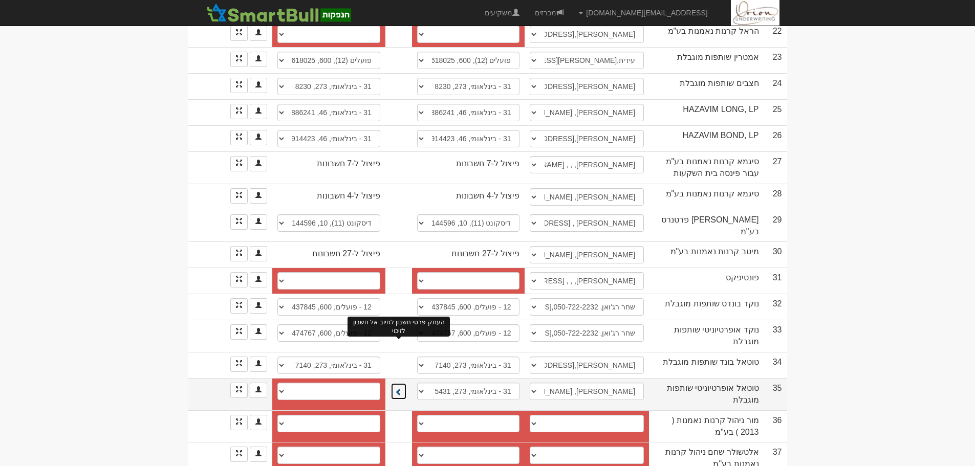
click at [399, 389] on span at bounding box center [398, 392] width 7 height 7
select select "682de40e091e2307dd51a433"
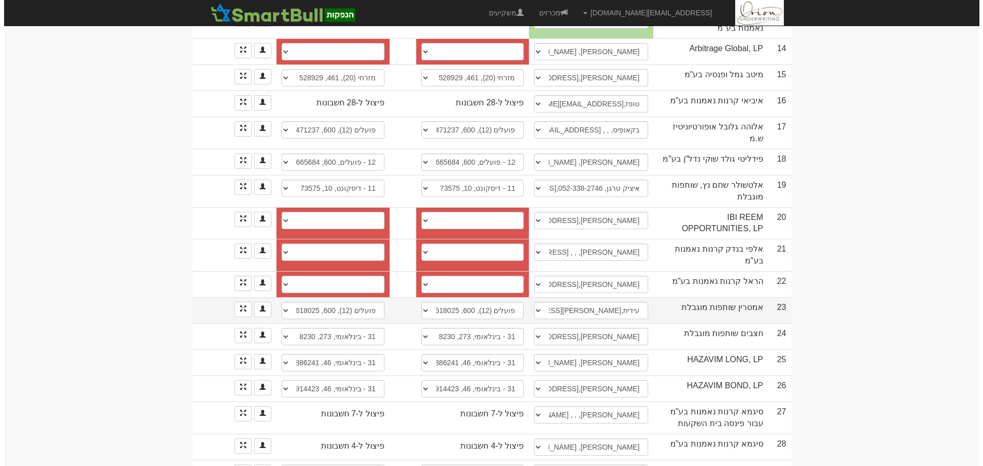
scroll to position [585, 0]
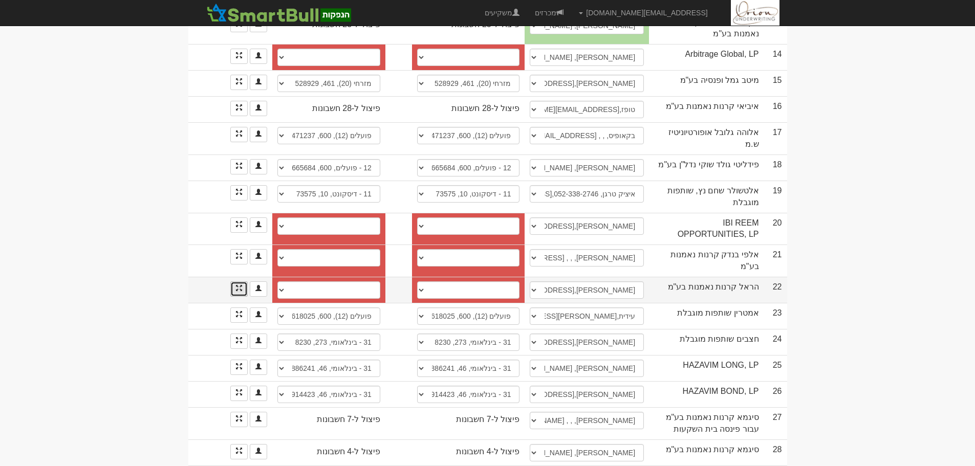
click at [240, 285] on span at bounding box center [239, 288] width 6 height 6
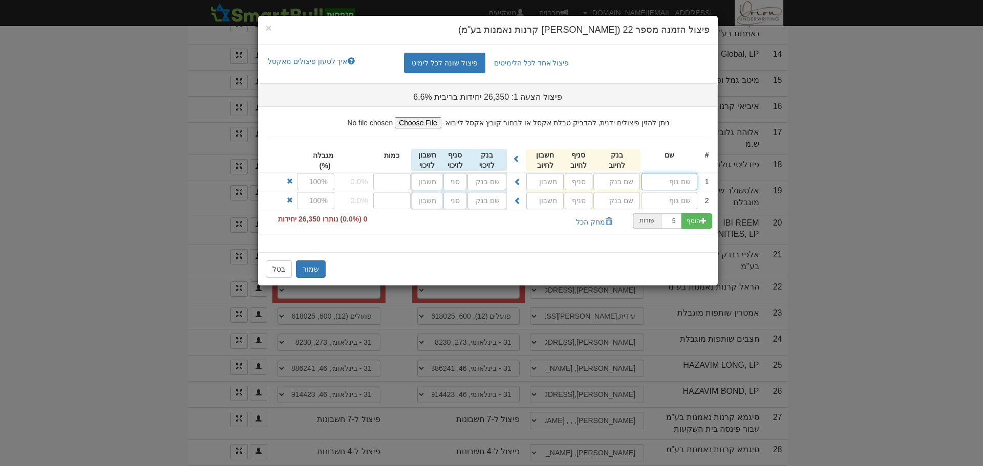
click at [675, 181] on input "text" at bounding box center [669, 181] width 56 height 17
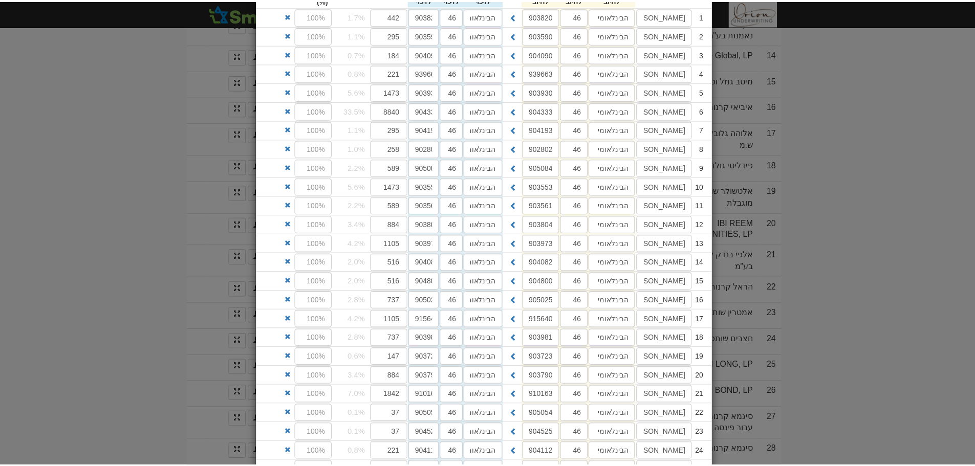
scroll to position [403, 0]
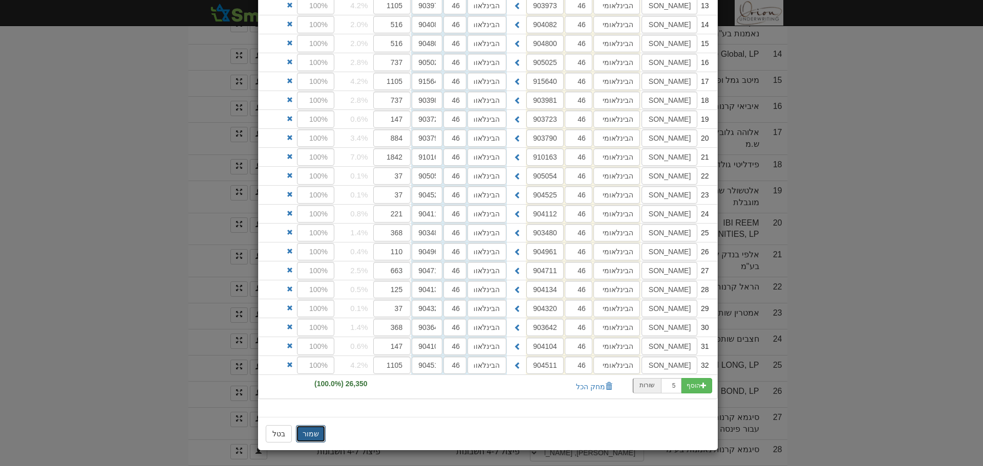
click at [318, 435] on button "שמור" at bounding box center [311, 433] width 30 height 17
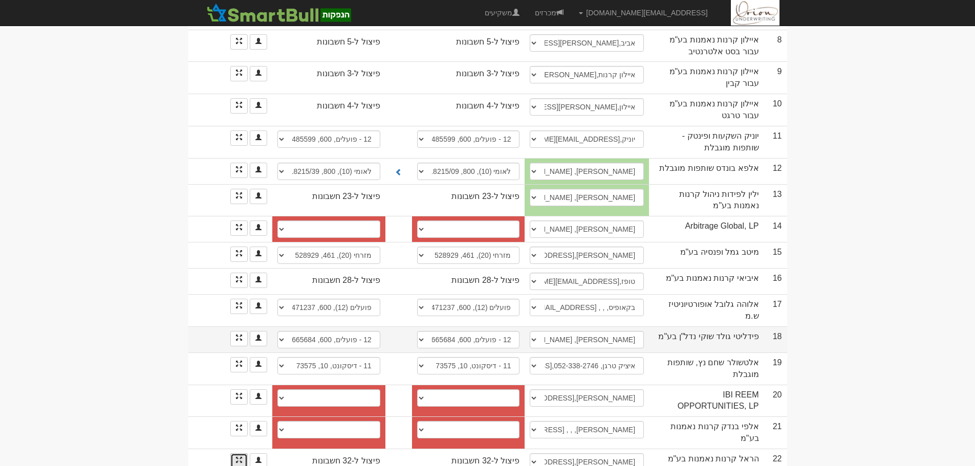
scroll to position [432, 0]
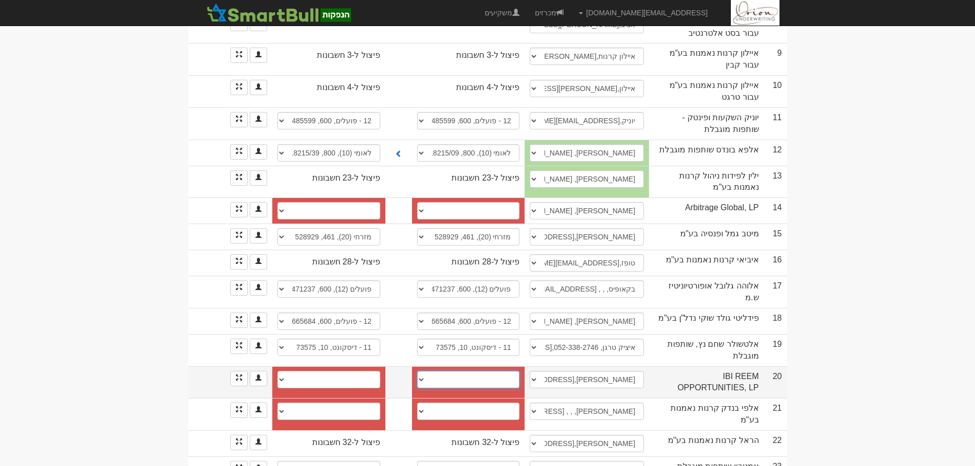
click at [483, 371] on select "לאומי (10), 800, 21821215 לאומי (10), 800, 52087216 אי בי אי (2303), 105886 חשב…" at bounding box center [468, 379] width 103 height 17
click at [462, 371] on select "לאומי (10), 800, 21821215 לאומי (10), 800, 52087216 אי בי אי (2303), 105886 חשב…" at bounding box center [468, 379] width 103 height 17
select select "new_billing"
click at [421, 371] on select "לאומי (10), 800, 21821215 לאומי (10), 800, 52087216 אי בי אי (2303), 105886 חשב…" at bounding box center [468, 379] width 103 height 17
select select
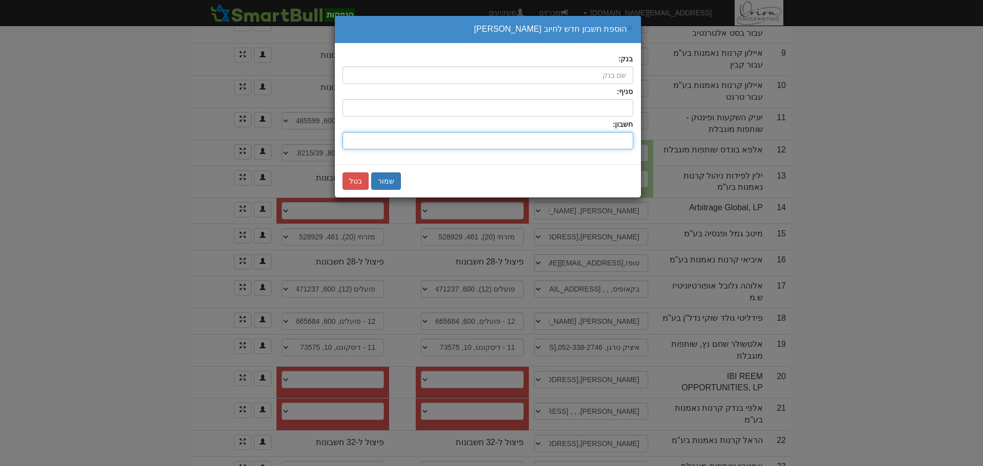
click at [560, 137] on input "חשבון:" at bounding box center [487, 140] width 291 height 17
click at [604, 134] on input "חשבון:" at bounding box center [487, 140] width 291 height 17
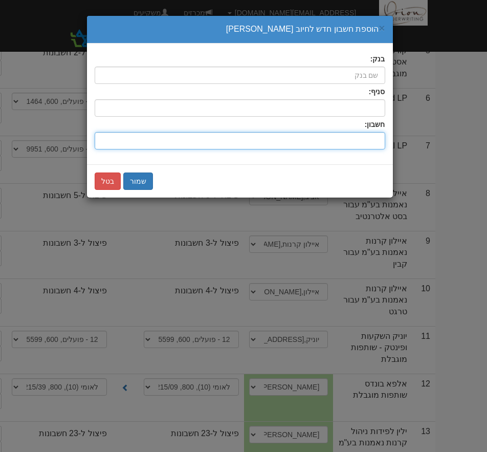
click at [297, 138] on input "חשבון:" at bounding box center [240, 140] width 291 height 17
type input "218212/45"
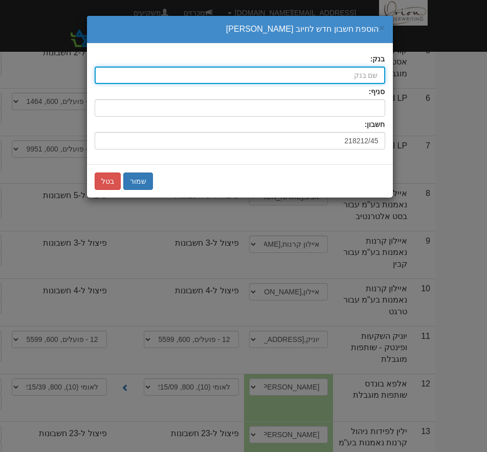
click at [291, 75] on input "בנק:" at bounding box center [240, 75] width 291 height 17
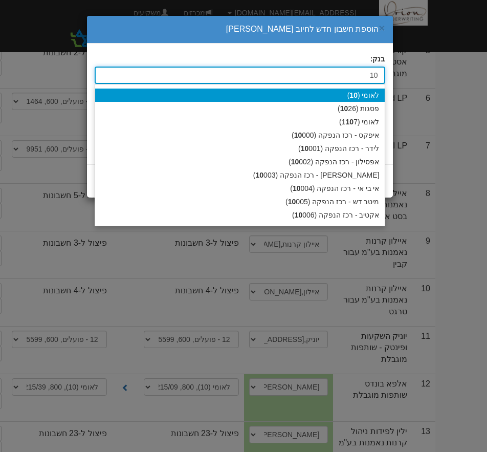
click at [321, 94] on div "לאומי ( 10 )" at bounding box center [240, 95] width 290 height 13
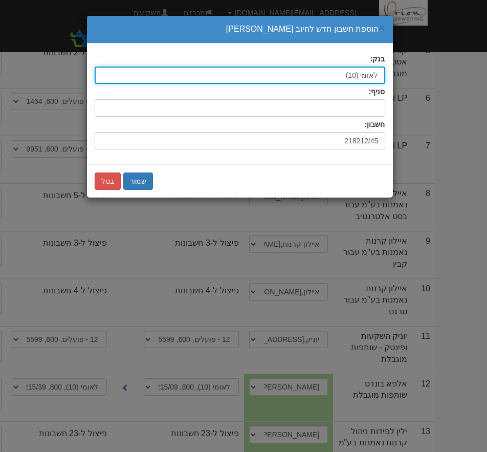
type input "לאומי (10)"
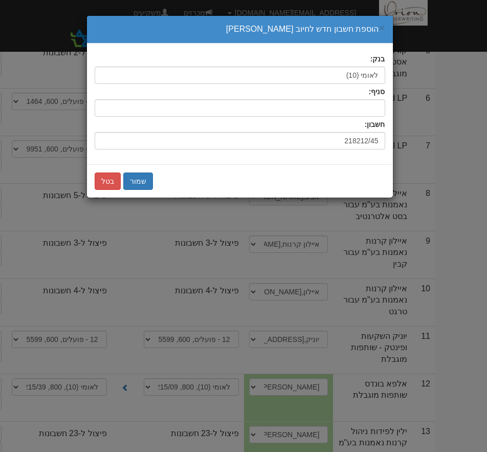
click at [337, 94] on div "סניף:" at bounding box center [240, 102] width 291 height 30
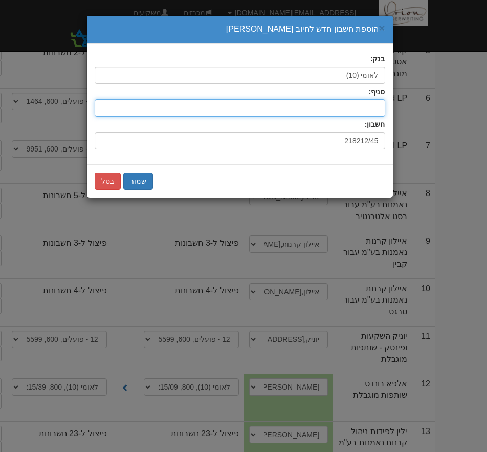
click at [334, 104] on input "סניף:" at bounding box center [240, 107] width 291 height 17
type input "800"
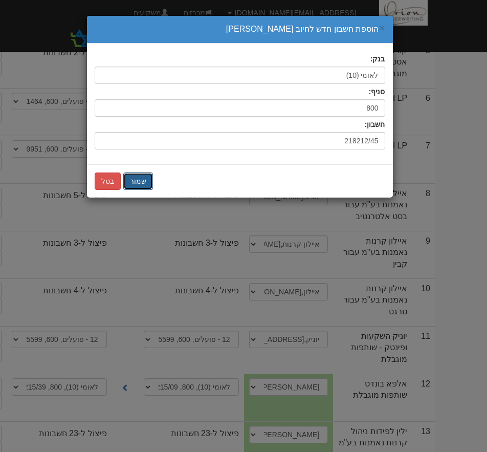
click at [126, 184] on button "שמור" at bounding box center [138, 181] width 30 height 17
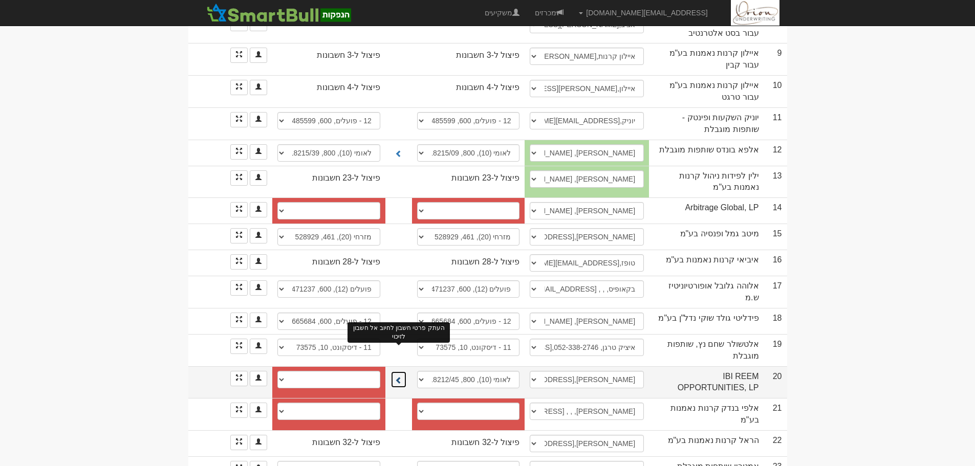
click at [391, 371] on button at bounding box center [399, 379] width 16 height 17
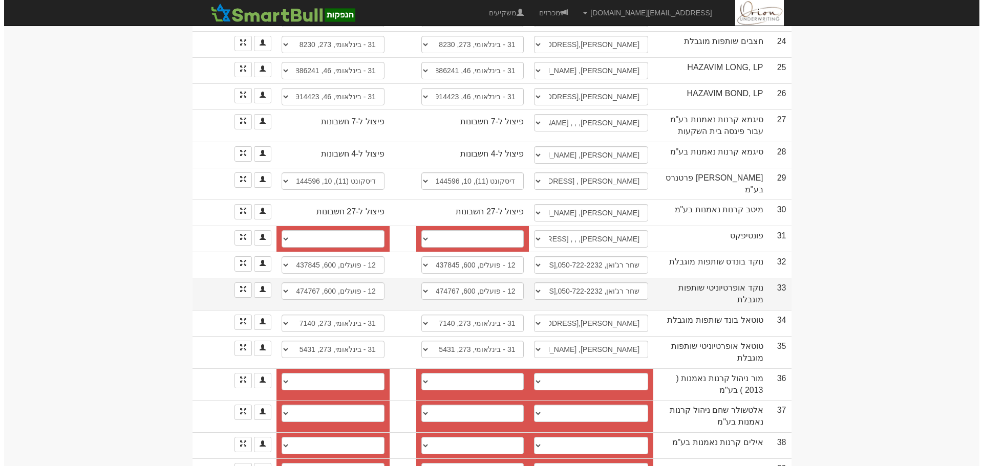
scroll to position [892, 0]
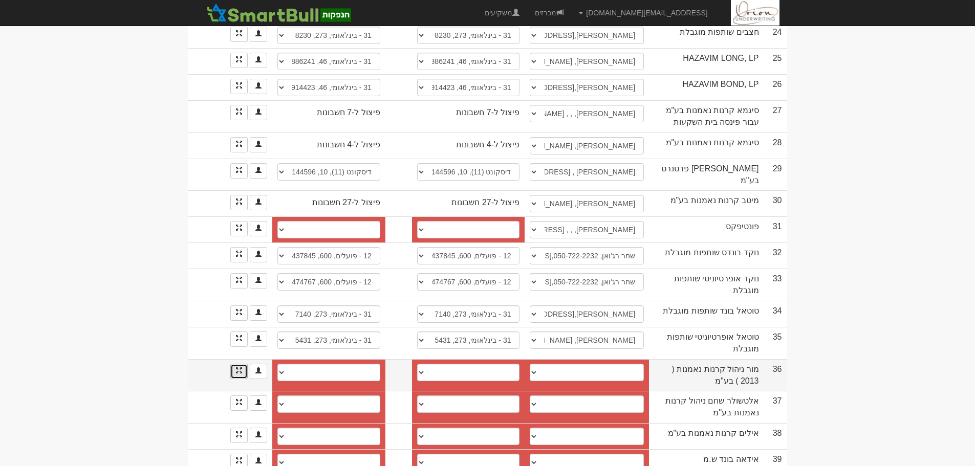
click at [233, 364] on link at bounding box center [238, 371] width 17 height 15
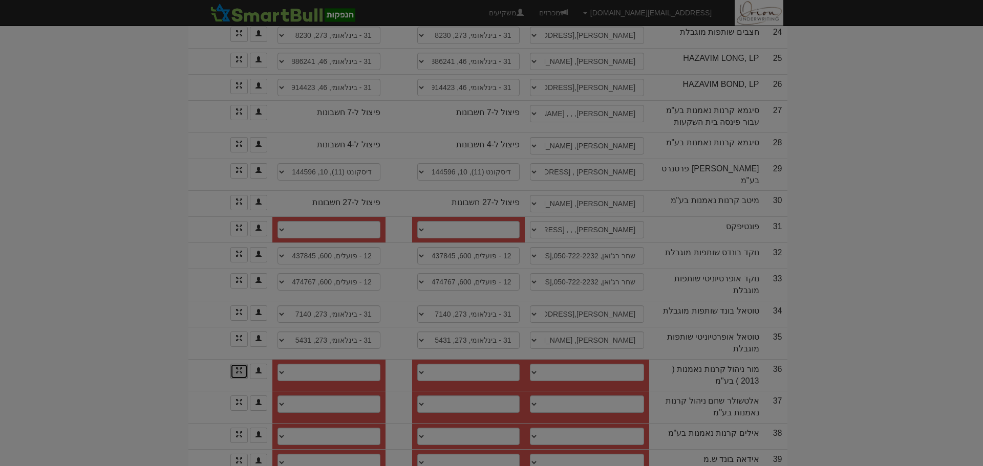
scroll to position [0, 0]
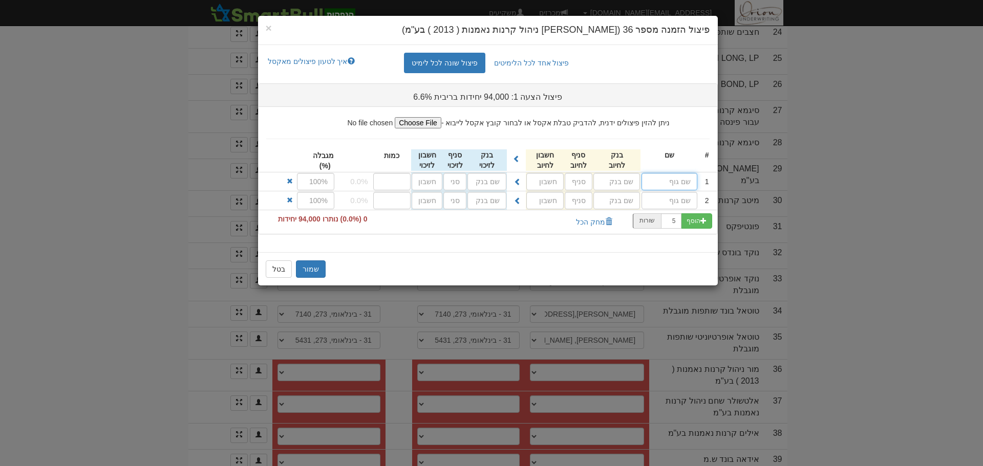
click at [658, 179] on input "text" at bounding box center [669, 181] width 56 height 17
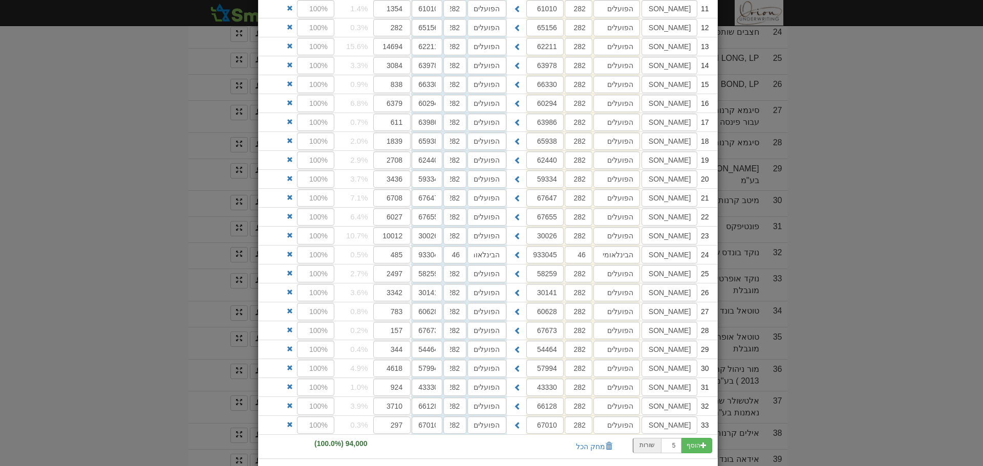
scroll to position [422, 0]
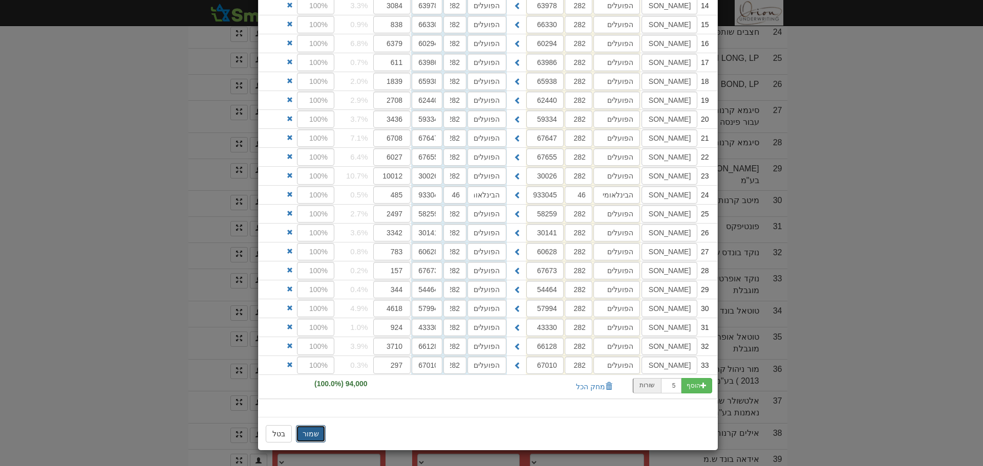
click at [318, 434] on button "שמור" at bounding box center [311, 433] width 30 height 17
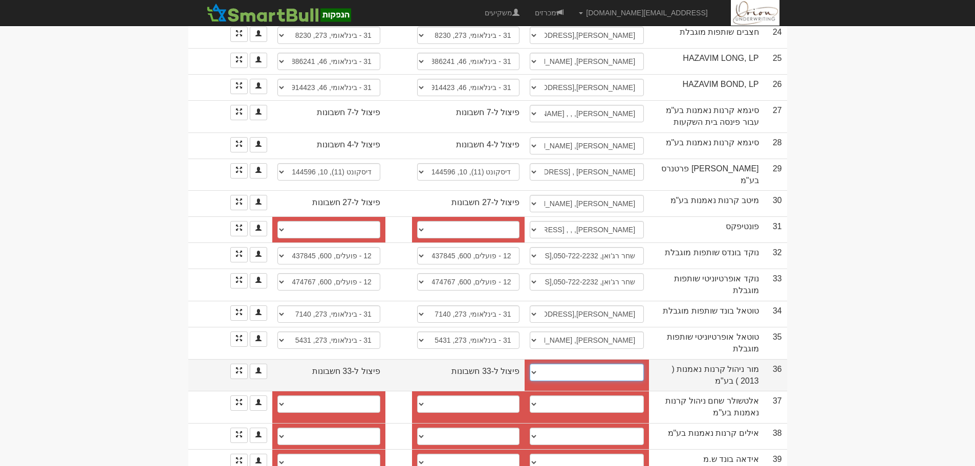
click at [628, 364] on select "────────── איש קשר חדש" at bounding box center [587, 372] width 114 height 17
click at [619, 359] on td "────────── איש קשר חדש" at bounding box center [587, 375] width 124 height 32
click at [617, 364] on select "────────── איש קשר חדש" at bounding box center [587, 372] width 114 height 17
select select "new_contact"
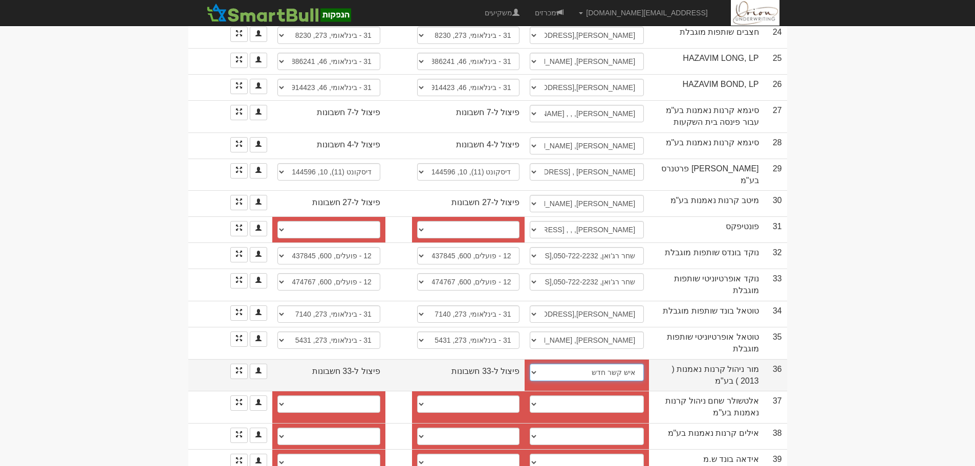
click at [534, 364] on select "────────── איש קשר חדש" at bounding box center [587, 372] width 114 height 17
select select
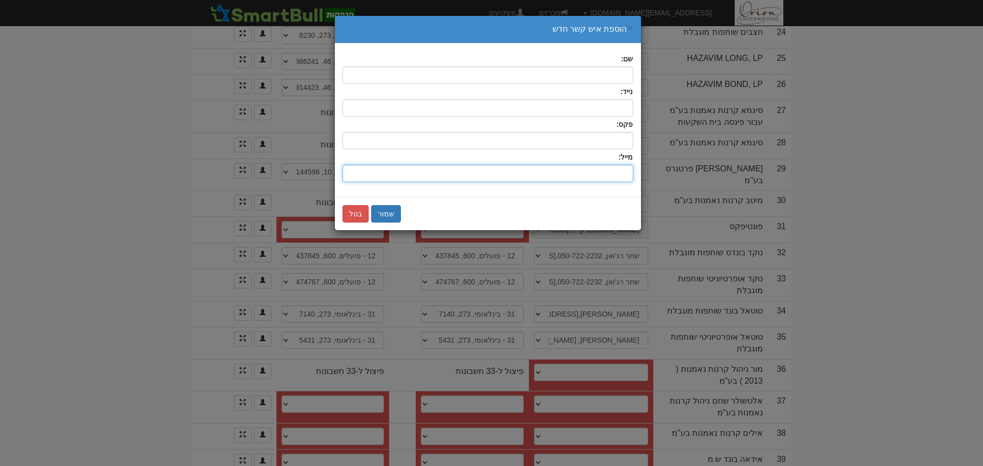
click at [506, 167] on input "שם:" at bounding box center [487, 173] width 291 height 17
paste input "miri.deri@more.co.il"
type input "miri.deri@more.co.il"
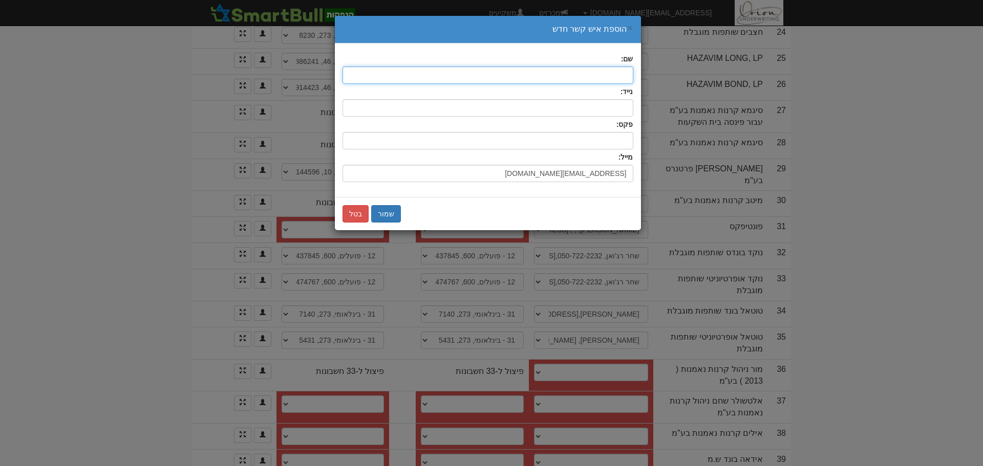
click at [599, 80] on input "text" at bounding box center [487, 75] width 291 height 17
type input "מירי"
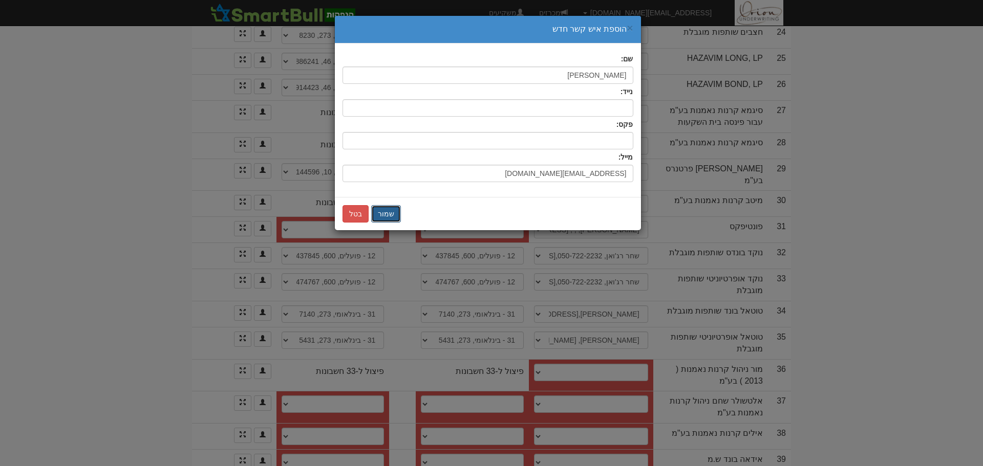
click at [396, 214] on button "שמור" at bounding box center [386, 213] width 30 height 17
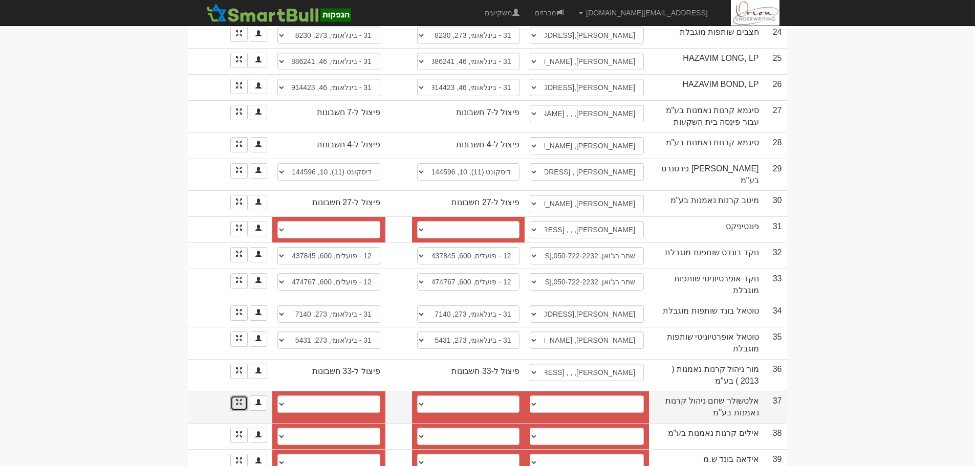
click at [239, 396] on link at bounding box center [238, 403] width 17 height 15
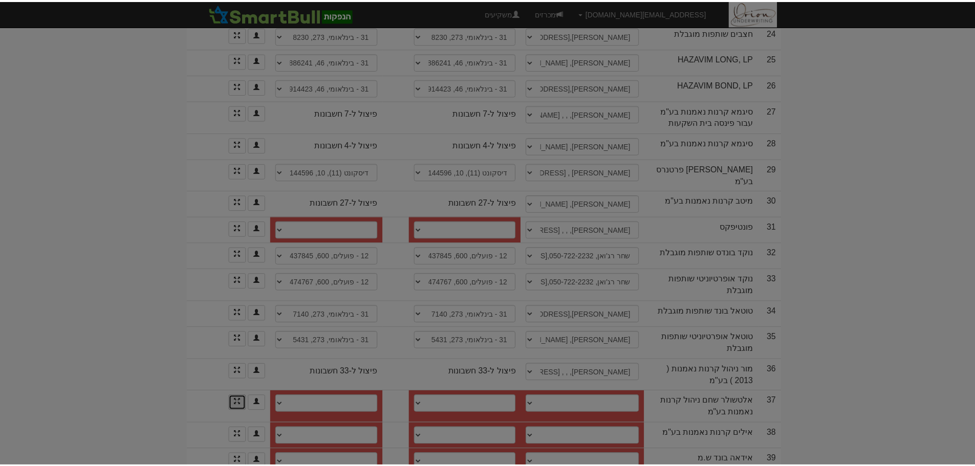
scroll to position [0, 0]
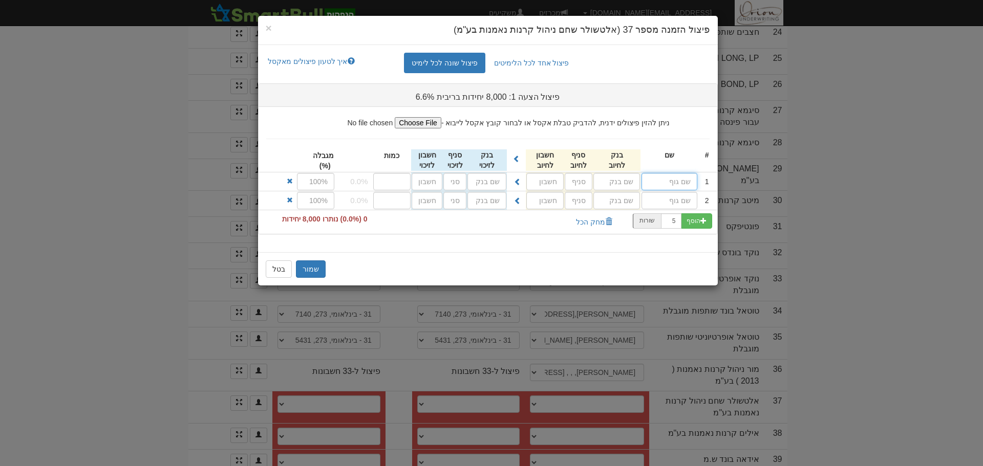
click at [670, 177] on input "text" at bounding box center [669, 181] width 56 height 17
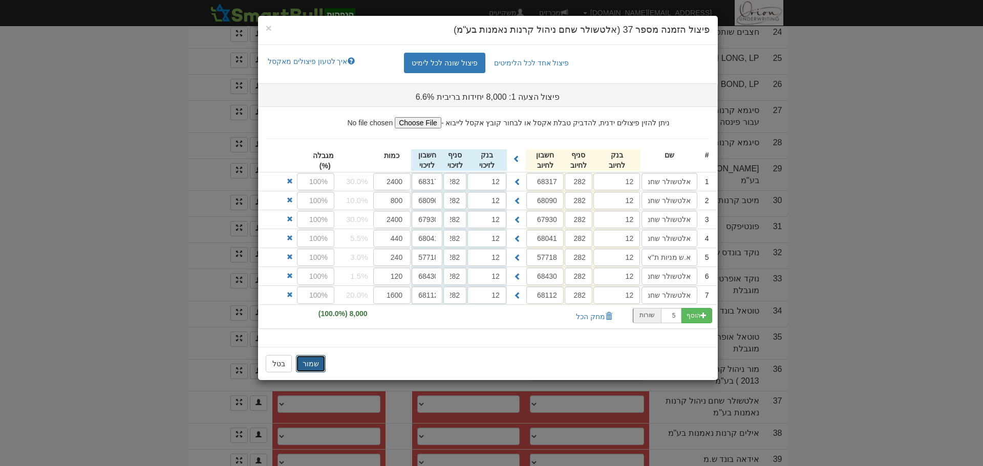
click at [310, 366] on button "שמור" at bounding box center [311, 363] width 30 height 17
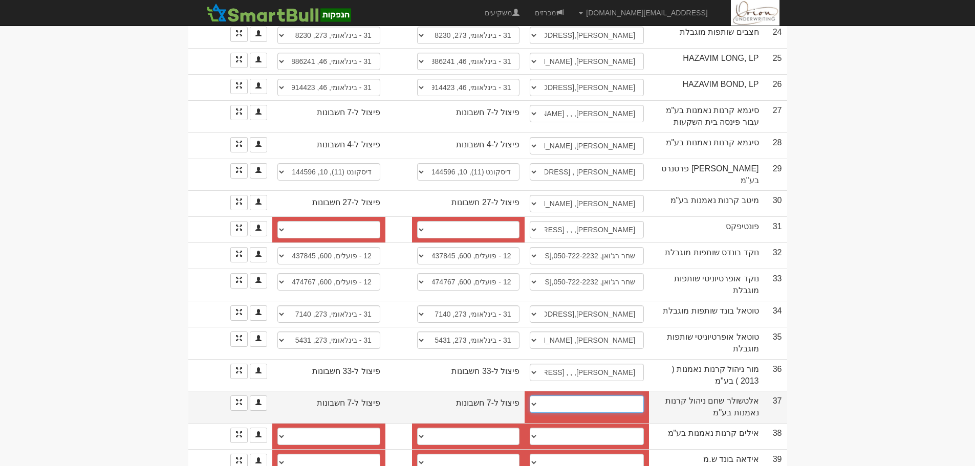
click at [559, 396] on select "דני ירדני, 0523192333, 03-6481902, hod@altshul.co.il שי עידן, 054-6667969, shai…" at bounding box center [587, 404] width 114 height 17
click at [593, 396] on select "דני ירדני, 0523192333, 03-6481902, hod@altshul.co.il שי עידן, 054-6667969, shai…" at bounding box center [587, 404] width 114 height 17
select select "678009681e9a841491f8a779"
click at [530, 396] on select "דני ירדני, 0523192333, 03-6481902, hod@altshul.co.il שי עידן, 054-6667969, shai…" at bounding box center [587, 404] width 114 height 17
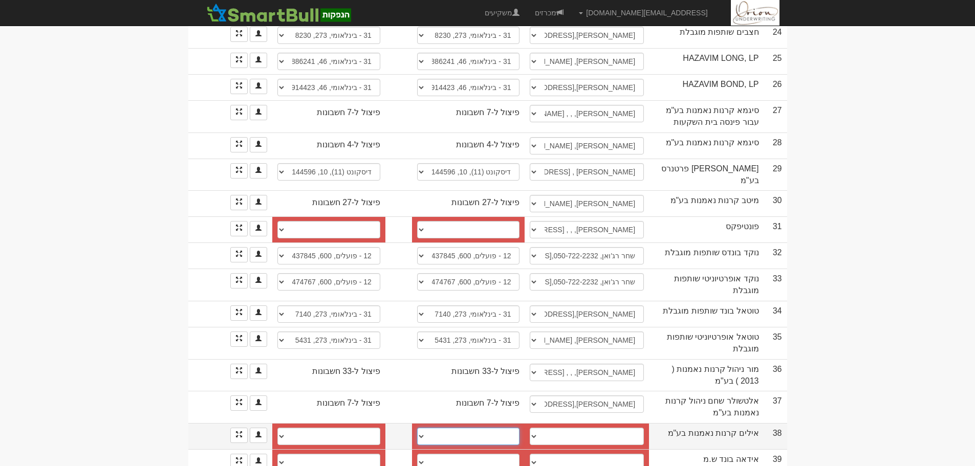
click at [425, 428] on select "חשבון חדש" at bounding box center [468, 436] width 103 height 17
click at [228, 428] on div at bounding box center [240, 435] width 56 height 15
click at [233, 428] on link at bounding box center [238, 435] width 17 height 15
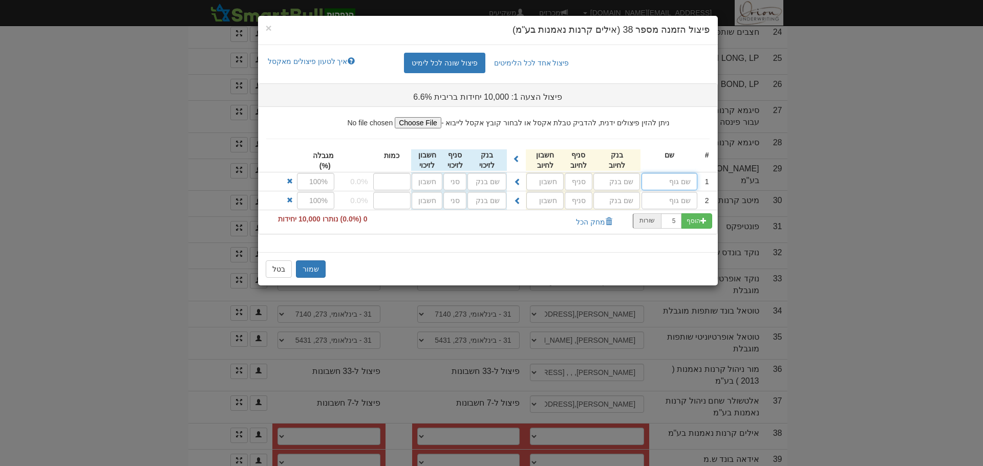
click at [662, 178] on input "text" at bounding box center [669, 181] width 56 height 17
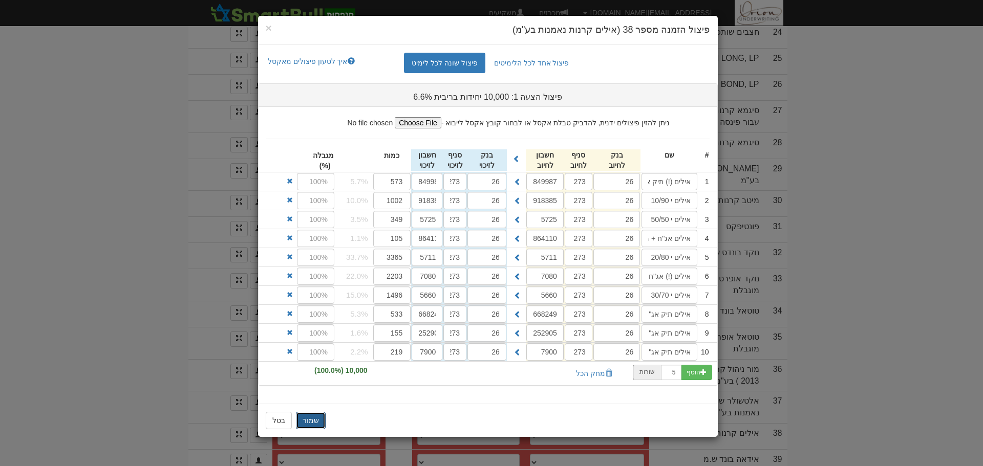
click at [311, 425] on button "שמור" at bounding box center [311, 420] width 30 height 17
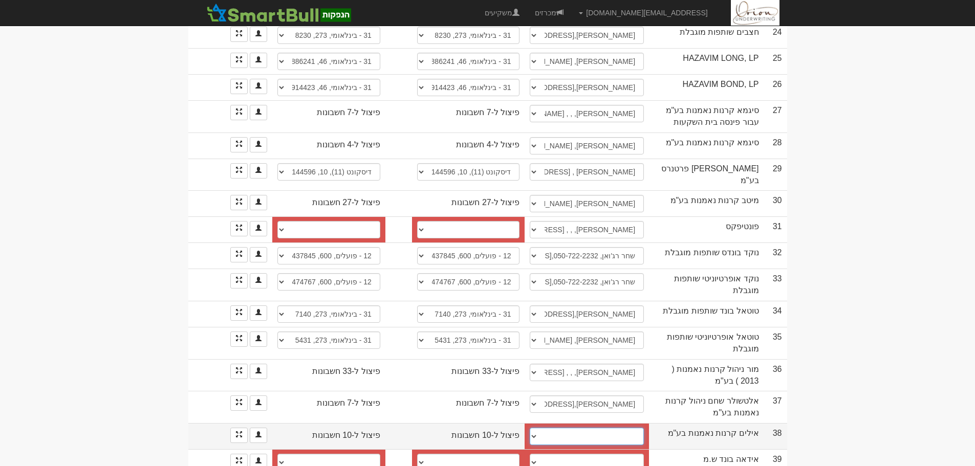
click at [580, 428] on select "לימור פרוסט, 054-2588277, 09-9707182, limorf@ayalim-funds.co.il מלאני, 054-5526…" at bounding box center [587, 436] width 114 height 17
select select "62f52a8766cea0b38942791e"
click at [530, 428] on select "לימור פרוסט, 054-2588277, 09-9707182, limorf@ayalim-funds.co.il מלאני, 054-5526…" at bounding box center [587, 436] width 114 height 17
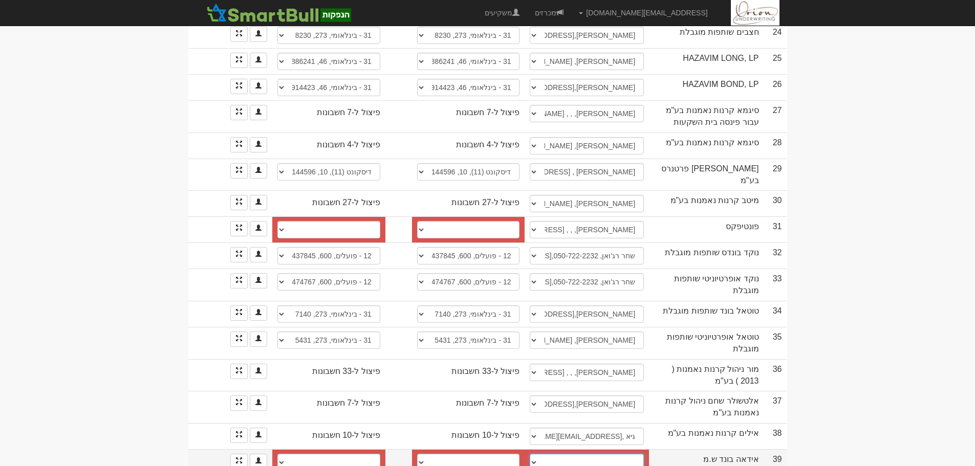
click at [580, 454] on select "דוד אלטרמן, 054-585-8084, david@arkinholdings.com ────────── איש קשר חדש" at bounding box center [587, 462] width 114 height 17
select select "682ddadd091e2307dd50521a"
click at [530, 454] on select "דוד אלטרמן, 054-585-8084, david@arkinholdings.com ────────── איש קשר חדש" at bounding box center [587, 462] width 114 height 17
click at [453, 454] on select "10 - לאומי, 800, 21933916 10 - לאומי, 800, 21933916 10 - לאומי, 800, 21933916 1…" at bounding box center [468, 462] width 103 height 17
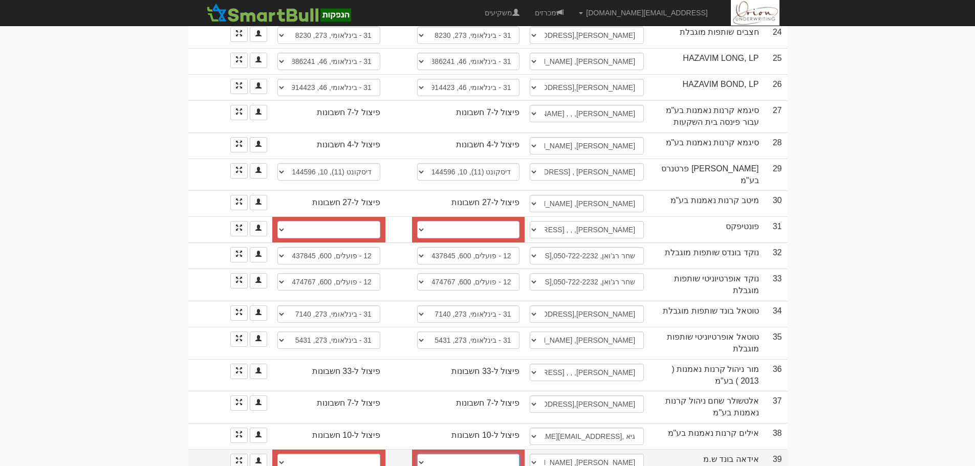
select select "68654ba92880e62481cd27a2"
click at [417, 454] on select "10 - לאומי, 800, 21933916 10 - לאומי, 800, 21933916 10 - לאומי, 800, 21933916 1…" at bounding box center [468, 462] width 103 height 17
click at [366, 454] on select "10 - לאומי, 800, 21933916 10 - לאומי, 800, 21933916 10 - לאומי, 800, 21933916 1…" at bounding box center [328, 462] width 103 height 17
select select "6863fae46e6ffa8ea61ca931"
click at [277, 454] on select "10 - לאומי, 800, 21933916 10 - לאומי, 800, 21933916 10 - לאומי, 800, 21933916 1…" at bounding box center [328, 462] width 103 height 17
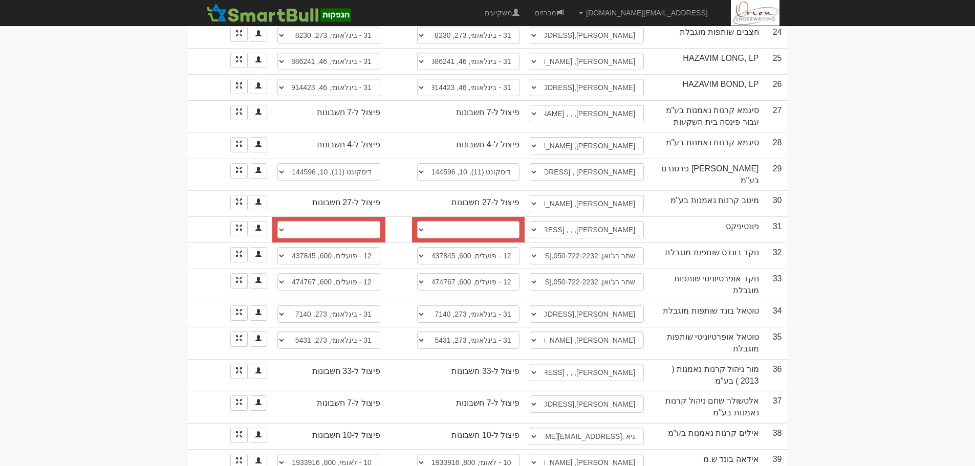
click at [501, 221] on select "חשבון חדש" at bounding box center [468, 229] width 103 height 17
select select "new_billing"
click at [421, 221] on select "חשבון חדש" at bounding box center [468, 229] width 103 height 17
select select
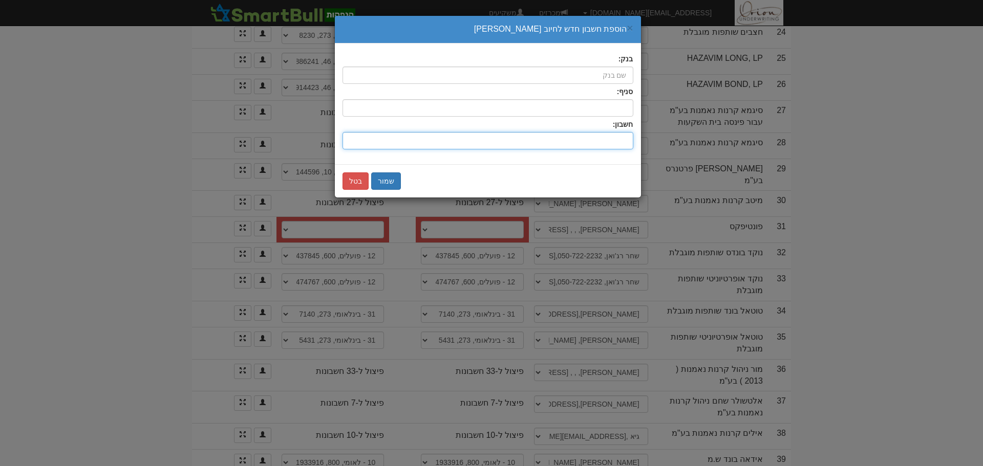
click at [560, 144] on input "חשבון:" at bounding box center [487, 140] width 291 height 17
type input "1"
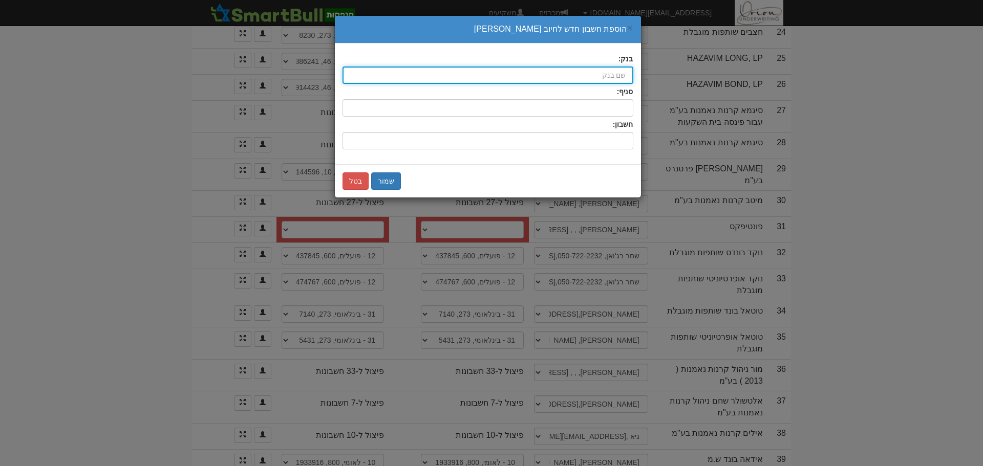
click at [597, 70] on input "בנק:" at bounding box center [487, 75] width 291 height 17
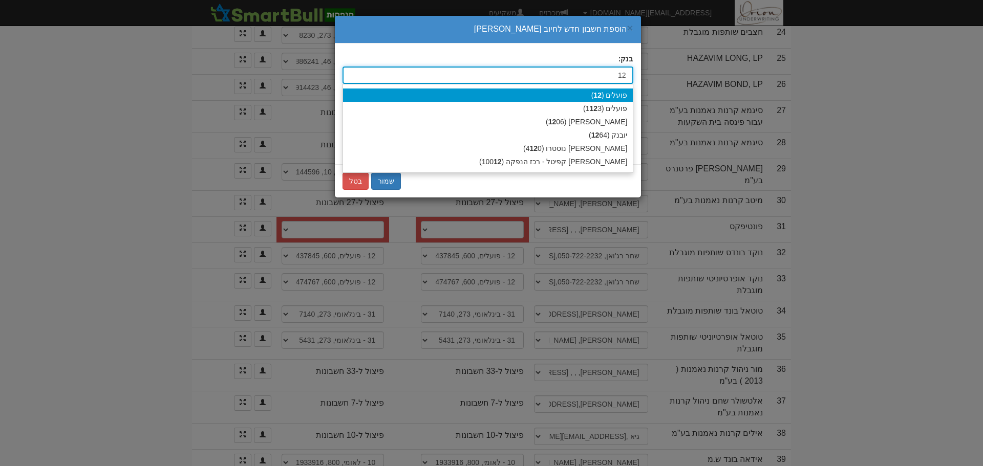
click at [593, 93] on div "פועלים ( 12 )" at bounding box center [488, 95] width 290 height 13
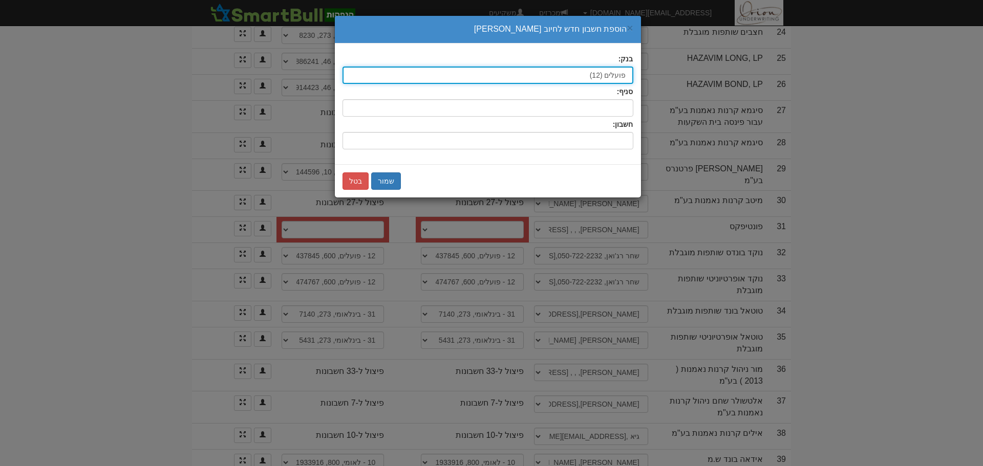
type input "פועלים (12)"
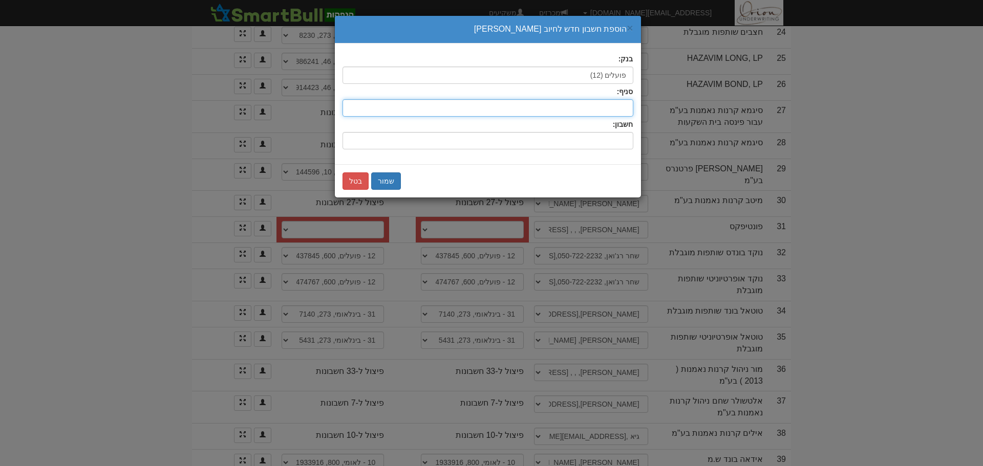
click at [585, 101] on input "סניף:" at bounding box center [487, 107] width 291 height 17
type input "600"
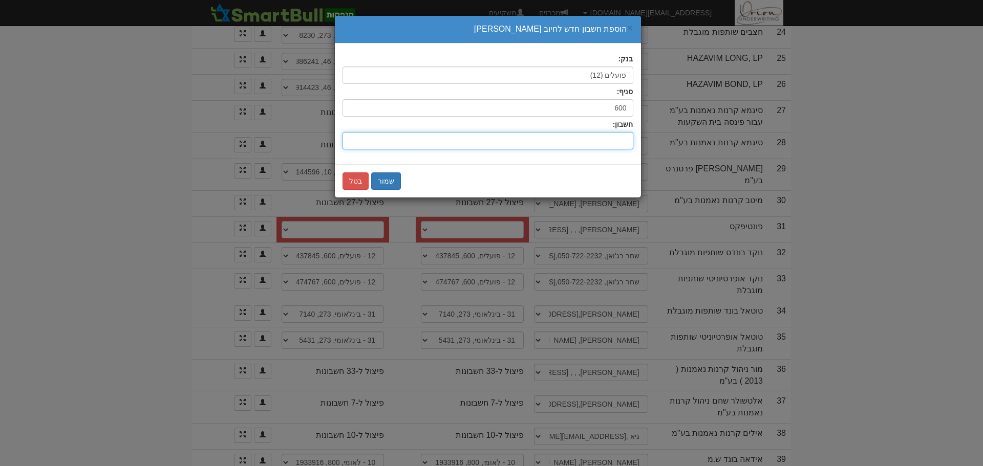
click at [564, 149] on input "חשבון:" at bounding box center [487, 140] width 291 height 17
type input "552024"
click at [385, 180] on button "שמור" at bounding box center [386, 181] width 30 height 17
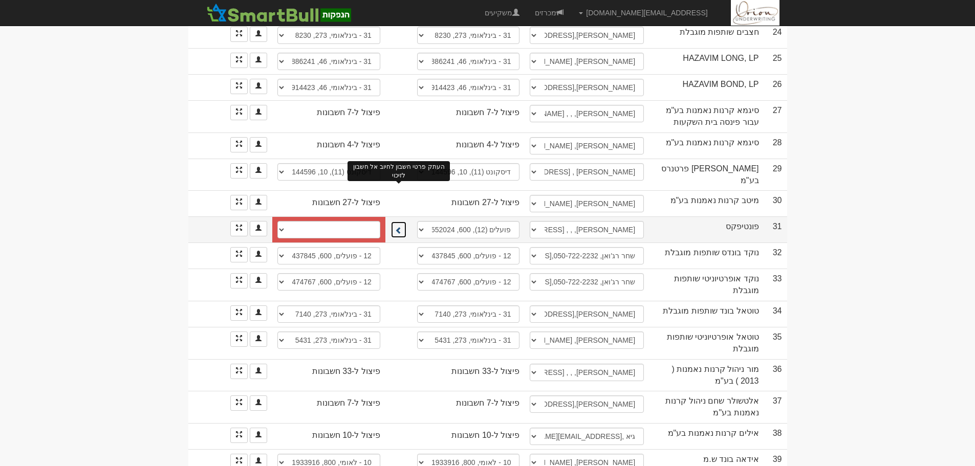
click at [398, 221] on button at bounding box center [399, 229] width 16 height 17
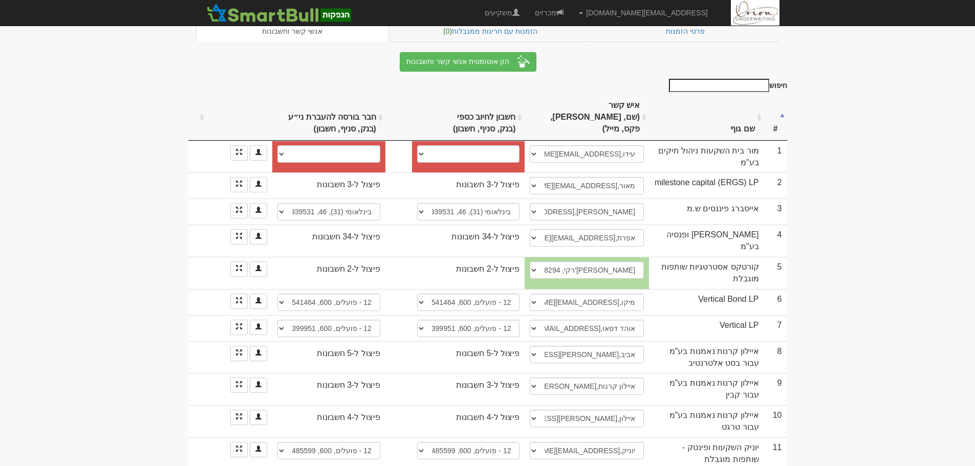
scroll to position [102, 0]
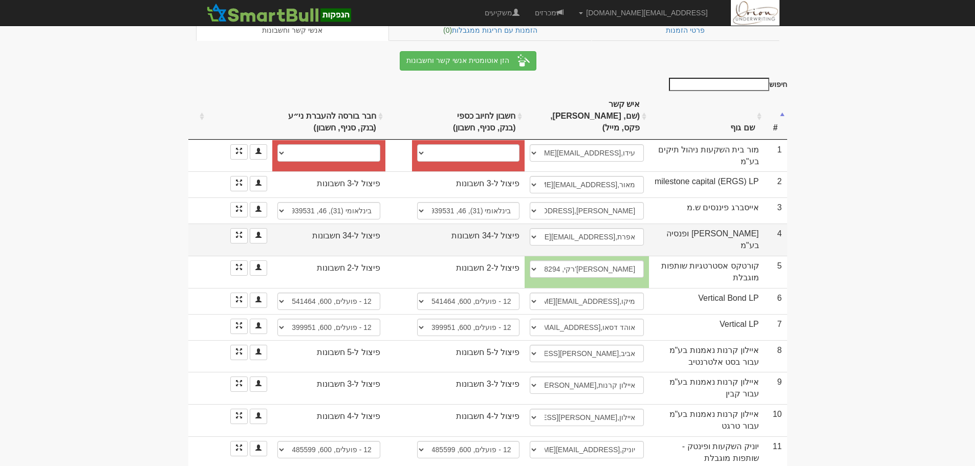
click at [491, 230] on div "פיצול ל-34 חשבונות" at bounding box center [468, 236] width 103 height 12
click at [491, 224] on td "פיצול ל-34 חשבונות חשבון חדש" at bounding box center [468, 240] width 113 height 32
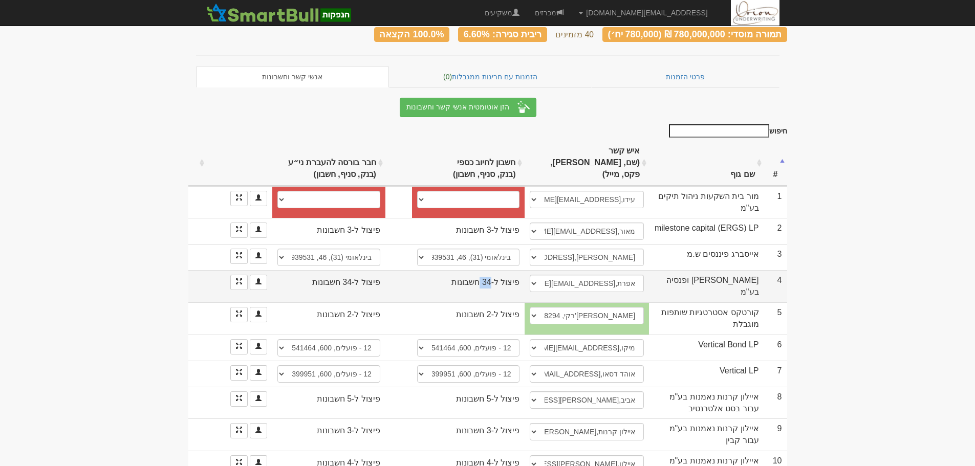
scroll to position [51, 0]
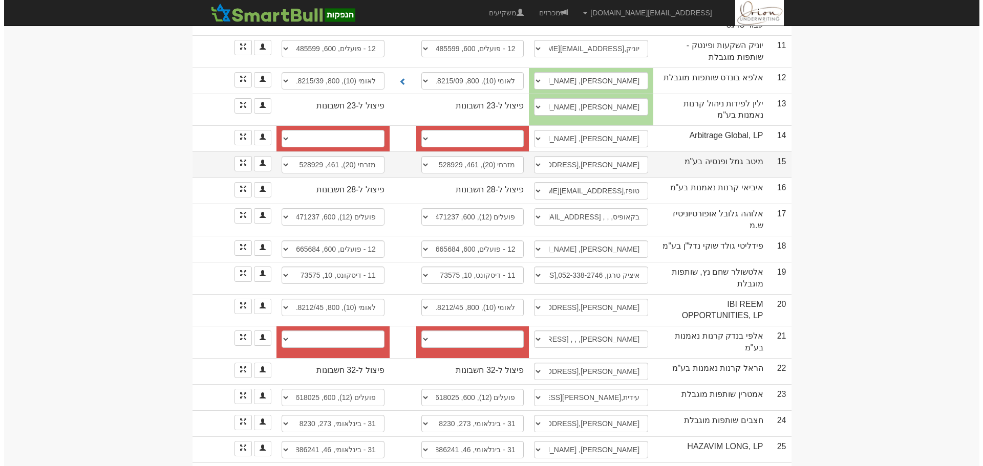
scroll to position [512, 0]
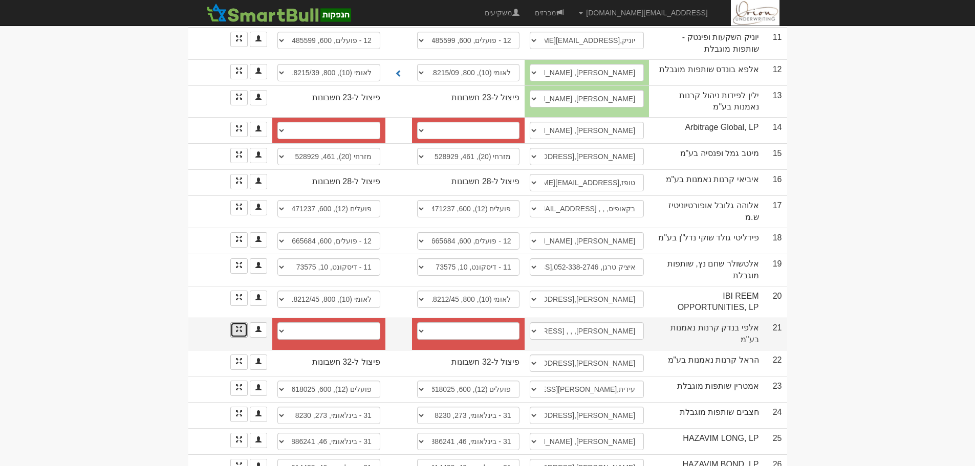
click at [230, 323] on link at bounding box center [238, 330] width 17 height 15
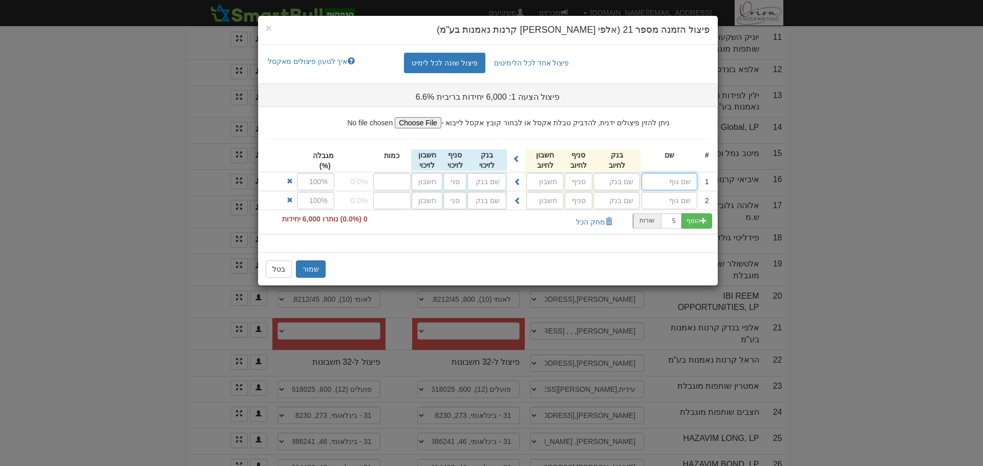
drag, startPoint x: 666, startPoint y: 196, endPoint x: 669, endPoint y: 180, distance: 16.2
click at [669, 180] on input "text" at bounding box center [669, 181] width 56 height 17
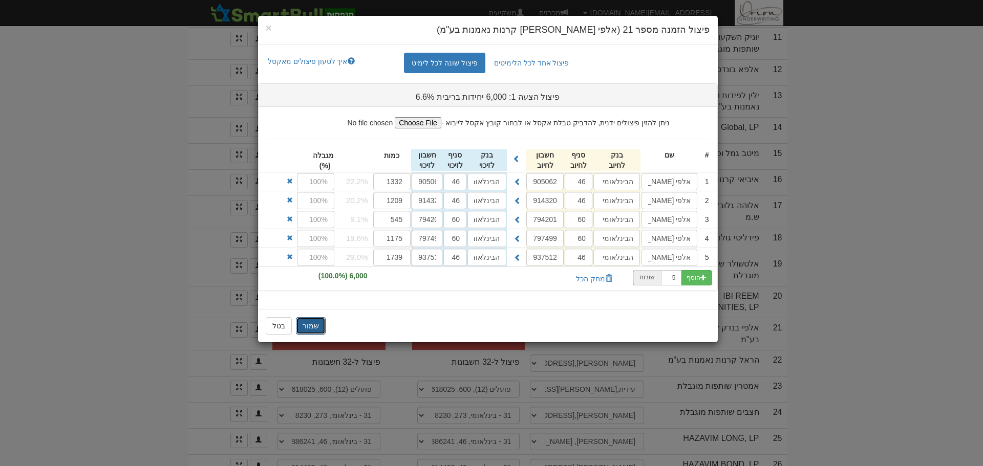
click at [303, 332] on button "שמור" at bounding box center [311, 325] width 30 height 17
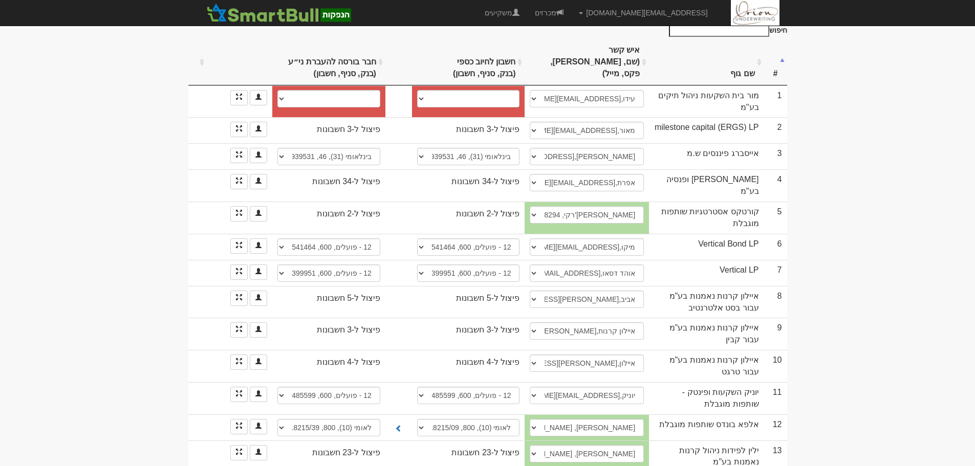
scroll to position [73, 0]
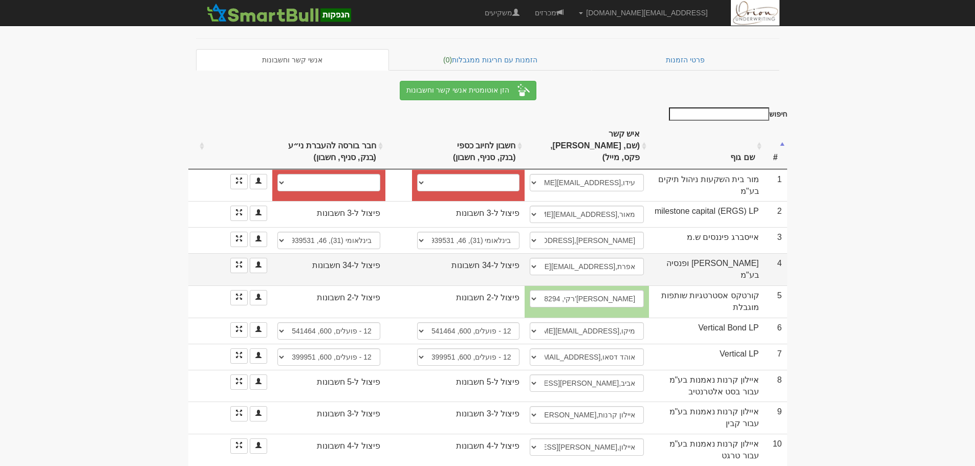
scroll to position [0, 0]
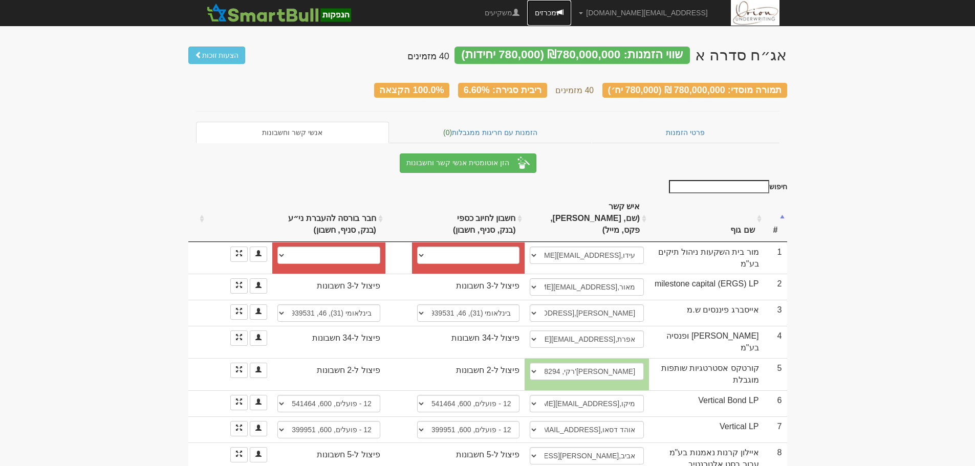
click at [571, 6] on link "מכרזים" at bounding box center [549, 13] width 44 height 26
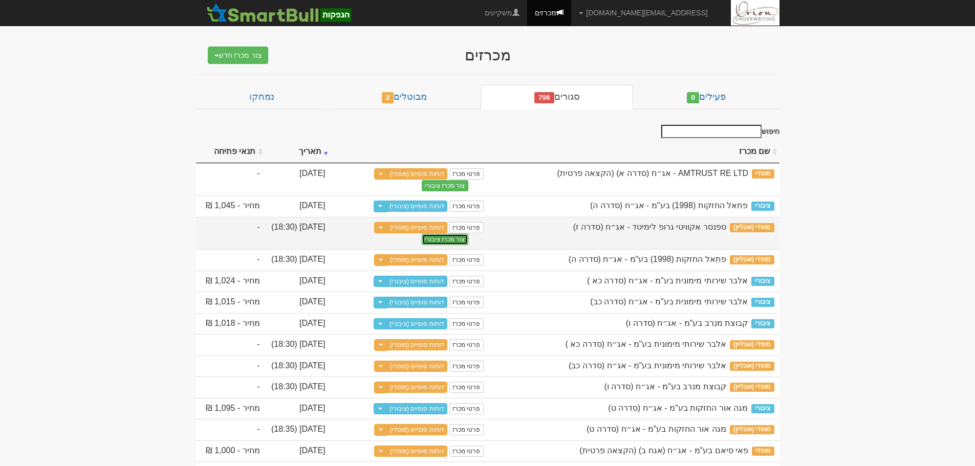
click at [439, 235] on button "צור מכרז ציבורי" at bounding box center [445, 239] width 47 height 11
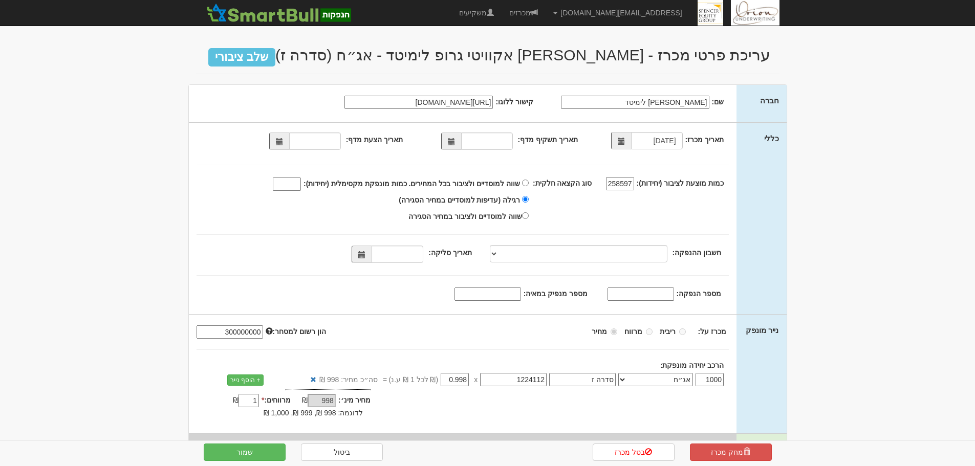
click at [453, 135] on span at bounding box center [451, 141] width 20 height 17
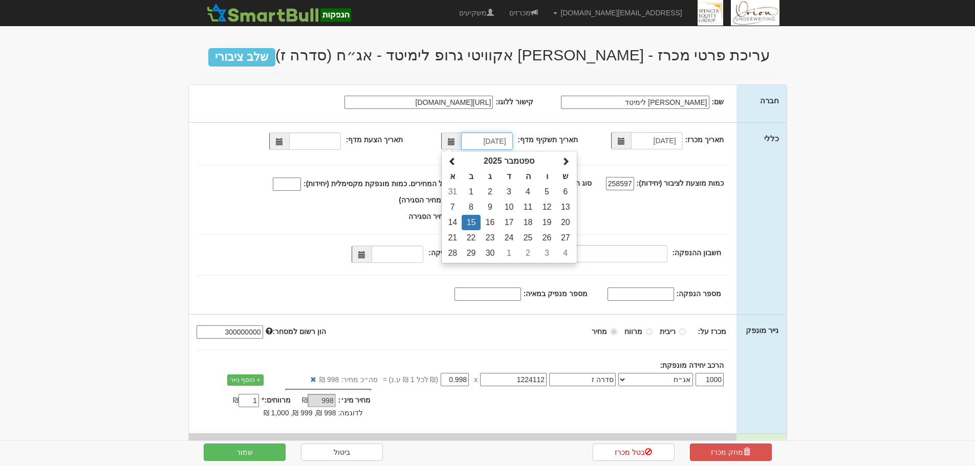
click at [453, 135] on span at bounding box center [451, 141] width 20 height 17
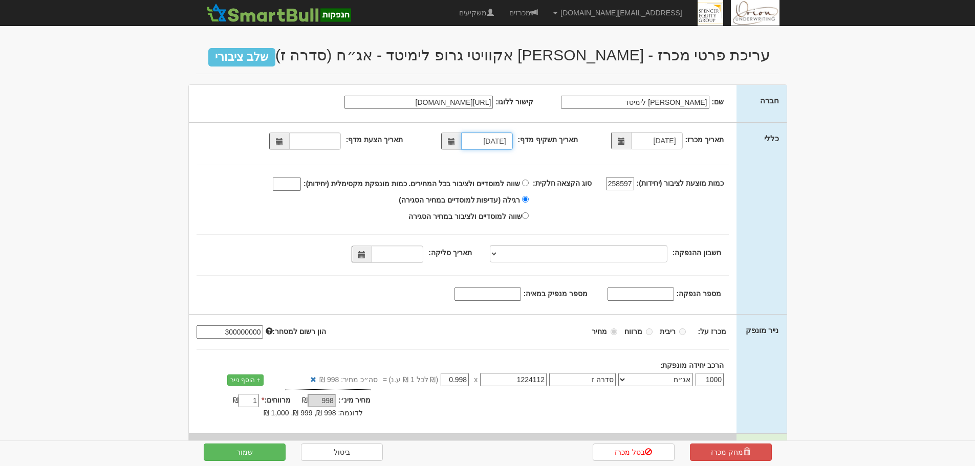
click at [453, 135] on span at bounding box center [451, 141] width 20 height 17
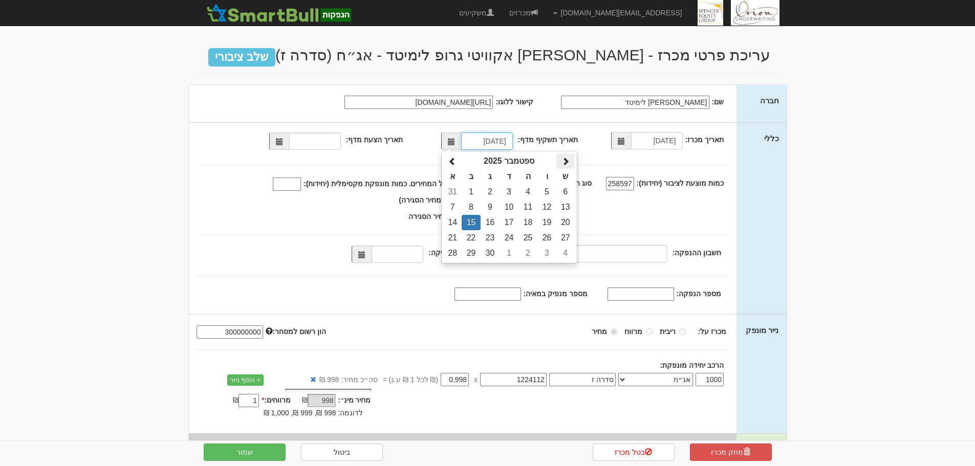
click at [570, 155] on th at bounding box center [565, 161] width 18 height 15
click at [457, 159] on span at bounding box center [452, 162] width 8 height 8
click at [534, 255] on td "28" at bounding box center [528, 253] width 19 height 15
type input "[DATE]"
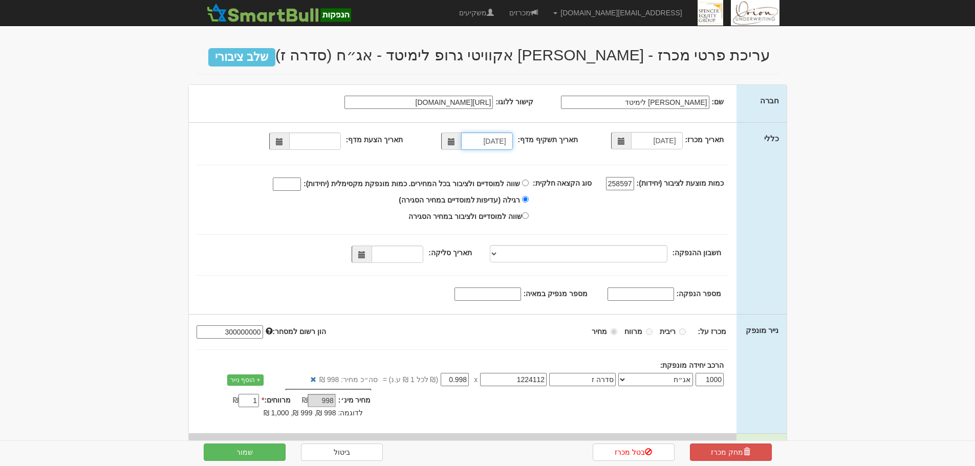
click at [275, 144] on span at bounding box center [279, 141] width 20 height 17
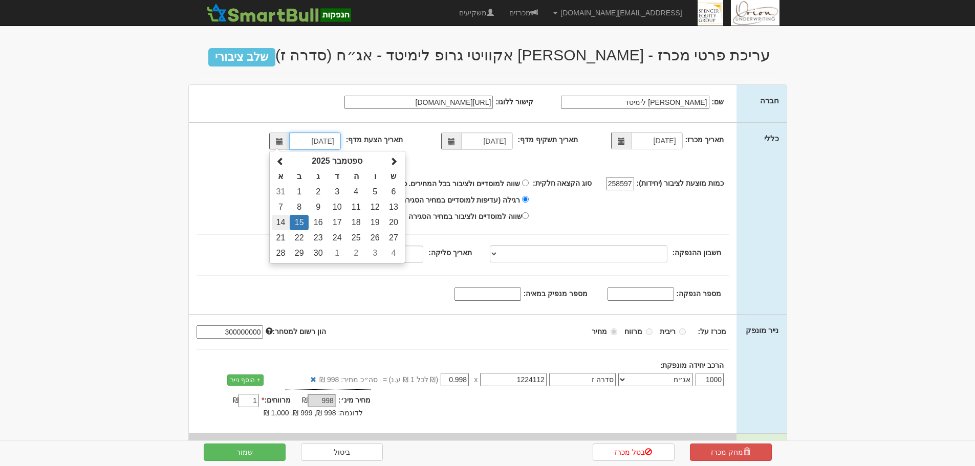
click at [288, 223] on td "14" at bounding box center [281, 222] width 18 height 15
type input "[DATE]"
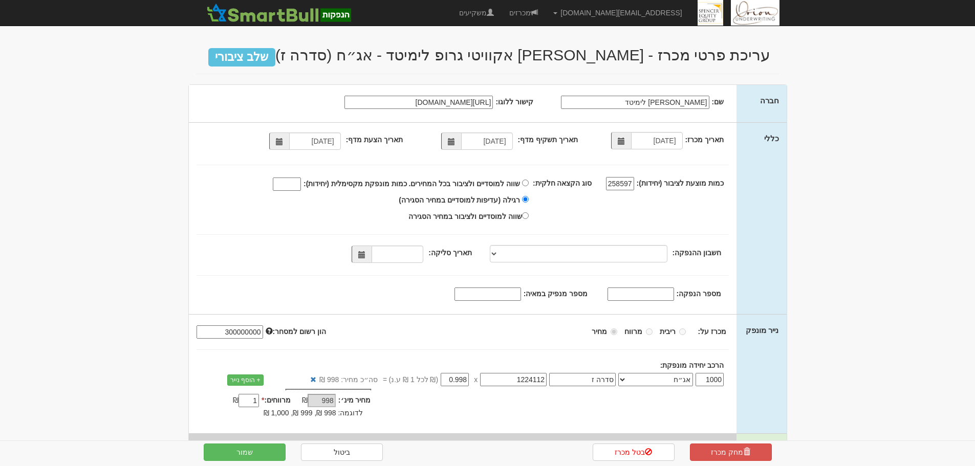
click at [626, 188] on input "258597" at bounding box center [620, 183] width 28 height 13
type input "258597"
click at [527, 248] on select "[PERSON_NAME], 480, 123775, [FINANCIAL_ID] [PERSON_NAME], 480, 123767, [FINANCI…" at bounding box center [579, 253] width 178 height 17
click at [504, 257] on select "[PERSON_NAME], 480, 123775, [FINANCIAL_ID] [PERSON_NAME], 480, 123767, [FINANCI…" at bounding box center [579, 253] width 178 height 17
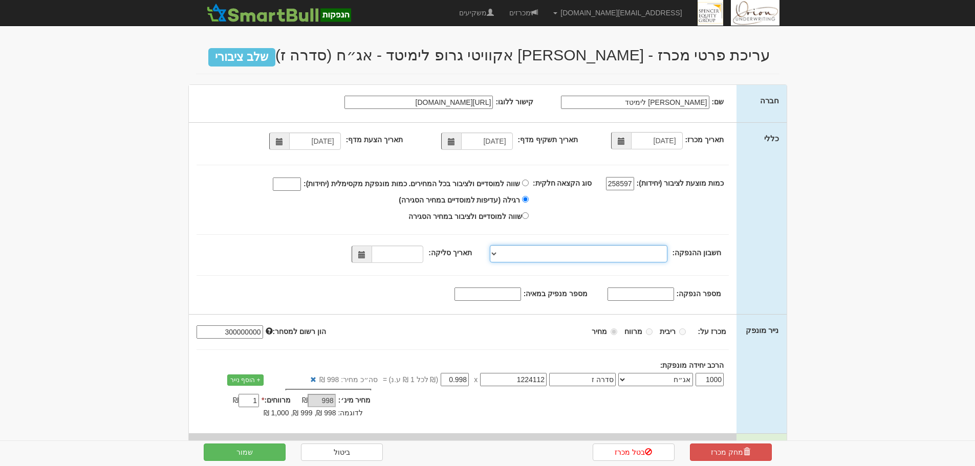
select select "[PERSON_NAME][GEOGRAPHIC_DATA][FINANCIAL_ID]"
click at [492, 245] on select "[PERSON_NAME], 480, 123775, [FINANCIAL_ID] [PERSON_NAME], 480, 123767, [FINANCI…" at bounding box center [579, 253] width 178 height 17
click at [363, 255] on span at bounding box center [361, 254] width 7 height 7
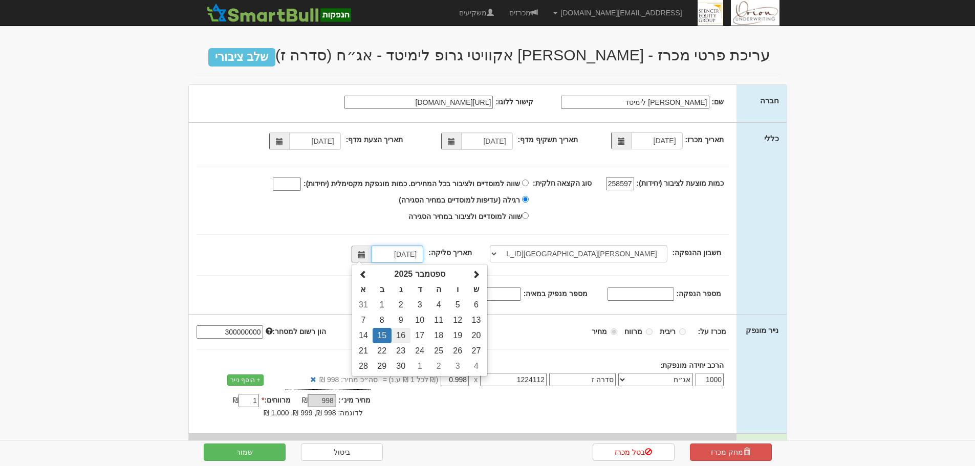
click at [409, 338] on td "16" at bounding box center [401, 335] width 19 height 15
type input "[DATE]"
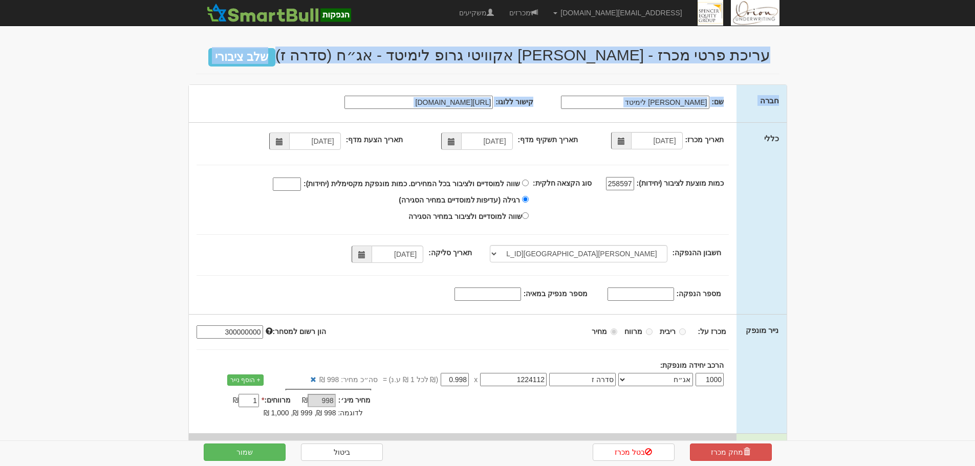
drag, startPoint x: 2, startPoint y: 281, endPoint x: -24, endPoint y: 3, distance: 279.6
click at [0, 3] on html "[EMAIL_ADDRESS][DOMAIN_NAME] הגדרות חשבונות הנפקה תבניות הודעות קיבול X" at bounding box center [487, 257] width 975 height 515
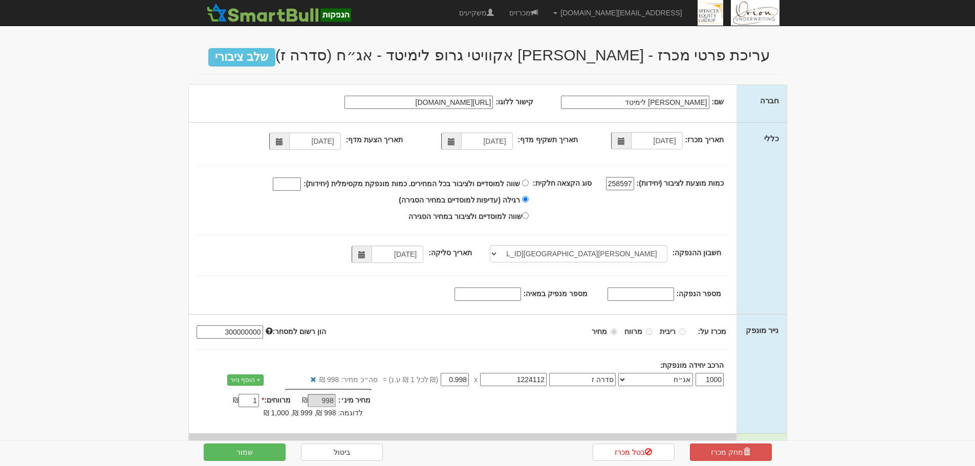
click at [499, 293] on input "מספר מנפיק במאיה:" at bounding box center [488, 294] width 67 height 13
paste input "1628"
type input "1628"
click at [301, 182] on input "שווה למוסדיים ולציבור בכל המחירים. כמות מונפקת מקסימלית (יחידות):" at bounding box center [287, 184] width 28 height 13
type input "215000"
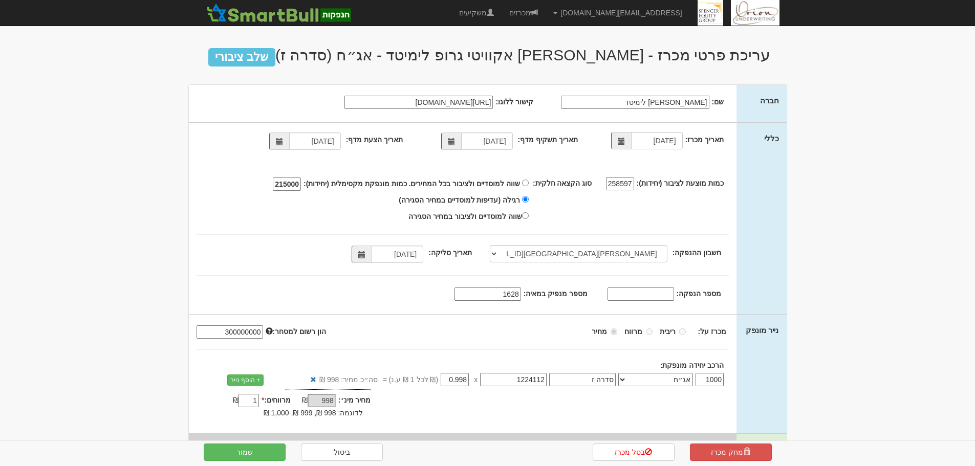
click at [666, 297] on input "מספר הנפקה:" at bounding box center [641, 294] width 67 height 13
paste input "1217801"
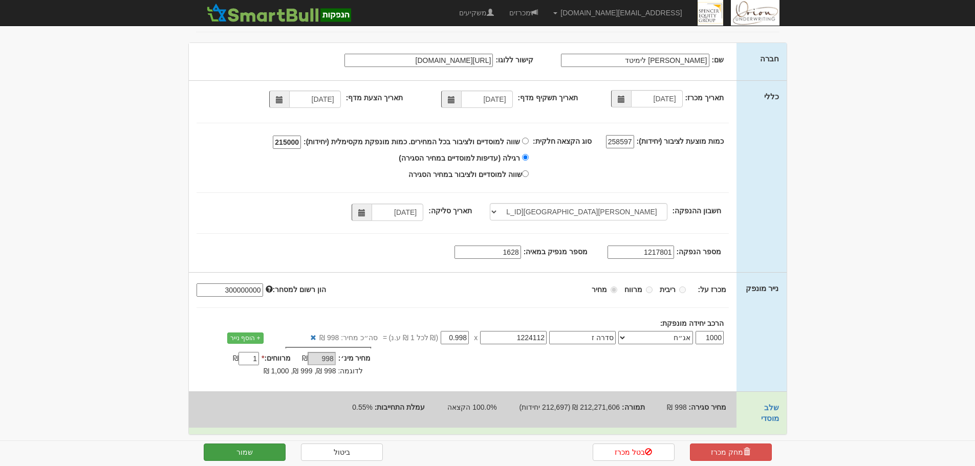
type input "1217801"
click at [255, 446] on button "שמור" at bounding box center [245, 452] width 82 height 17
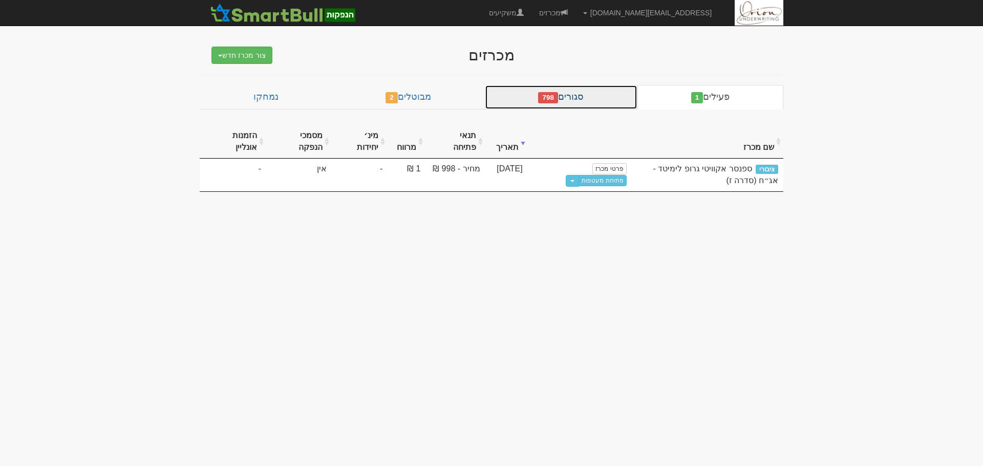
click at [551, 97] on span "798" at bounding box center [548, 97] width 20 height 11
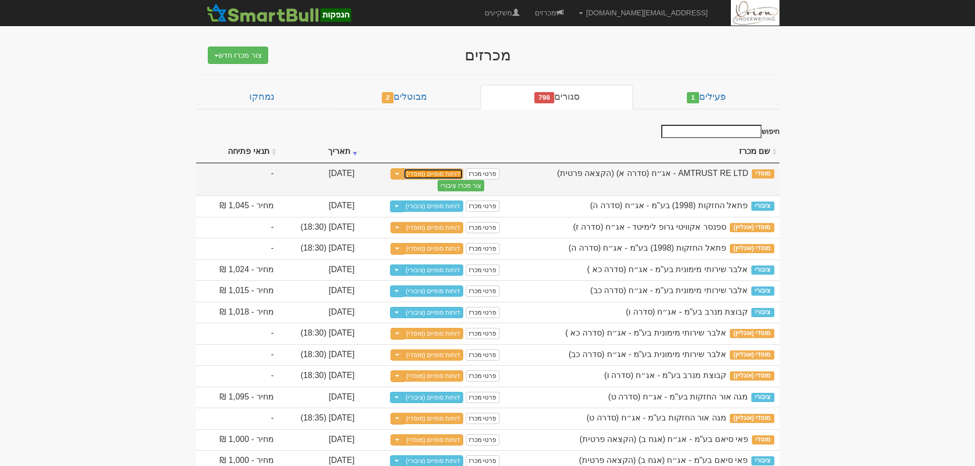
click at [464, 174] on link "דוחות סופיים (מוסדי)" at bounding box center [433, 173] width 60 height 11
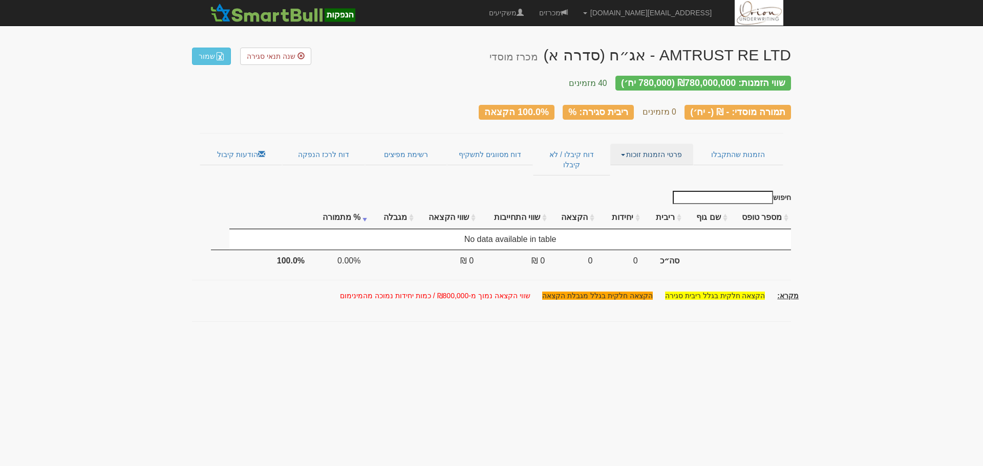
click at [638, 144] on link "פרטי הזמנות זוכות" at bounding box center [651, 155] width 82 height 22
click at [643, 168] on link "אנשי קשר וחשבונות" at bounding box center [652, 174] width 81 height 13
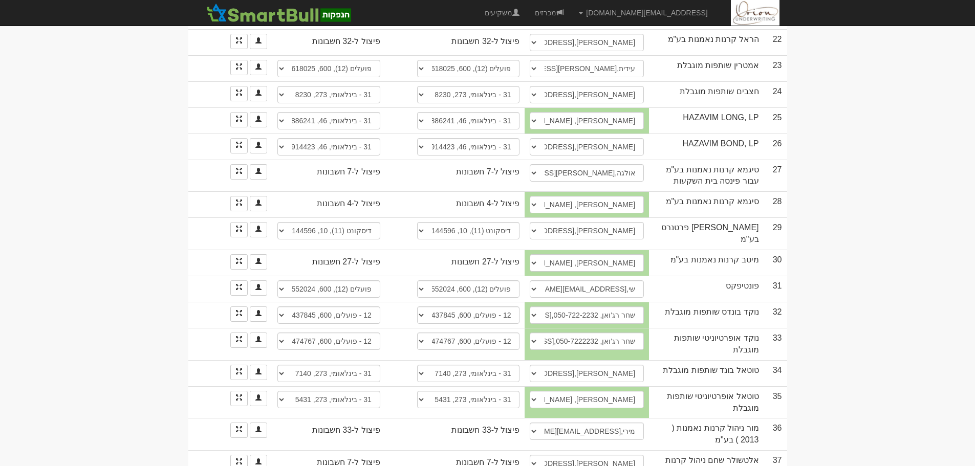
scroll to position [915, 0]
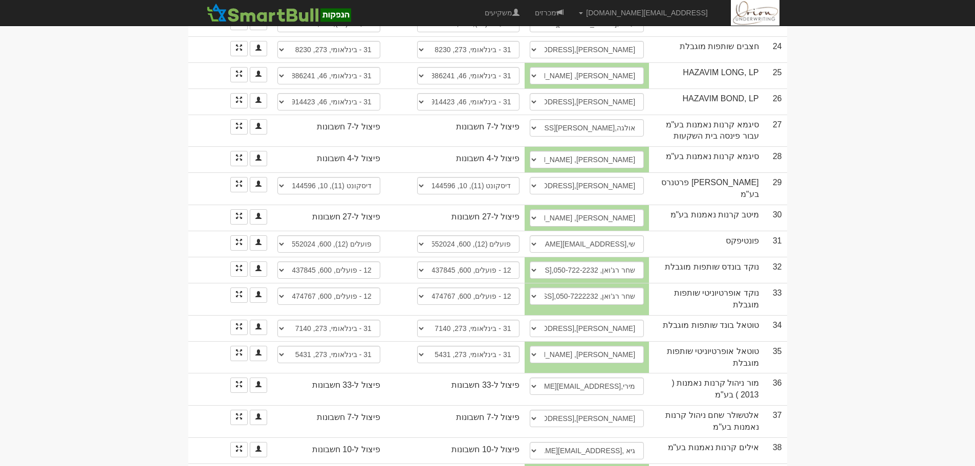
select select "61004ce4daf0470004fa9be6"
select select "61004ce7daf0470004fa9c69"
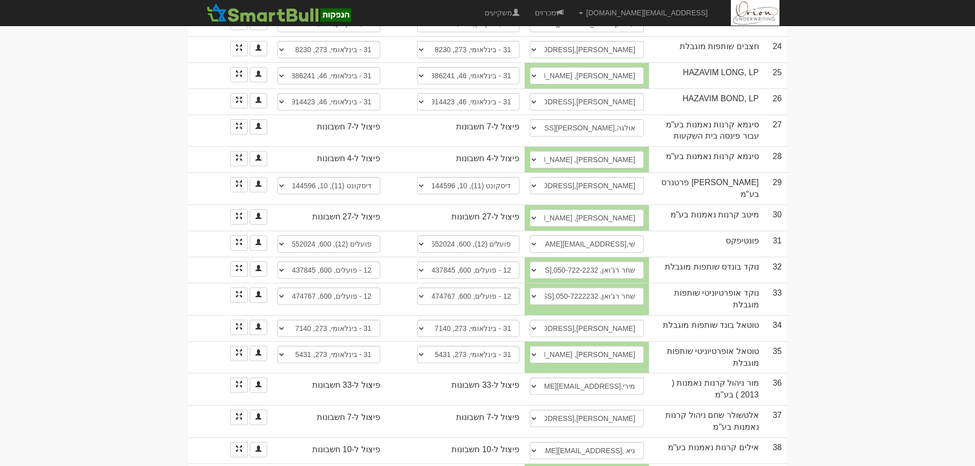
select select "61004c3adaf0470004fa98da"
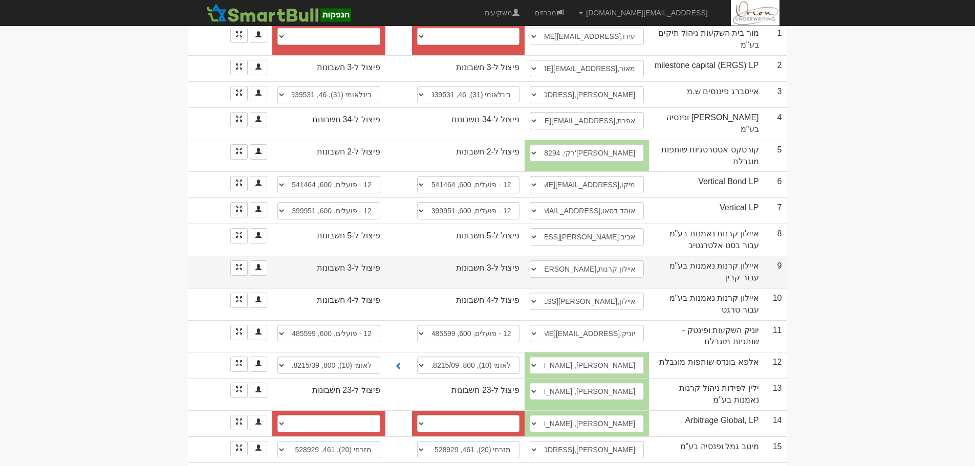
scroll to position [358, 0]
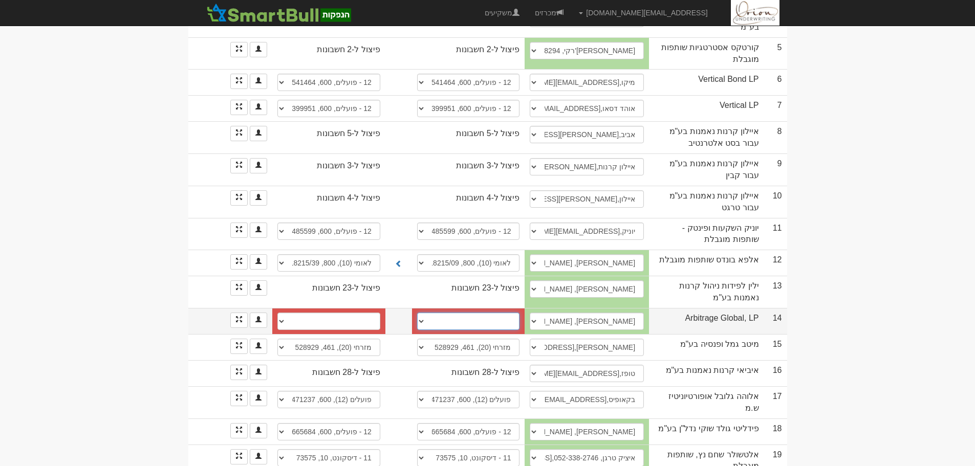
click at [460, 313] on select "פועלים (12), 600, 355830 אגוד (13), 63, 63074 אגוד (13), 63, 6308195 פועלים (12…" at bounding box center [468, 321] width 103 height 17
select select "621777ff68fad7288a818e20"
click at [417, 313] on select "פועלים (12), 600, 355830 אגוד (13), 63, 63074 אגוד (13), 63, 6308195 פועלים (12…" at bounding box center [468, 321] width 103 height 17
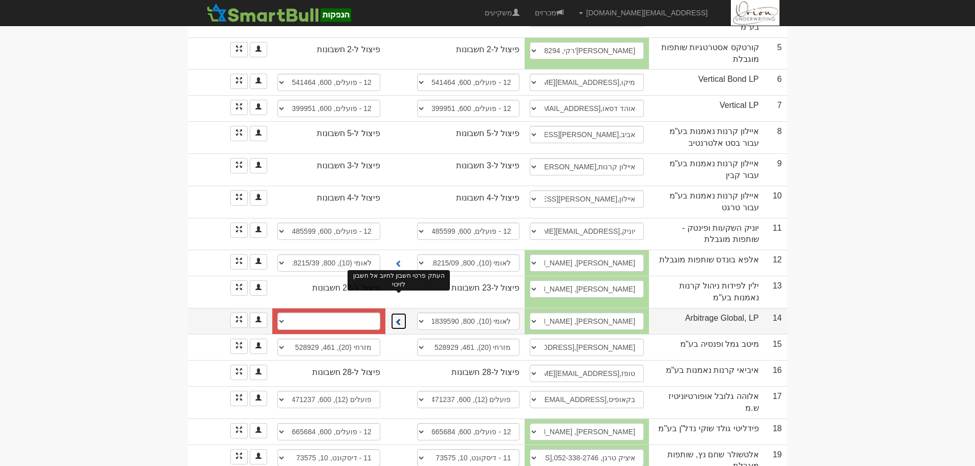
click at [392, 313] on button at bounding box center [399, 321] width 16 height 17
select select "6217780168fad7288a818e85"
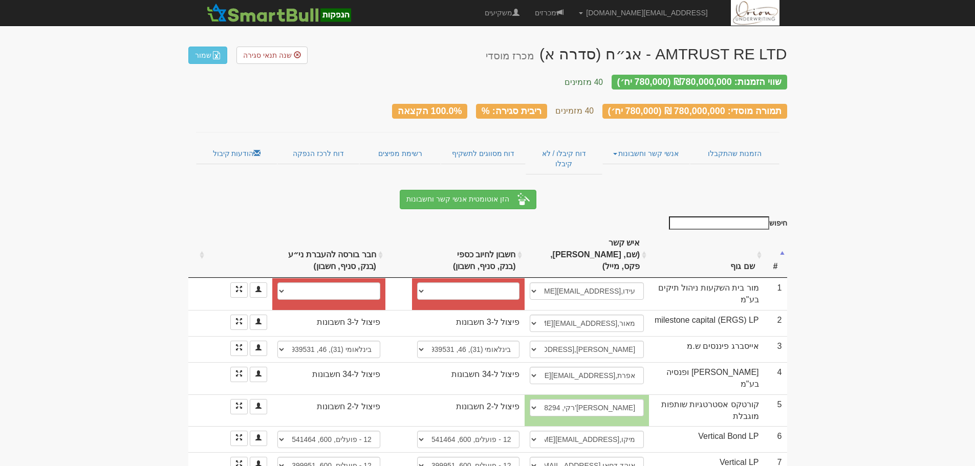
scroll to position [0, 0]
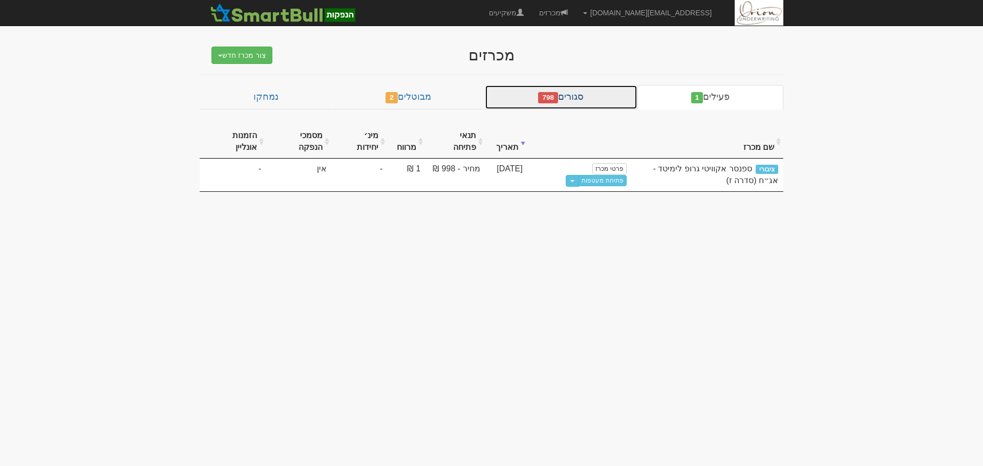
click at [548, 99] on span "798" at bounding box center [548, 97] width 20 height 11
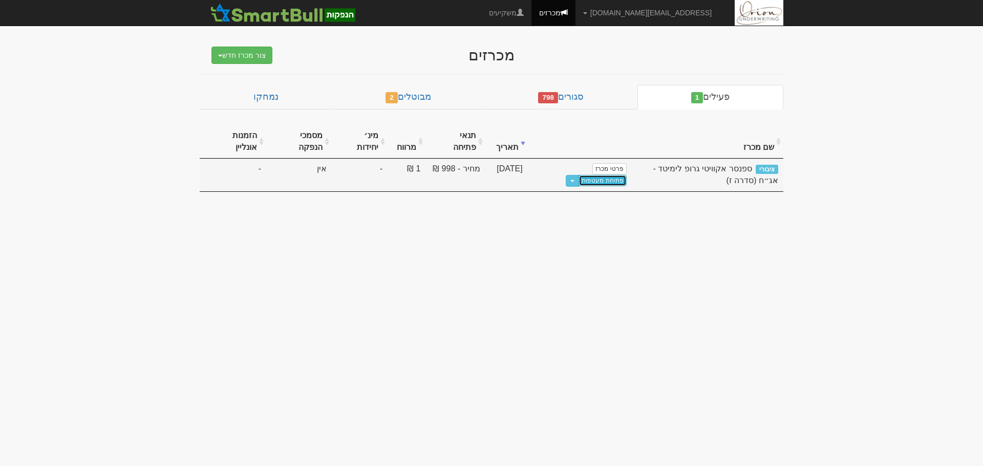
click at [581, 175] on link "פתיחת מעטפות" at bounding box center [602, 180] width 48 height 11
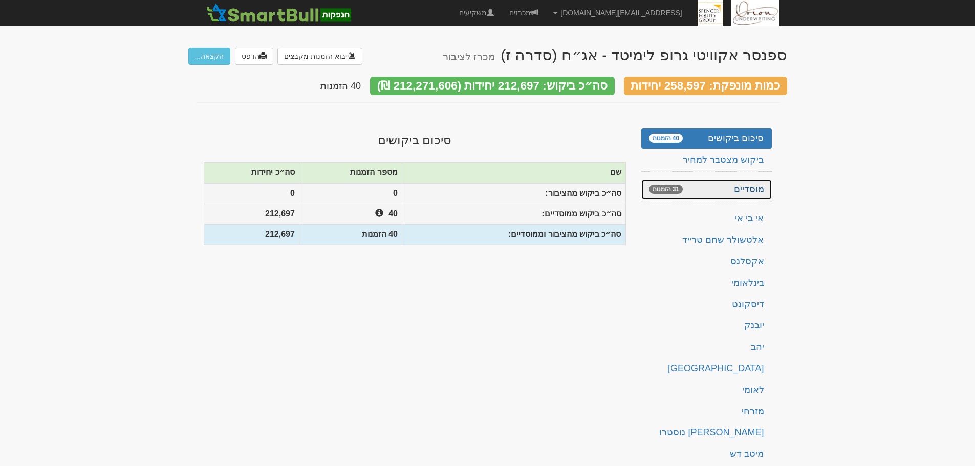
click at [697, 184] on link "מוסדיים 31 הזמנות" at bounding box center [706, 190] width 131 height 20
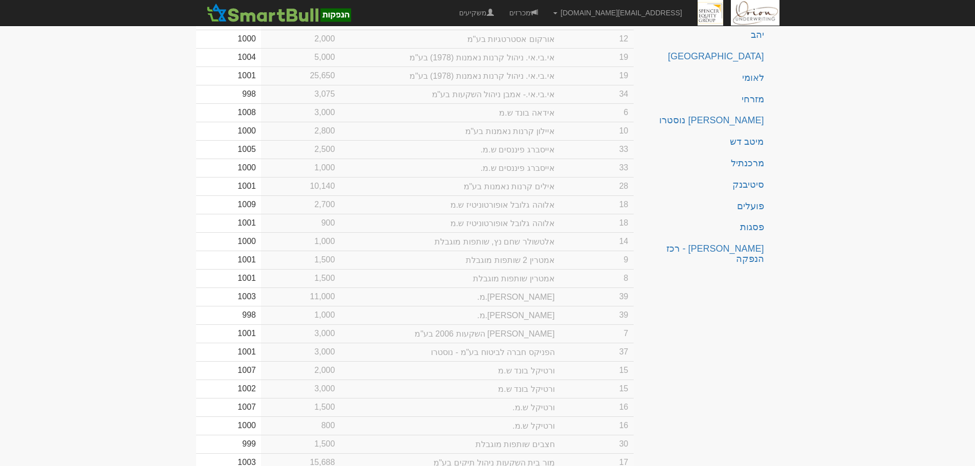
scroll to position [410, 0]
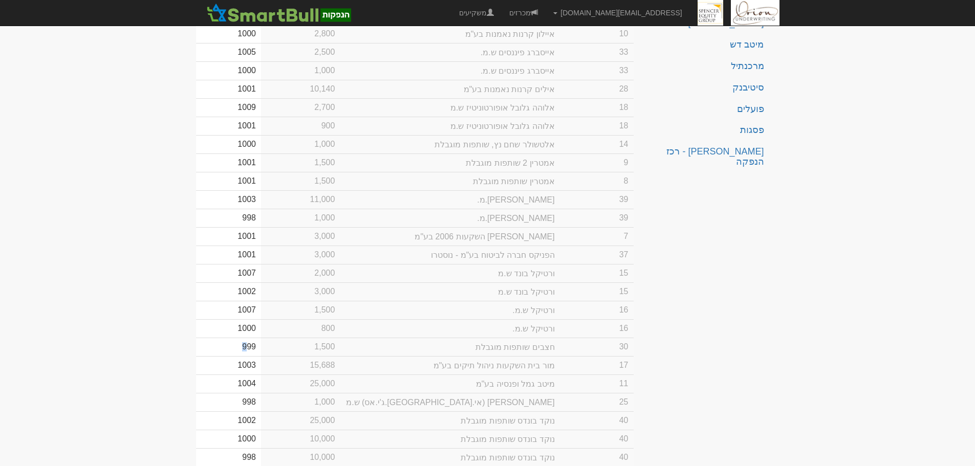
drag, startPoint x: 269, startPoint y: 349, endPoint x: 250, endPoint y: 348, distance: 19.0
click at [253, 349] on td "999" at bounding box center [228, 347] width 65 height 18
click at [261, 348] on td "999" at bounding box center [228, 347] width 65 height 18
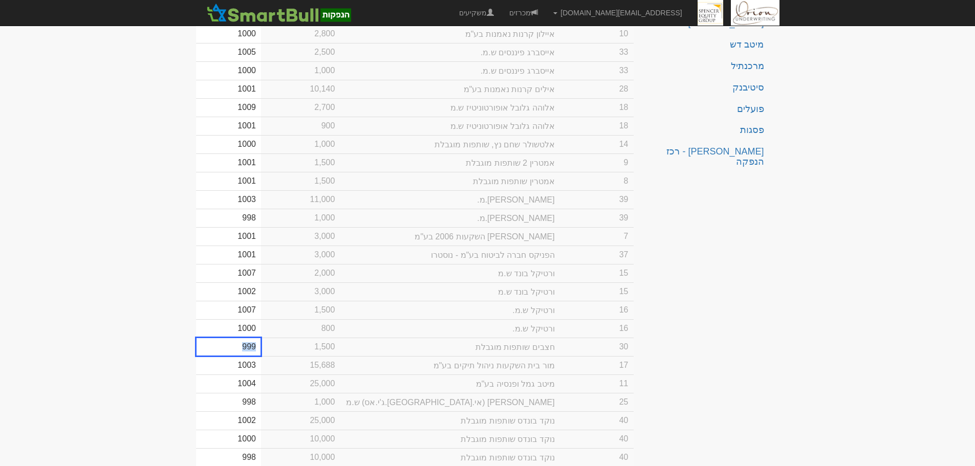
click at [261, 348] on td "999" at bounding box center [228, 347] width 65 height 18
type input "1009"
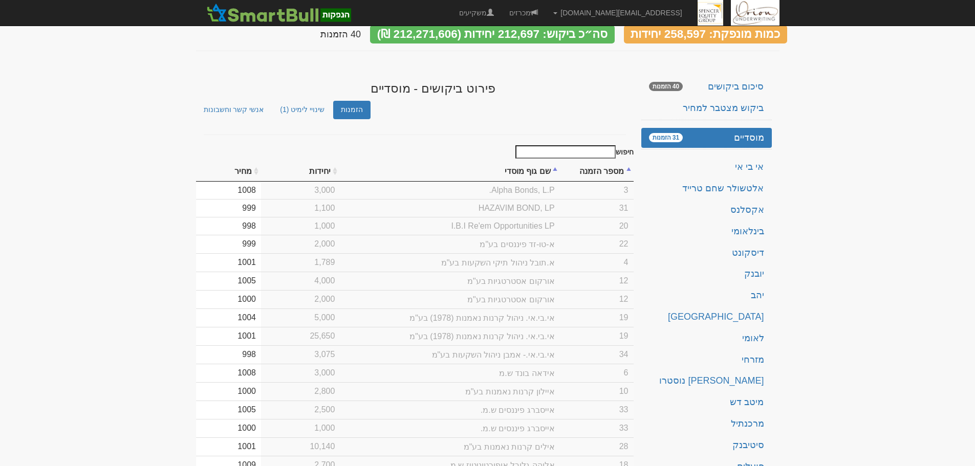
scroll to position [51, 0]
click at [261, 203] on td "999" at bounding box center [228, 209] width 65 height 18
type input "1009"
click at [170, 328] on body "hanpaka@orion-uw.com הגדרות חשבונות הנפקה תבניות הודעות קיבול" at bounding box center [487, 464] width 975 height 1031
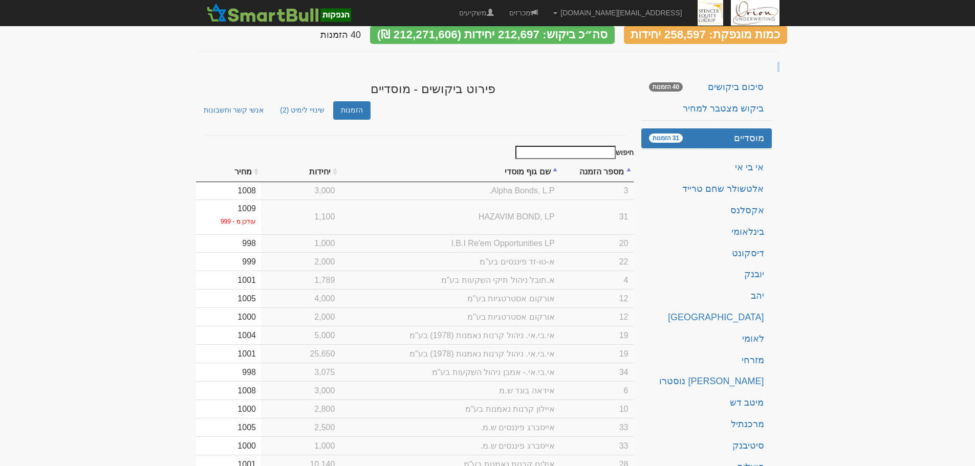
click at [170, 328] on body "hanpaka@orion-uw.com הגדרות חשבונות הנפקה תבניות הודעות קיבול" at bounding box center [487, 464] width 975 height 1031
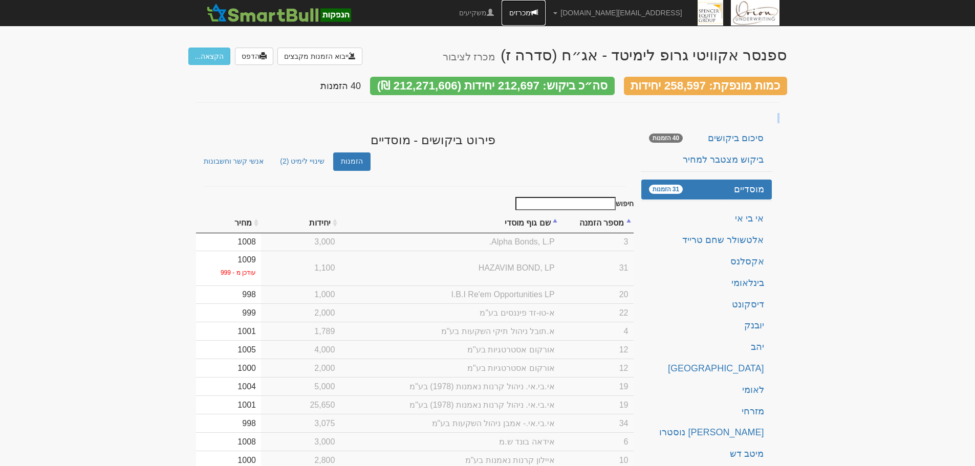
click at [546, 12] on link "מכרזים" at bounding box center [524, 13] width 44 height 26
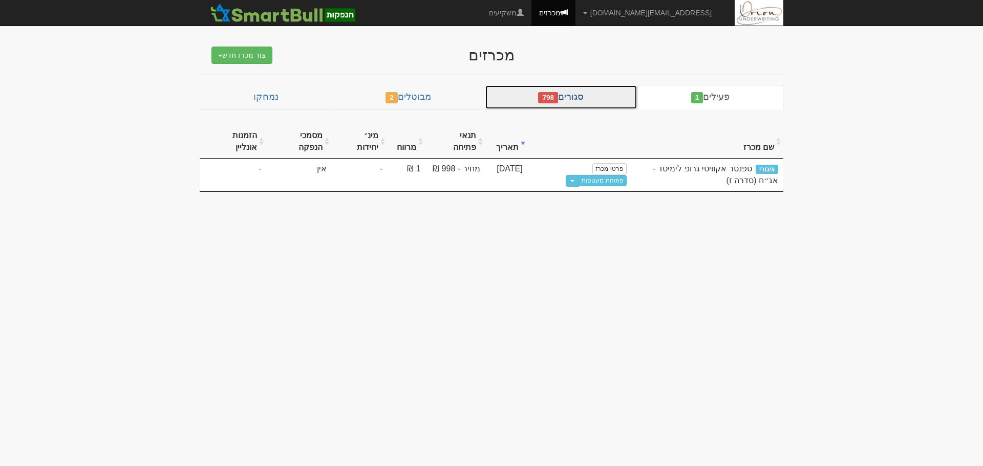
click at [548, 100] on span "798" at bounding box center [548, 97] width 20 height 11
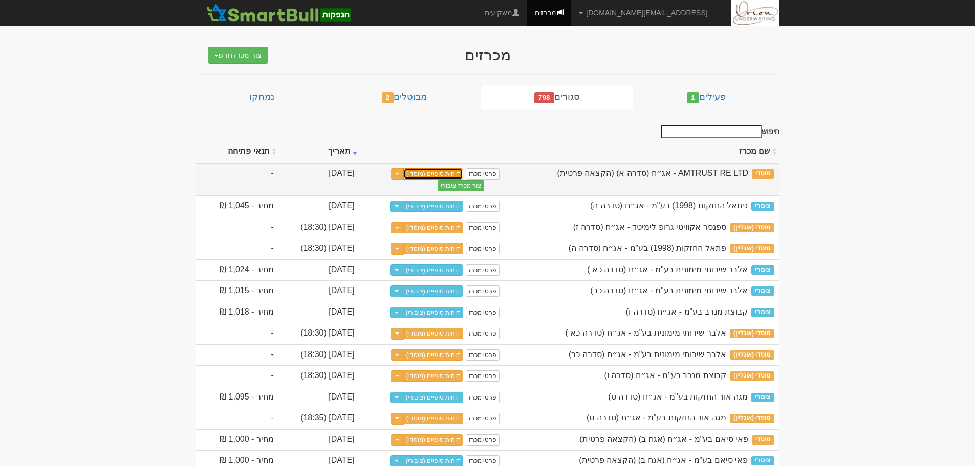
click at [464, 169] on link "דוחות סופיים (מוסדי)" at bounding box center [433, 173] width 60 height 11
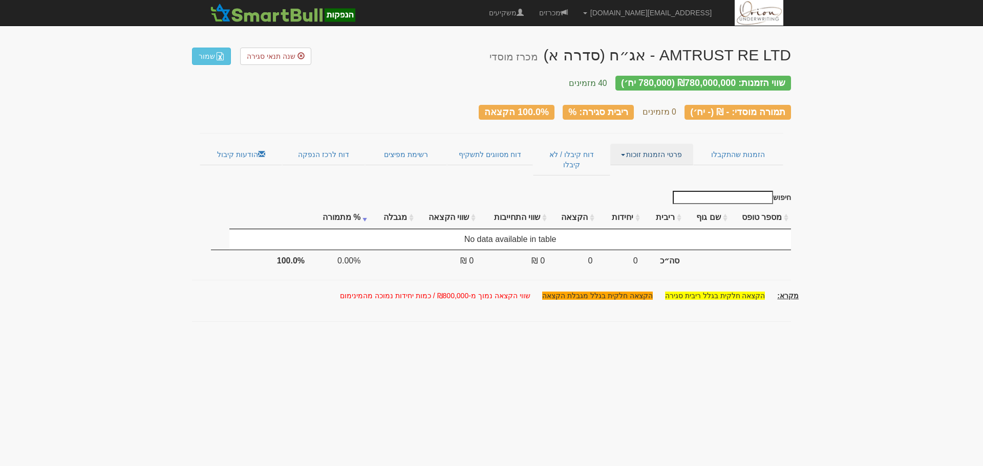
click at [656, 145] on link "פרטי הזמנות זוכות" at bounding box center [651, 155] width 82 height 22
click at [648, 169] on link "אנשי קשר וחשבונות" at bounding box center [652, 174] width 81 height 13
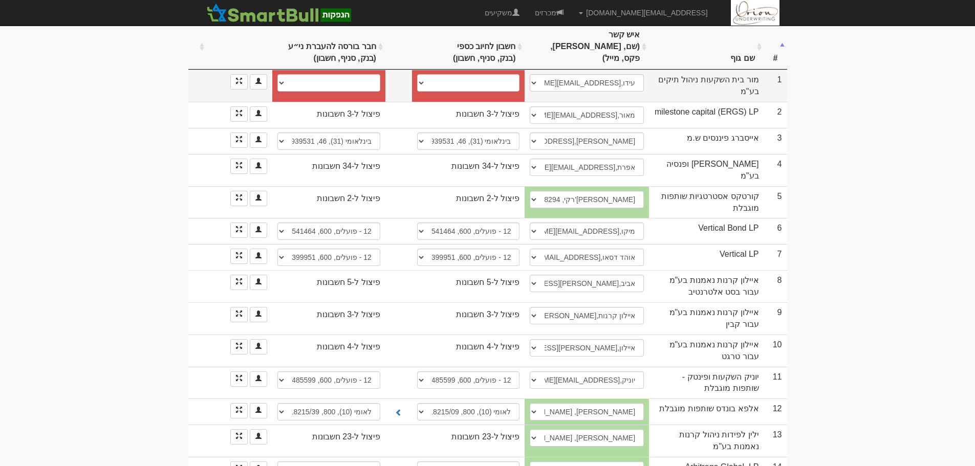
scroll to position [307, 0]
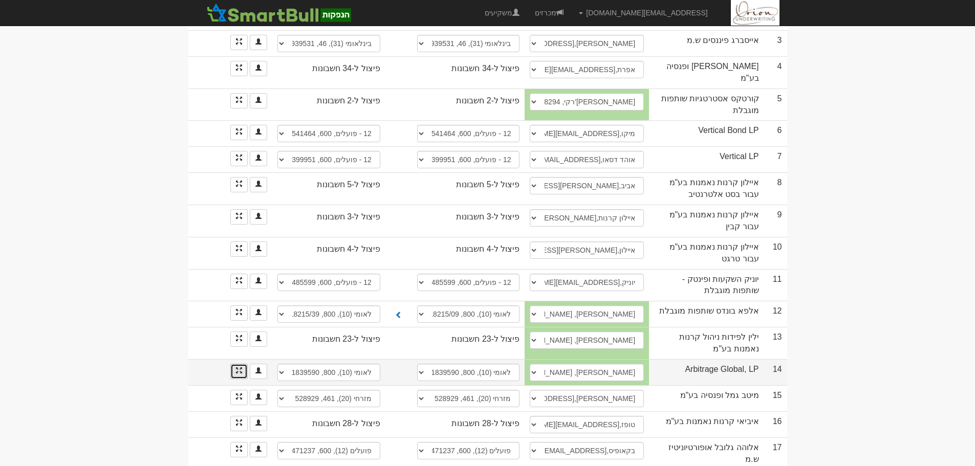
click at [246, 364] on link at bounding box center [238, 371] width 17 height 15
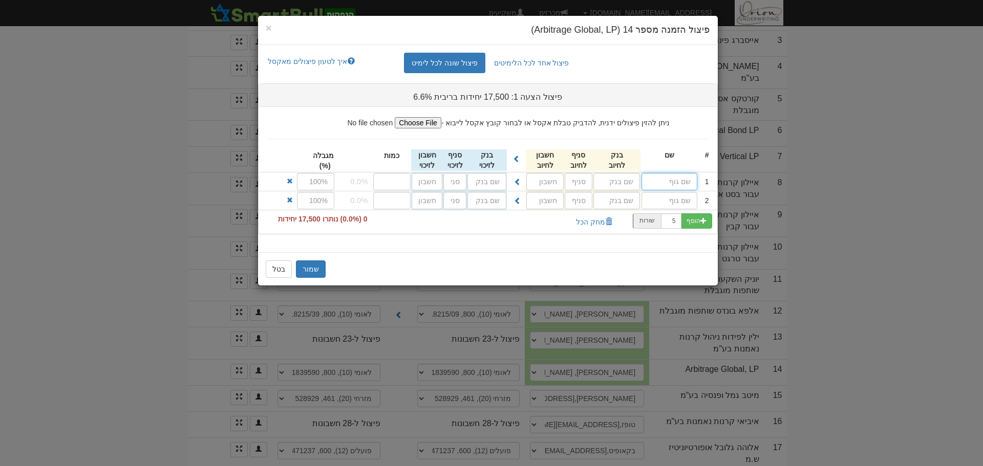
click at [676, 181] on input "text" at bounding box center [669, 181] width 56 height 17
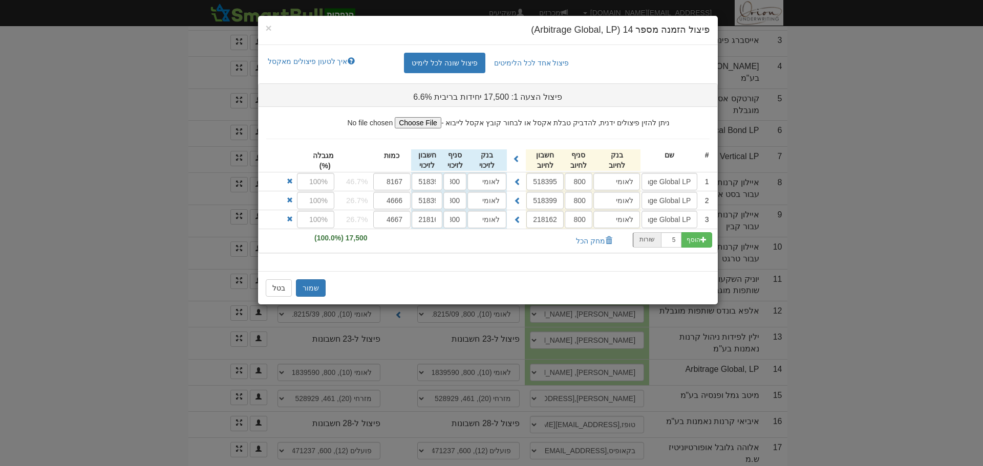
click at [330, 283] on div "שמור בטל" at bounding box center [488, 287] width 460 height 33
click at [312, 290] on button "שמור" at bounding box center [311, 288] width 30 height 17
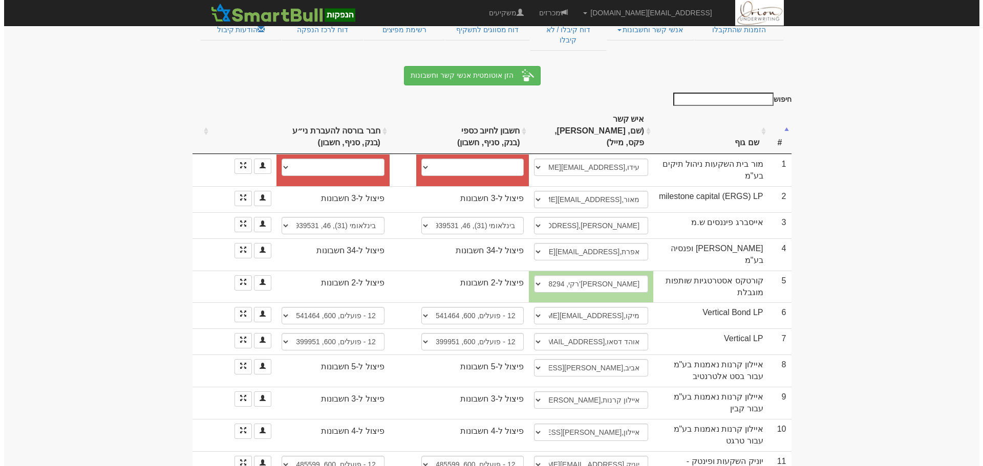
scroll to position [0, 0]
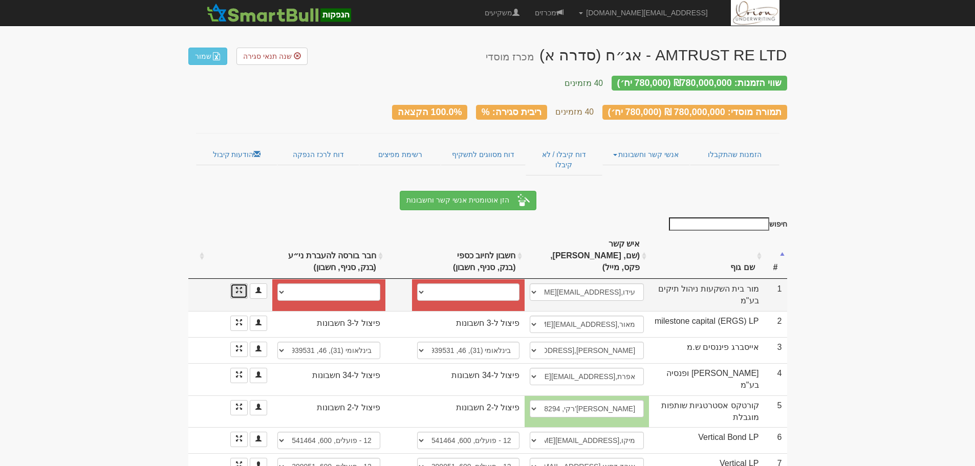
click at [238, 284] on link at bounding box center [238, 291] width 17 height 15
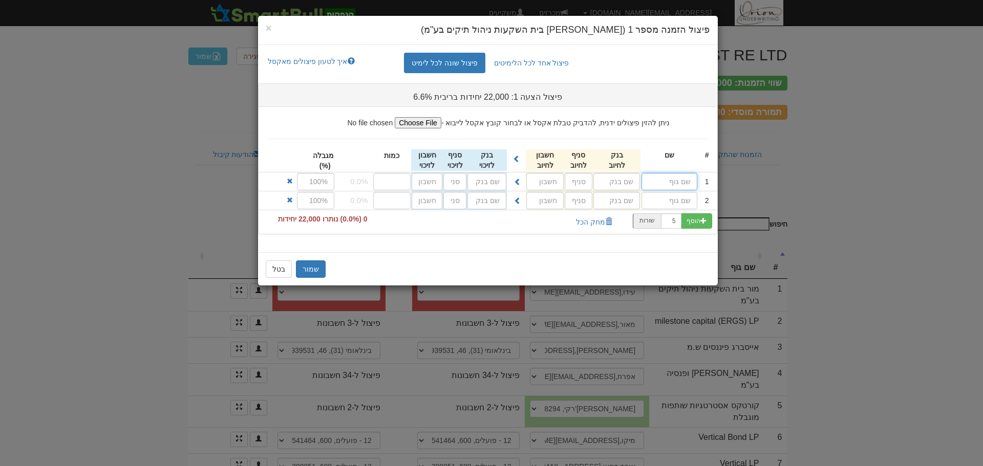
click at [669, 179] on input "text" at bounding box center [669, 181] width 56 height 17
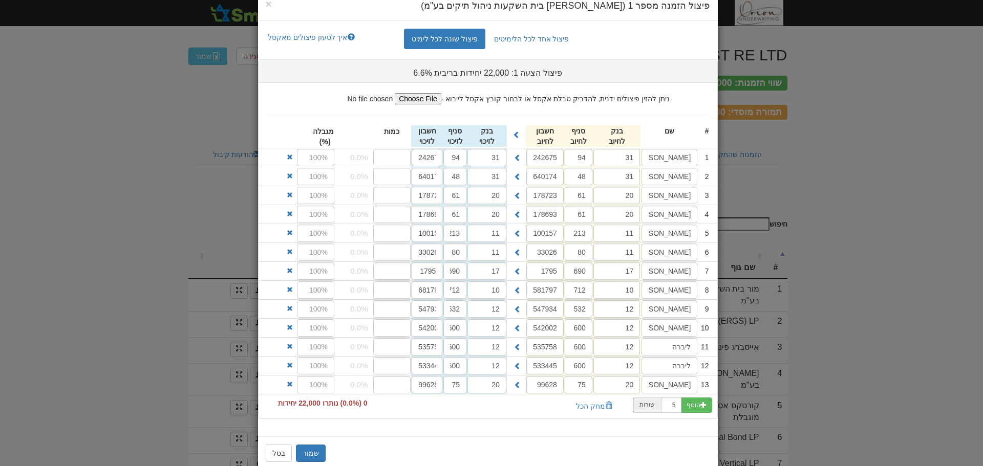
scroll to position [44, 0]
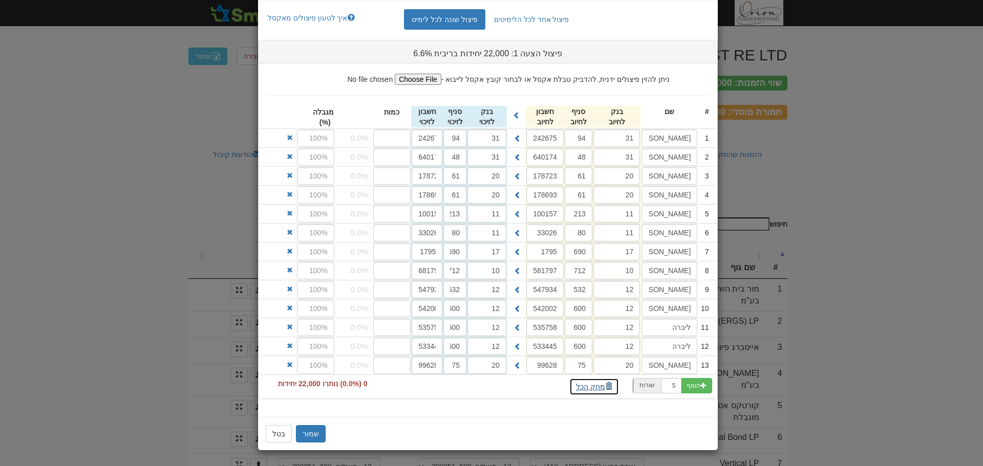
drag, startPoint x: 585, startPoint y: 388, endPoint x: 634, endPoint y: 311, distance: 91.4
click at [585, 388] on button "מחק הכל" at bounding box center [594, 386] width 50 height 17
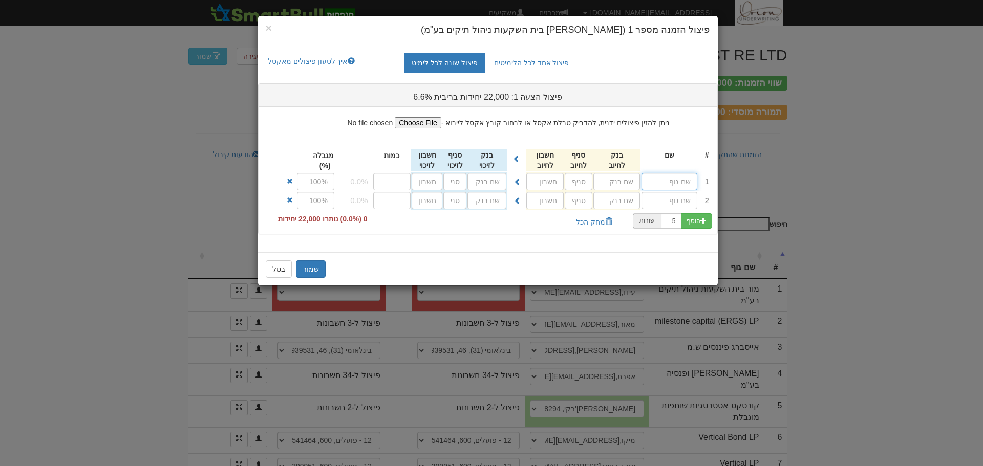
click at [648, 179] on input "text" at bounding box center [669, 181] width 56 height 17
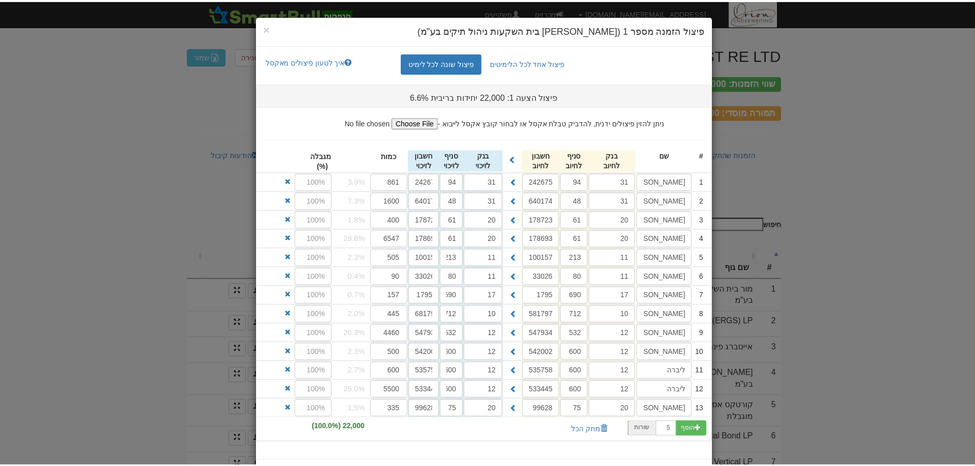
scroll to position [44, 0]
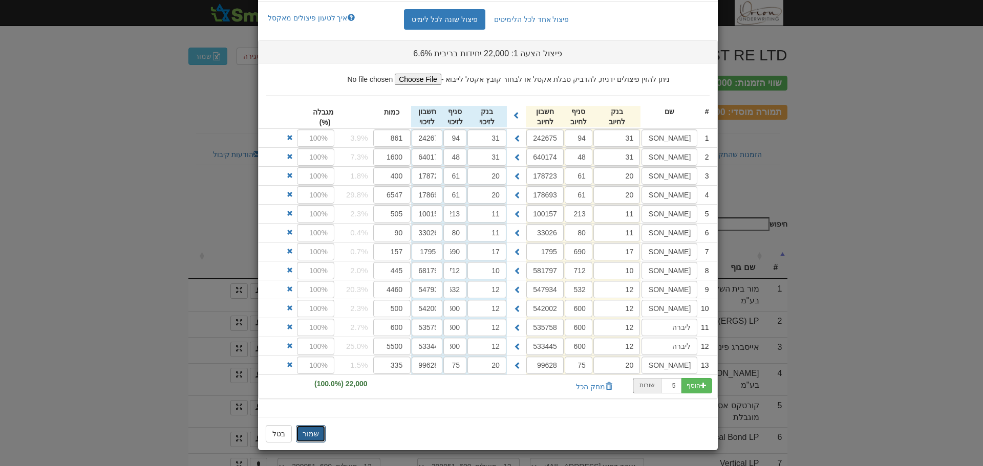
click at [314, 442] on button "שמור" at bounding box center [311, 433] width 30 height 17
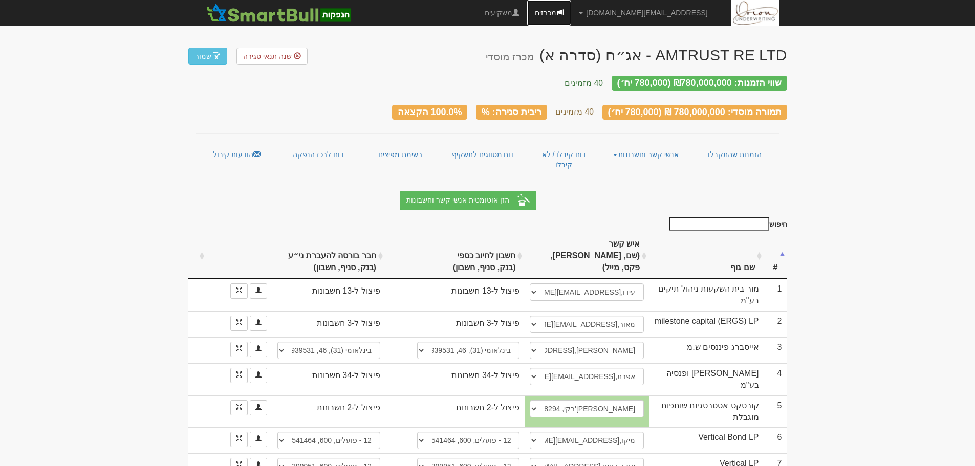
click at [564, 14] on span at bounding box center [559, 12] width 7 height 7
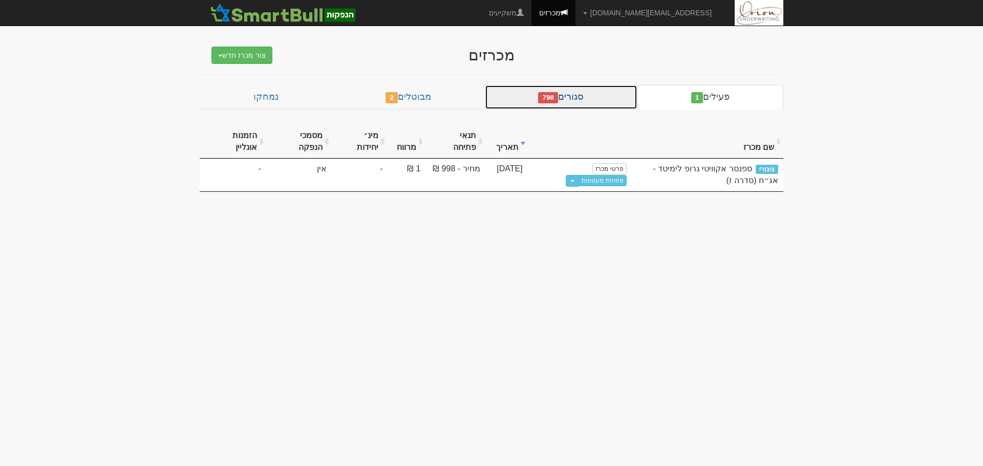
click at [558, 102] on span "798" at bounding box center [548, 97] width 20 height 11
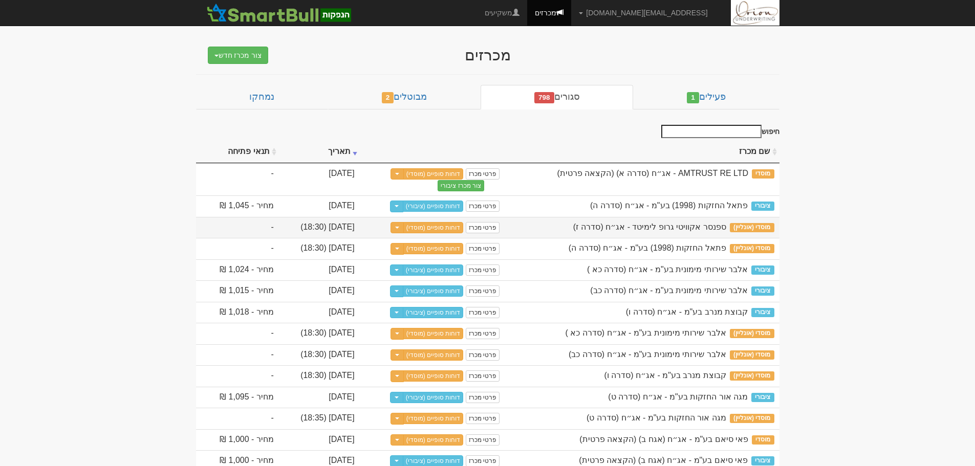
click at [505, 237] on td "פרטי מכרז דוחות סופיים (מוסדי) Toggle Dropdown שכפל מכרז" at bounding box center [432, 228] width 145 height 22
click at [464, 227] on link "דוחות סופיים (מוסדי)" at bounding box center [433, 227] width 60 height 11
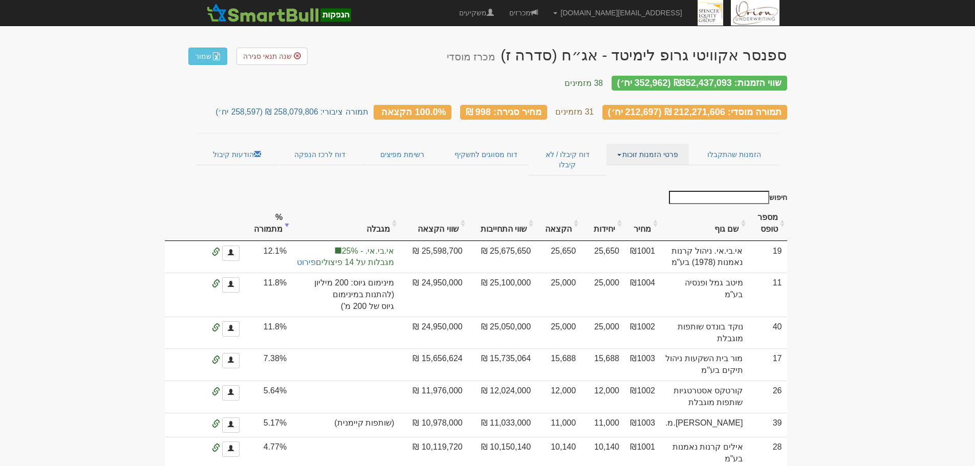
click at [638, 144] on link "פרטי הזמנות זוכות" at bounding box center [648, 155] width 82 height 22
click at [636, 168] on link "אנשי קשר וחשבונות" at bounding box center [648, 174] width 81 height 13
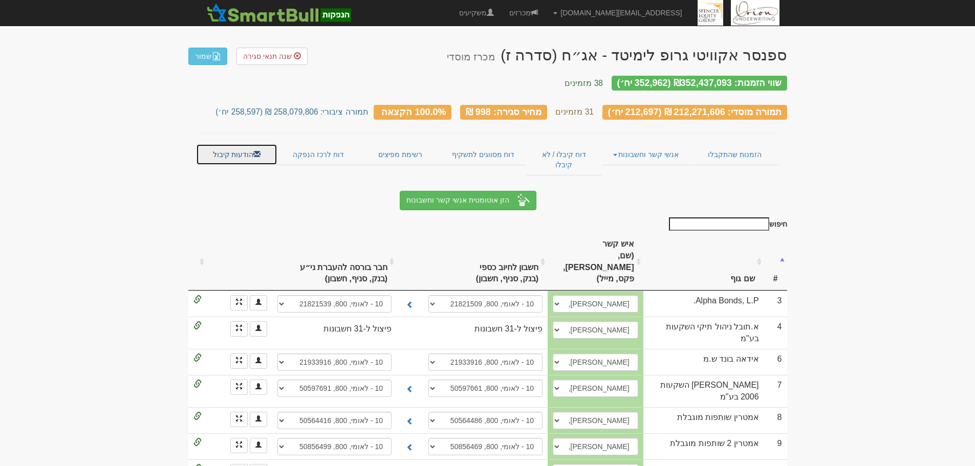
click at [260, 151] on span at bounding box center [256, 154] width 7 height 7
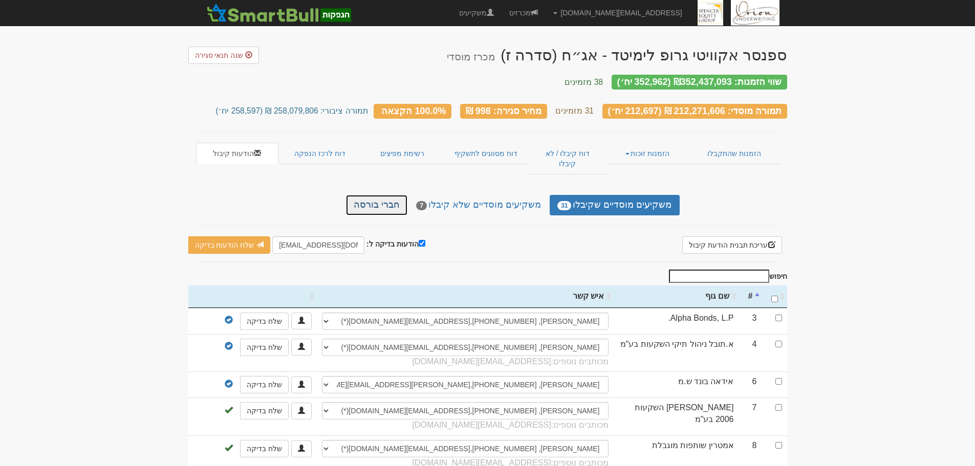
click at [381, 195] on link "חברי בורסה" at bounding box center [376, 205] width 61 height 20
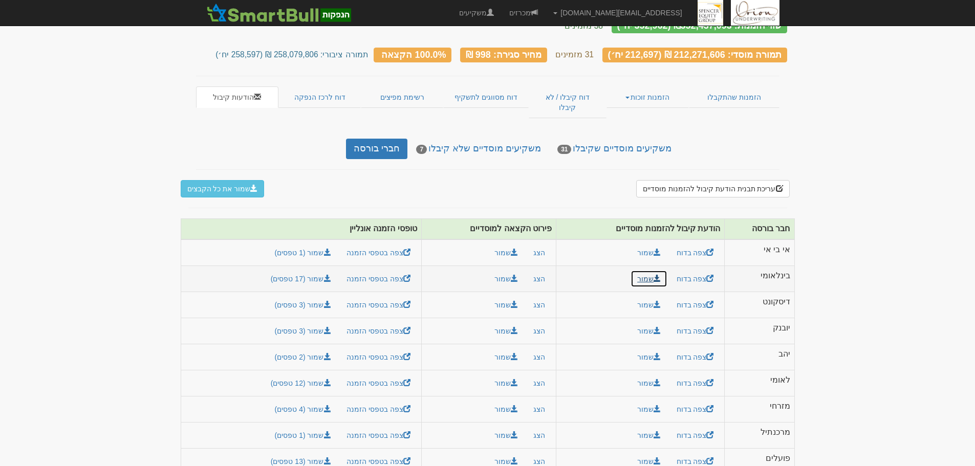
click at [639, 270] on link "שמור" at bounding box center [649, 278] width 37 height 17
click at [500, 270] on button "שמור" at bounding box center [506, 278] width 37 height 17
click at [311, 270] on link "שמור (17 טפסים)" at bounding box center [301, 278] width 74 height 17
drag, startPoint x: 905, startPoint y: 315, endPoint x: 744, endPoint y: 304, distance: 161.1
click at [905, 315] on body "[EMAIL_ADDRESS][DOMAIN_NAME] הגדרות חשבונות הנפקה תבניות הודעות קיבול" at bounding box center [487, 215] width 975 height 542
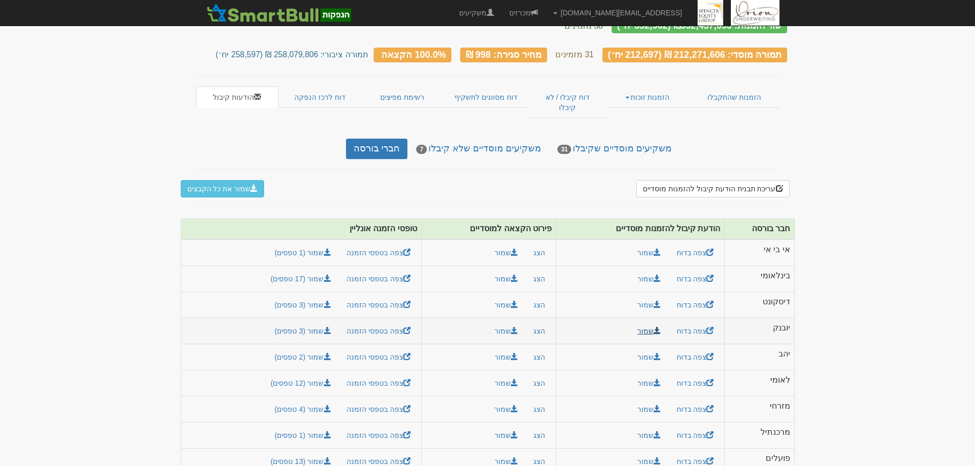
click at [652, 323] on link "שמור" at bounding box center [649, 331] width 37 height 17
drag, startPoint x: 508, startPoint y: 315, endPoint x: 765, endPoint y: 312, distance: 257.0
click at [508, 323] on button "שמור" at bounding box center [506, 331] width 37 height 17
click at [907, 302] on body "[EMAIL_ADDRESS][DOMAIN_NAME] הגדרות חשבונות הנפקה תבניות הודעות קיבול" at bounding box center [487, 215] width 975 height 542
drag, startPoint x: 860, startPoint y: 297, endPoint x: 504, endPoint y: 315, distance: 355.7
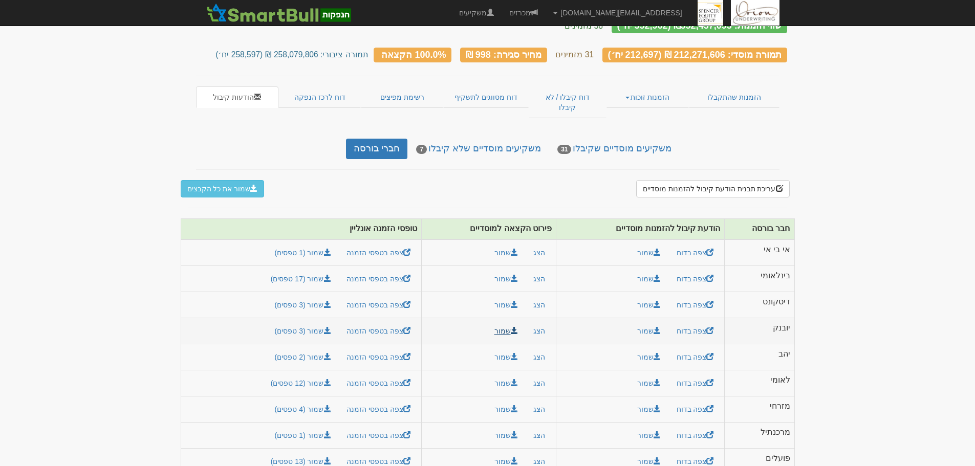
click at [860, 297] on body "[EMAIL_ADDRESS][DOMAIN_NAME] הגדרות חשבונות הנפקה תבניות הודעות קיבול" at bounding box center [487, 215] width 975 height 542
click at [321, 323] on link "שמור (3 טפסים)" at bounding box center [303, 331] width 70 height 17
click at [867, 294] on body "[EMAIL_ADDRESS][DOMAIN_NAME] הגדרות חשבונות הנפקה תבניות הודעות קיבול" at bounding box center [487, 215] width 975 height 542
click at [647, 401] on link "שמור" at bounding box center [649, 409] width 37 height 17
click at [511, 405] on span at bounding box center [514, 408] width 7 height 7
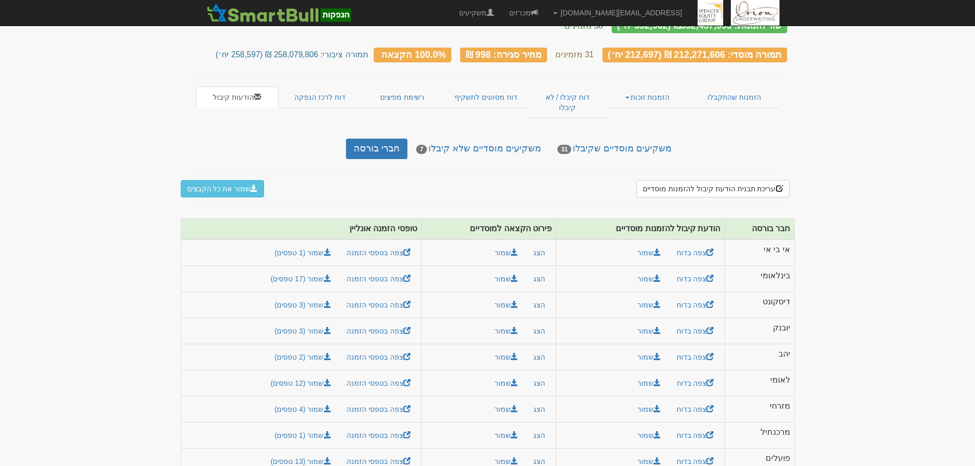
drag, startPoint x: 953, startPoint y: 348, endPoint x: 929, endPoint y: 348, distance: 24.1
click at [953, 348] on body "[EMAIL_ADDRESS][DOMAIN_NAME] הגדרות חשבונות הנפקה תבניות הודעות קיבול" at bounding box center [487, 215] width 975 height 542
click at [310, 401] on link "שמור (4 טפסים)" at bounding box center [303, 409] width 70 height 17
click at [899, 371] on body "[EMAIL_ADDRESS][DOMAIN_NAME] הגדרות חשבונות הנפקה תבניות הודעות קיבול" at bounding box center [487, 215] width 975 height 542
drag, startPoint x: 937, startPoint y: 375, endPoint x: 695, endPoint y: 432, distance: 248.8
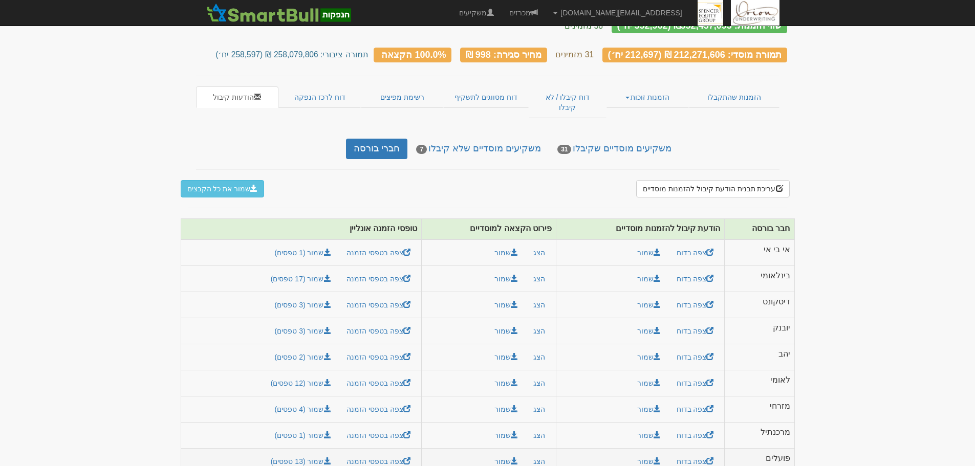
click at [937, 375] on body "[EMAIL_ADDRESS][DOMAIN_NAME] הגדרות חשבונות הנפקה תבניות הודעות קיבול" at bounding box center [487, 215] width 975 height 542
click at [646, 453] on link "שמור" at bounding box center [649, 461] width 37 height 17
click at [507, 453] on button "שמור" at bounding box center [506, 461] width 37 height 17
drag, startPoint x: 920, startPoint y: 338, endPoint x: 486, endPoint y: 451, distance: 449.1
click at [920, 338] on body "[EMAIL_ADDRESS][DOMAIN_NAME] הגדרות חשבונות הנפקה תבניות הודעות קיבול" at bounding box center [487, 215] width 975 height 542
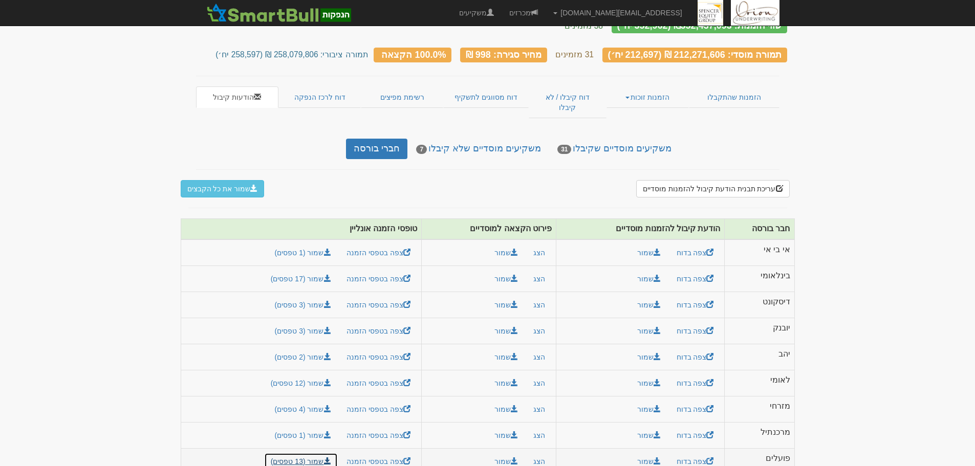
click at [302, 453] on link "שמור (13 טפסים)" at bounding box center [301, 461] width 74 height 17
click at [538, 9] on span at bounding box center [534, 12] width 7 height 7
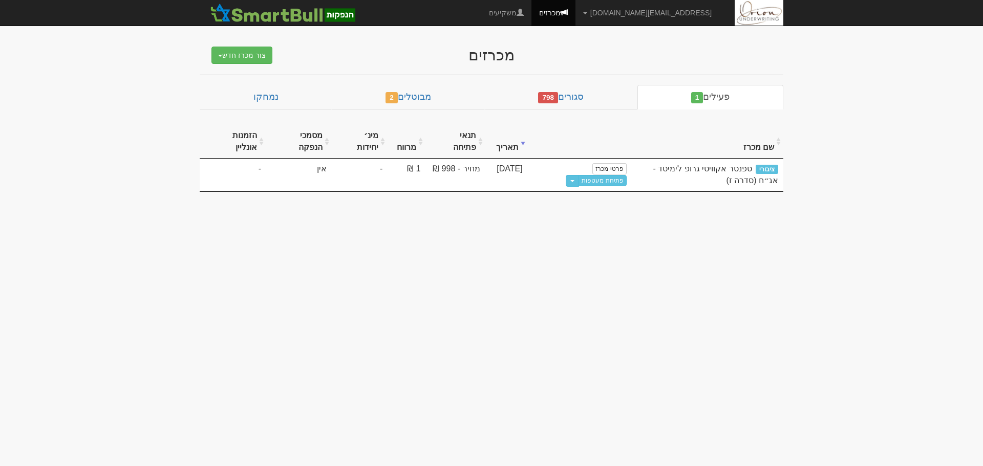
click at [425, 311] on body "[EMAIL_ADDRESS][DOMAIN_NAME] הגדרות חשבונות הנפקה תבניות הודעות קיבול" at bounding box center [491, 233] width 983 height 466
